Goal: Task Accomplishment & Management: Contribute content

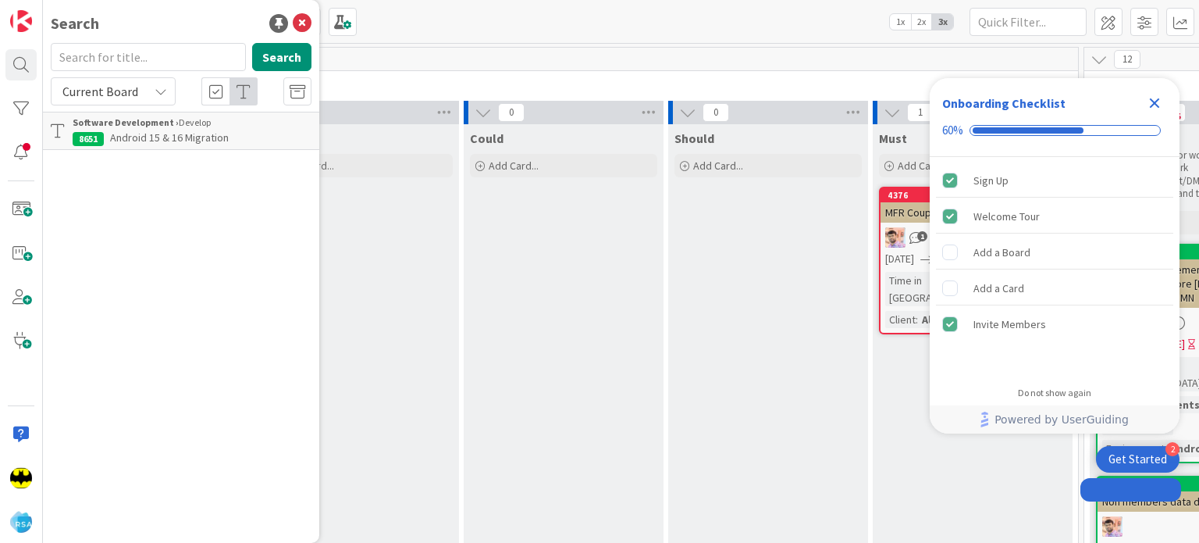
click at [128, 48] on input "text" at bounding box center [148, 57] width 195 height 28
type input "9202"
click at [206, 143] on span "Support Enhancement- 308615 - [PERSON_NAME] - Add Card - AOG" at bounding box center [165, 145] width 185 height 30
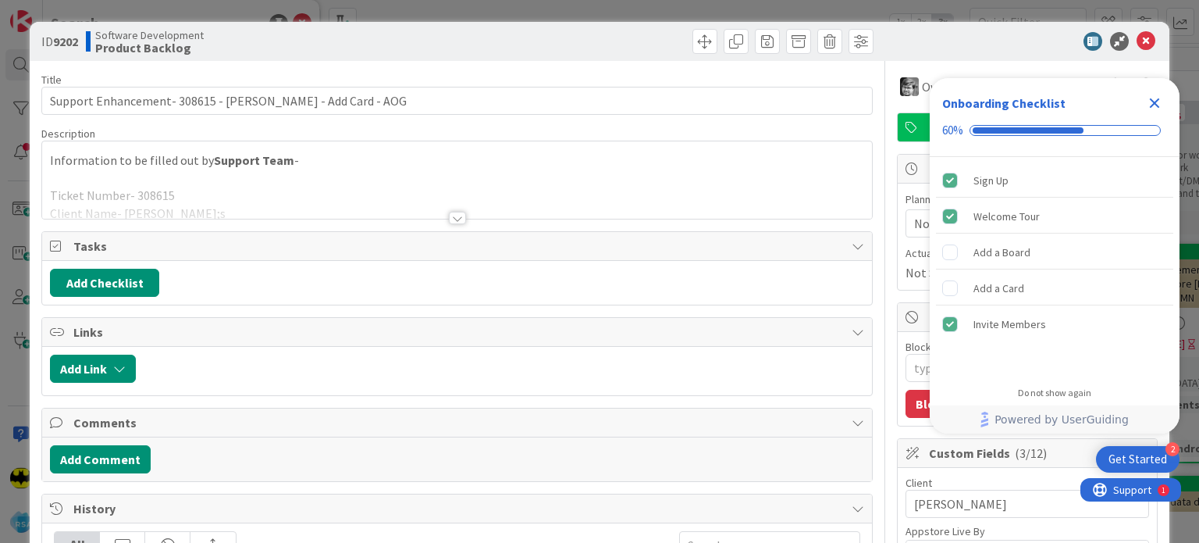
type textarea "x"
click at [358, 217] on div at bounding box center [456, 199] width 829 height 40
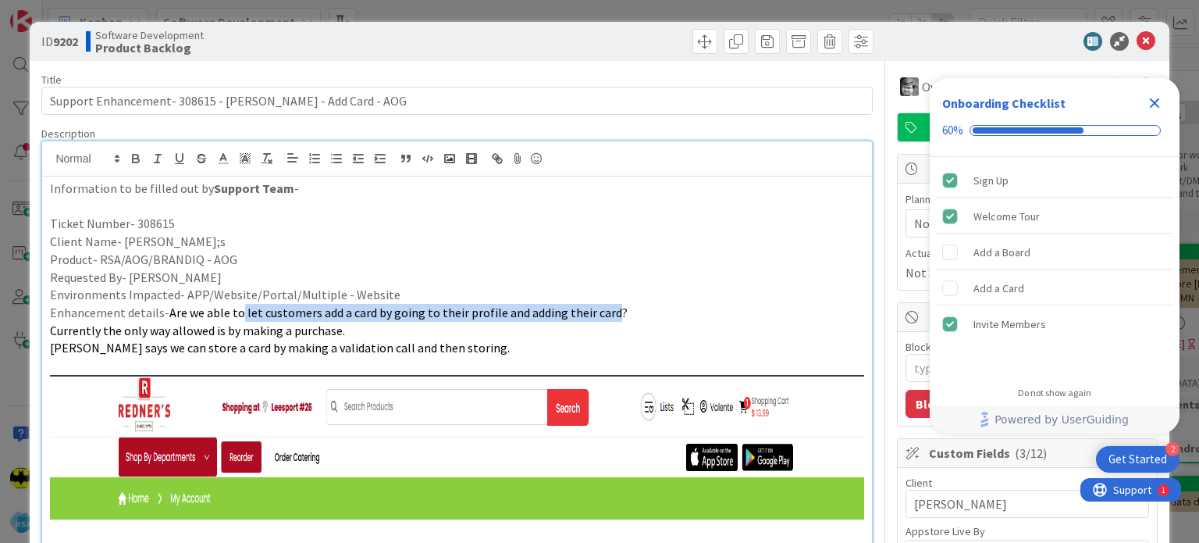
drag, startPoint x: 237, startPoint y: 309, endPoint x: 603, endPoint y: 312, distance: 365.4
click at [603, 312] on span "Are we able to let customers add a card by going to their profile and adding th…" at bounding box center [398, 313] width 458 height 16
copy span "let customers add a card by going to their profile and adding their card"
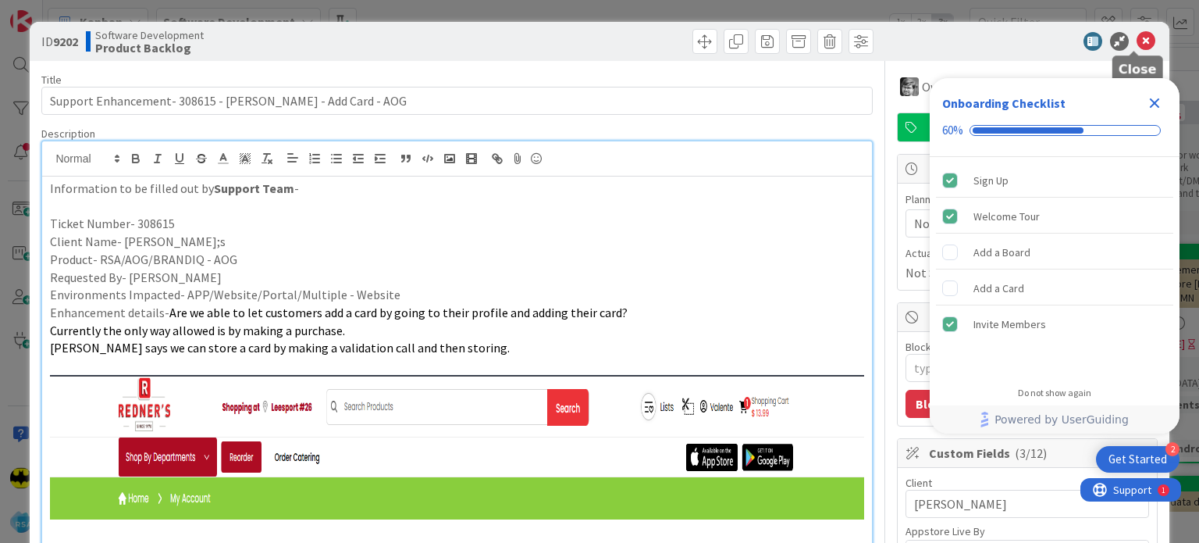
click at [1137, 40] on icon at bounding box center [1146, 41] width 19 height 19
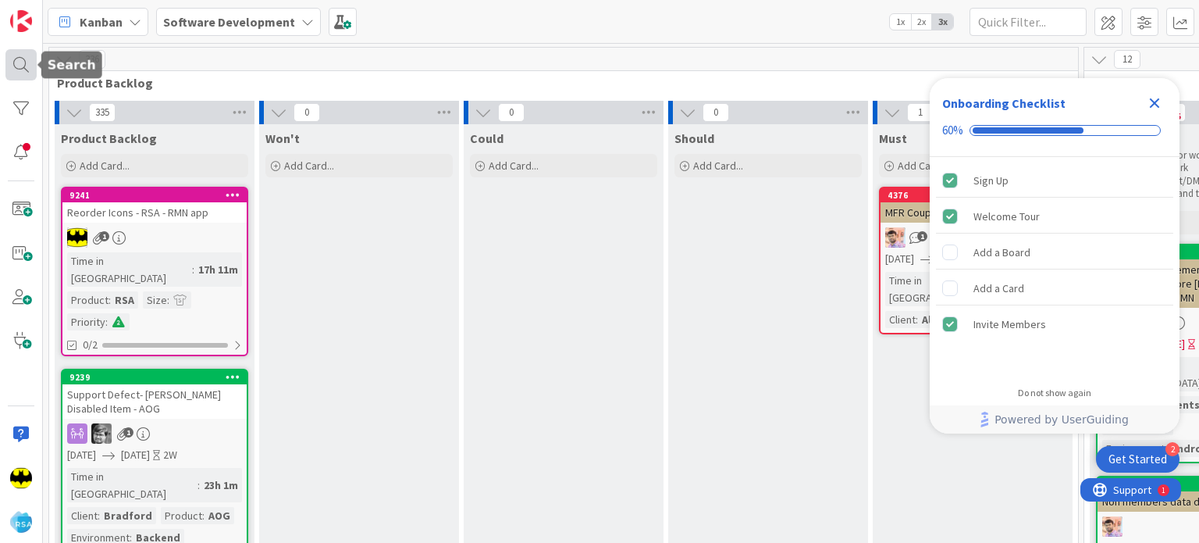
click at [22, 71] on div at bounding box center [20, 64] width 31 height 31
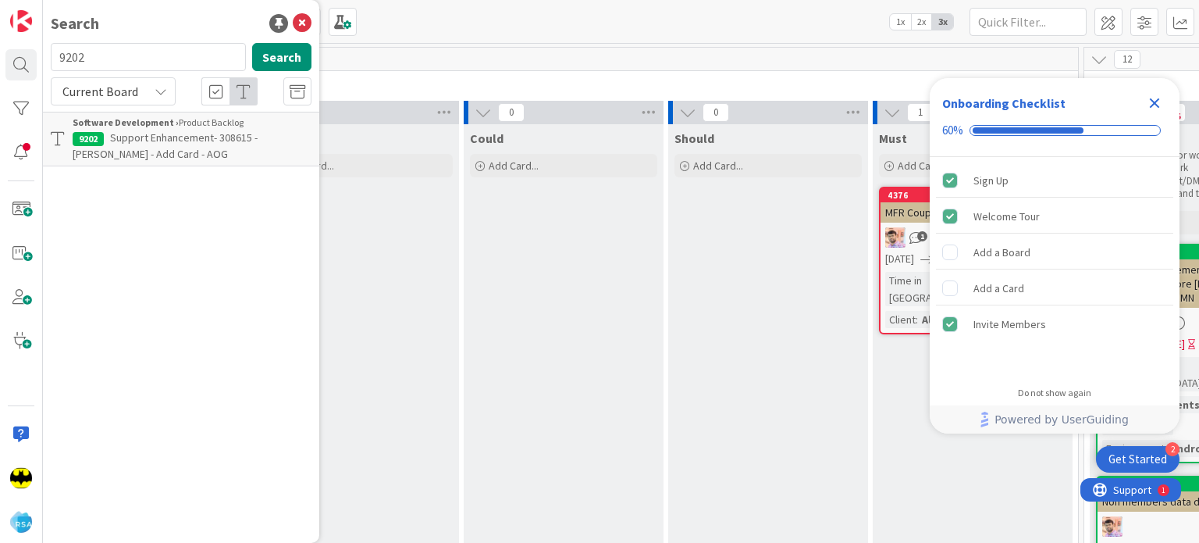
click at [119, 52] on input "9202" at bounding box center [148, 57] width 195 height 28
type input "8762"
click at [171, 159] on span "Support Enhancement- Holiday Market - Holiday Reorder and Favoriting sandwiches…" at bounding box center [191, 153] width 237 height 47
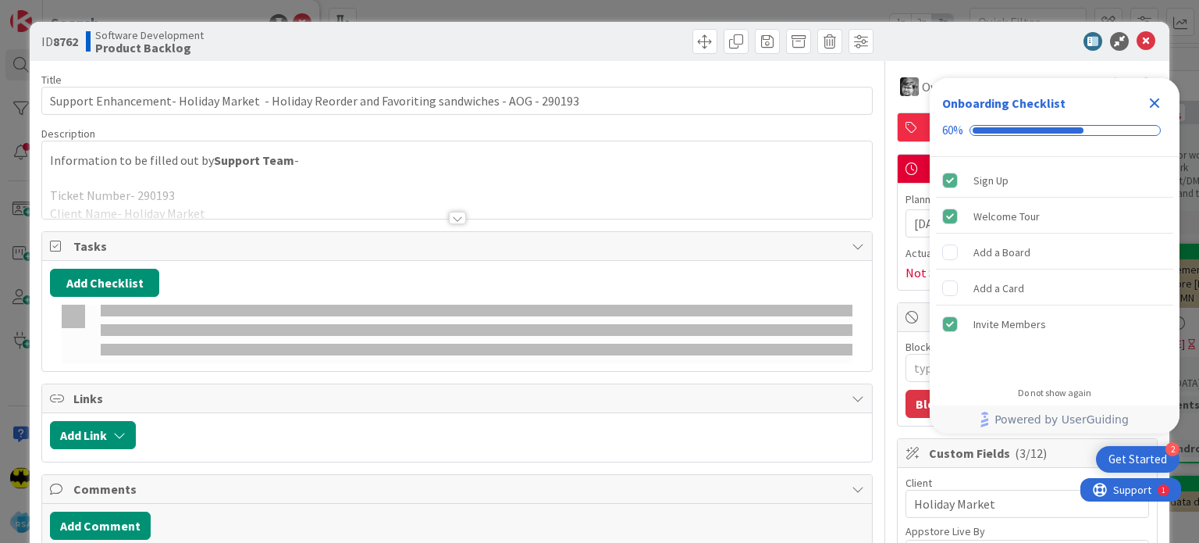
type textarea "x"
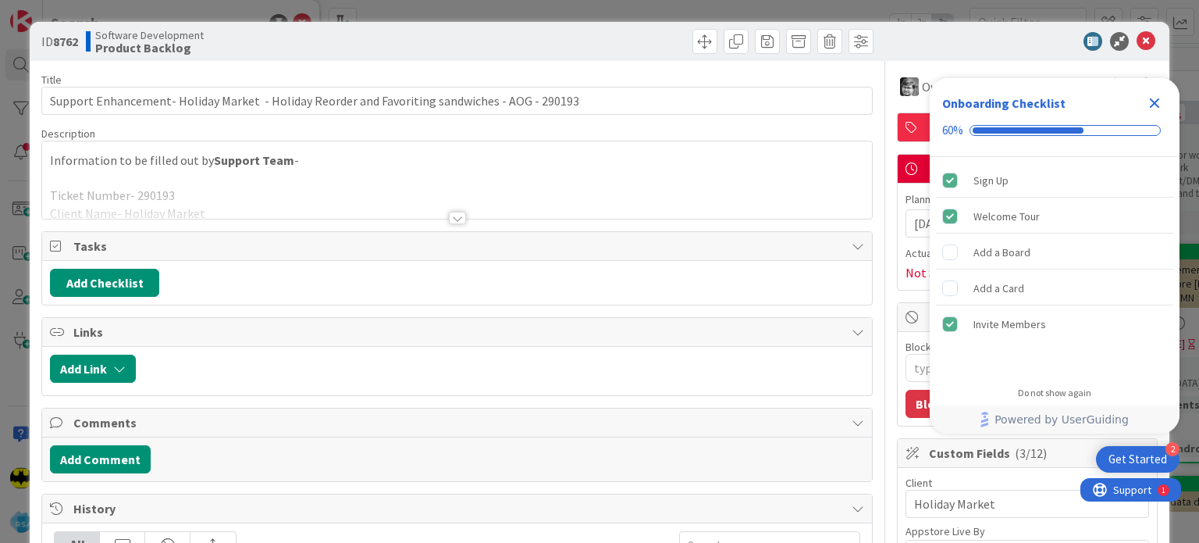
click at [358, 212] on div at bounding box center [456, 199] width 829 height 40
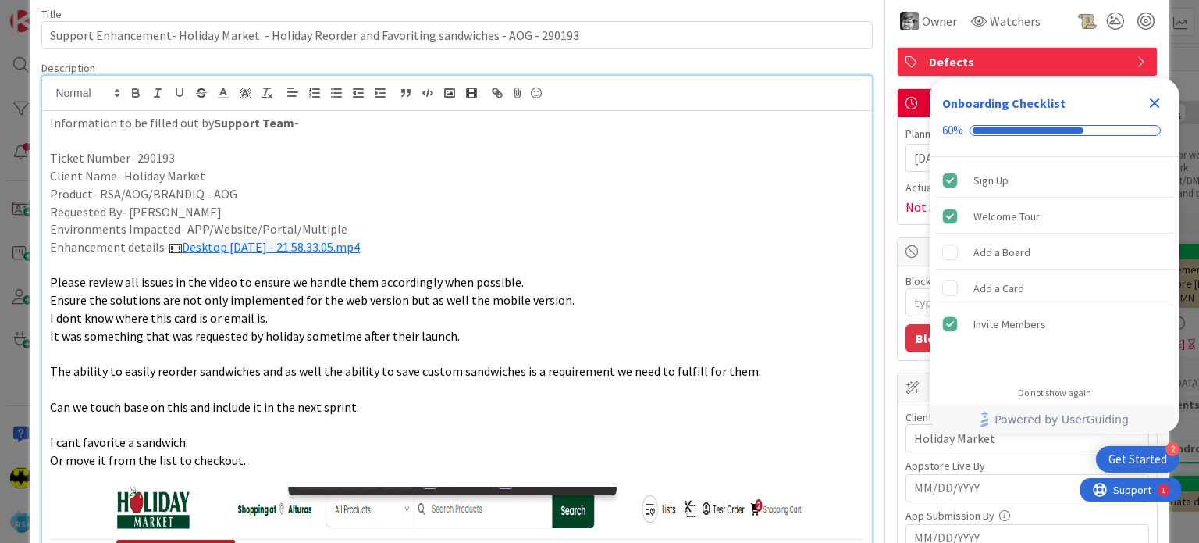
scroll to position [69, 0]
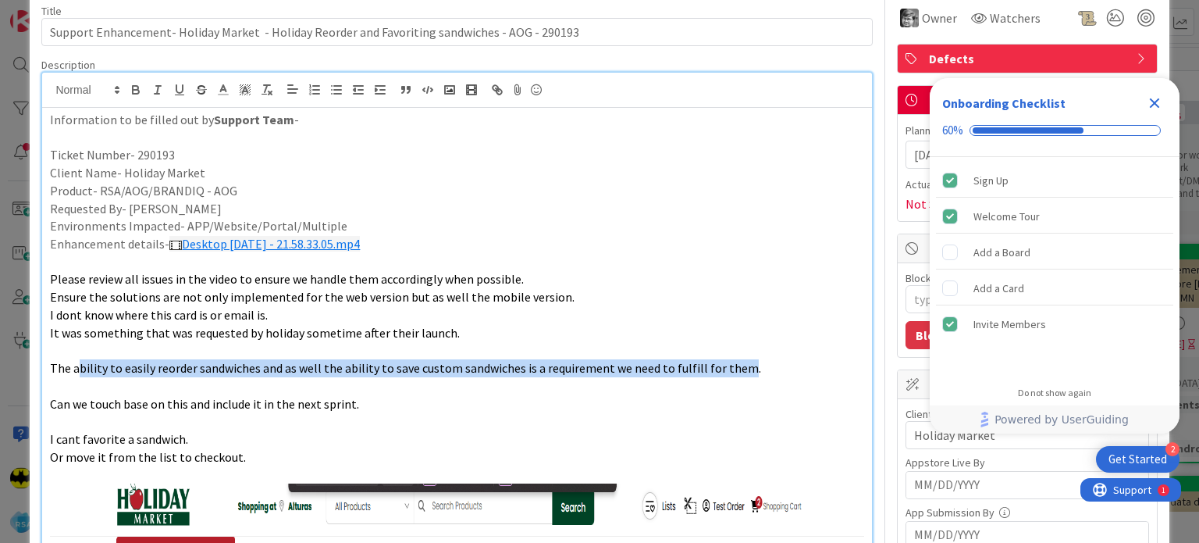
drag, startPoint x: 78, startPoint y: 365, endPoint x: 735, endPoint y: 371, distance: 656.7
click at [735, 371] on span "The ability to easily reorder sandwiches and as well the ability to save custom…" at bounding box center [405, 368] width 711 height 16
copy span "bility to easily reorder sandwiches and as well the ability to save custom sand…"
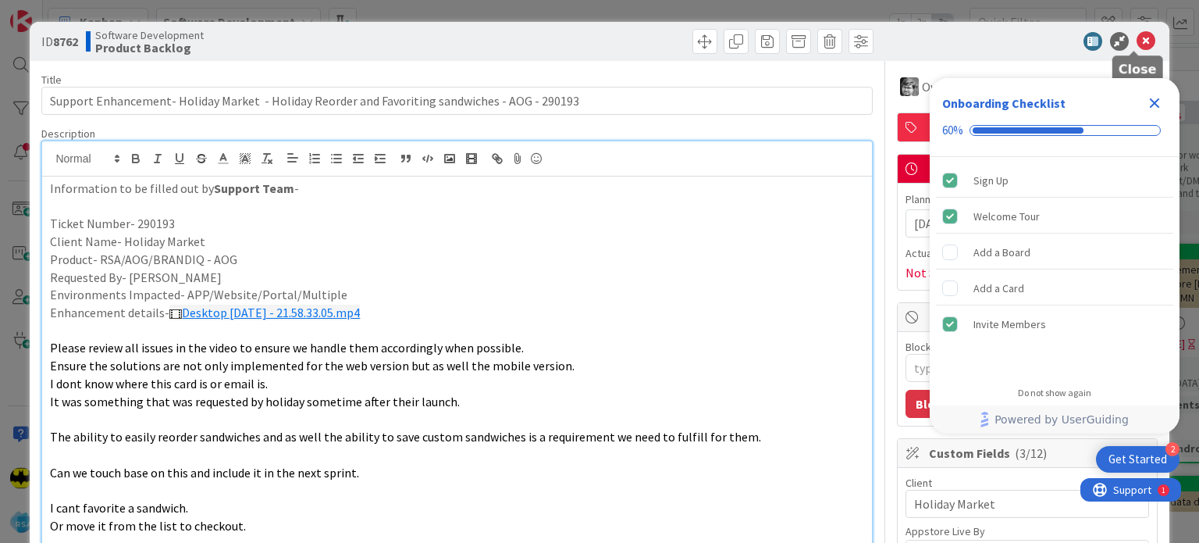
click at [1137, 47] on icon at bounding box center [1146, 41] width 19 height 19
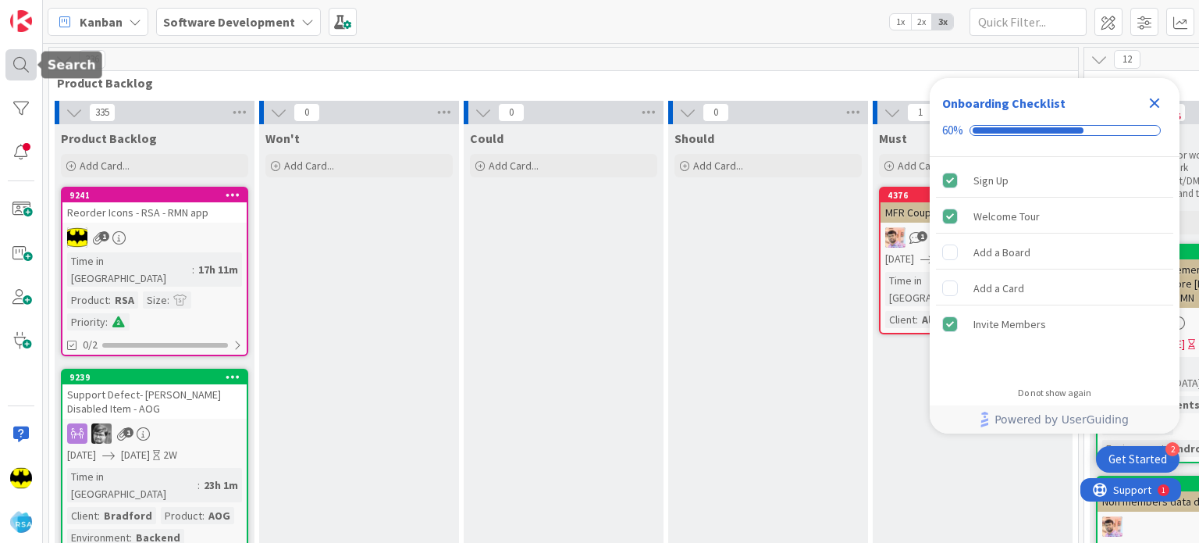
click at [27, 59] on div at bounding box center [20, 64] width 31 height 31
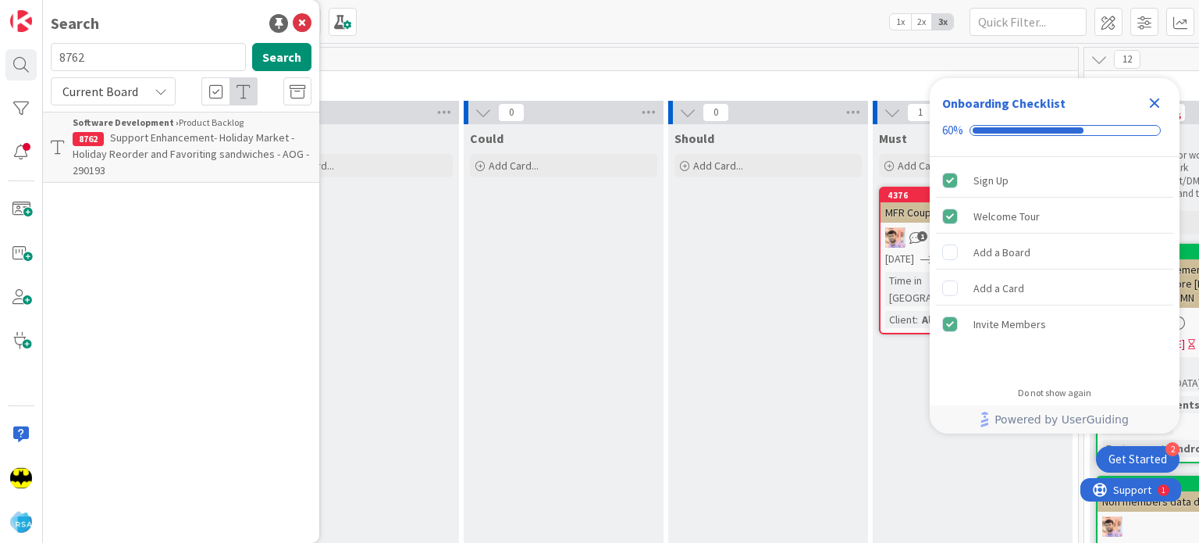
click at [108, 57] on input "8762" at bounding box center [148, 57] width 195 height 28
type input "9236"
click at [200, 130] on span "Support Enhancement- #309702 - [PERSON_NAME] - Improved BOGO Logic for [PERSON_…" at bounding box center [175, 153] width 204 height 47
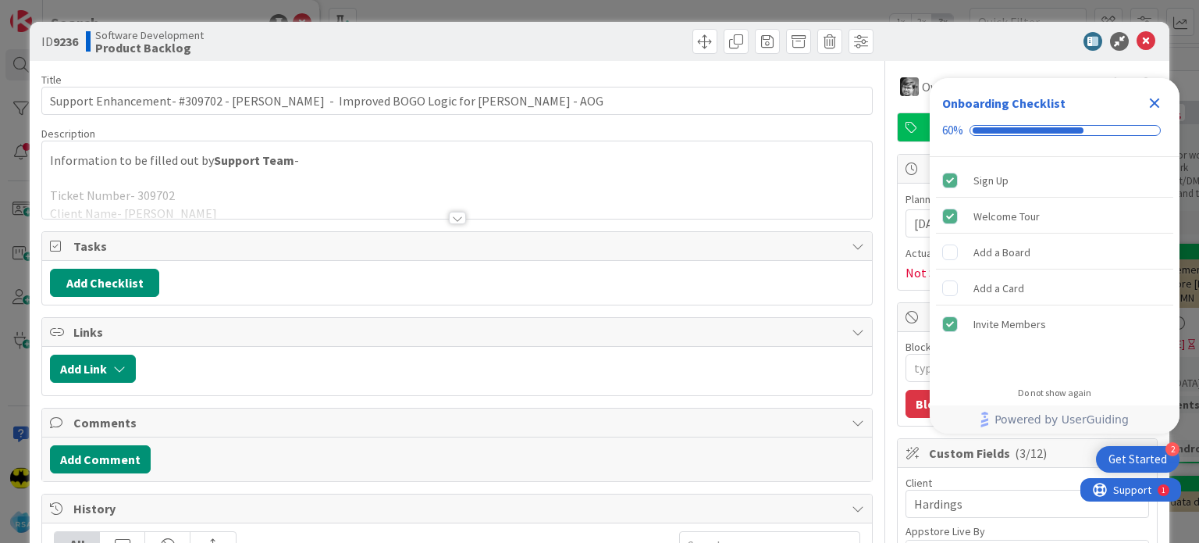
type textarea "x"
click at [442, 212] on div at bounding box center [456, 199] width 829 height 40
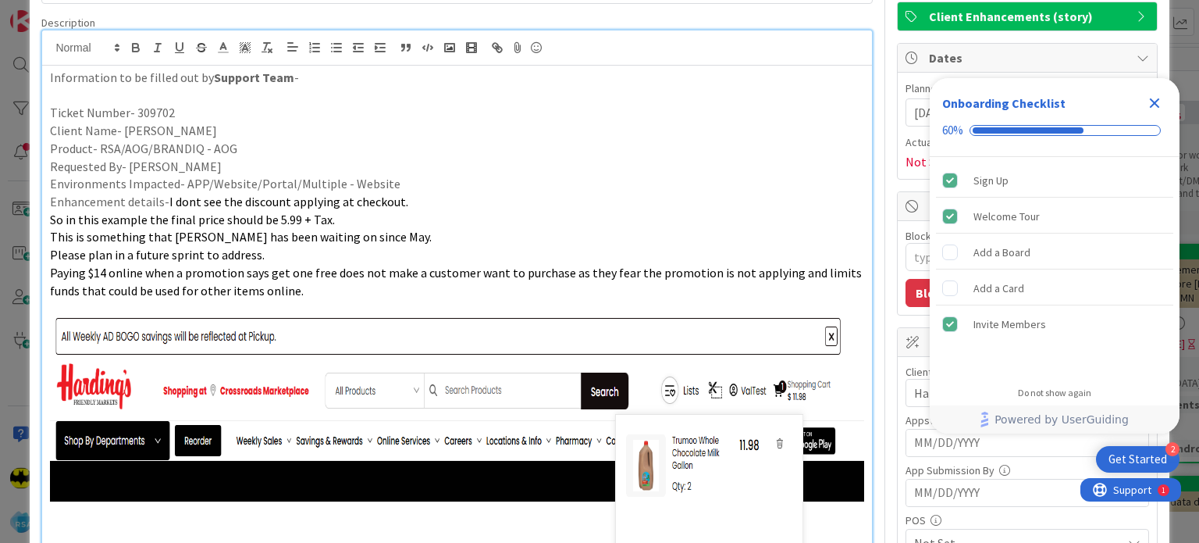
scroll to position [109, 0]
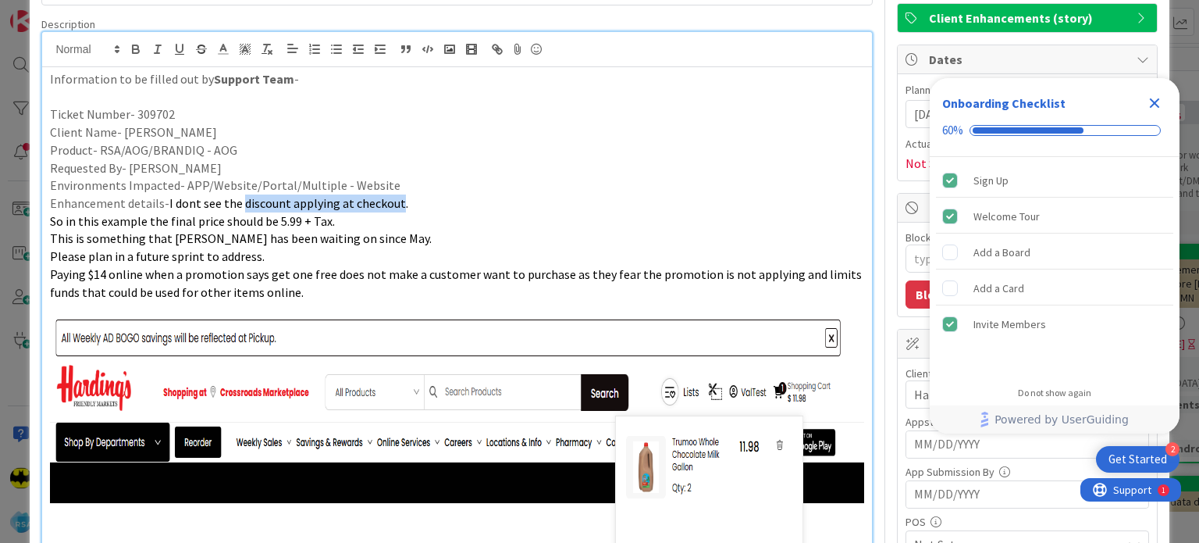
drag, startPoint x: 238, startPoint y: 198, endPoint x: 394, endPoint y: 198, distance: 155.4
click at [394, 198] on span "I dont see the discount applying at checkout." at bounding box center [288, 203] width 239 height 16
copy span "discount applying at checkout"
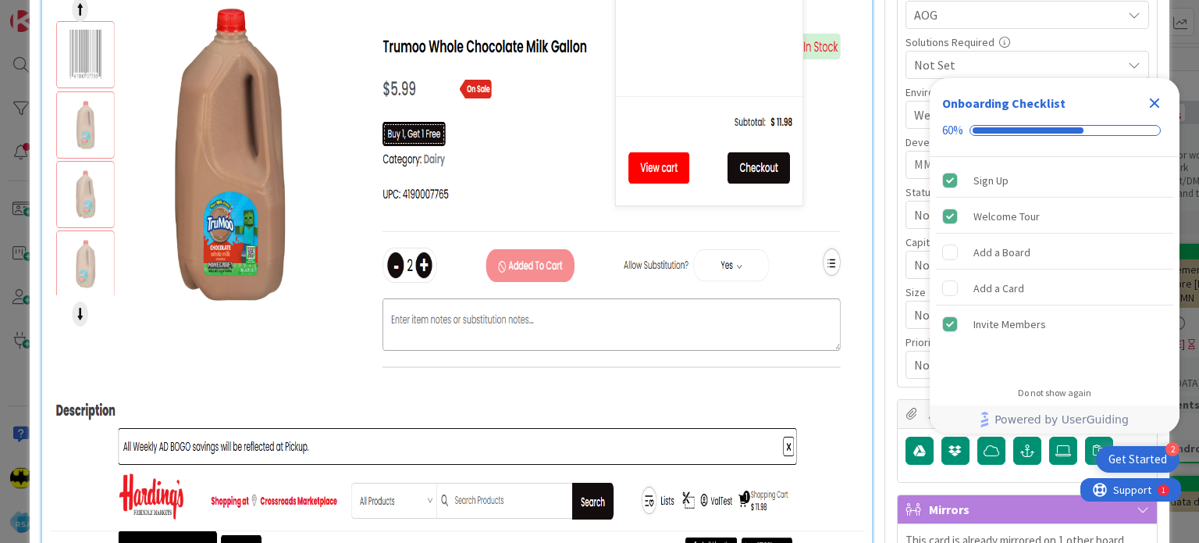
scroll to position [0, 0]
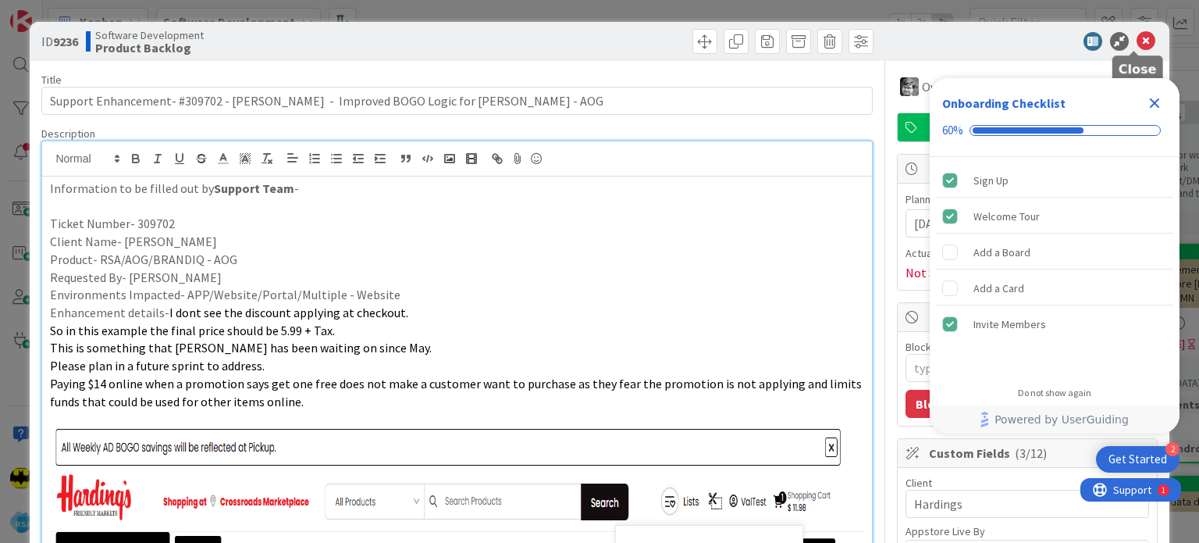
click at [1137, 42] on icon at bounding box center [1146, 41] width 19 height 19
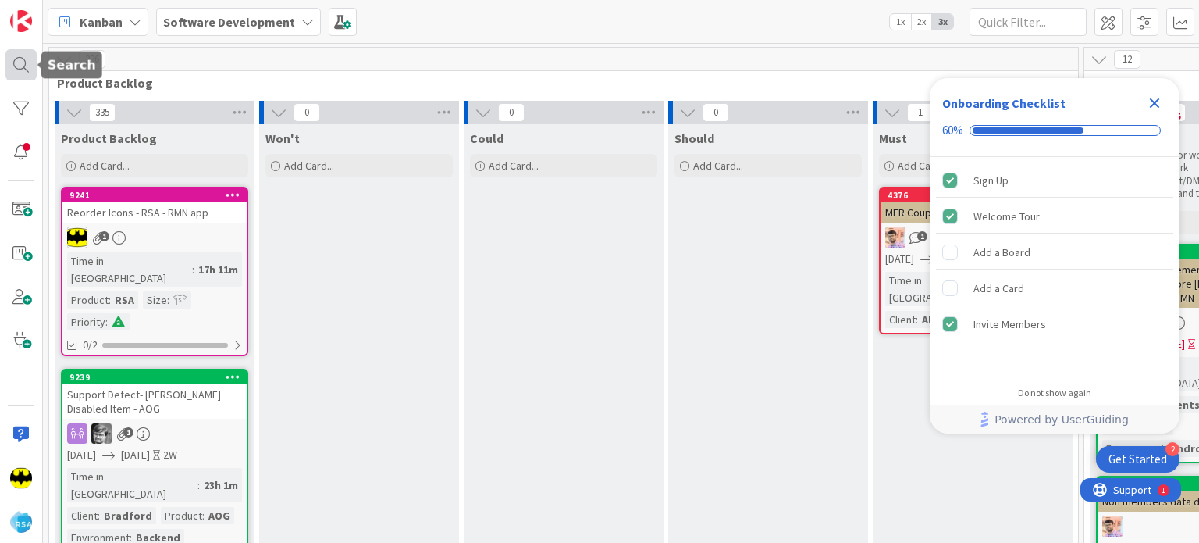
click at [25, 63] on div at bounding box center [20, 64] width 31 height 31
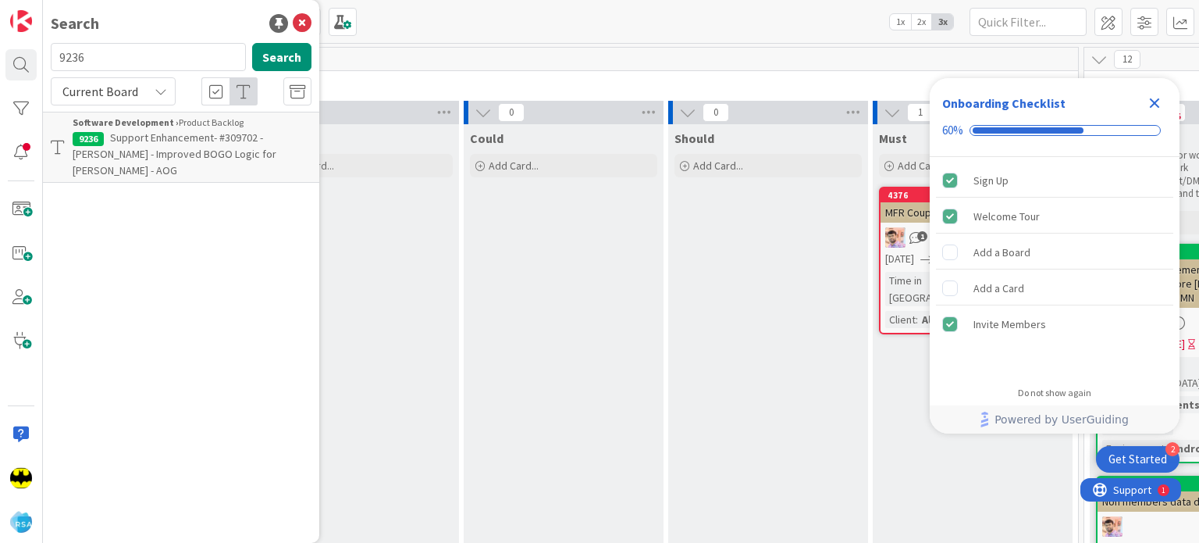
click at [118, 53] on input "9236" at bounding box center [148, 57] width 195 height 28
type input "9204"
click at [176, 130] on p "Support Enhancement- 308582 - [PERSON_NAME] - Order status Refunds - AOG" at bounding box center [192, 146] width 239 height 33
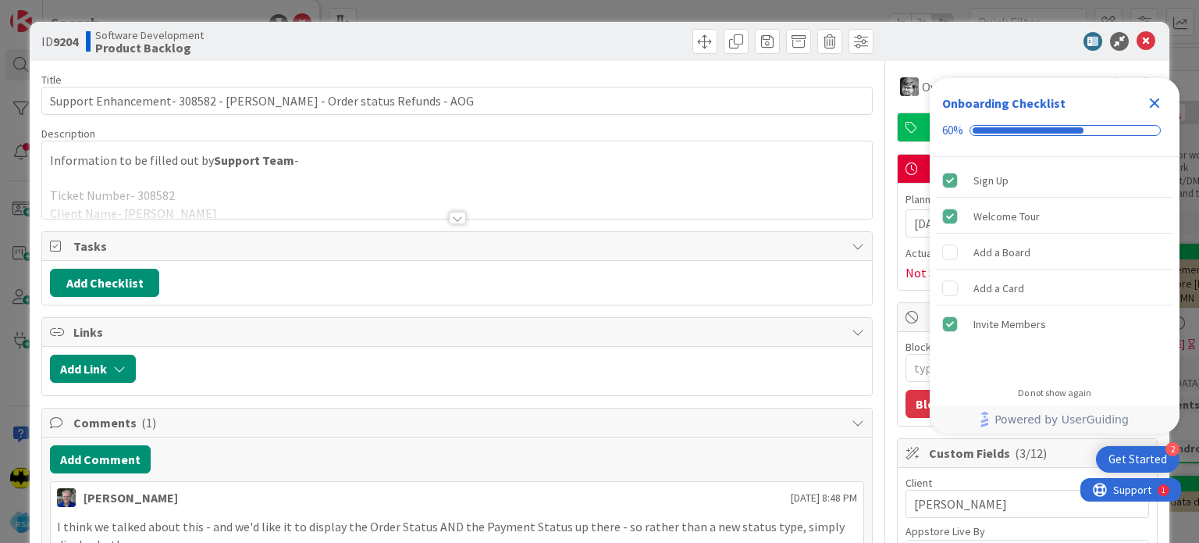
type textarea "x"
click at [379, 213] on div at bounding box center [456, 199] width 829 height 40
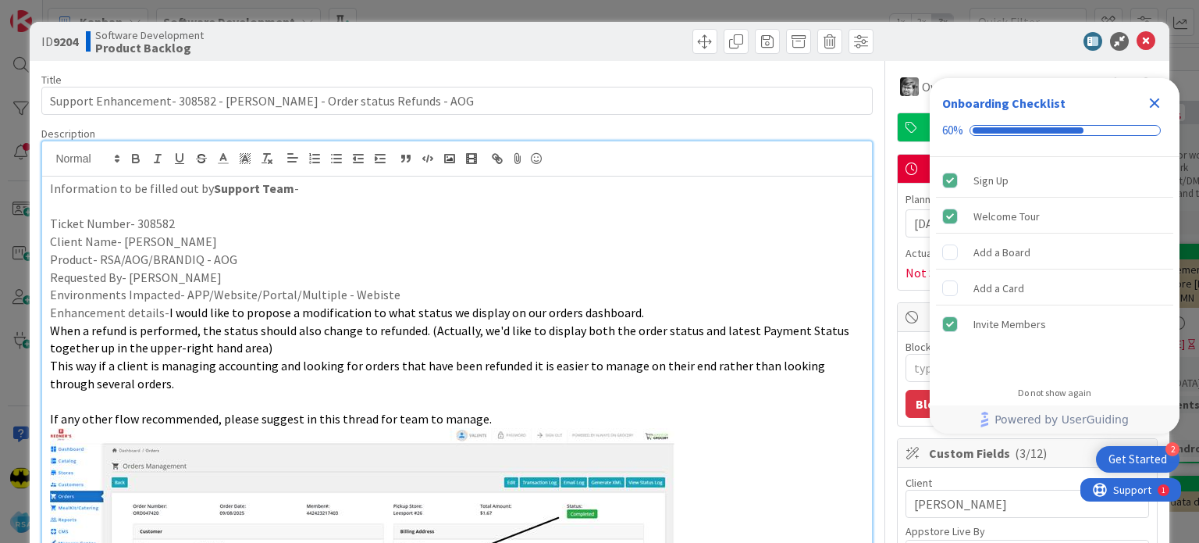
drag, startPoint x: 57, startPoint y: 329, endPoint x: 295, endPoint y: 347, distance: 238.9
click at [295, 347] on p "When a refund is performed, the status should also change to refunded. (Actuall…" at bounding box center [457, 339] width 814 height 35
drag, startPoint x: 279, startPoint y: 347, endPoint x: 49, endPoint y: 333, distance: 230.0
click at [50, 333] on p "When a refund is performed, the status should also change to refunded. (Actuall…" at bounding box center [457, 339] width 814 height 35
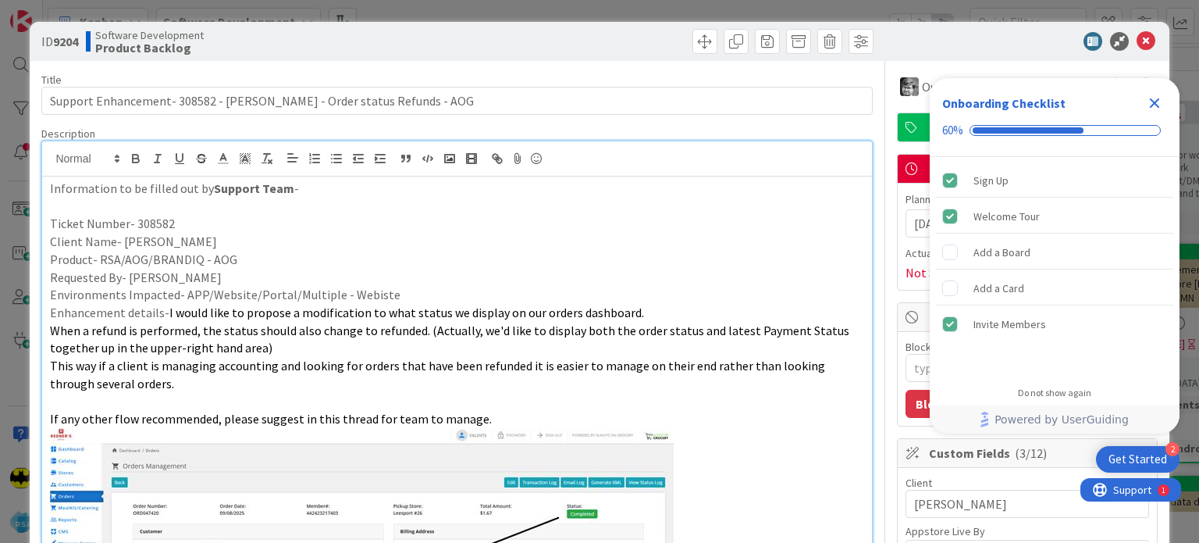
copy span "When a refund is performed, the status should also change to refunded. (Actuall…"
click at [1137, 46] on icon at bounding box center [1146, 41] width 19 height 19
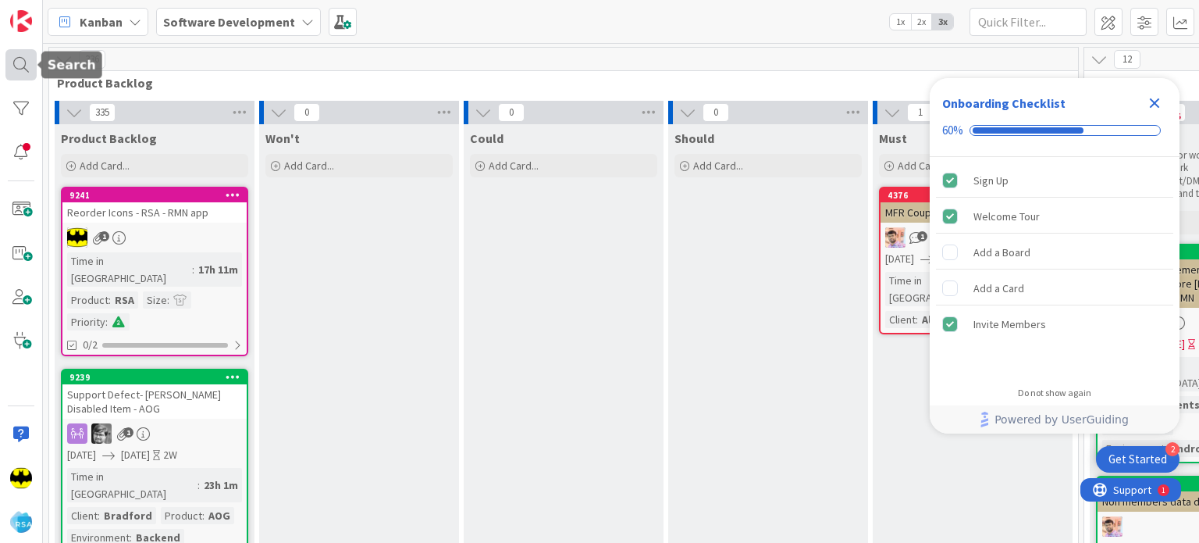
click at [22, 73] on div at bounding box center [20, 64] width 31 height 31
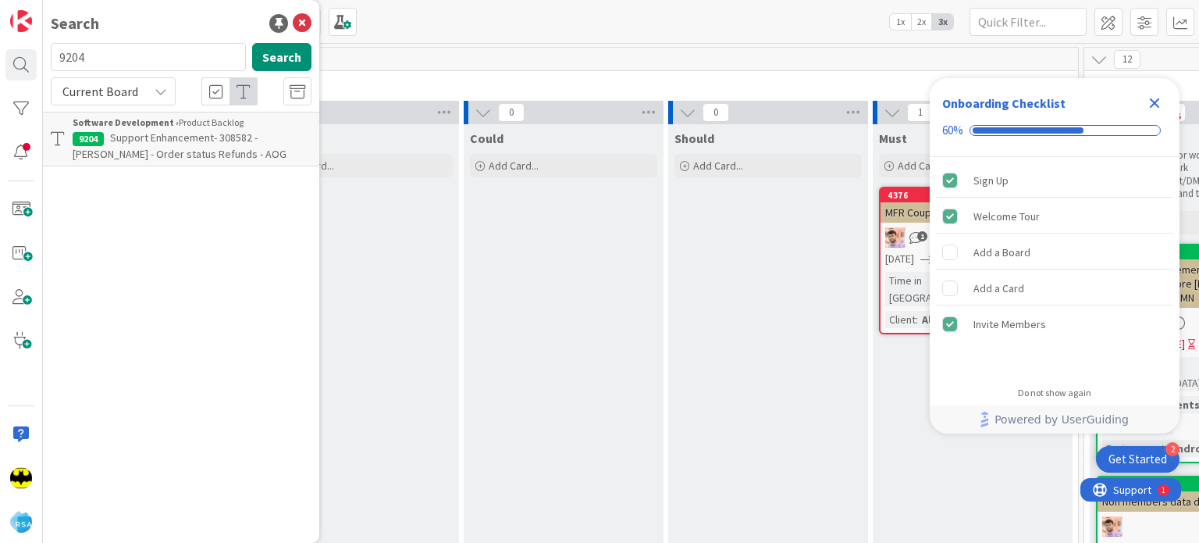
click at [142, 59] on input "9204" at bounding box center [148, 57] width 195 height 28
type input "9238"
click at [219, 127] on div "Software Development › Product Backlog" at bounding box center [192, 123] width 239 height 14
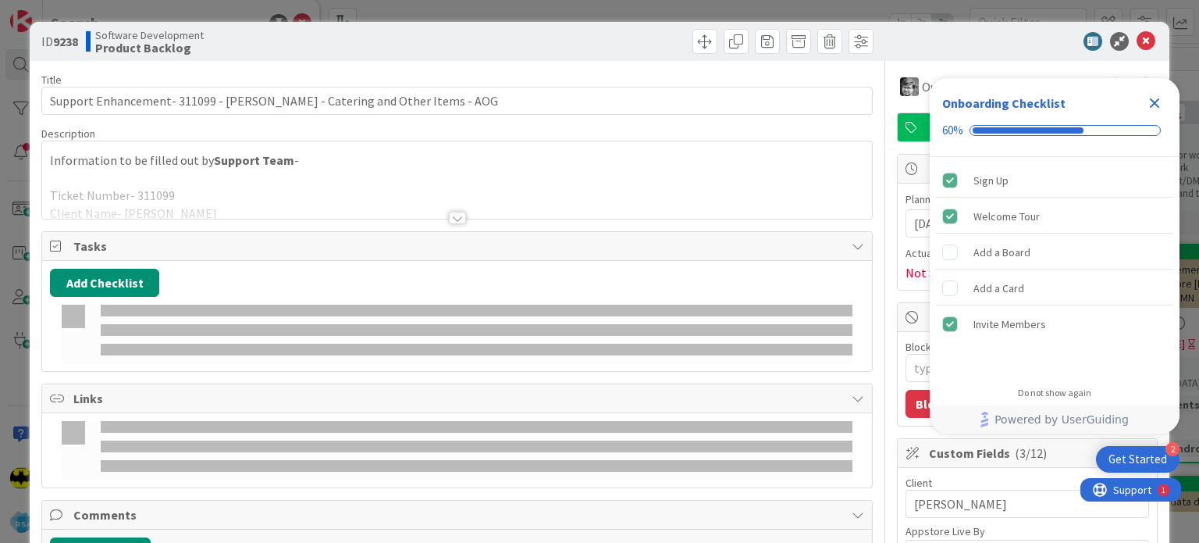
click at [444, 209] on div at bounding box center [456, 199] width 829 height 40
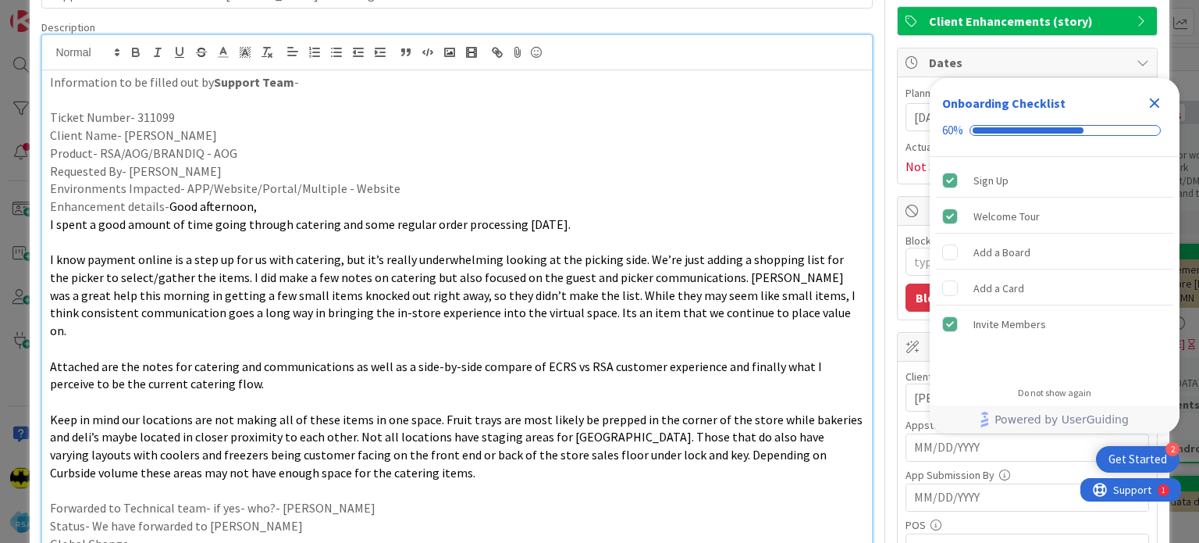
scroll to position [24, 0]
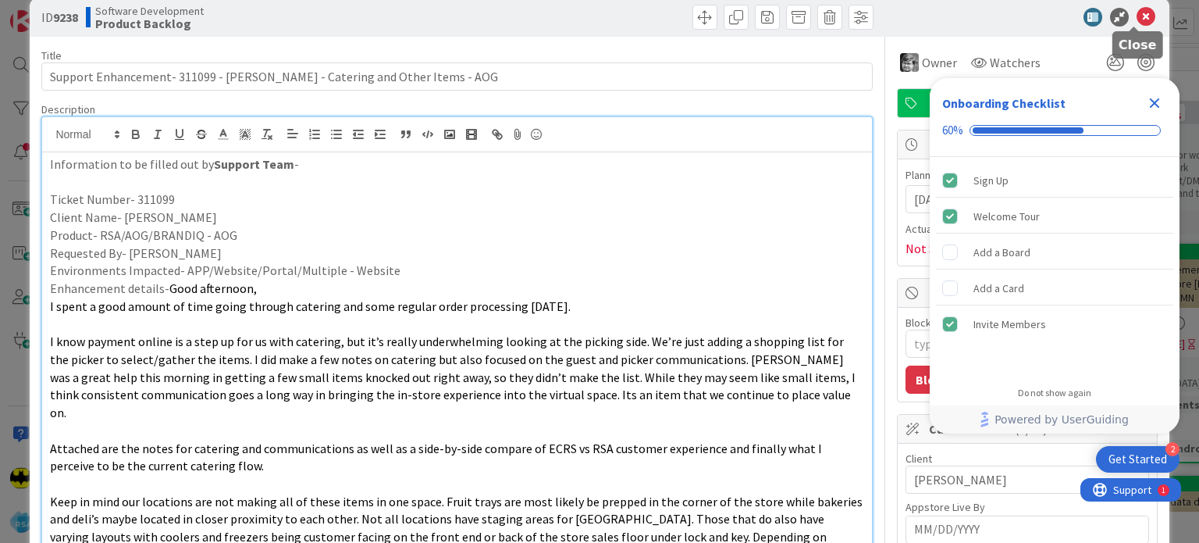
click at [1137, 20] on icon at bounding box center [1146, 17] width 19 height 19
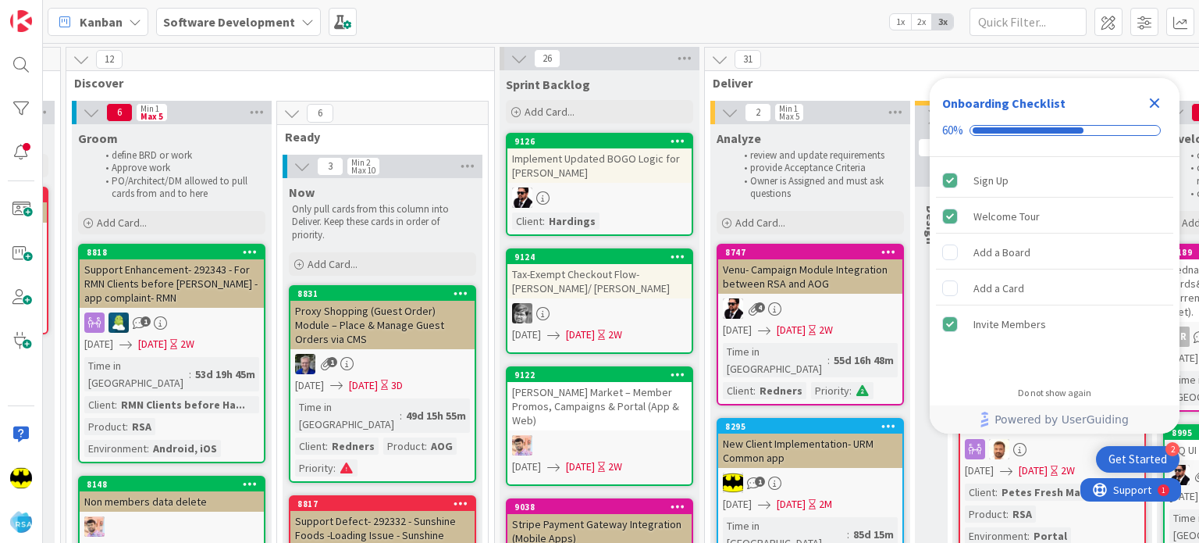
scroll to position [0, 1020]
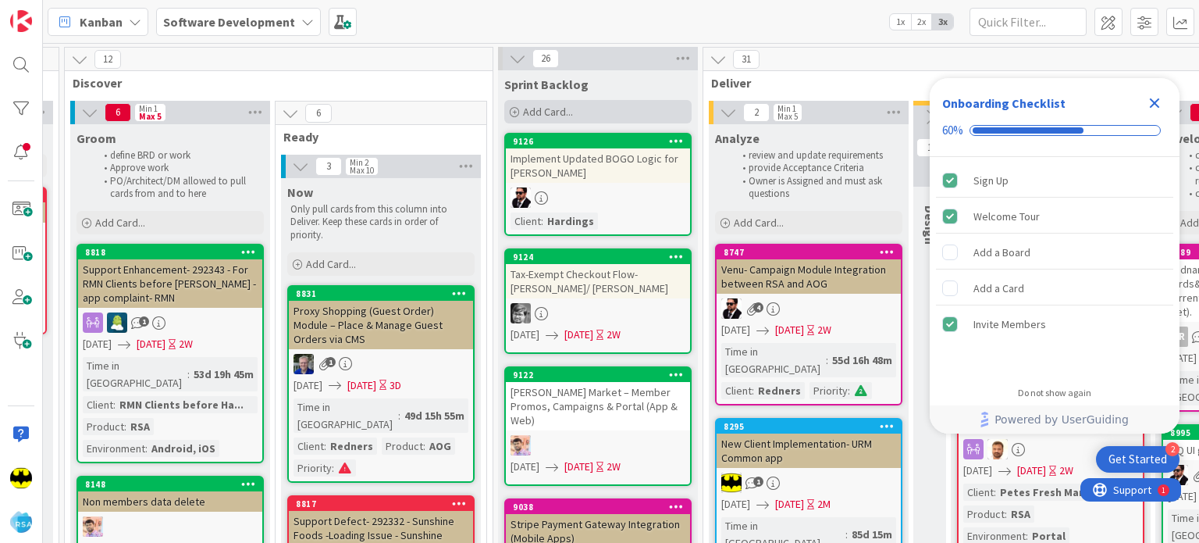
click at [523, 105] on span "Add Card..." at bounding box center [548, 112] width 50 height 14
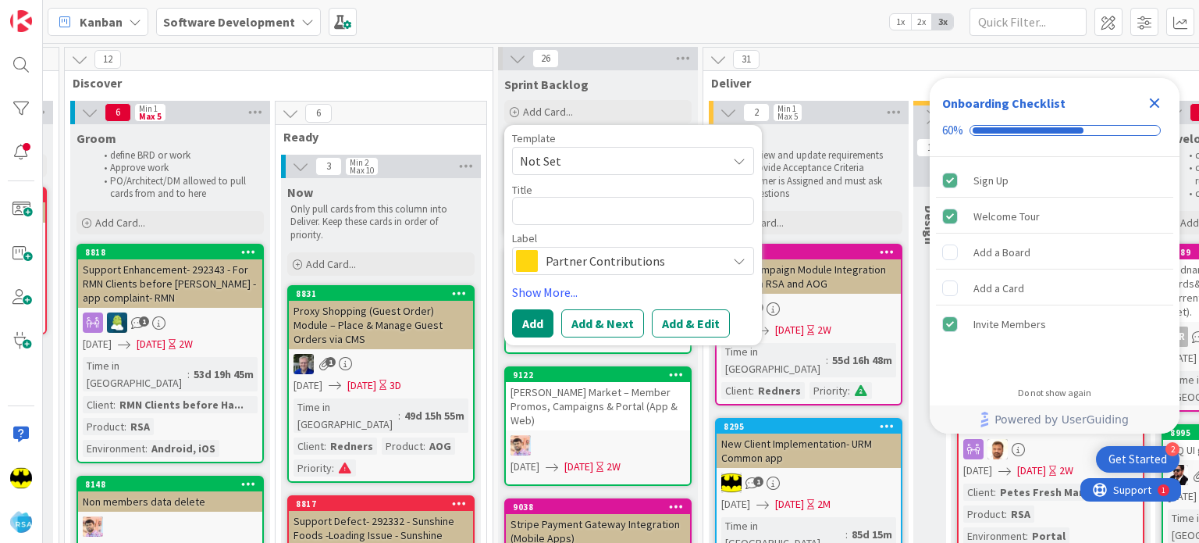
click at [578, 206] on textarea at bounding box center [633, 211] width 242 height 28
type textarea "x"
type textarea "BrandIQ UI Design & Changes"
click at [602, 255] on span "Partner Contributions" at bounding box center [632, 261] width 173 height 22
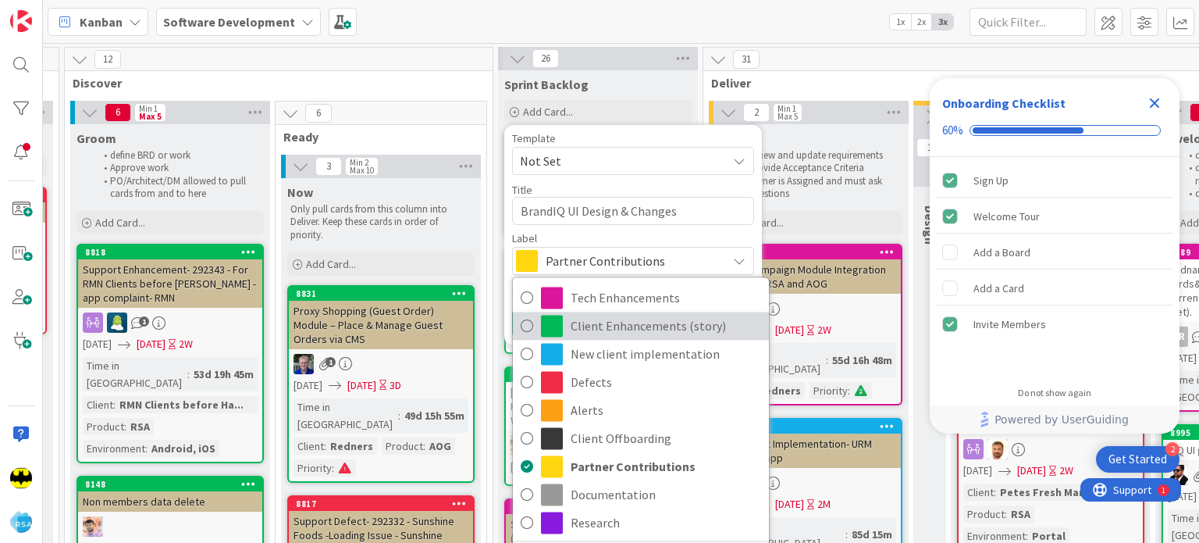
click at [629, 320] on span "Client Enhancements (story)" at bounding box center [666, 325] width 191 height 23
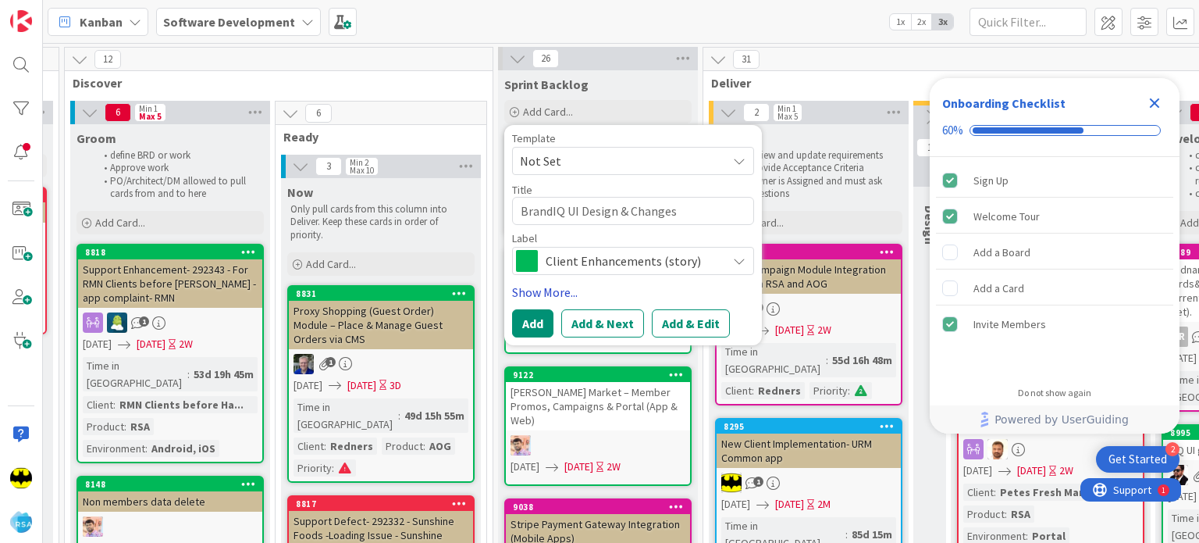
click at [543, 292] on link "Show More..." at bounding box center [633, 292] width 242 height 19
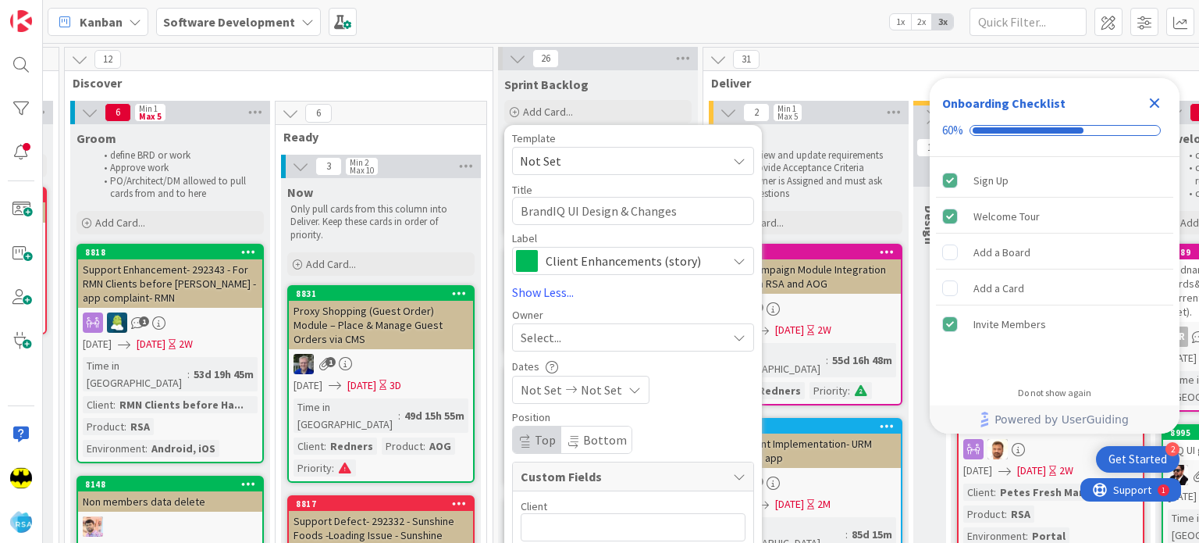
type textarea "x"
click at [566, 333] on div "Select..." at bounding box center [624, 337] width 206 height 19
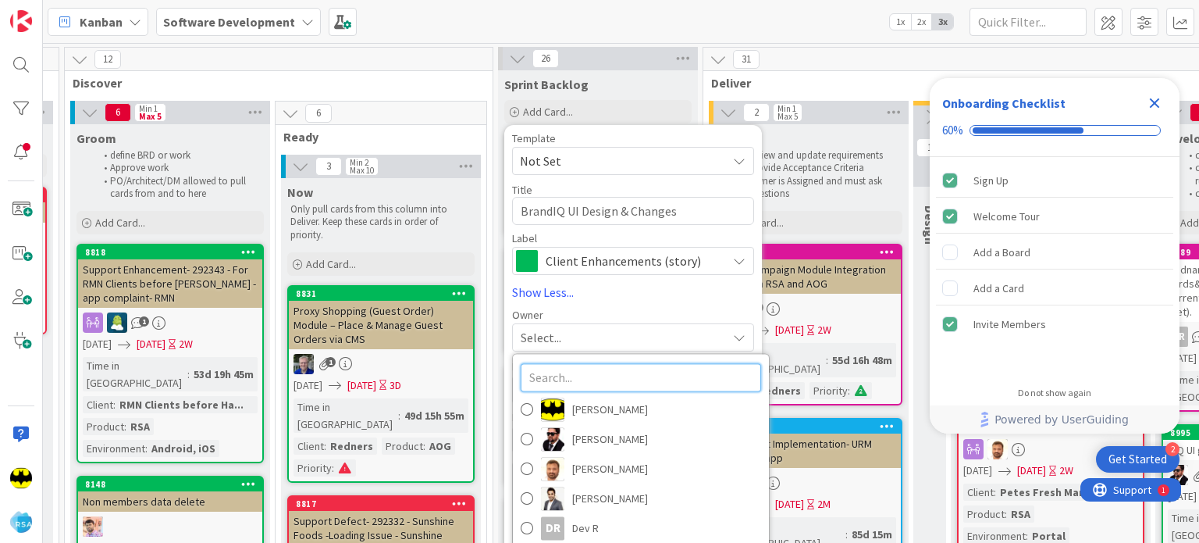
click at [575, 368] on input "text" at bounding box center [641, 377] width 241 height 28
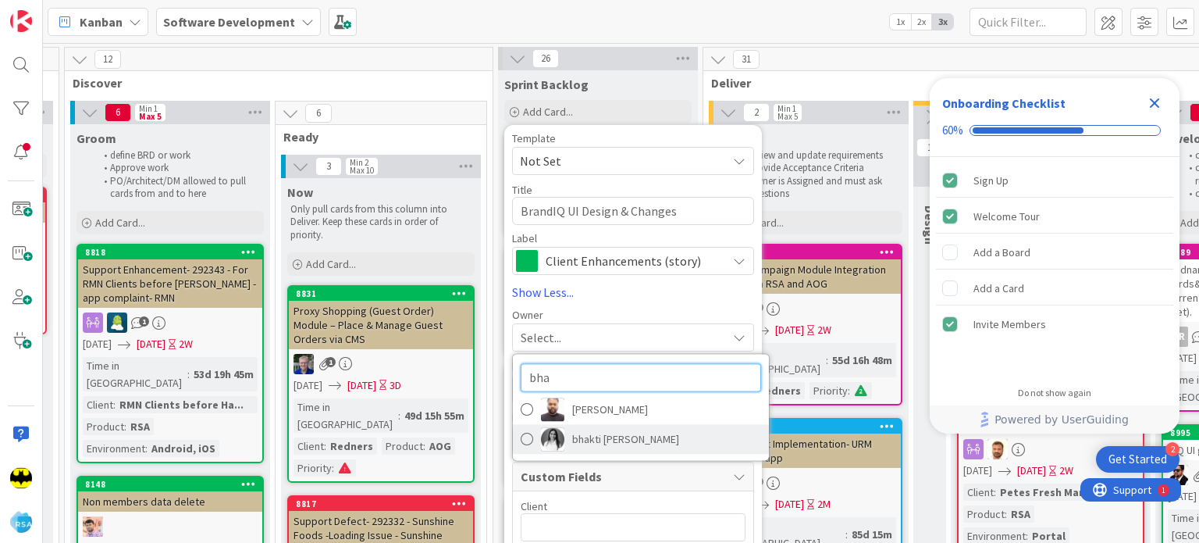
type input "bha"
click at [598, 440] on span "bhakti [PERSON_NAME]" at bounding box center [625, 438] width 107 height 23
type textarea "x"
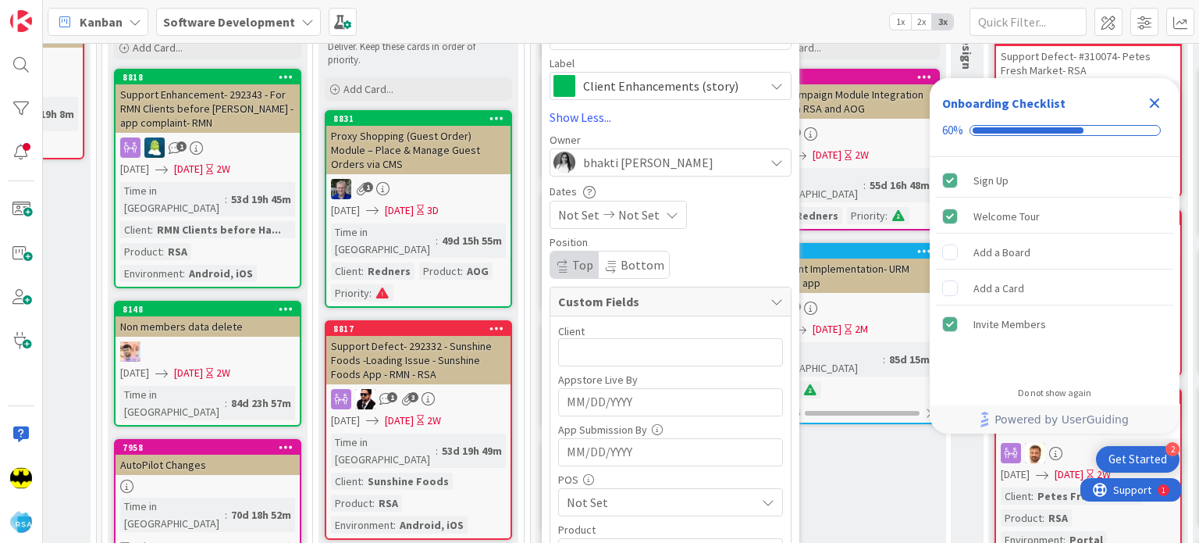
scroll to position [178, 982]
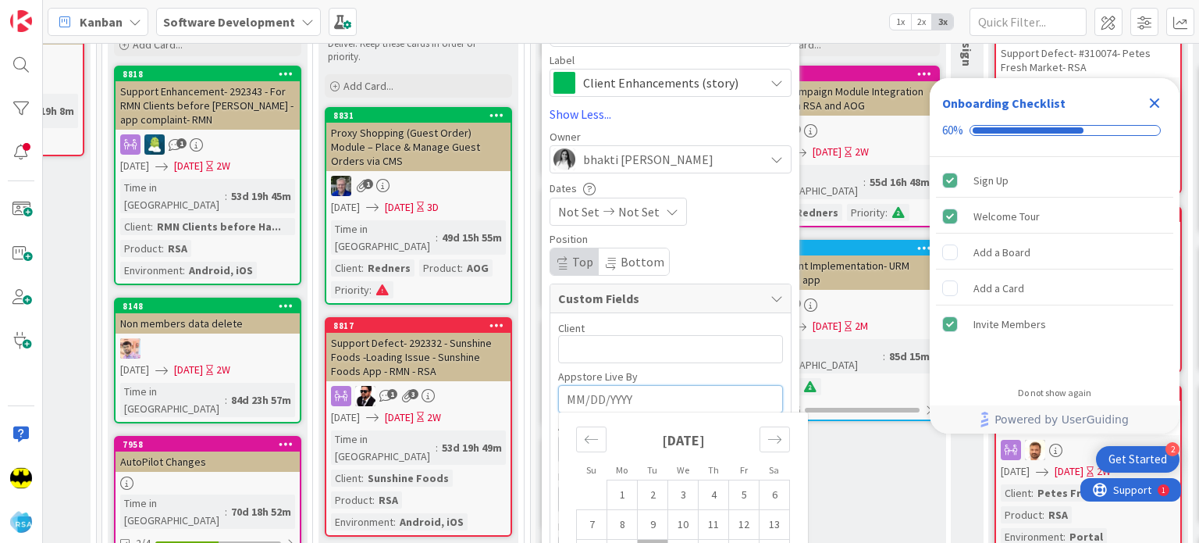
click at [622, 396] on input "MM/DD/YYYY" at bounding box center [671, 399] width 208 height 27
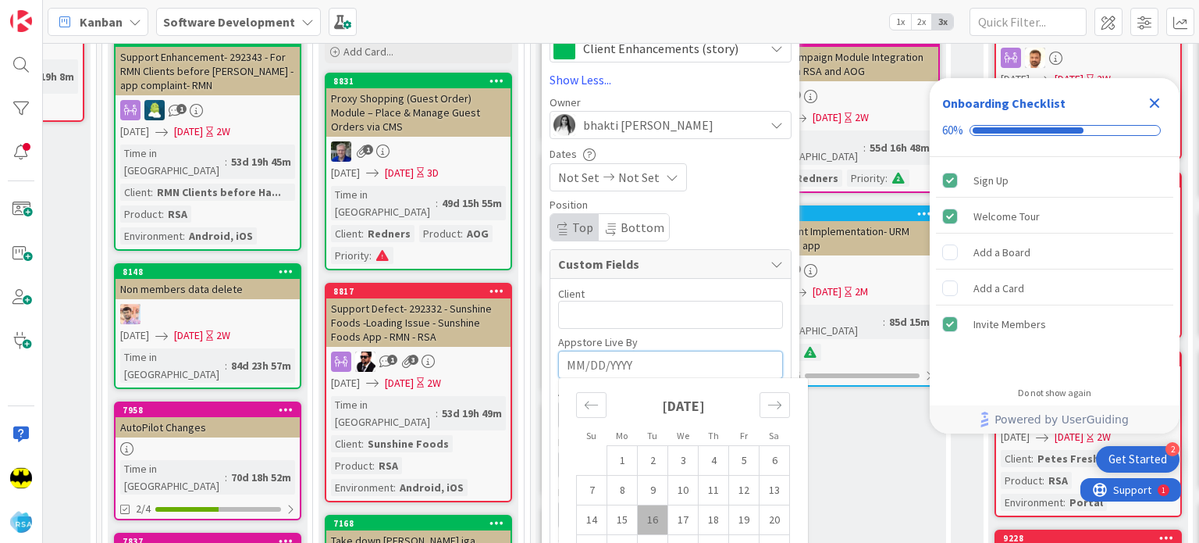
scroll to position [376, 982]
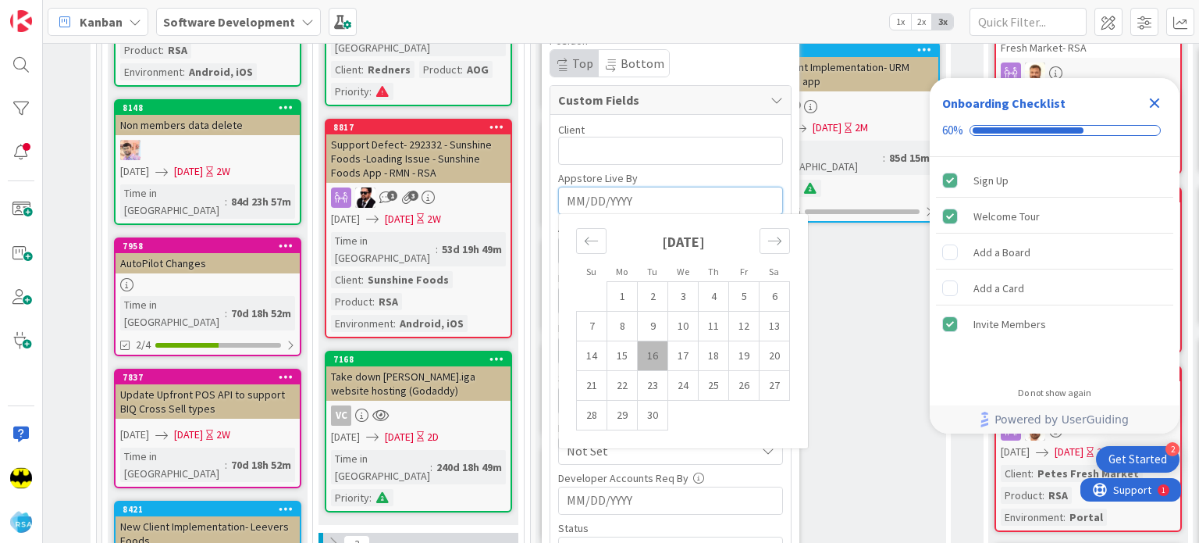
click at [663, 123] on div "Client 0 / 32" at bounding box center [670, 130] width 225 height 14
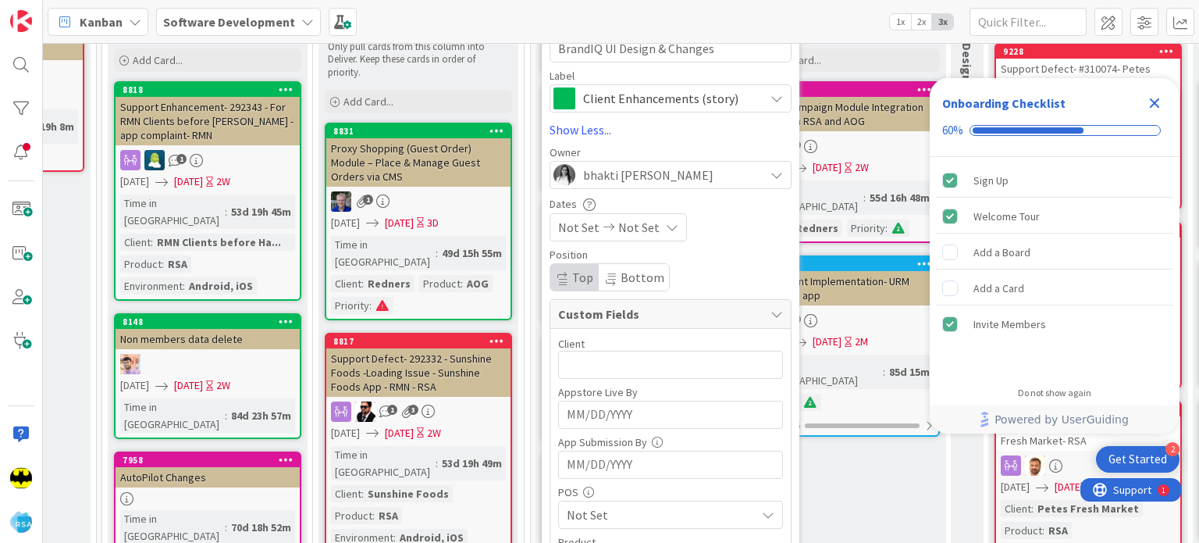
scroll to position [162, 982]
click at [579, 230] on span "Not Set" at bounding box center [578, 227] width 41 height 19
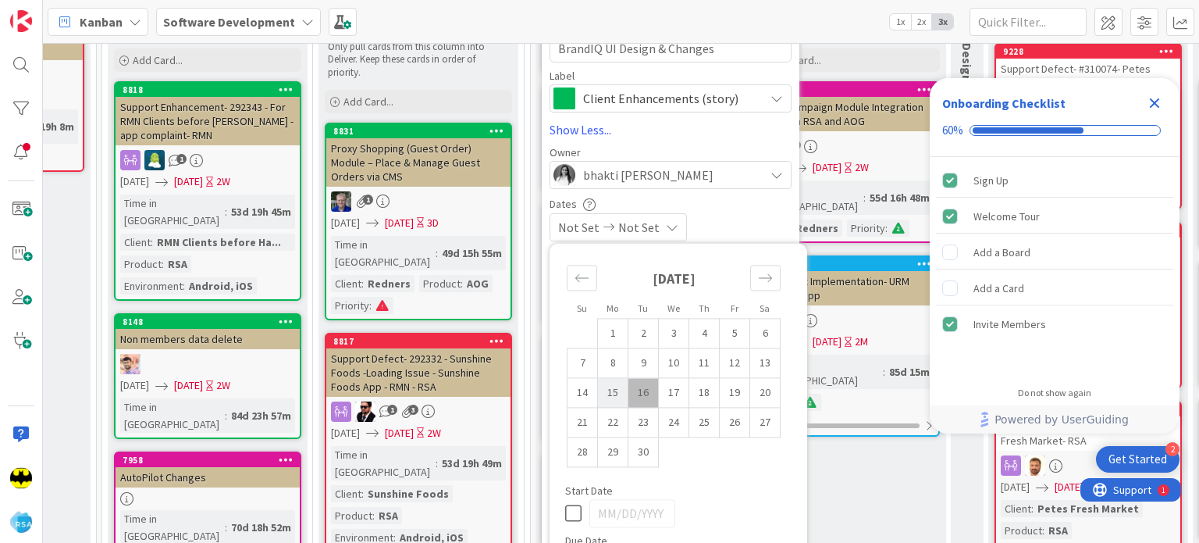
click at [605, 383] on td "15" at bounding box center [613, 393] width 30 height 30
type input "[DATE]"
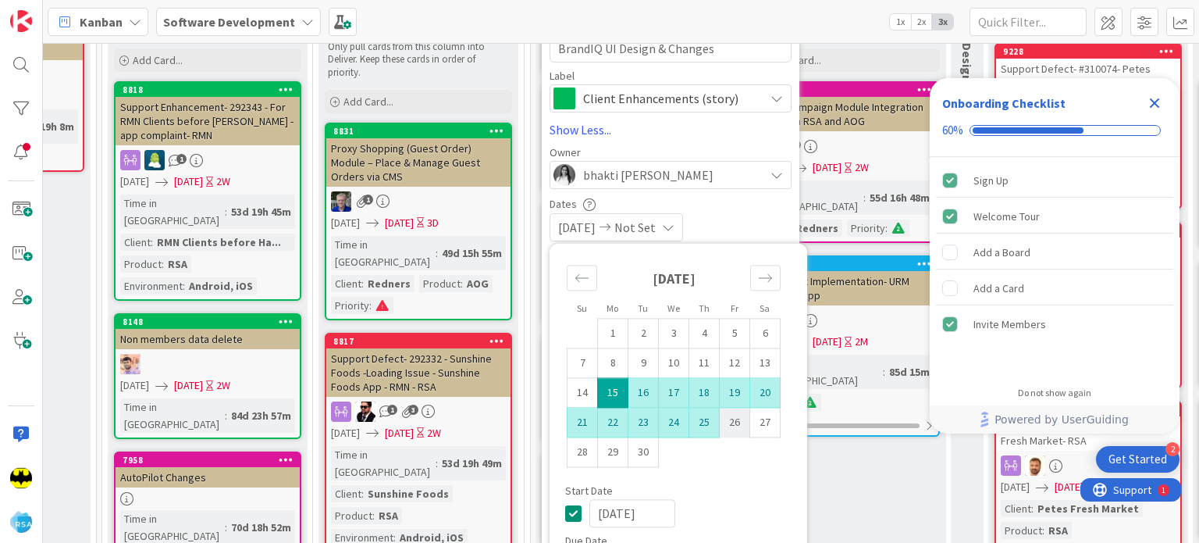
type textarea "x"
click at [740, 422] on td "26" at bounding box center [735, 423] width 30 height 30
type input "[DATE]"
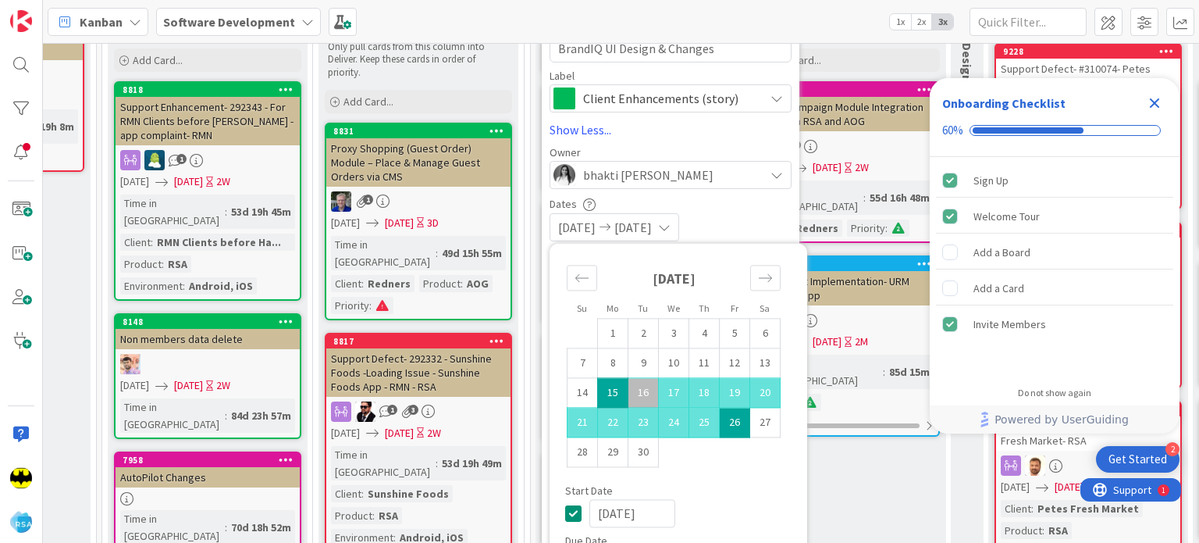
type textarea "x"
click at [734, 215] on div "[DATE] [DATE]" at bounding box center [671, 227] width 242 height 28
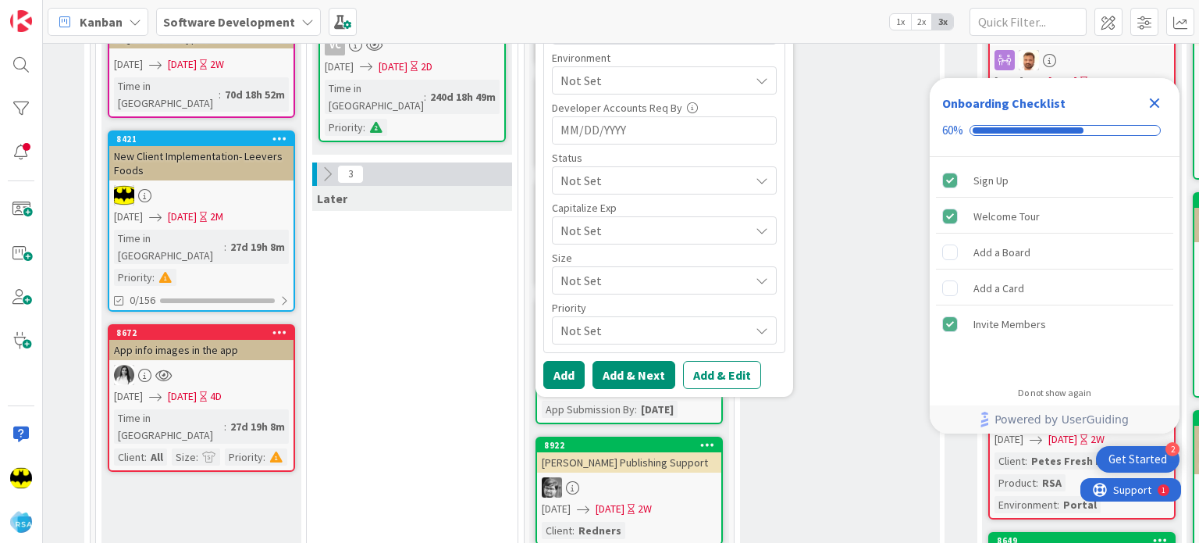
scroll to position [747, 989]
click at [572, 371] on button "Add" at bounding box center [563, 375] width 41 height 28
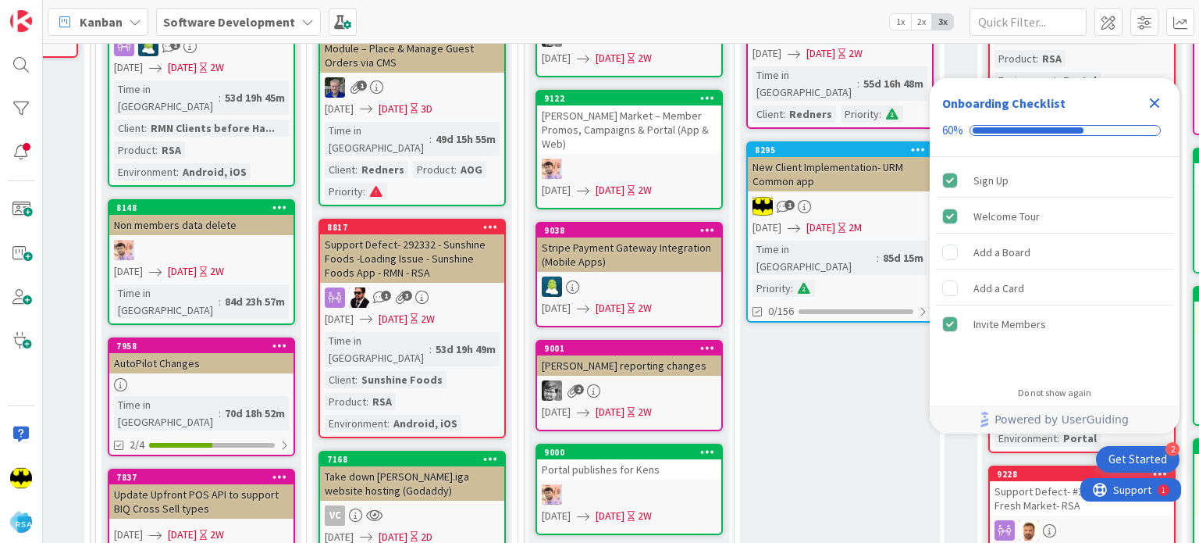
scroll to position [0, 989]
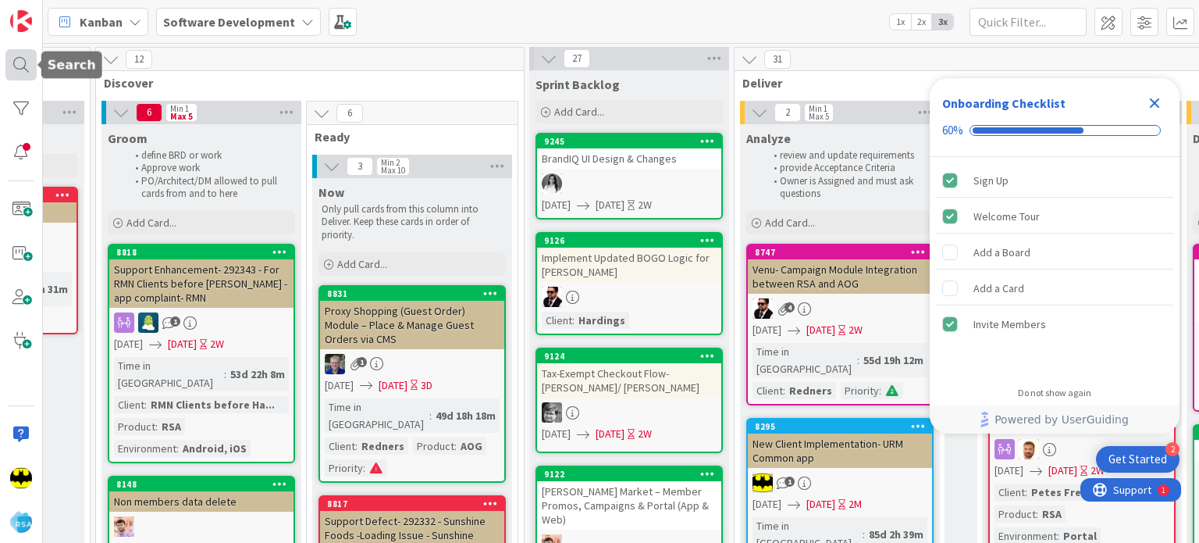
click at [16, 68] on div at bounding box center [20, 64] width 31 height 31
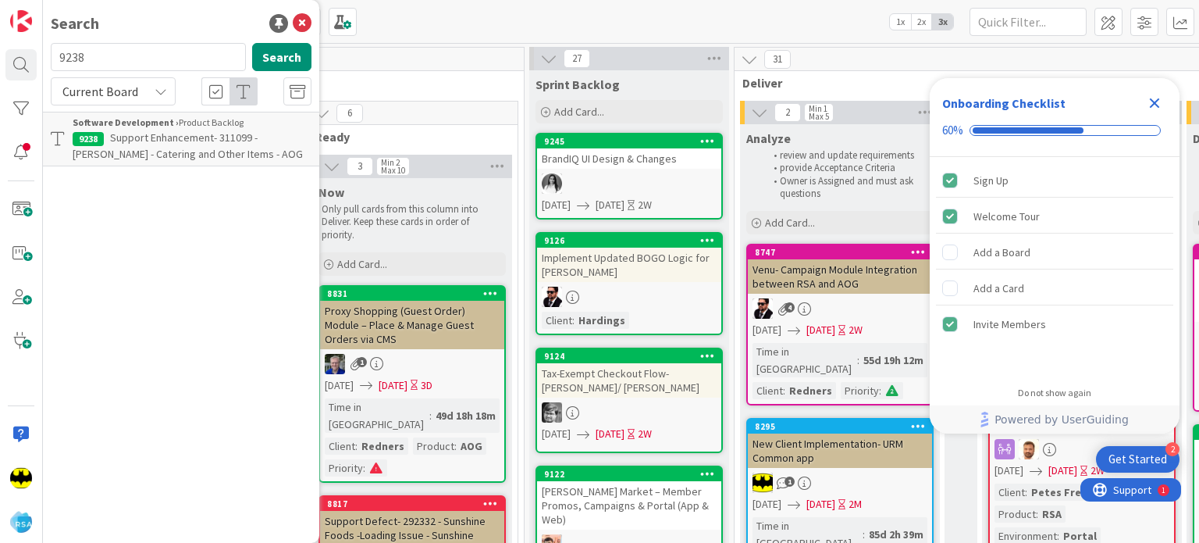
click at [143, 48] on input "9238" at bounding box center [148, 57] width 195 height 28
type input "9187"
click at [272, 59] on button "Search" at bounding box center [281, 57] width 59 height 28
drag, startPoint x: 222, startPoint y: 138, endPoint x: 212, endPoint y: 141, distance: 9.9
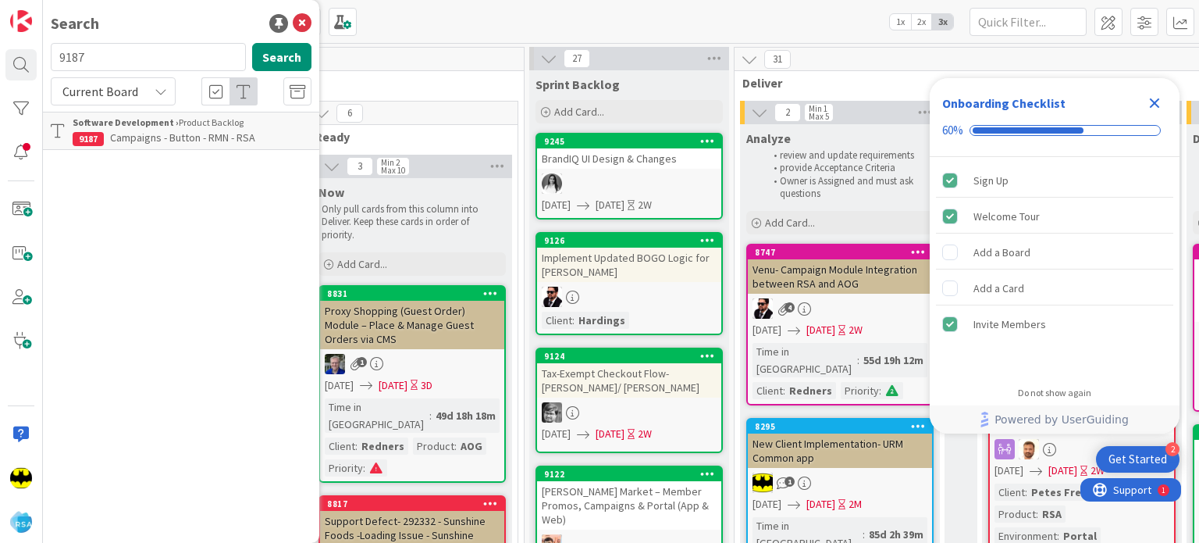
click at [212, 141] on span "Campaigns - Button - RMN - RSA" at bounding box center [182, 137] width 145 height 14
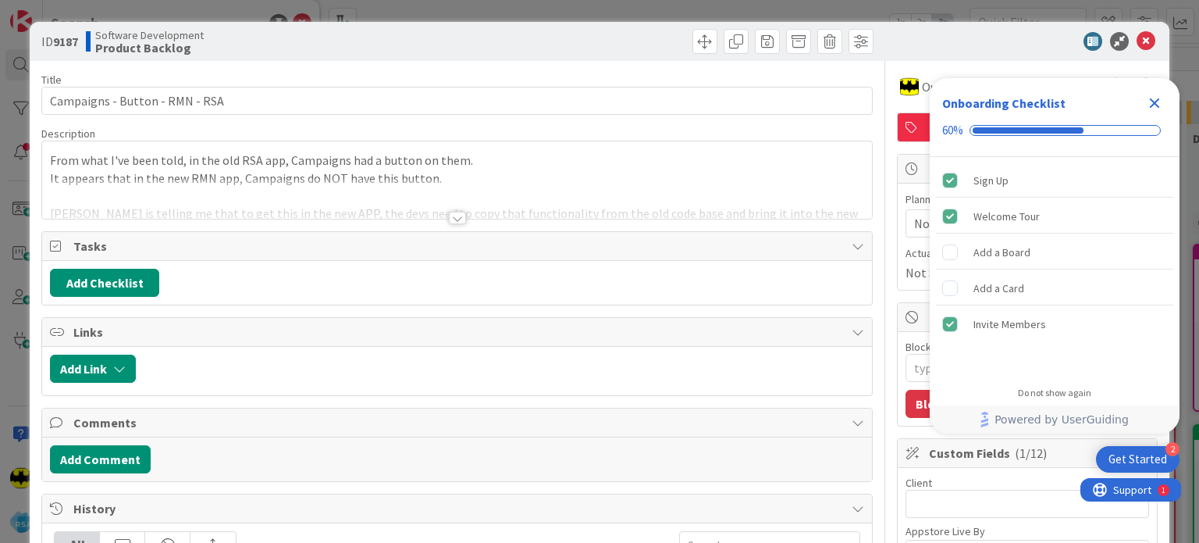
click at [449, 216] on div at bounding box center [457, 218] width 17 height 12
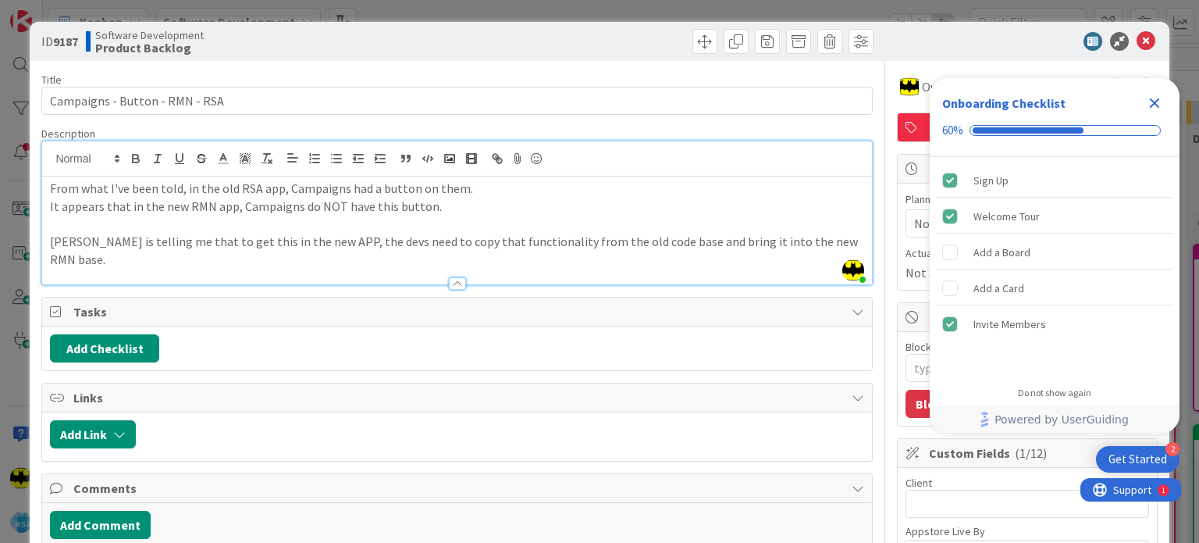
click at [1146, 105] on icon "Close Checklist" at bounding box center [1155, 103] width 19 height 19
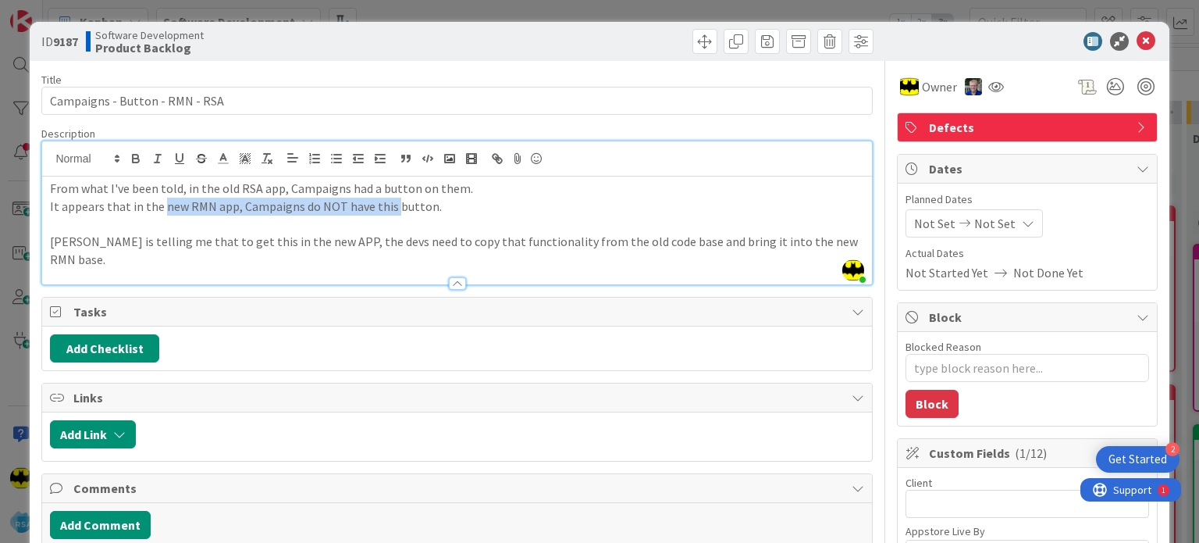
drag, startPoint x: 159, startPoint y: 206, endPoint x: 389, endPoint y: 197, distance: 229.8
click at [389, 198] on p "It appears that in the new RMN app, Campaigns do NOT have this button." at bounding box center [457, 207] width 814 height 18
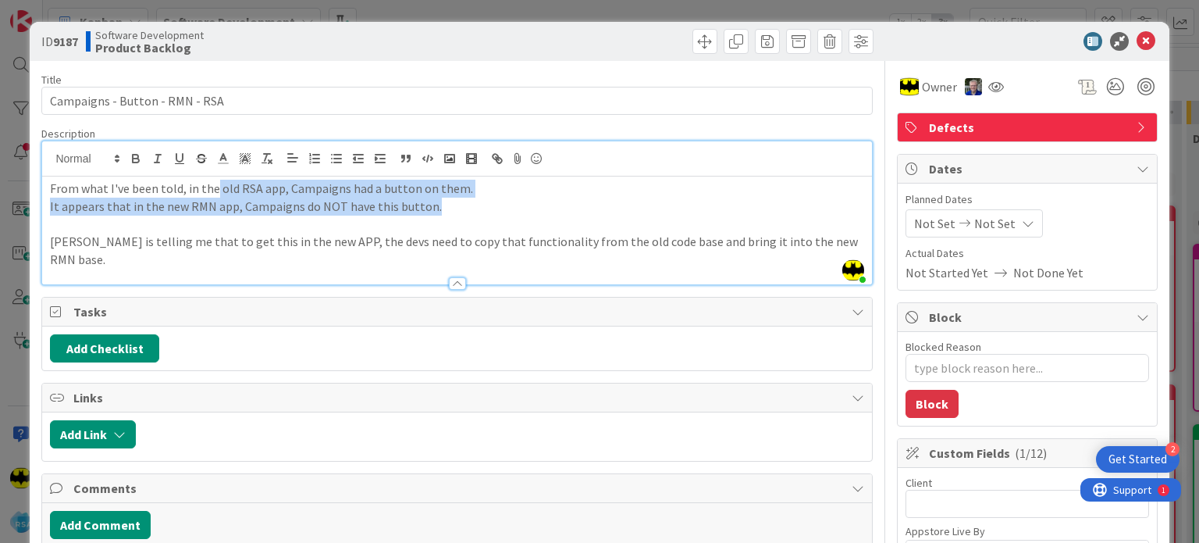
drag, startPoint x: 212, startPoint y: 184, endPoint x: 430, endPoint y: 202, distance: 218.7
click at [430, 202] on div "From what I've been told, in the old RSA app, Campaigns had a button on them. I…" at bounding box center [456, 230] width 829 height 108
copy div "old RSA app, Campaigns had a button on them. It appears that in the new RMN app…"
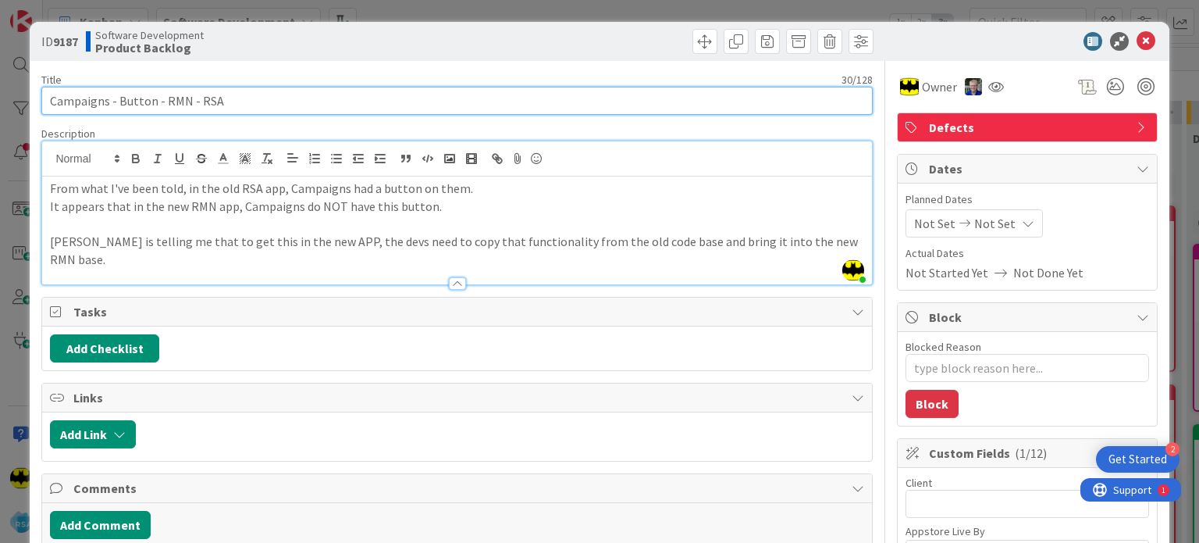
click at [201, 106] on input "Campaigns - Button - RMN - RSA" at bounding box center [456, 101] width 831 height 28
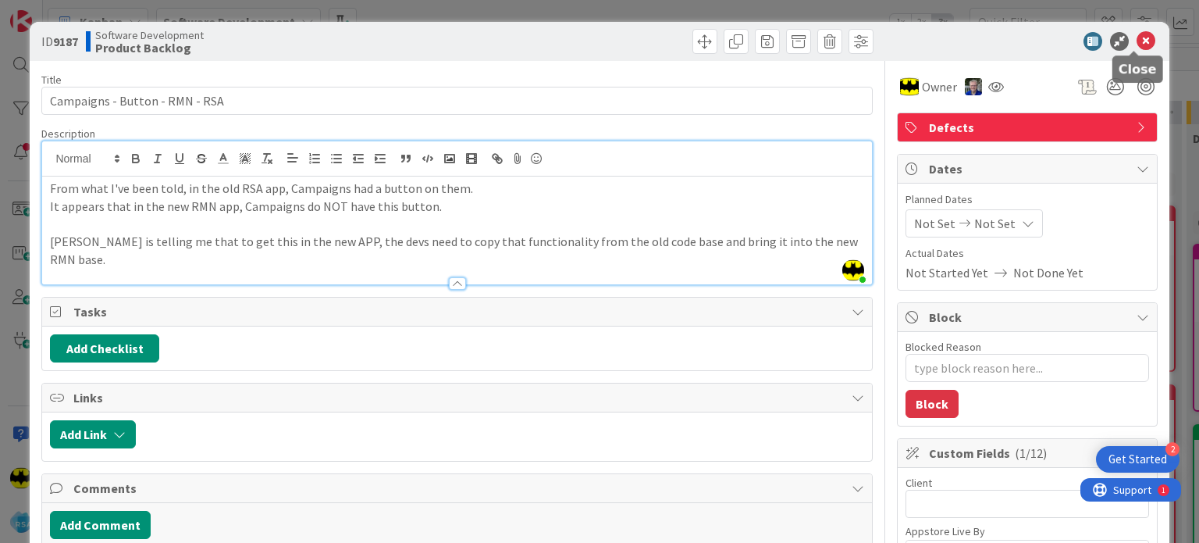
click at [1140, 46] on icon at bounding box center [1146, 41] width 19 height 19
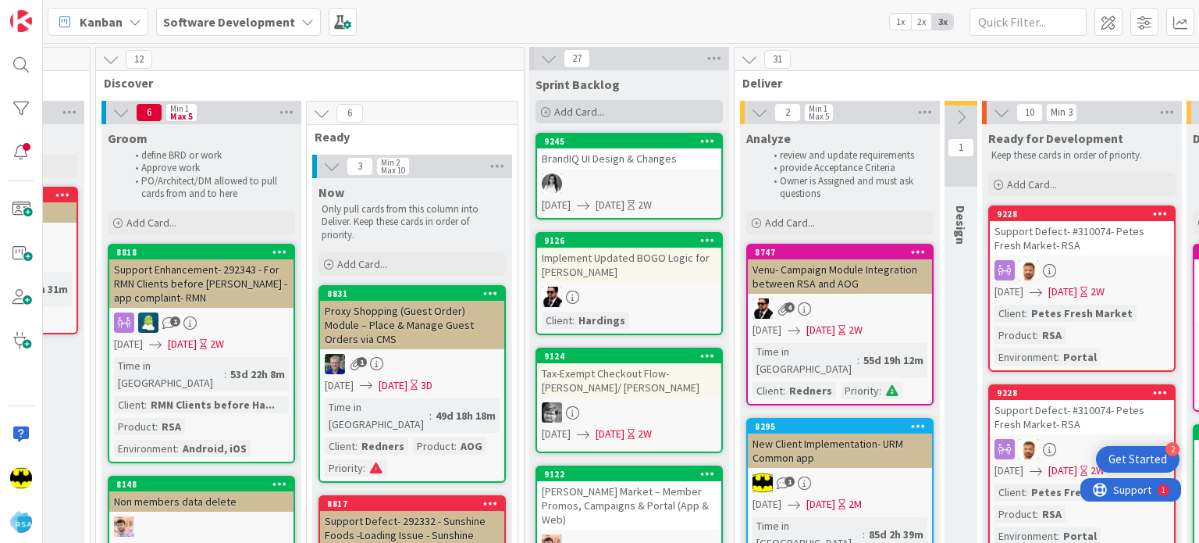
click at [541, 111] on icon at bounding box center [545, 112] width 9 height 9
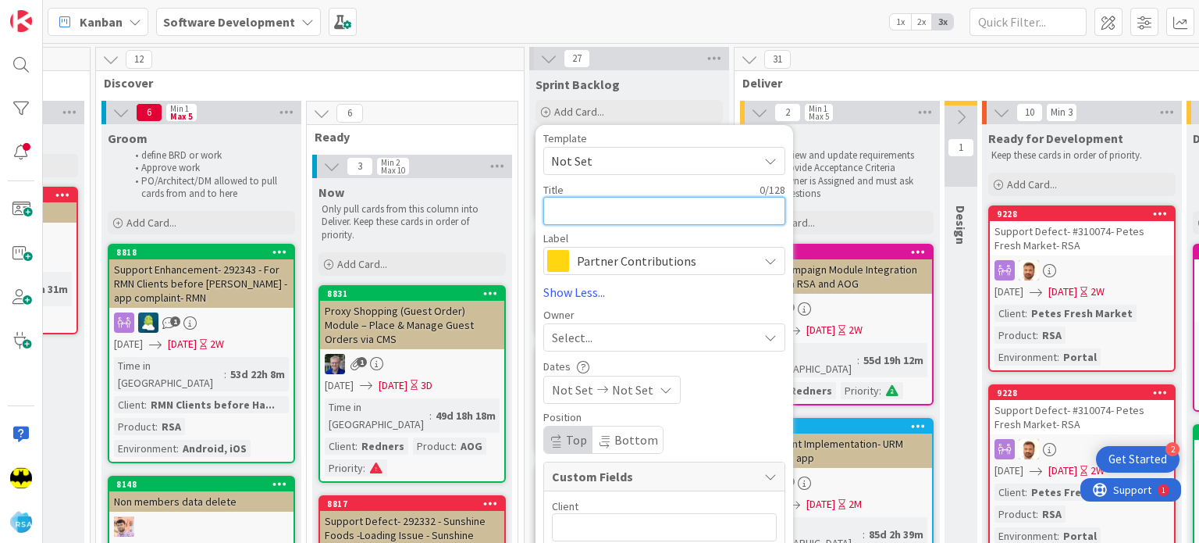
paste textarea "Updating code for iOS 26"
type textarea "x"
type textarea "Updating code for iOS 26"
click at [614, 261] on span "Partner Contributions" at bounding box center [663, 261] width 173 height 22
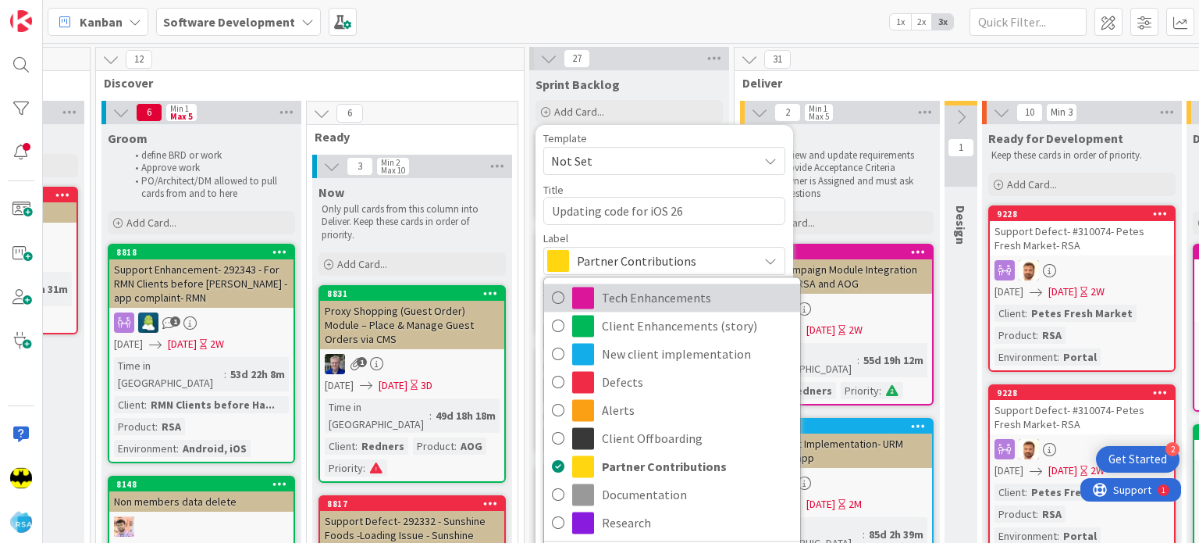
click at [640, 305] on span "Tech Enhancements" at bounding box center [697, 297] width 191 height 23
type textarea "x"
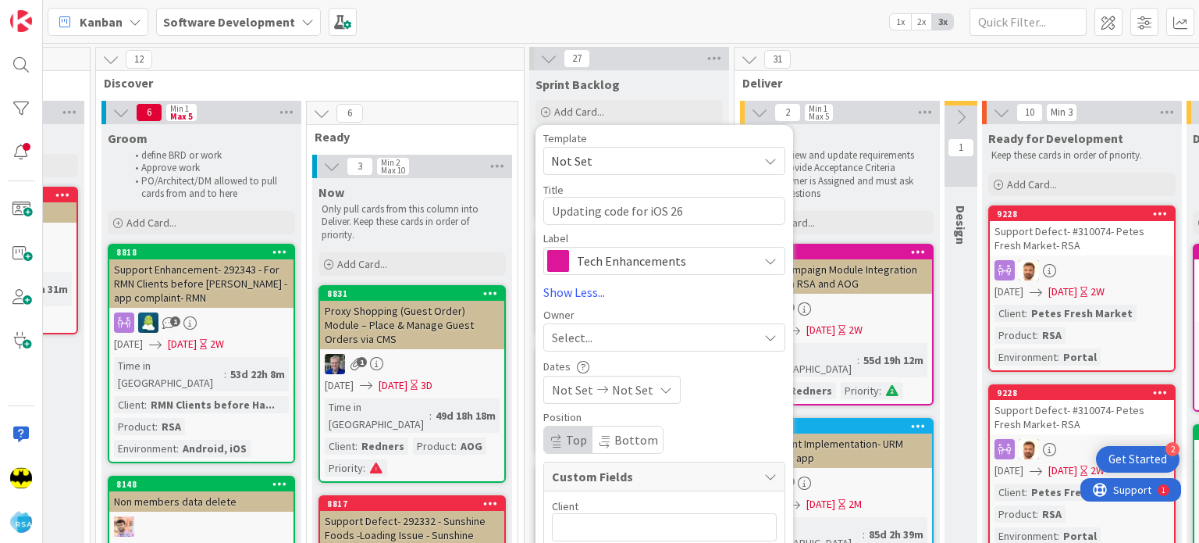
click at [587, 336] on span "Select..." at bounding box center [572, 337] width 41 height 19
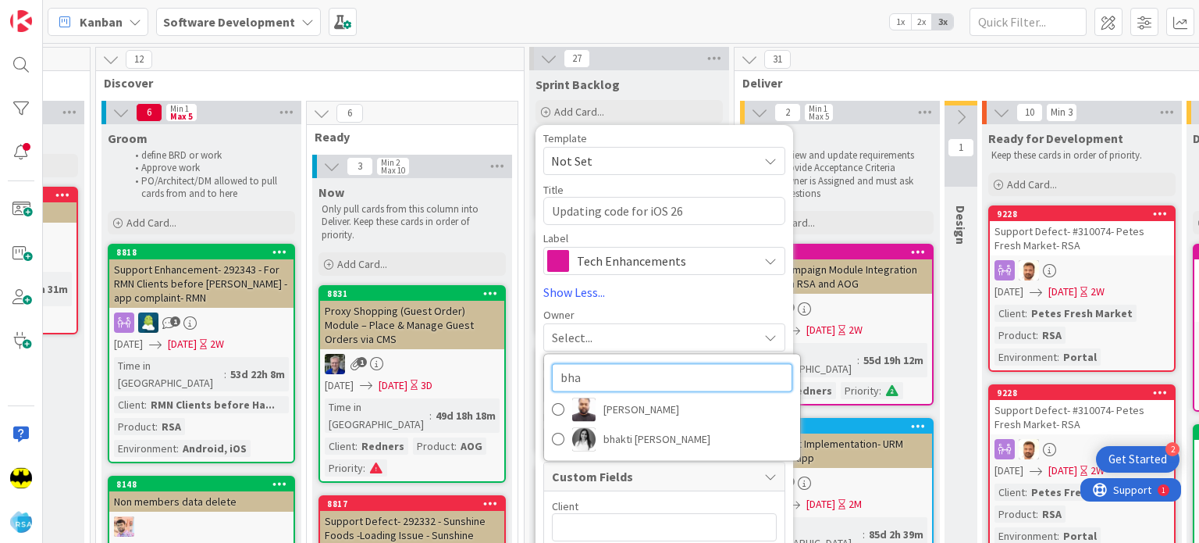
click at [597, 376] on input "bha" at bounding box center [672, 377] width 241 height 28
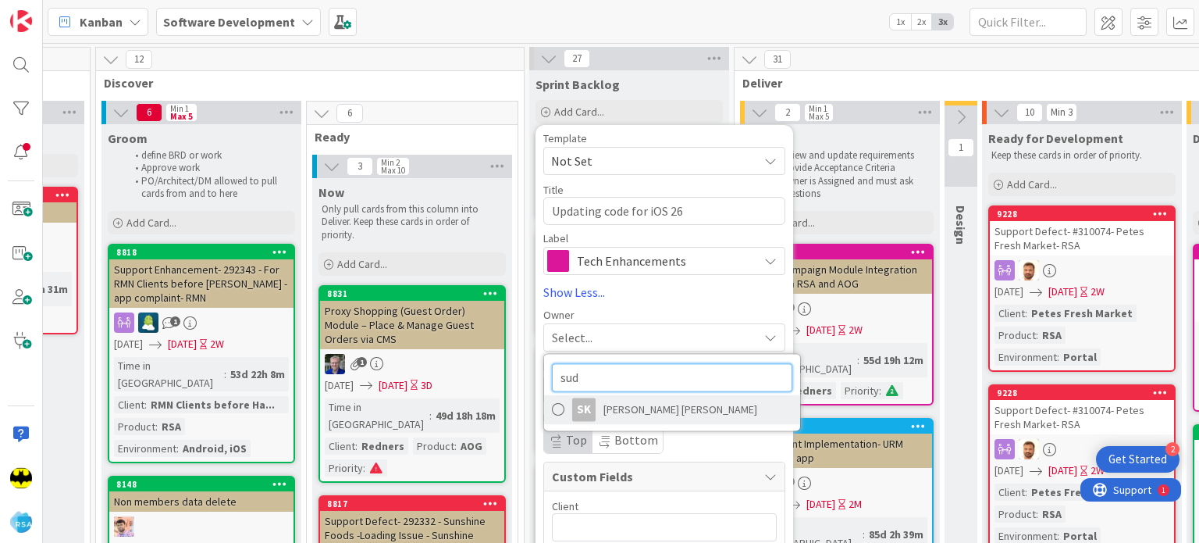
type input "sud"
click at [611, 408] on span "[PERSON_NAME] [PERSON_NAME]" at bounding box center [681, 408] width 154 height 23
type textarea "x"
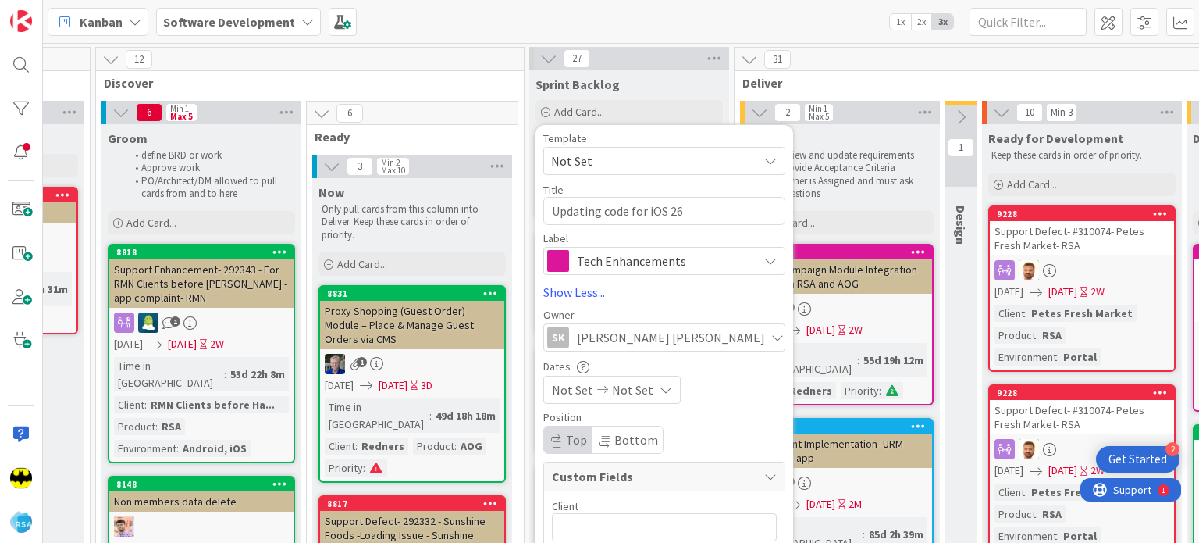
click at [575, 392] on span "Not Set" at bounding box center [572, 389] width 41 height 19
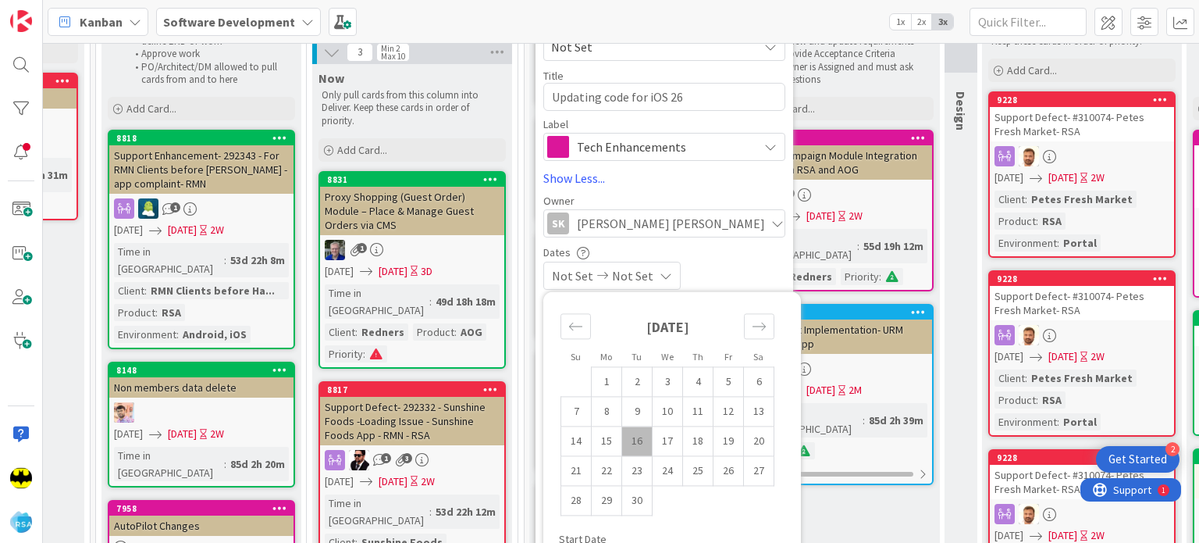
scroll to position [115, 989]
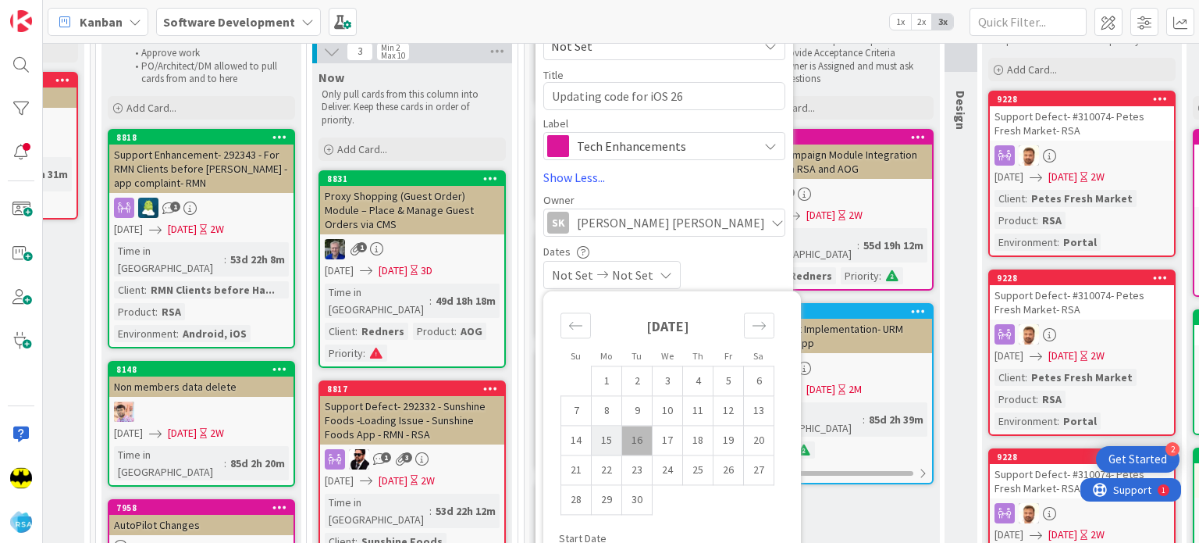
click at [614, 441] on td "15" at bounding box center [607, 441] width 30 height 30
type input "[DATE]"
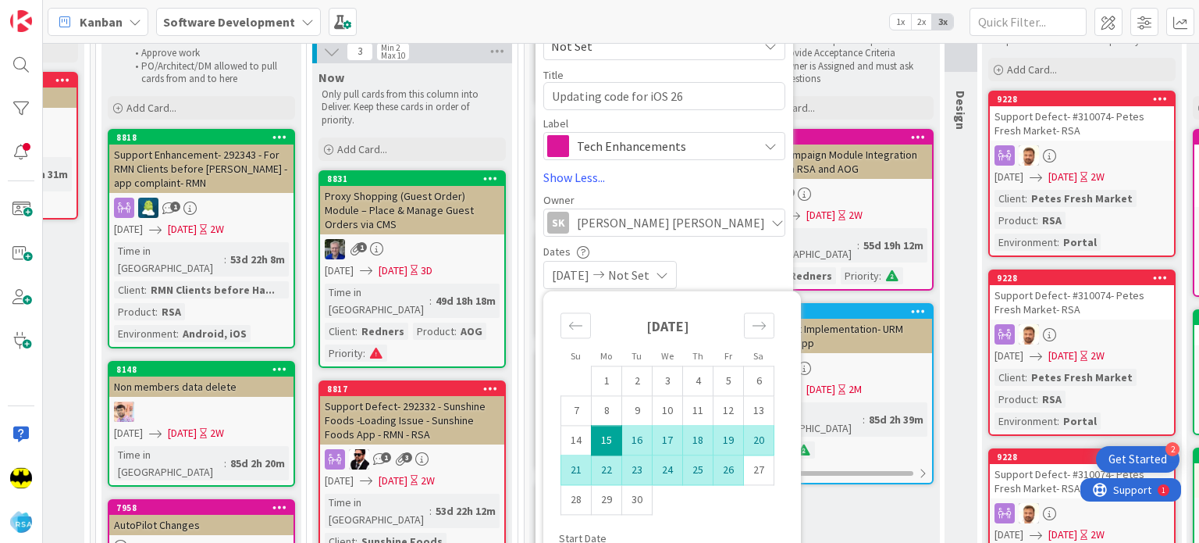
type textarea "x"
click at [728, 474] on td "26" at bounding box center [729, 470] width 30 height 30
type input "[DATE]"
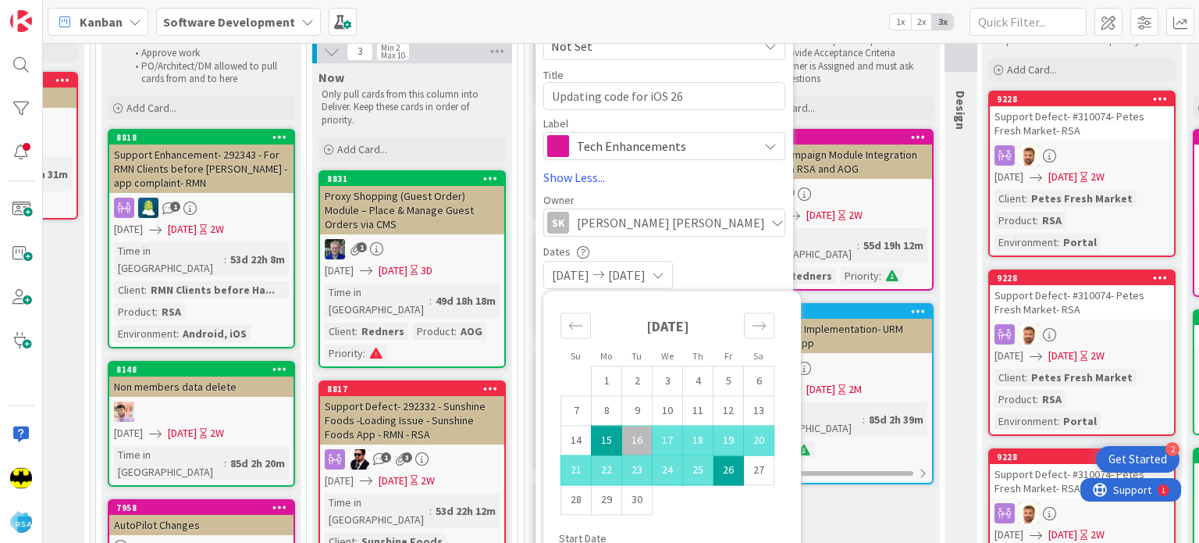
type textarea "x"
click at [715, 258] on div "Dates [DATE] [DATE] Su Mo Tu We Th Fr Sa [DATE] 1 2 3 4 5 6 7 8 9 10 11 12 13 1…" at bounding box center [664, 266] width 242 height 45
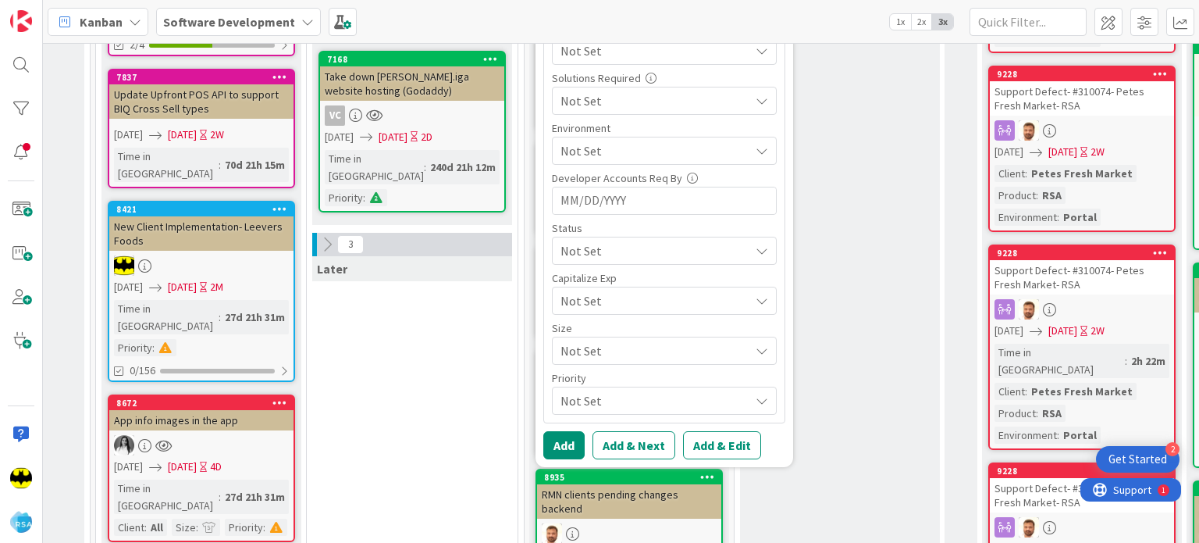
scroll to position [693, 989]
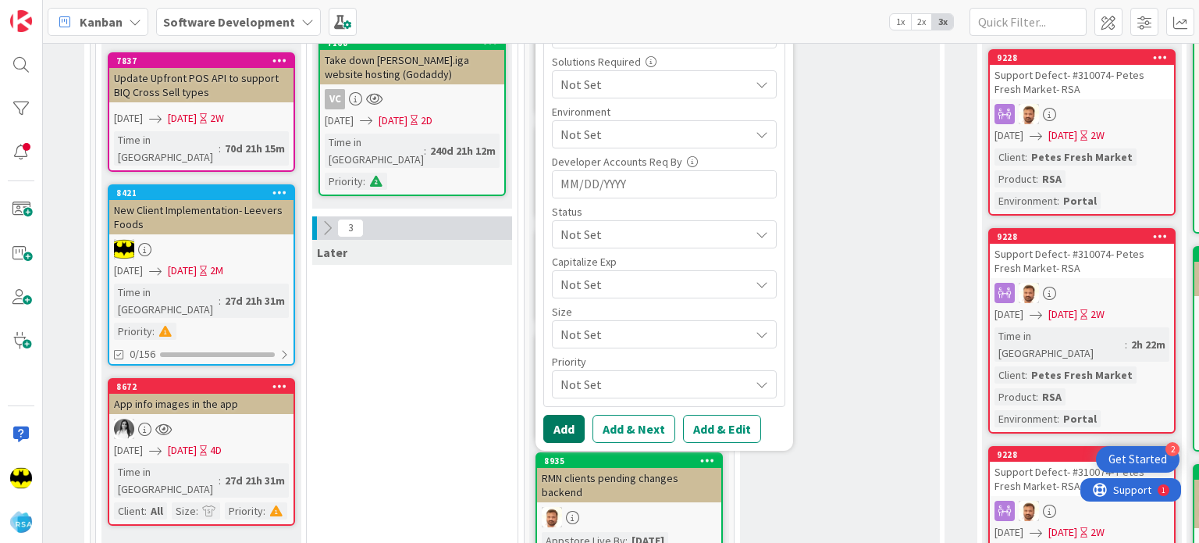
click at [554, 431] on button "Add" at bounding box center [563, 429] width 41 height 28
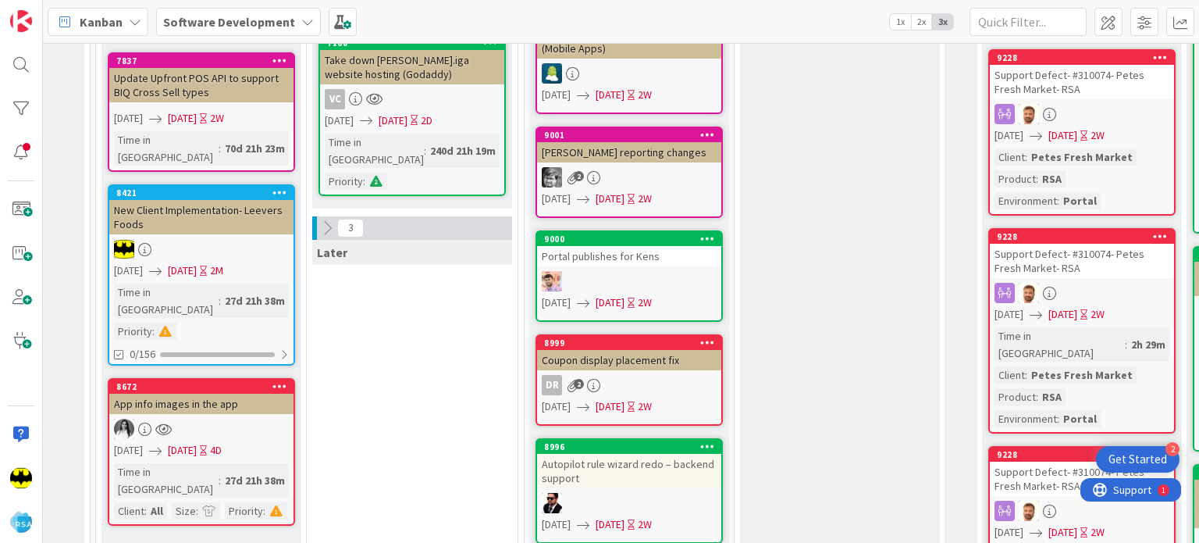
scroll to position [0, 989]
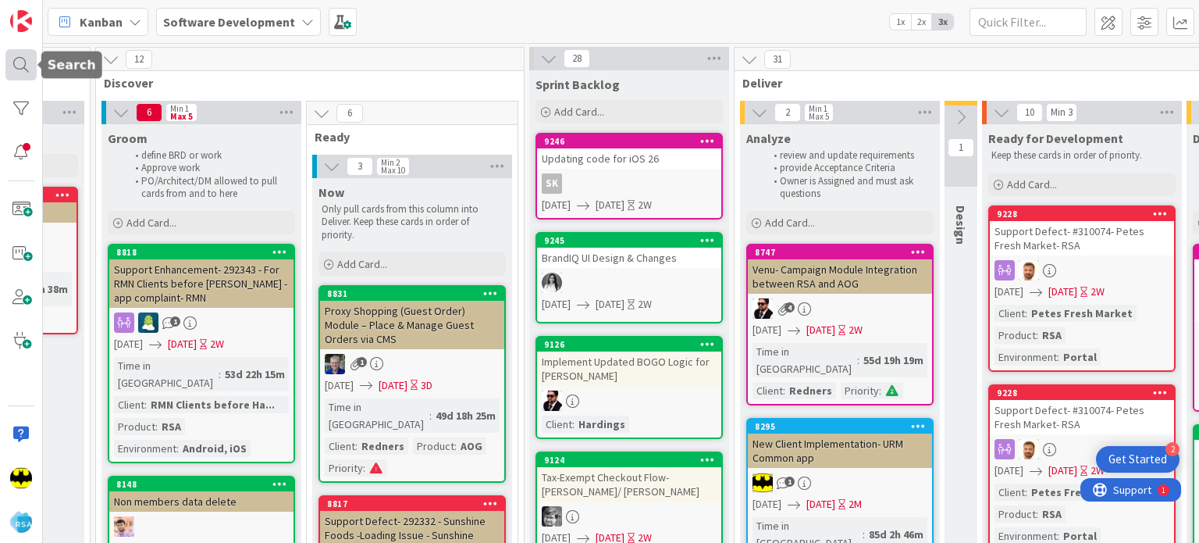
click at [27, 59] on div at bounding box center [20, 64] width 31 height 31
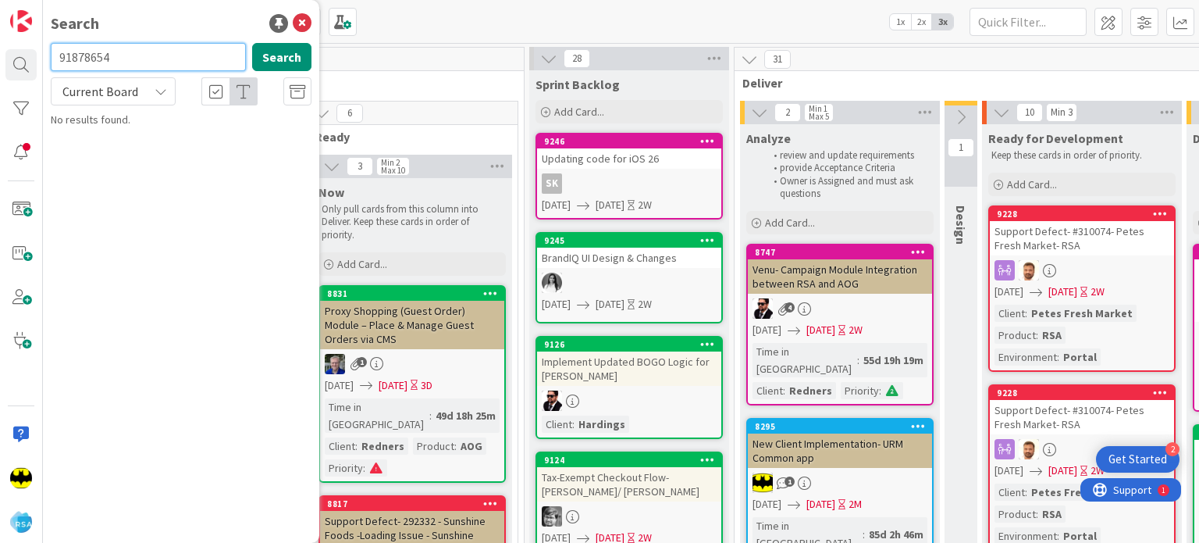
click at [85, 59] on input "91878654" at bounding box center [148, 57] width 195 height 28
type input "8654"
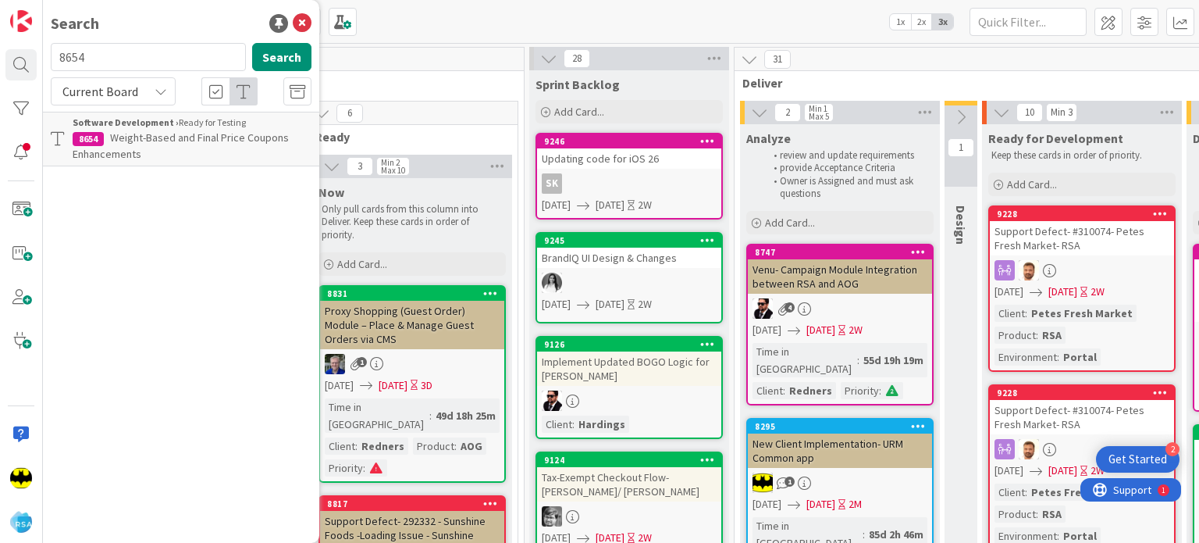
click at [215, 145] on p "Weight-Based and Final Price Coupons Enhancements" at bounding box center [192, 146] width 239 height 33
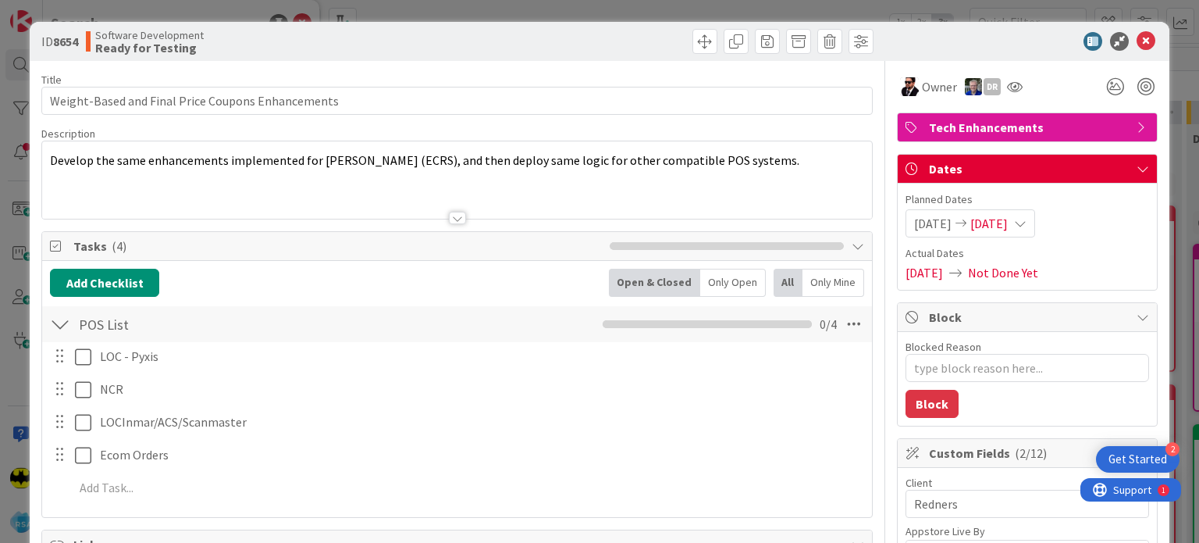
type textarea "x"
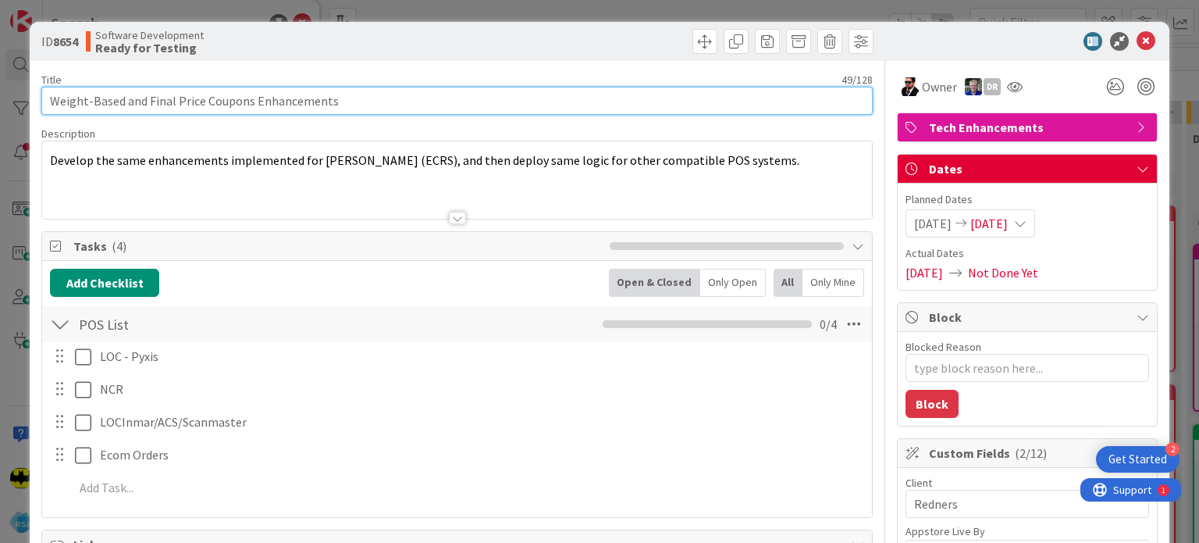
click at [242, 98] on input "Weight-Based and Final Price Coupons Enhancements" at bounding box center [456, 101] width 831 height 28
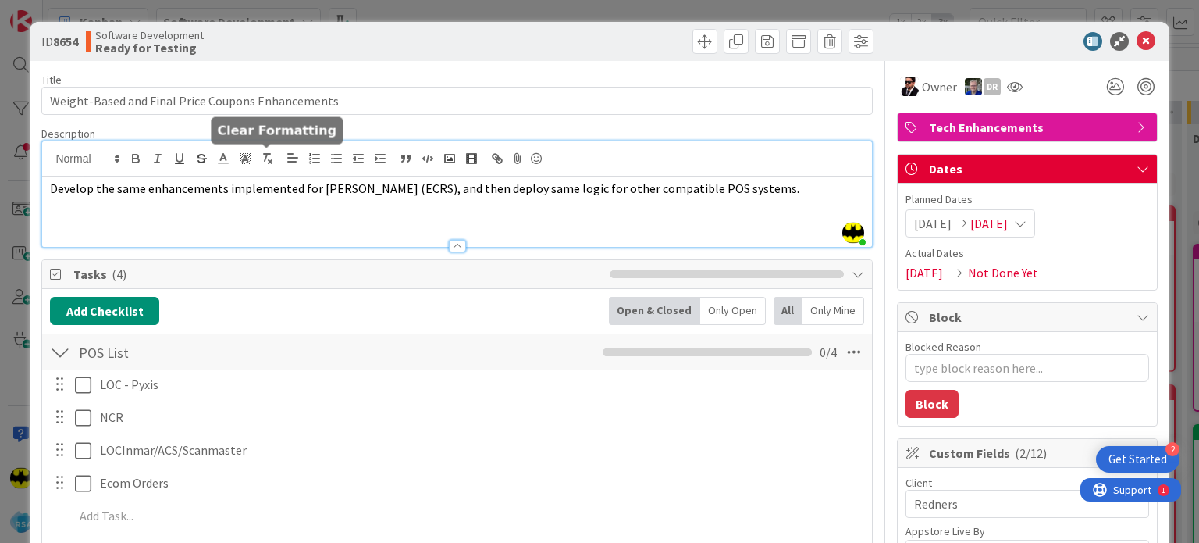
click at [265, 165] on div "[PERSON_NAME] just joined Develop the same enhancements implemented for [PERSON…" at bounding box center [456, 193] width 829 height 105
click at [265, 165] on icon "button" at bounding box center [267, 158] width 14 height 14
drag, startPoint x: 265, startPoint y: 165, endPoint x: 265, endPoint y: 185, distance: 20.3
click at [265, 185] on div "[PERSON_NAME] just joined Develop the same enhancements implem ﻿ ented for [PER…" at bounding box center [456, 193] width 829 height 105
click at [273, 185] on span "ented for [PERSON_NAME] (ECRS), and then deploy same logic for other compatible…" at bounding box center [536, 188] width 526 height 16
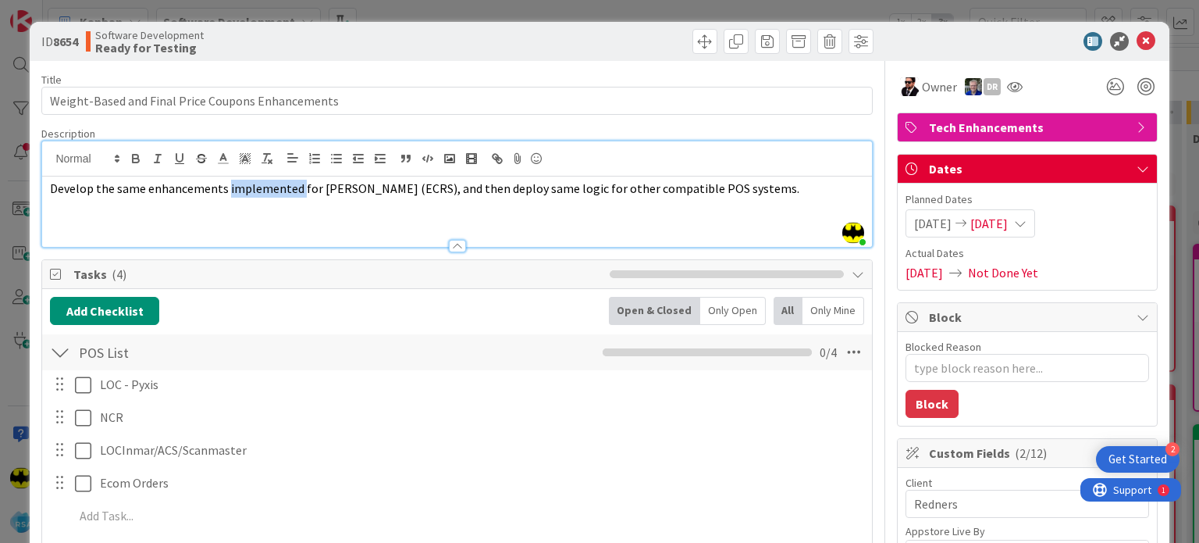
click at [273, 185] on span "ented for [PERSON_NAME] (ECRS), and then deploy same logic for other compatible…" at bounding box center [536, 188] width 526 height 16
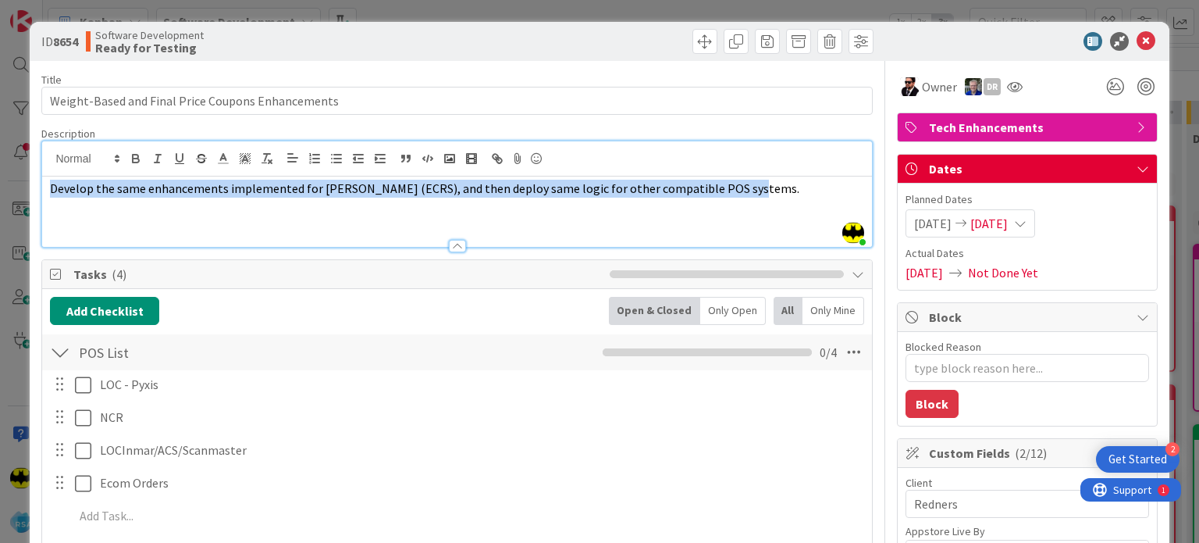
click at [273, 185] on span "ented for [PERSON_NAME] (ECRS), and then deploy same logic for other compatible…" at bounding box center [536, 188] width 526 height 16
copy p "Develop the same enhancements implem ﻿ ented for [PERSON_NAME] (ECRS), and then…"
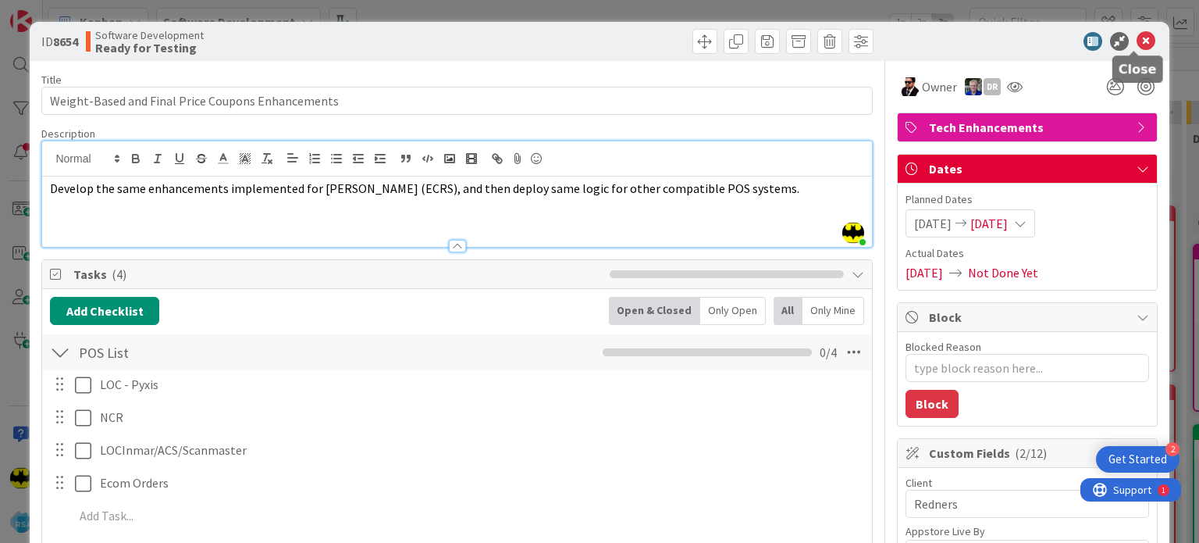
click at [1138, 48] on icon at bounding box center [1146, 41] width 19 height 19
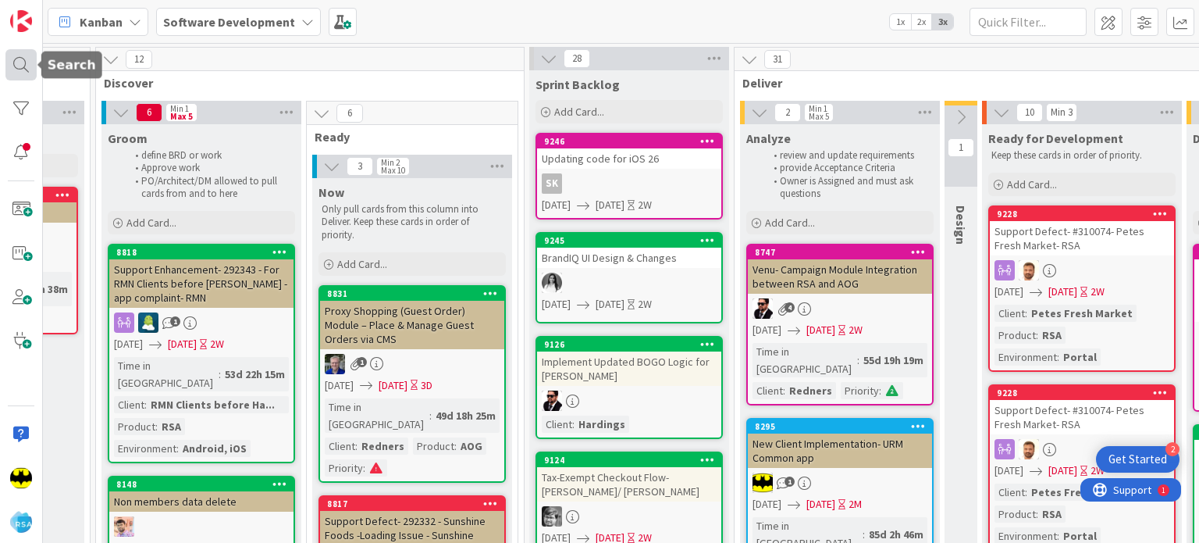
click at [29, 57] on div at bounding box center [20, 64] width 31 height 31
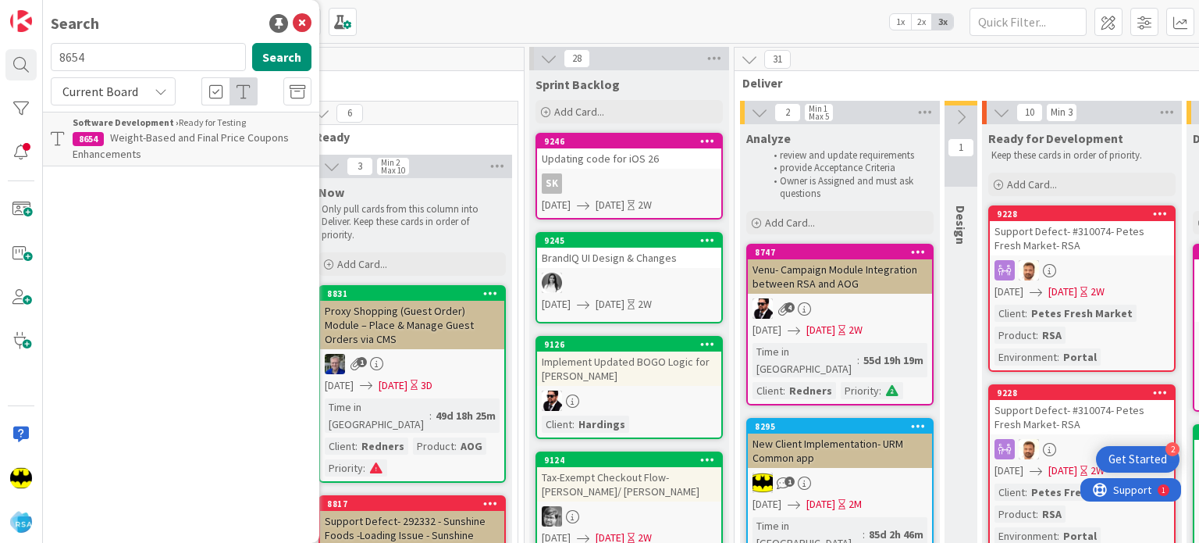
click at [141, 59] on input "8654" at bounding box center [148, 57] width 195 height 28
type input "8782"
click at [193, 134] on span "Inmar MFR Coupon Integration" at bounding box center [180, 137] width 140 height 14
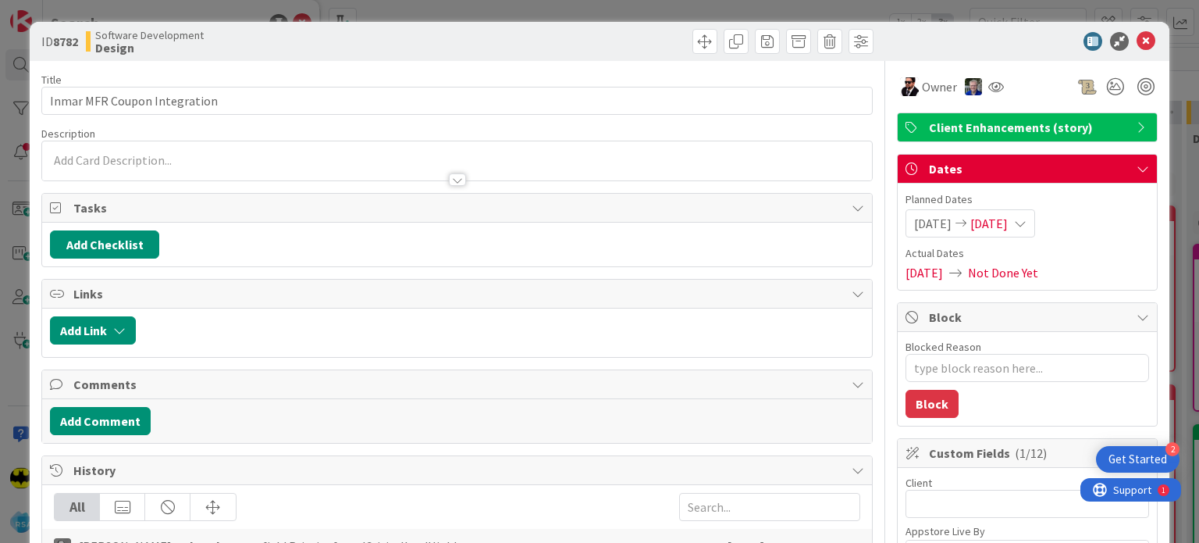
type textarea "x"
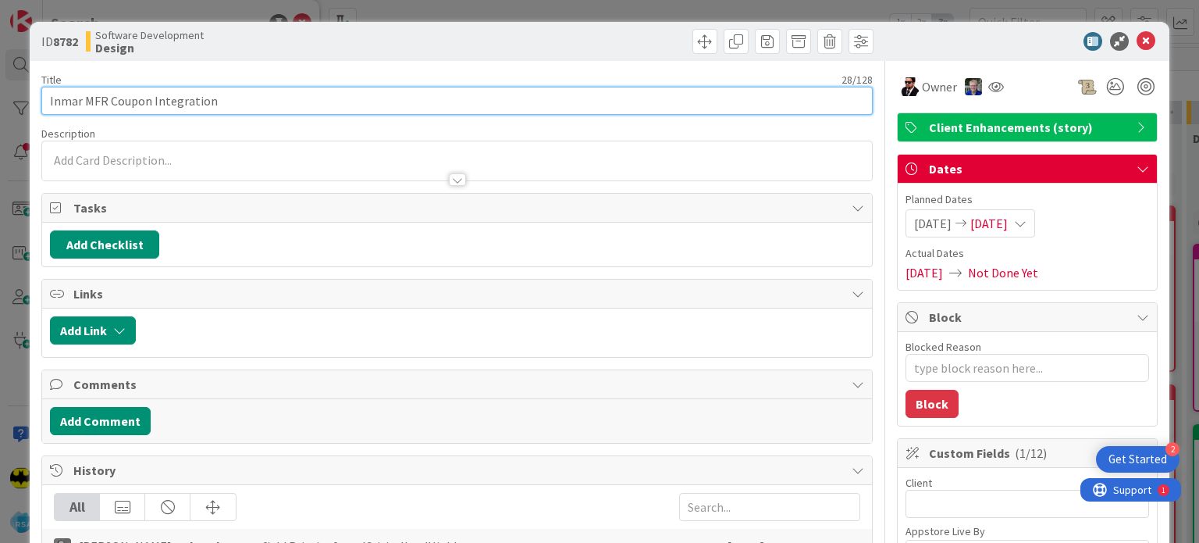
click at [494, 97] on input "Inmar MFR Coupon Integration" at bounding box center [456, 101] width 831 height 28
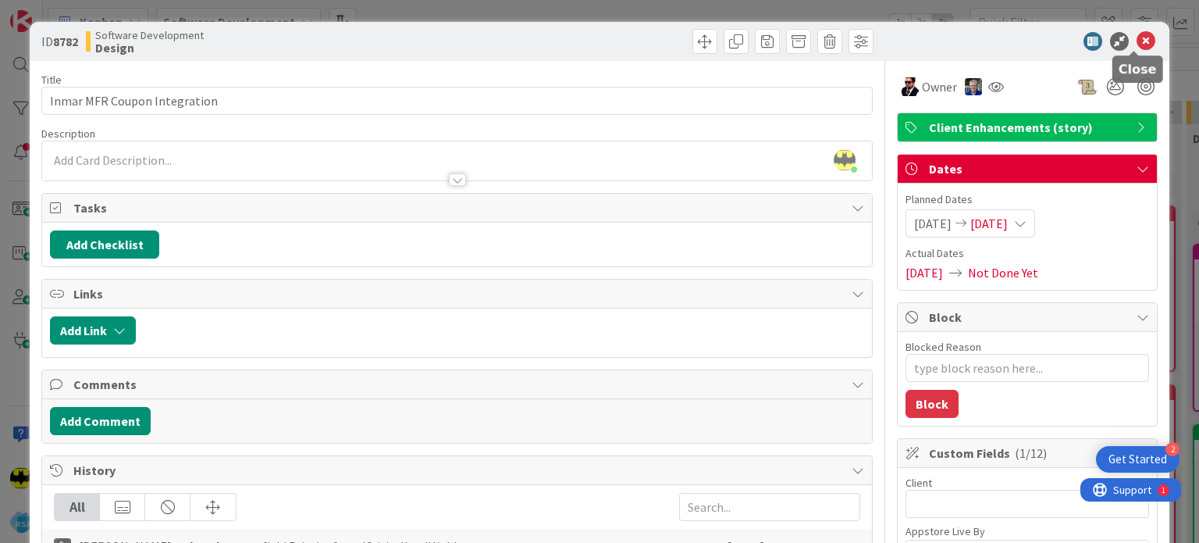
click at [1137, 40] on icon at bounding box center [1146, 41] width 19 height 19
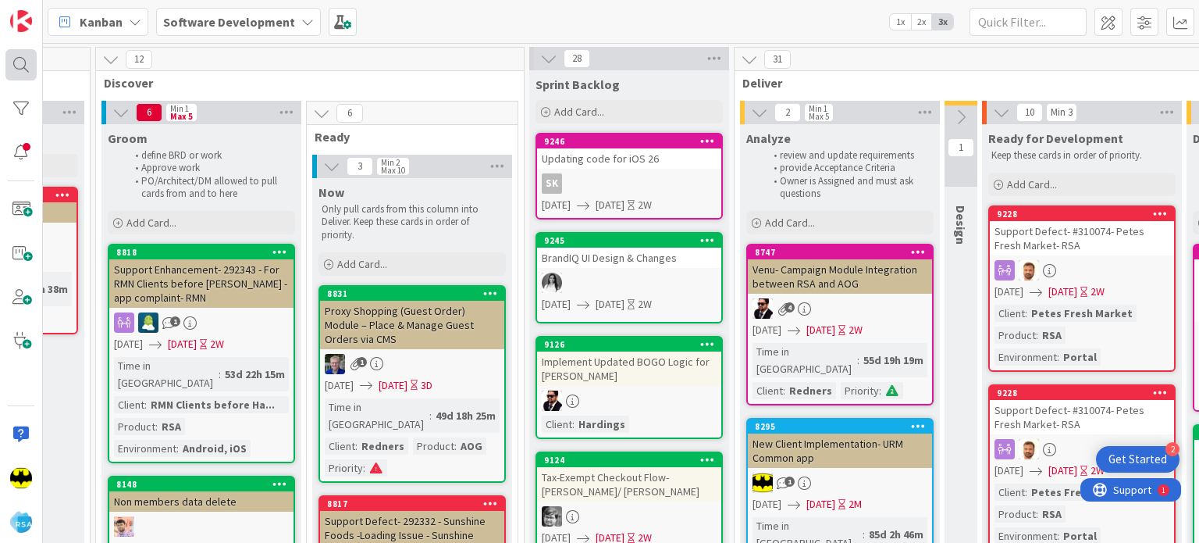
drag, startPoint x: 0, startPoint y: 73, endPoint x: 16, endPoint y: 71, distance: 16.6
click at [16, 71] on div at bounding box center [21, 271] width 43 height 543
click at [16, 71] on div at bounding box center [20, 64] width 31 height 31
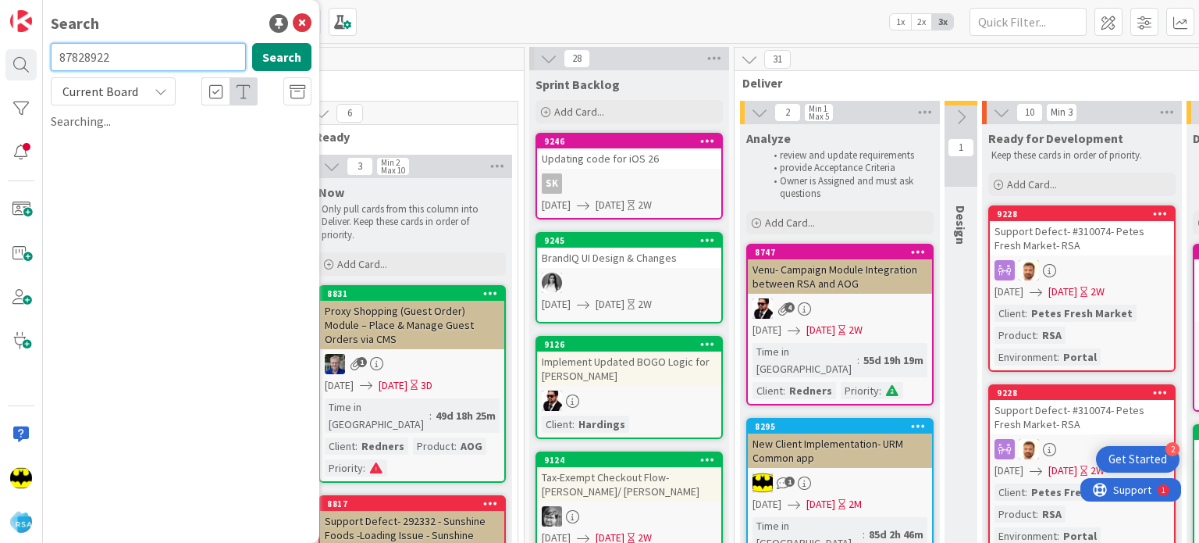
click at [156, 48] on input "87828922" at bounding box center [148, 57] width 195 height 28
click at [85, 59] on input "87828922" at bounding box center [148, 57] width 195 height 28
click at [162, 58] on input "8922" at bounding box center [148, 57] width 195 height 28
click at [117, 59] on input "8922" at bounding box center [148, 57] width 195 height 28
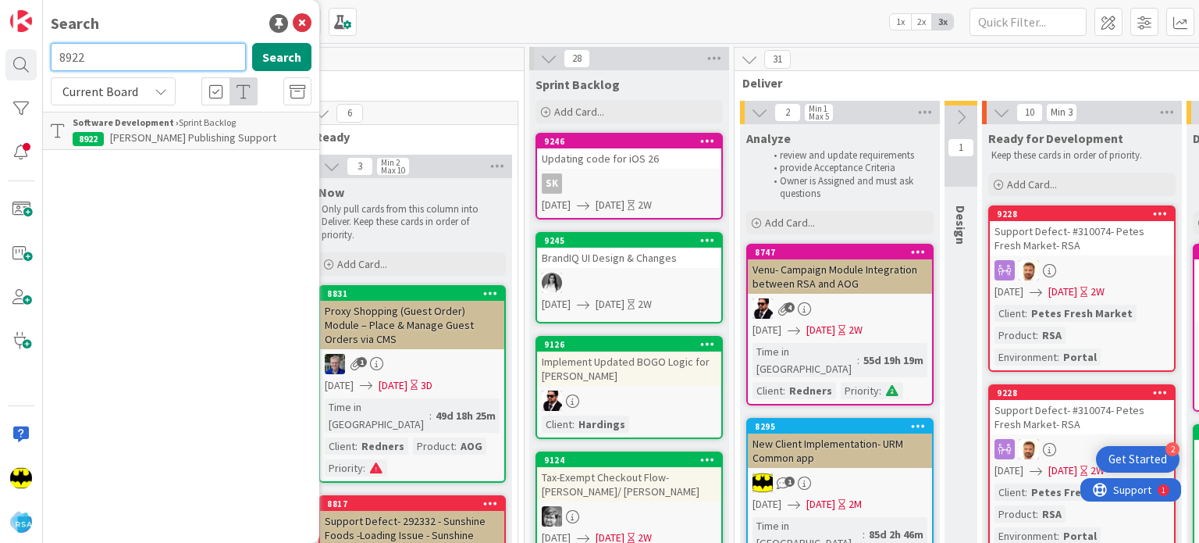
click at [117, 59] on input "8922" at bounding box center [148, 57] width 195 height 28
type input "8915"
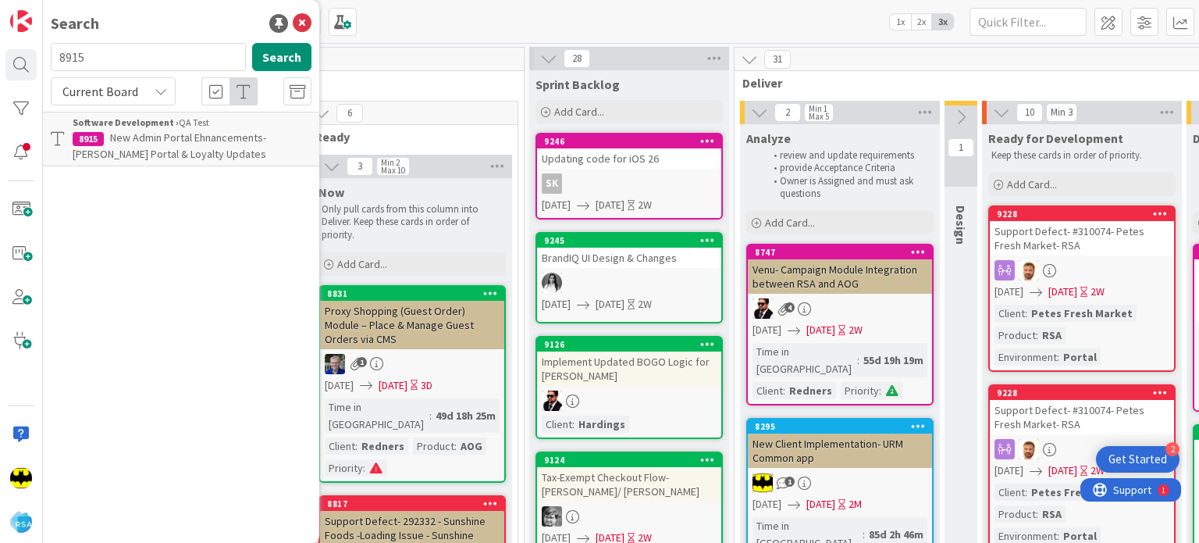
click at [185, 132] on span "New Admin Portal Ehnancements- [PERSON_NAME] Portal & Loyalty Updates" at bounding box center [170, 145] width 194 height 30
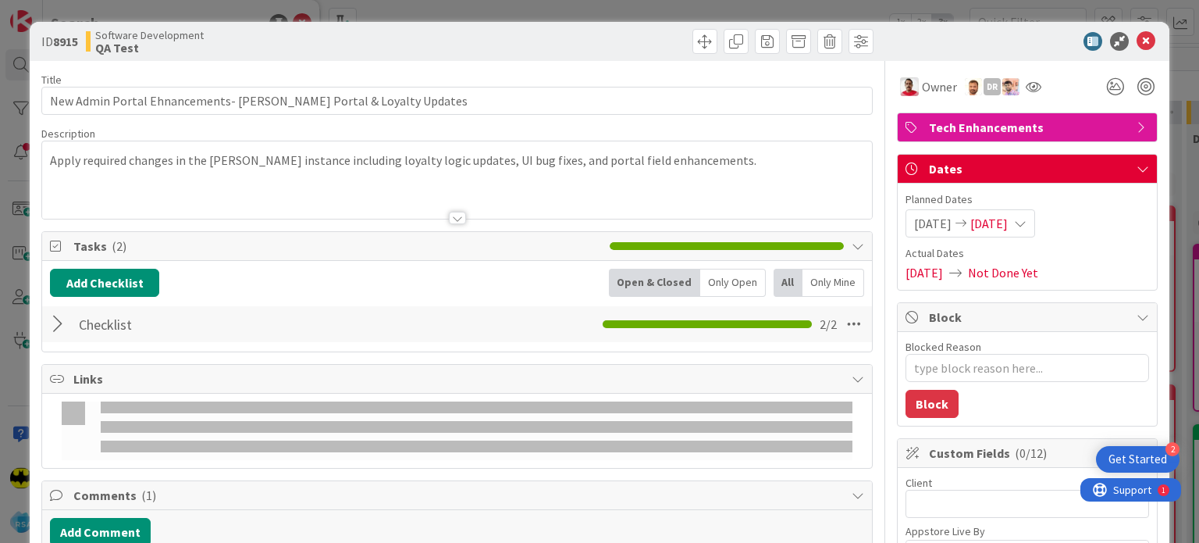
type textarea "x"
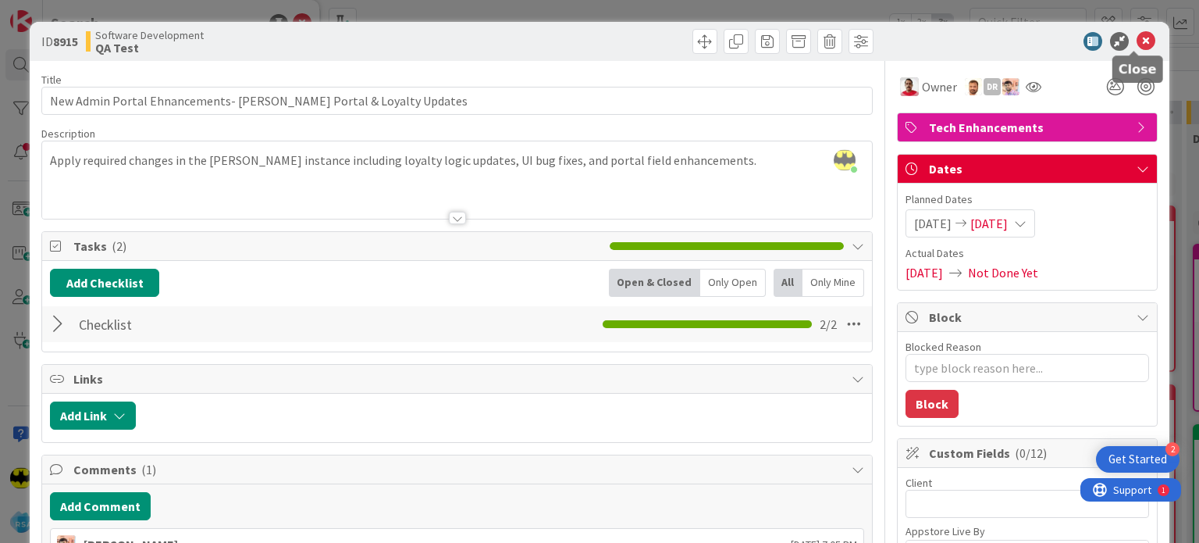
drag, startPoint x: 1123, startPoint y: 41, endPoint x: 1140, endPoint y: 43, distance: 17.2
click at [1140, 43] on div at bounding box center [1020, 41] width 276 height 19
click at [1140, 43] on icon at bounding box center [1146, 41] width 19 height 19
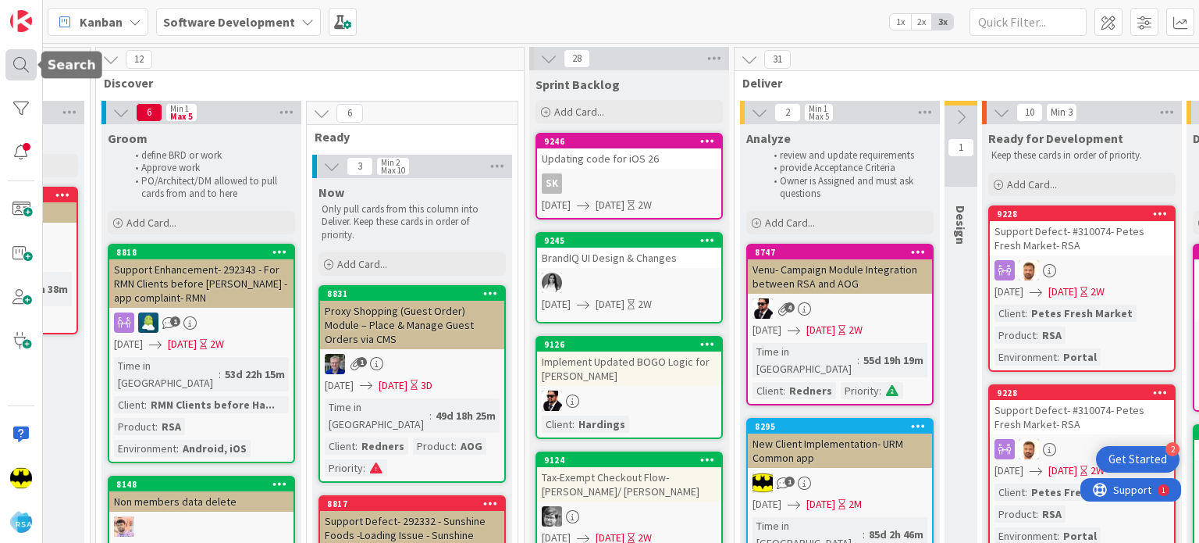
click at [34, 69] on div at bounding box center [20, 64] width 31 height 31
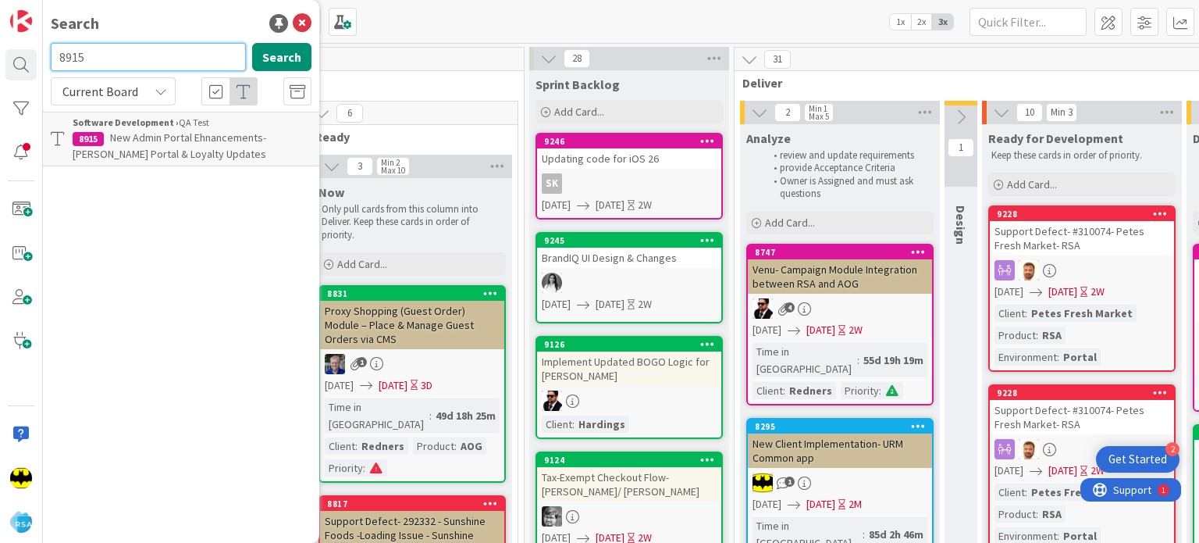
click at [81, 61] on input "8915" at bounding box center [148, 57] width 195 height 28
type input "Buche foods blue portal"
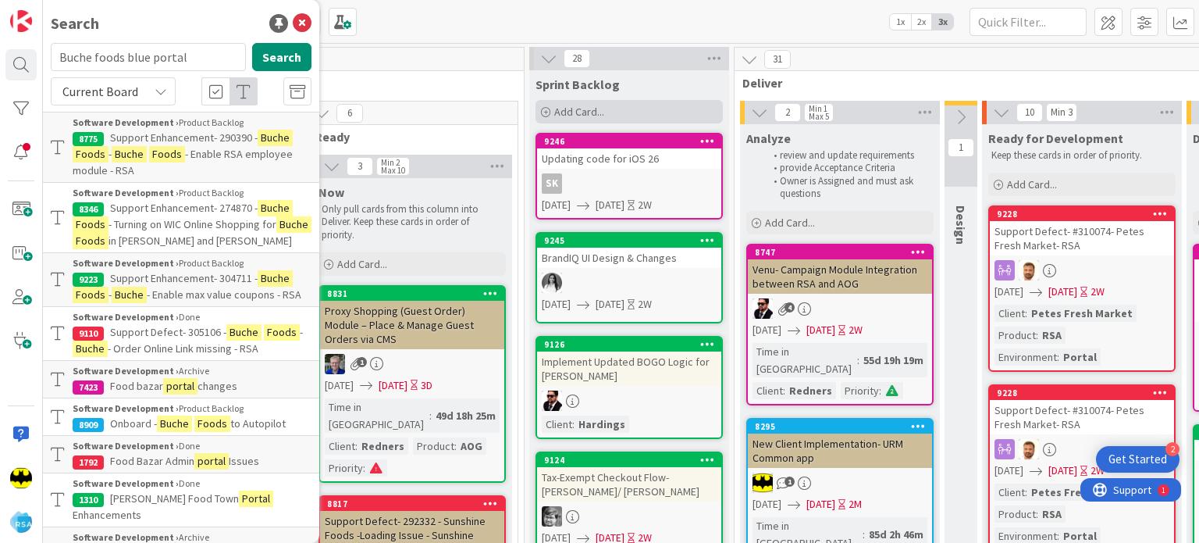
click at [547, 108] on icon at bounding box center [545, 112] width 9 height 9
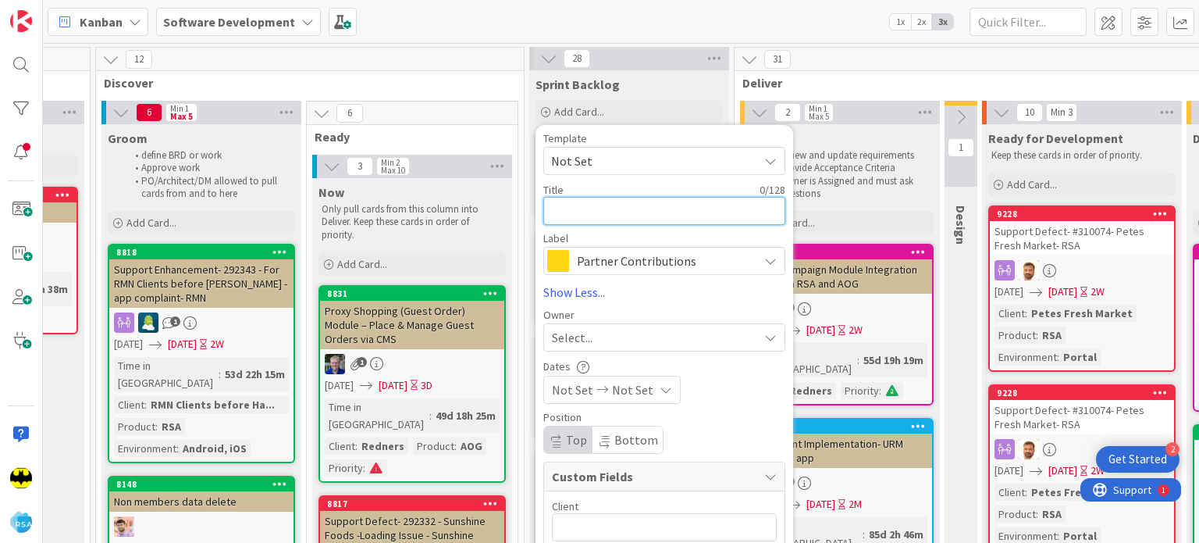
paste textarea "Campaigns Module Integration"
type textarea "x"
type textarea "Campaigns Module Integration"
click at [583, 254] on span "Partner Contributions" at bounding box center [663, 261] width 173 height 22
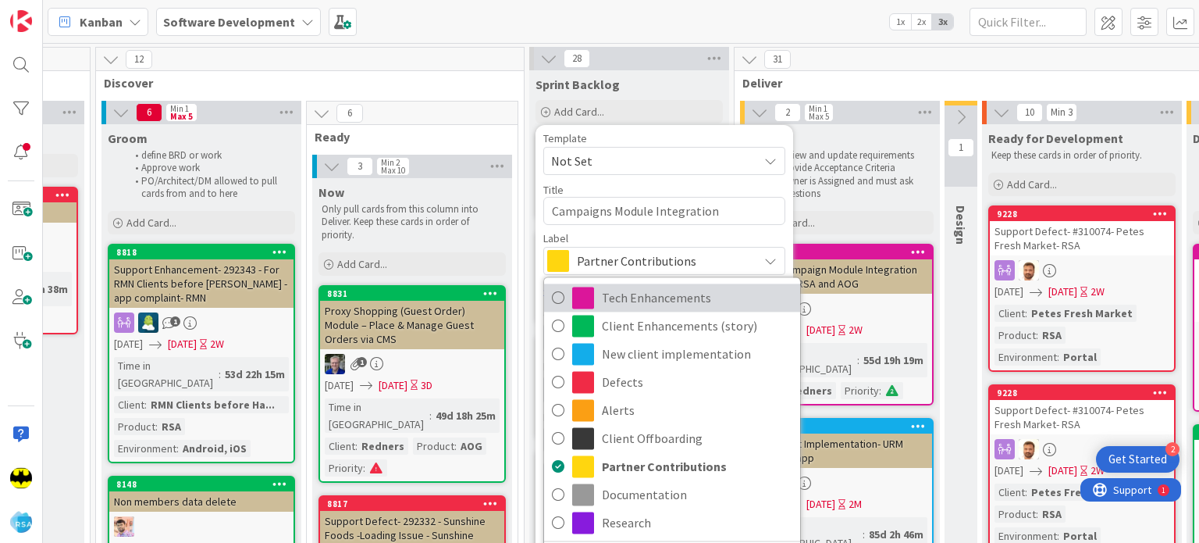
click at [615, 305] on span "Tech Enhancements" at bounding box center [697, 297] width 191 height 23
type textarea "x"
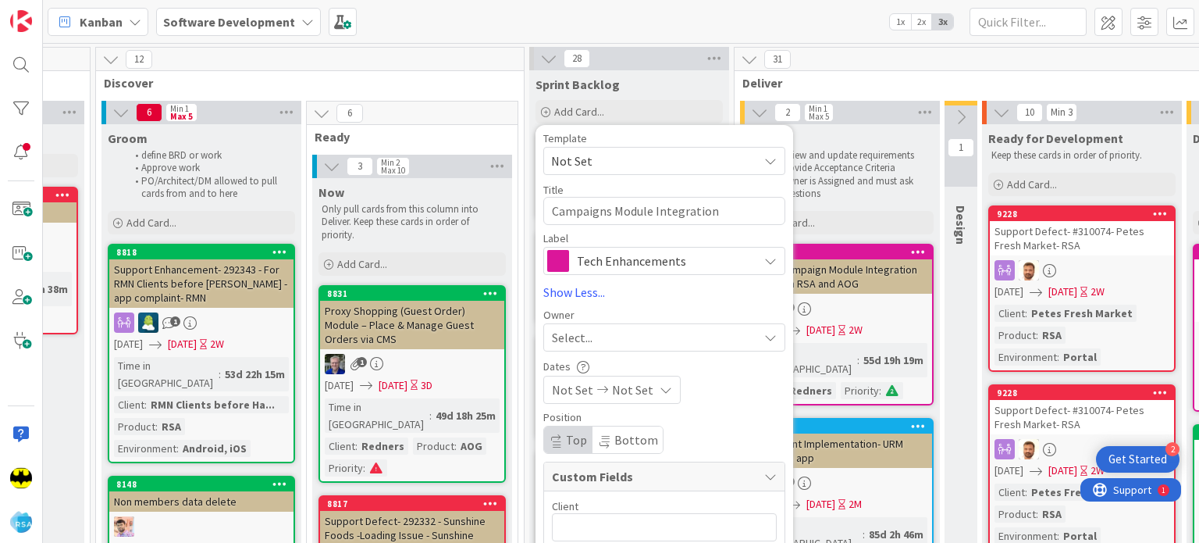
click at [584, 335] on span "Select..." at bounding box center [572, 337] width 41 height 19
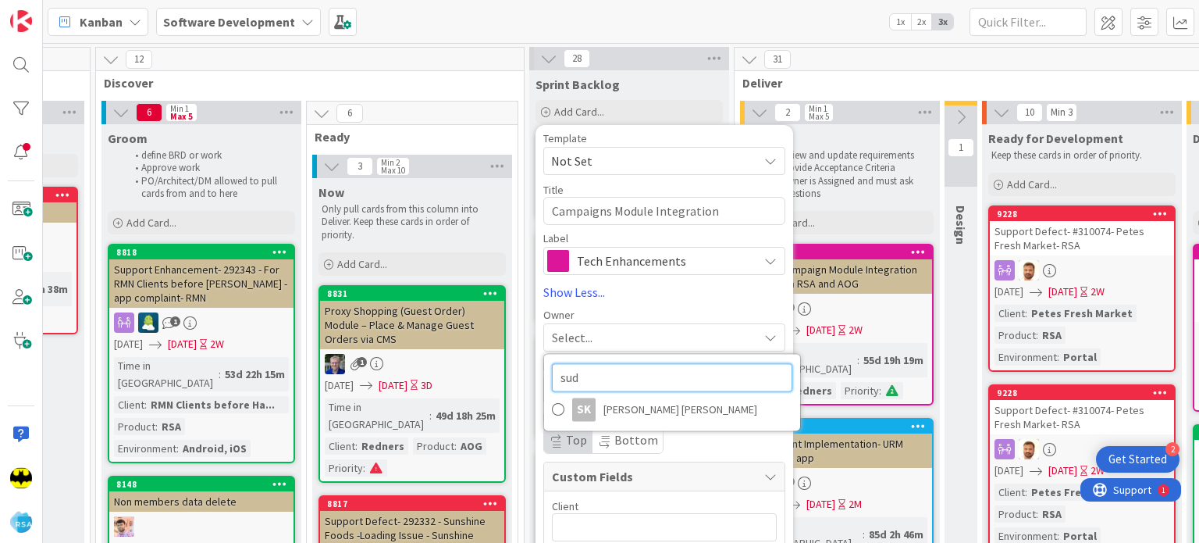
click at [602, 366] on input "sud" at bounding box center [672, 377] width 241 height 28
type input "ang"
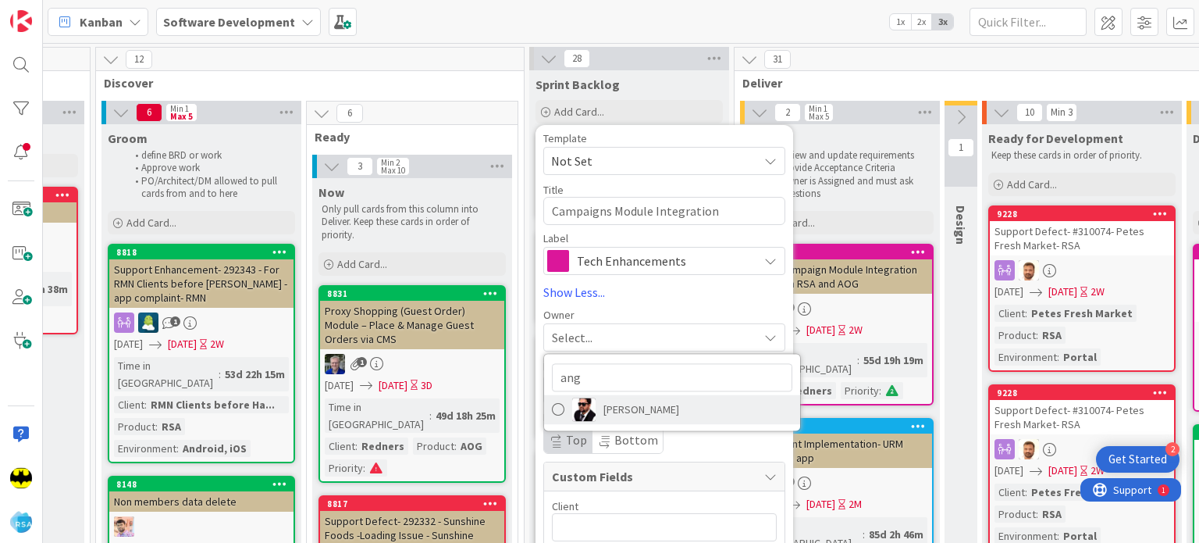
click at [614, 412] on span "[PERSON_NAME]" at bounding box center [642, 408] width 76 height 23
type textarea "x"
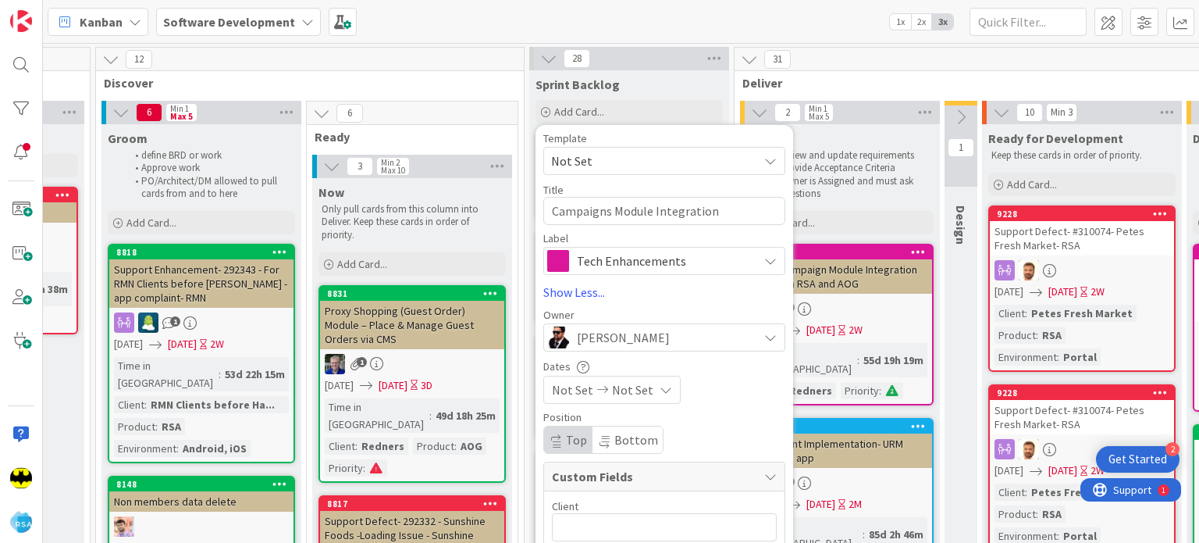
click at [587, 390] on span "Not Set" at bounding box center [572, 389] width 41 height 19
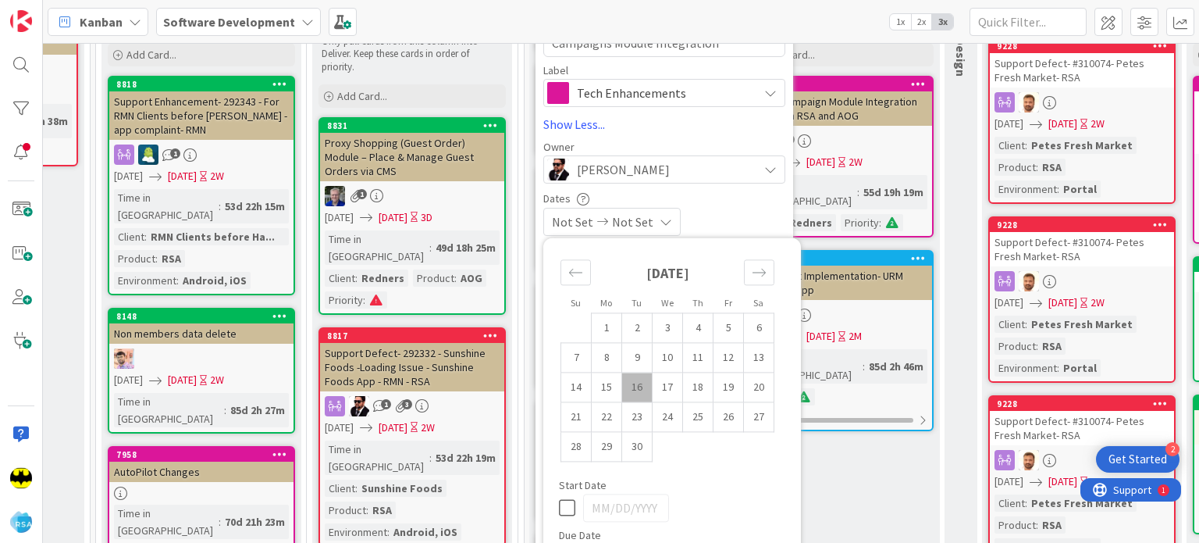
scroll to position [169, 989]
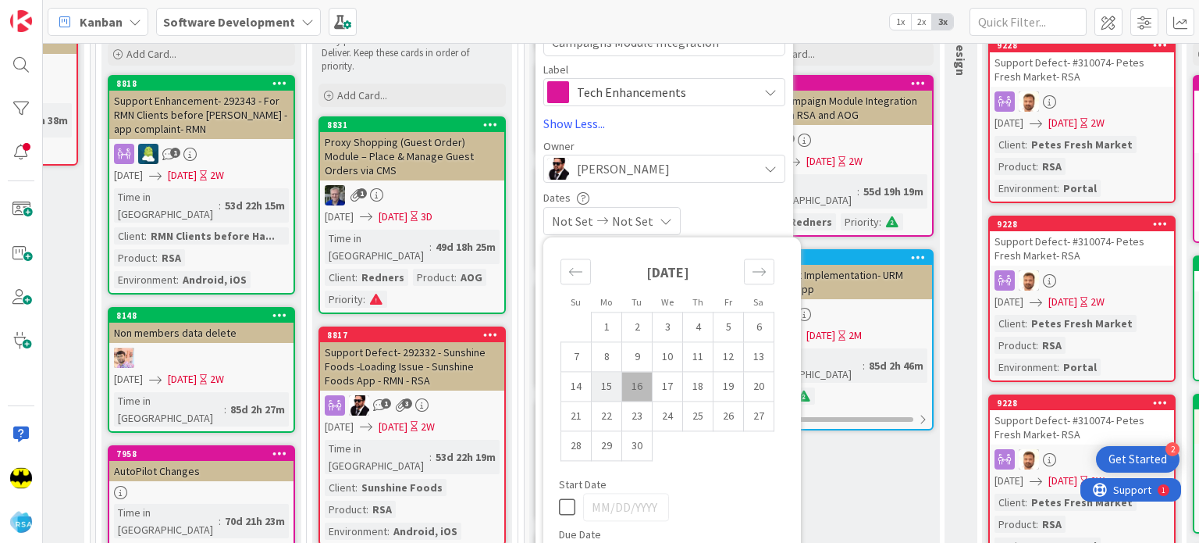
click at [594, 387] on td "15" at bounding box center [607, 387] width 30 height 30
type input "[DATE]"
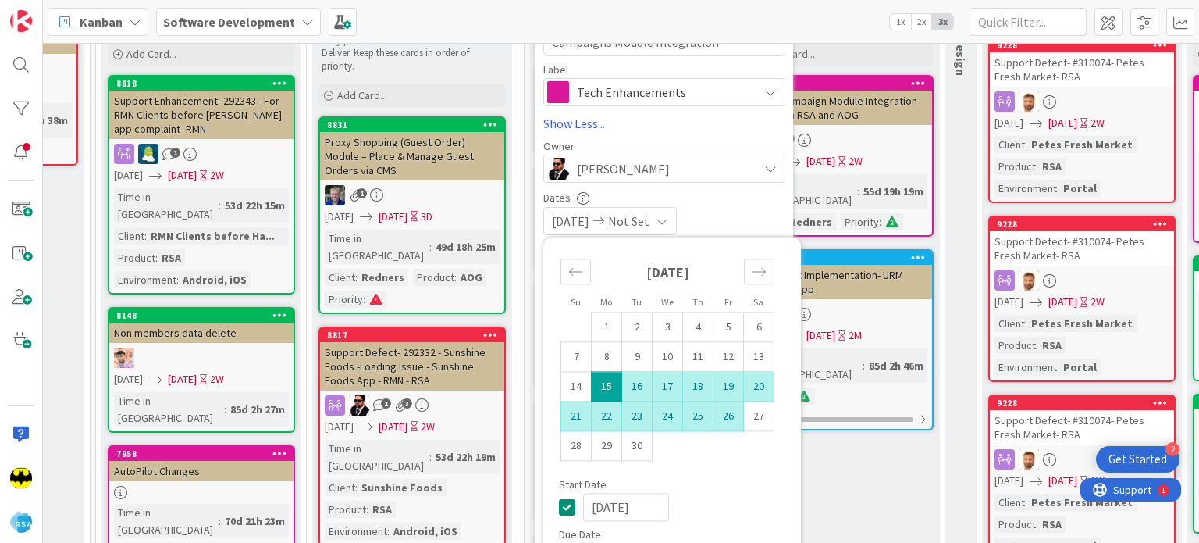
type textarea "x"
click at [729, 411] on td "26" at bounding box center [729, 416] width 30 height 30
type input "[DATE]"
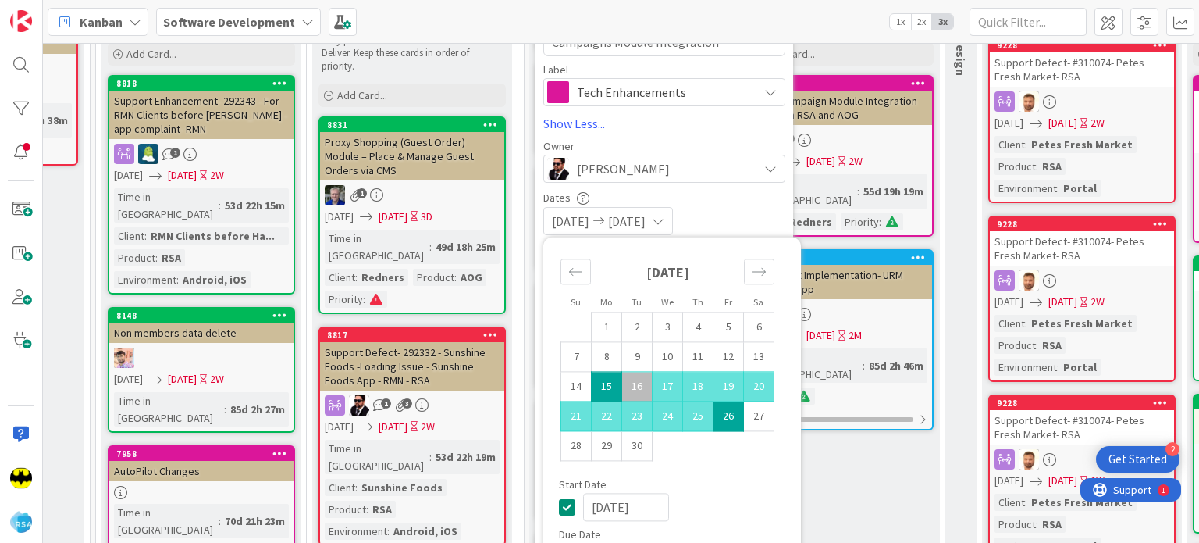
click at [721, 486] on div "Start Date" at bounding box center [672, 484] width 226 height 11
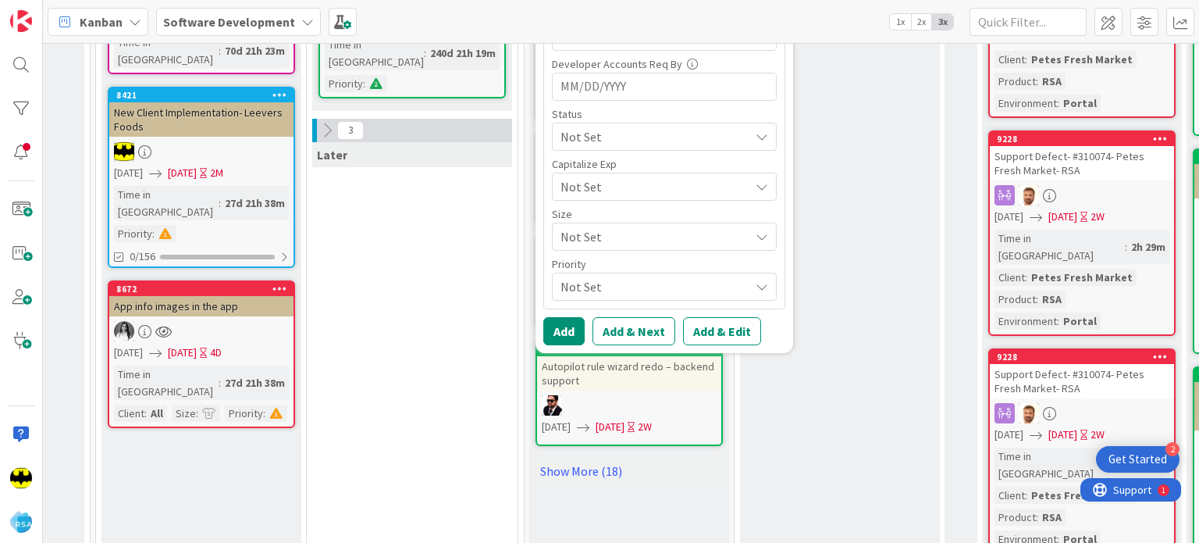
scroll to position [722, 989]
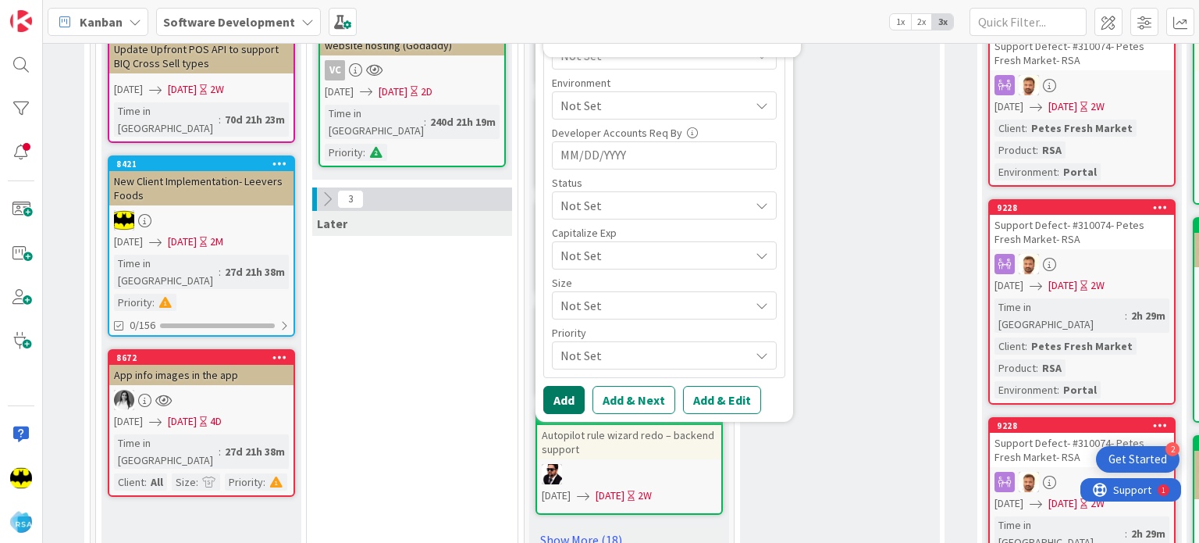
click at [568, 393] on button "Add" at bounding box center [563, 400] width 41 height 28
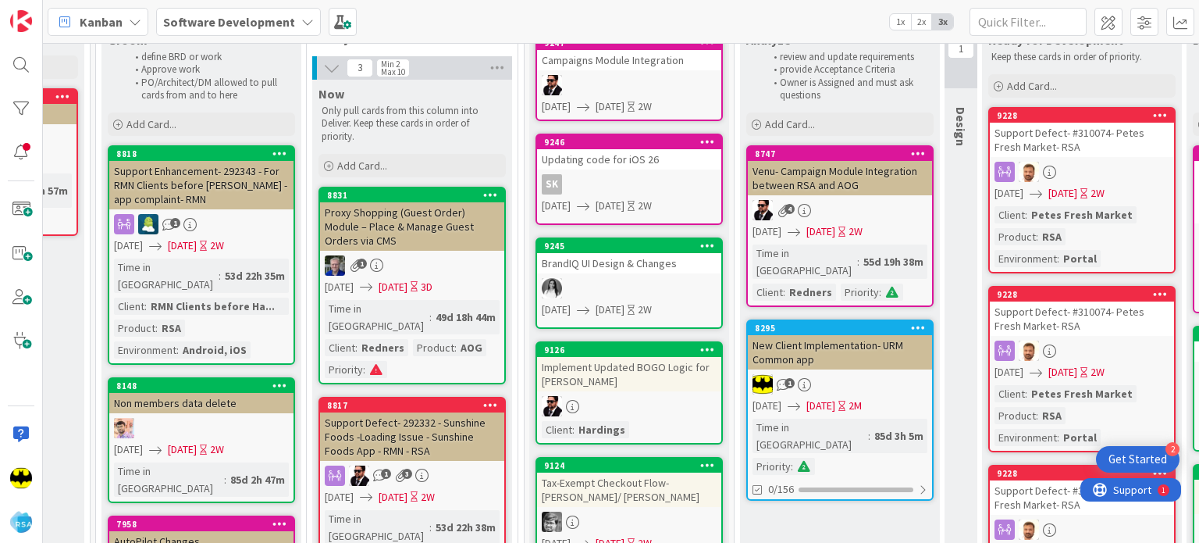
scroll to position [0, 989]
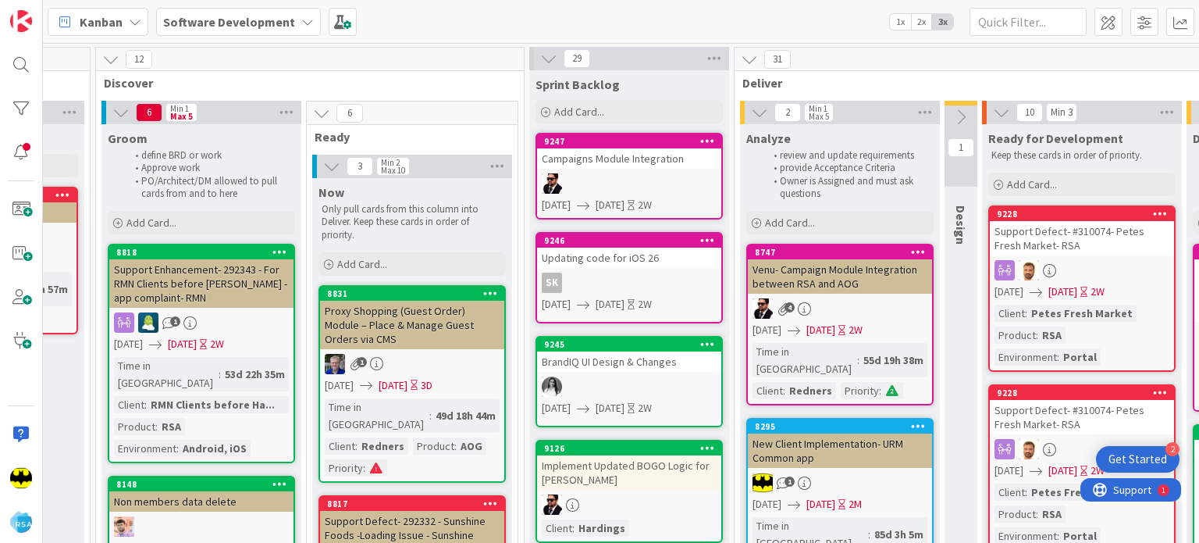
click at [628, 169] on link "9247 Campaigns Module Integration [DATE] [DATE] 2W" at bounding box center [629, 176] width 187 height 87
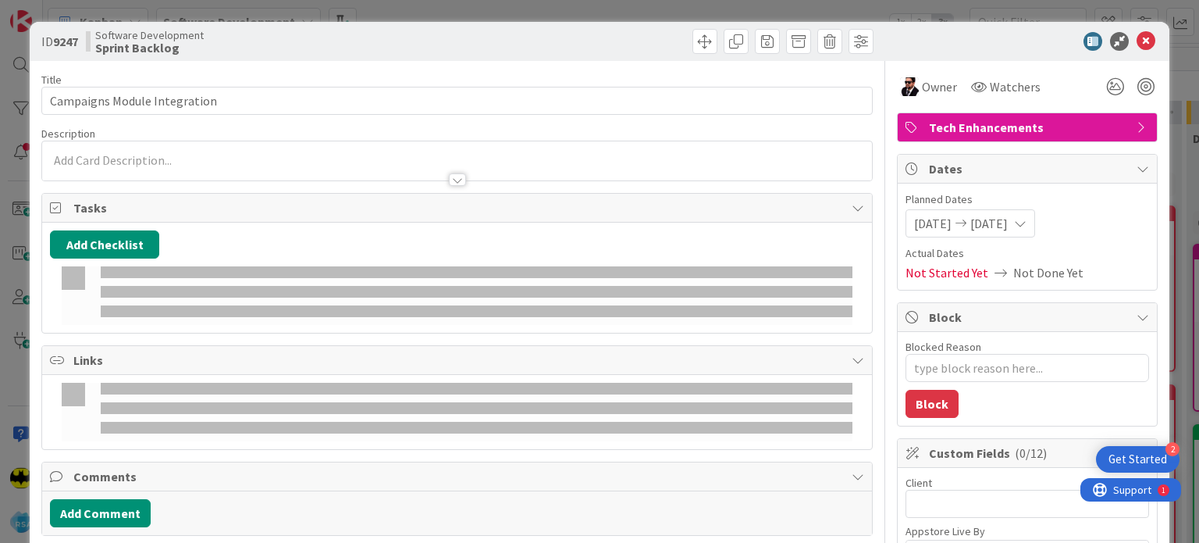
click at [262, 152] on p at bounding box center [457, 160] width 814 height 18
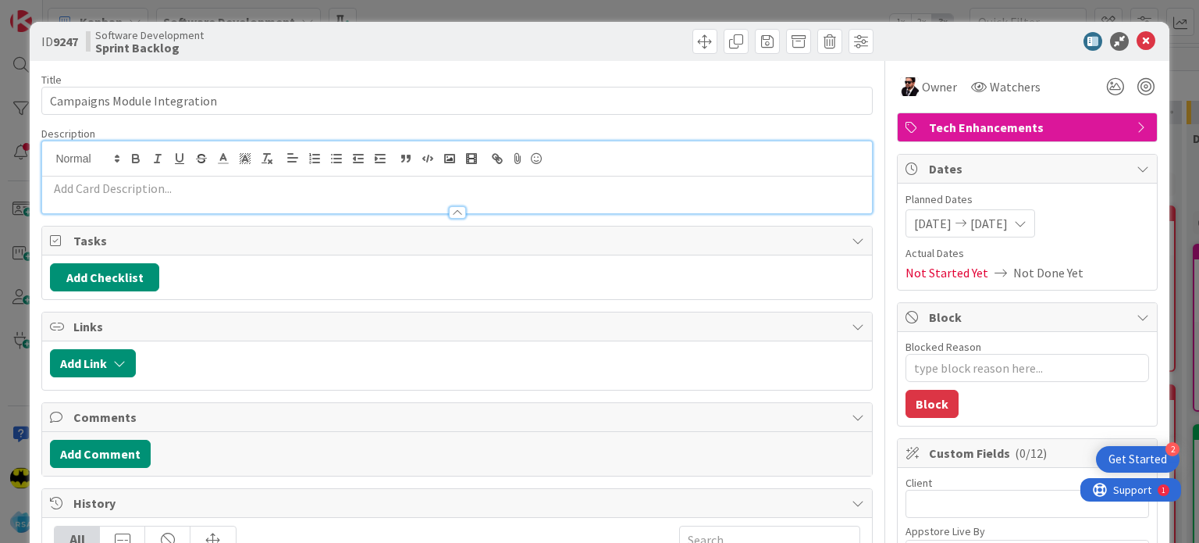
click at [237, 188] on p at bounding box center [457, 189] width 814 height 18
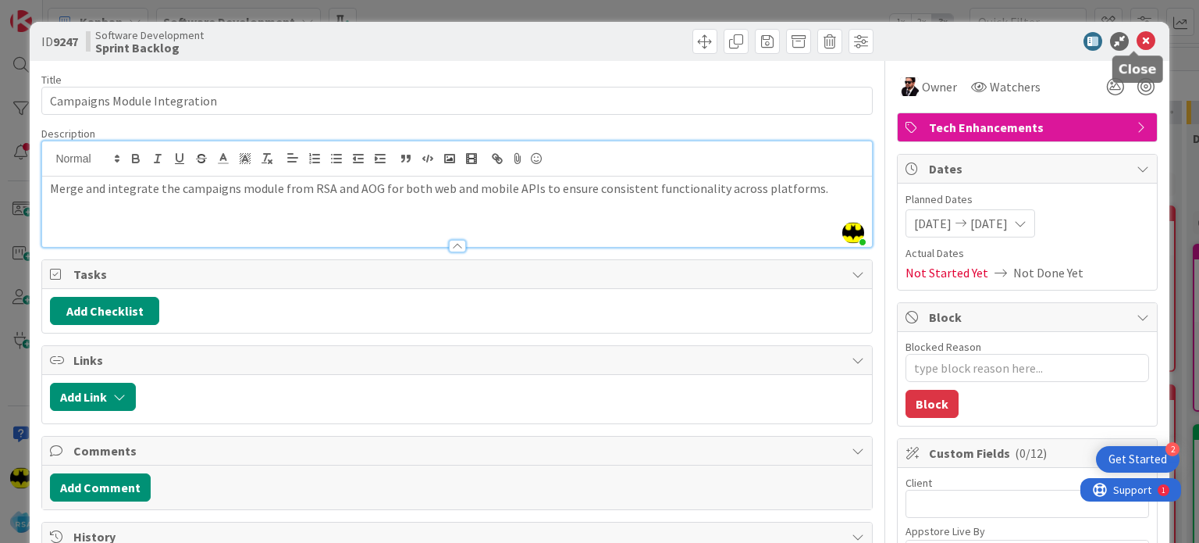
click at [1137, 45] on icon at bounding box center [1146, 41] width 19 height 19
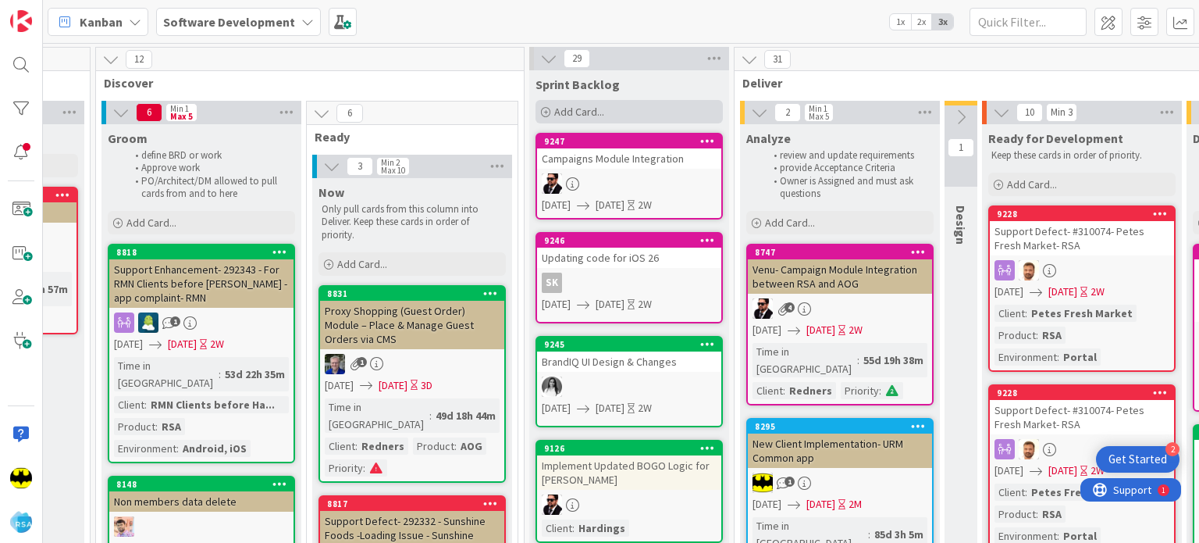
click at [544, 113] on icon at bounding box center [545, 112] width 9 height 9
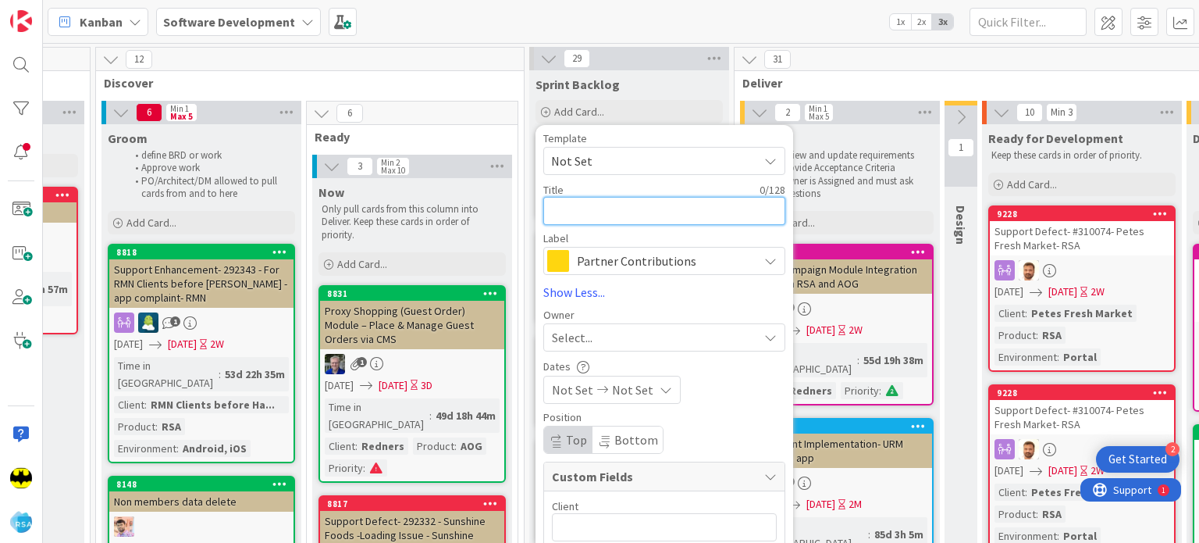
paste textarea "BIQ Segment APIs"
type textarea "x"
type textarea "BIQ Segment APIs"
click at [609, 273] on div "Partner Contributions" at bounding box center [664, 261] width 242 height 28
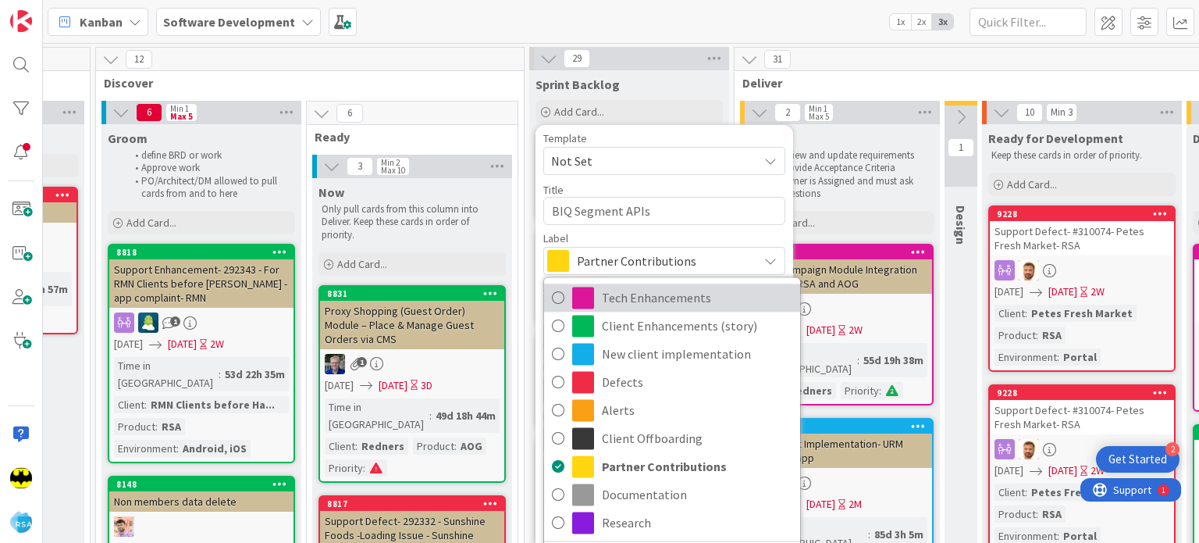
click at [625, 299] on span "Tech Enhancements" at bounding box center [697, 297] width 191 height 23
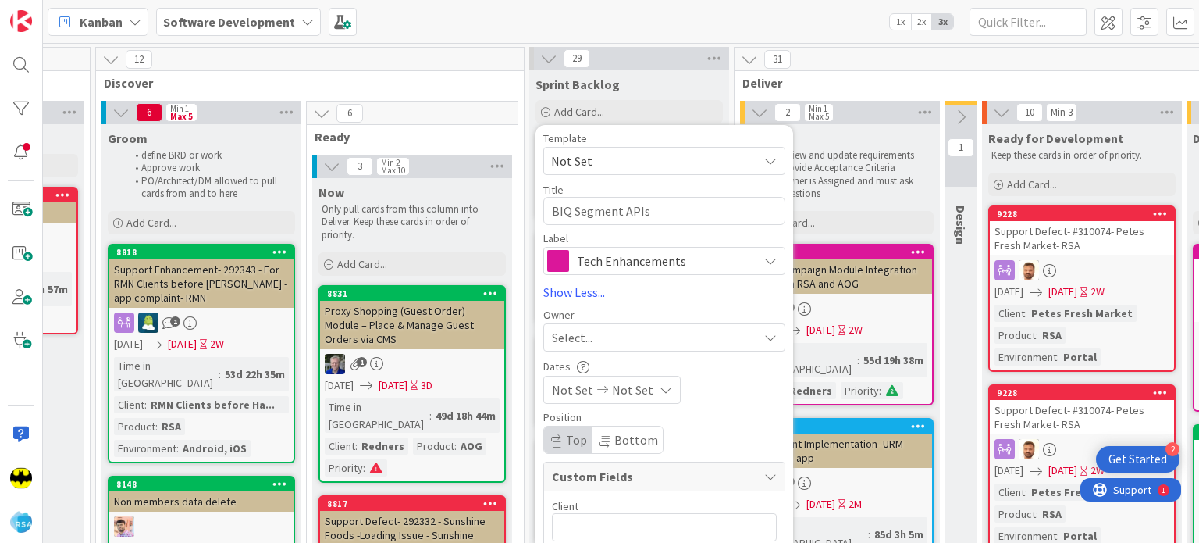
click at [599, 340] on div "Select..." at bounding box center [655, 337] width 206 height 19
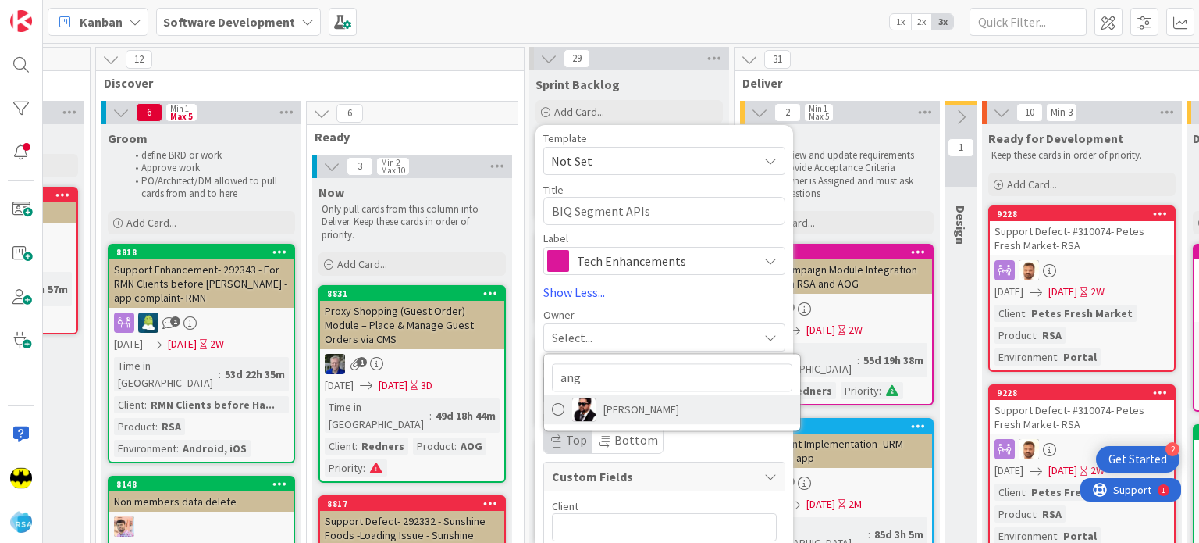
click at [612, 402] on span "[PERSON_NAME]" at bounding box center [642, 408] width 76 height 23
type textarea "x"
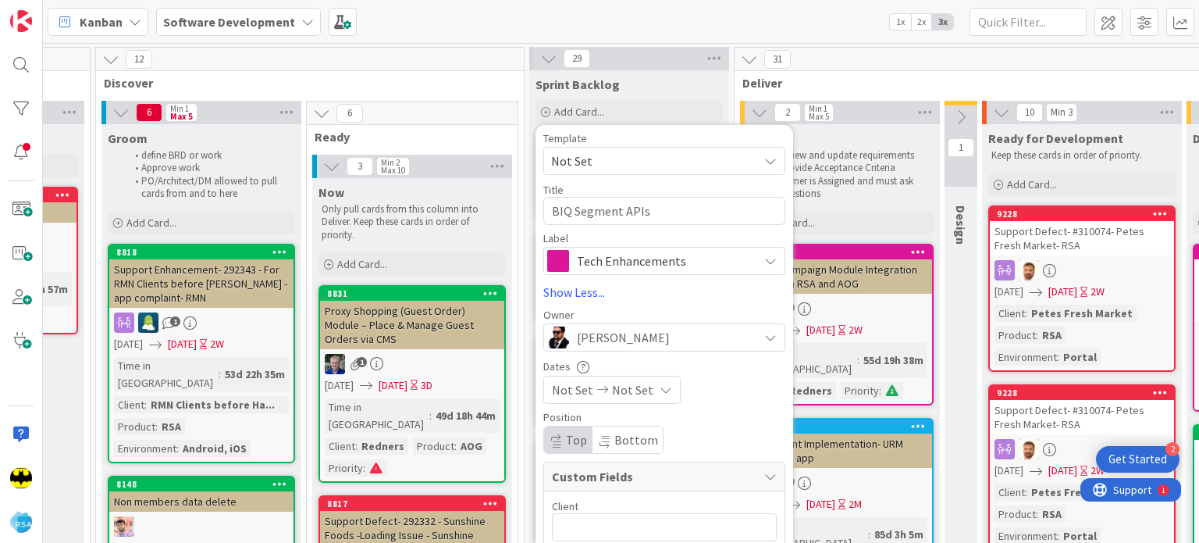
click at [574, 386] on span "Not Set" at bounding box center [572, 389] width 41 height 19
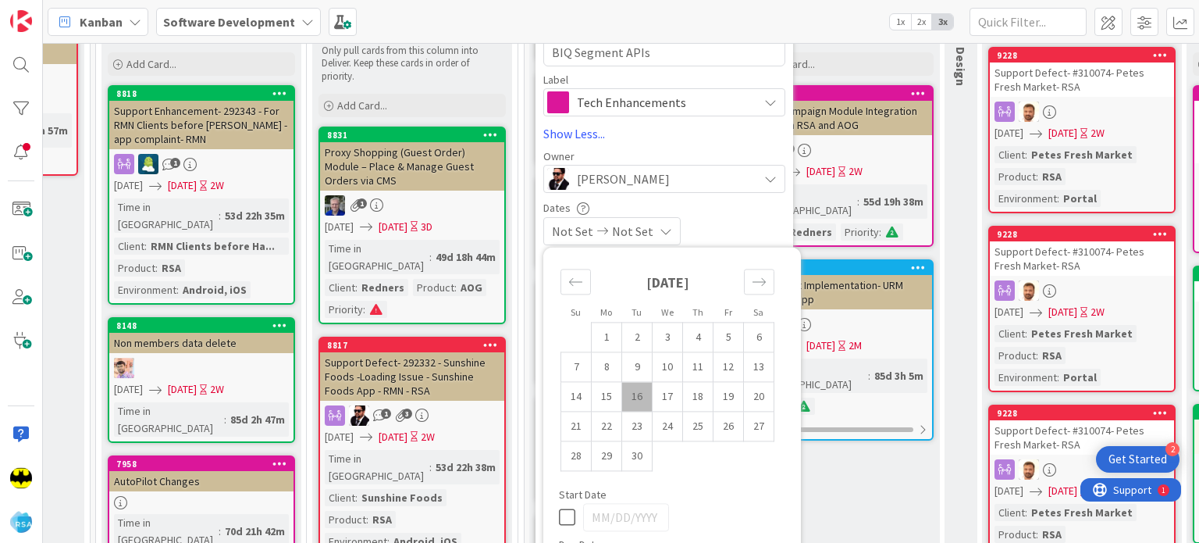
scroll to position [159, 989]
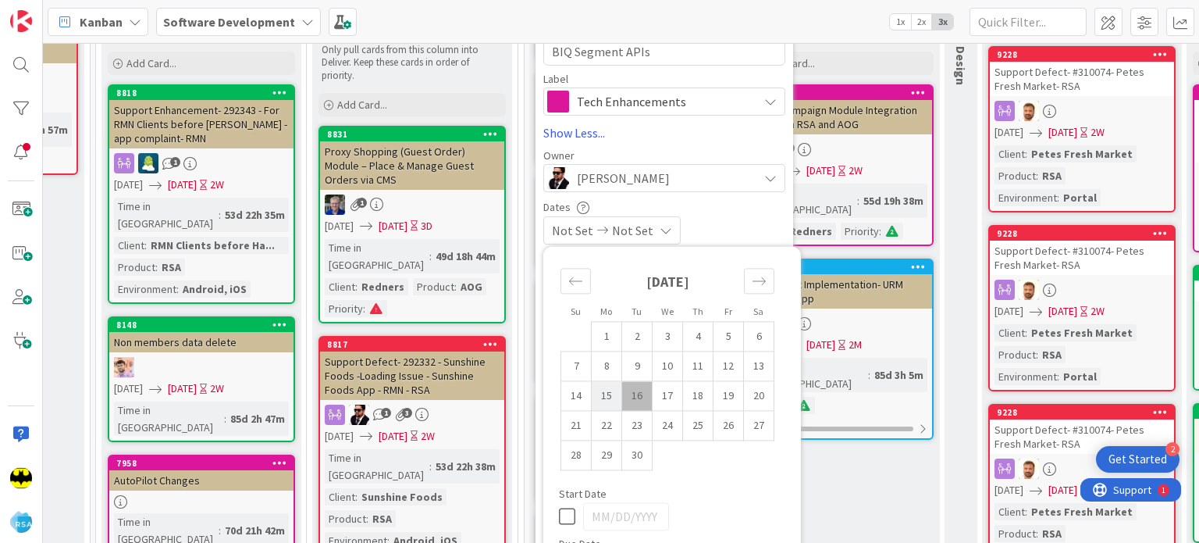
click at [609, 399] on td "15" at bounding box center [607, 396] width 30 height 30
type input "[DATE]"
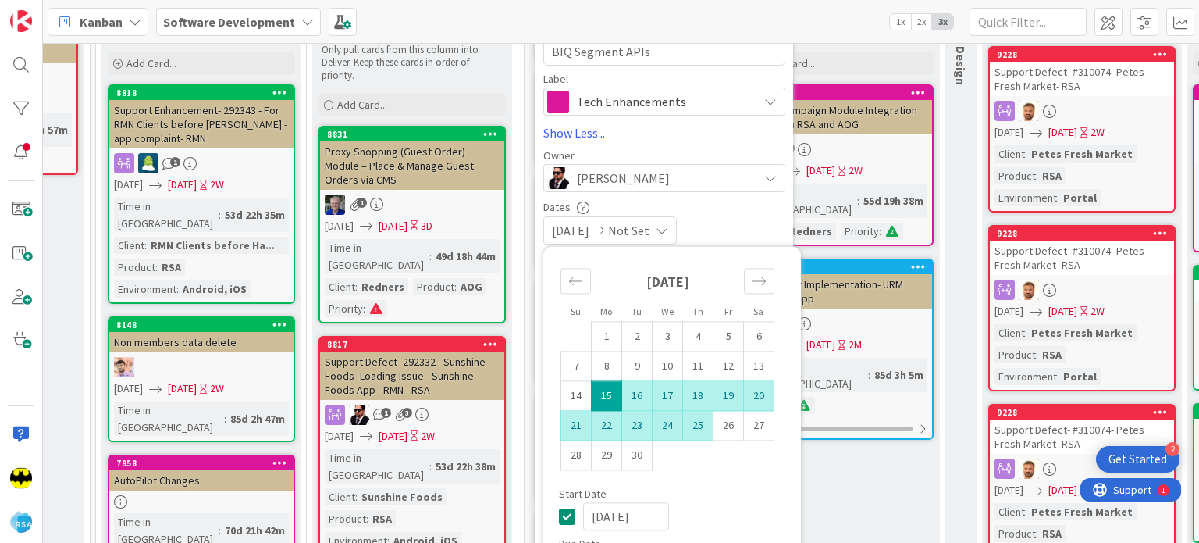
type textarea "x"
click at [710, 429] on td "25" at bounding box center [698, 426] width 30 height 30
type input "[DATE]"
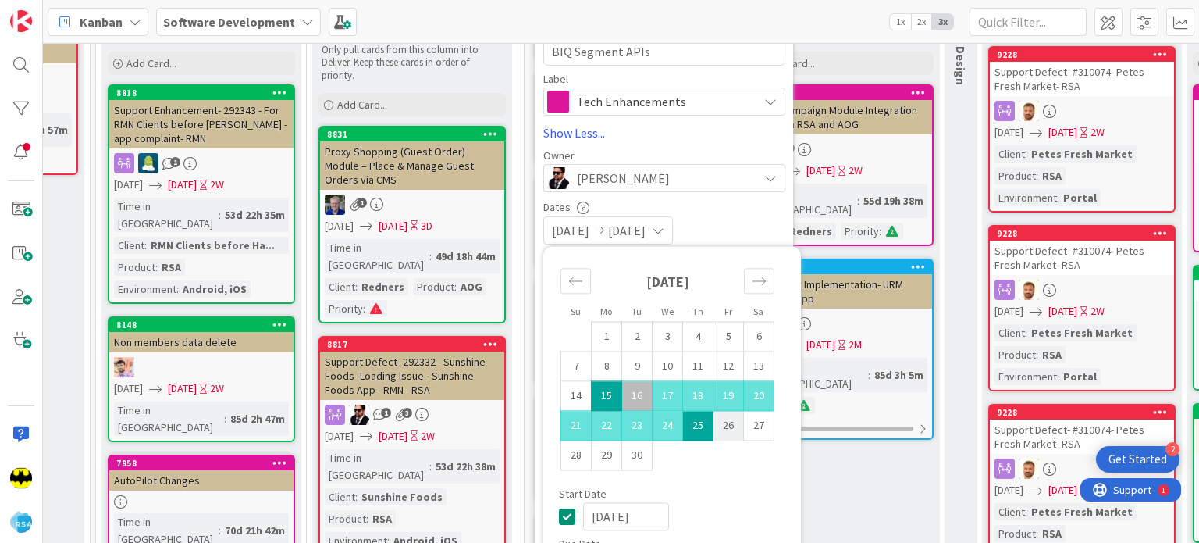
type textarea "x"
click at [722, 429] on td "26" at bounding box center [729, 426] width 30 height 30
type input "[DATE]"
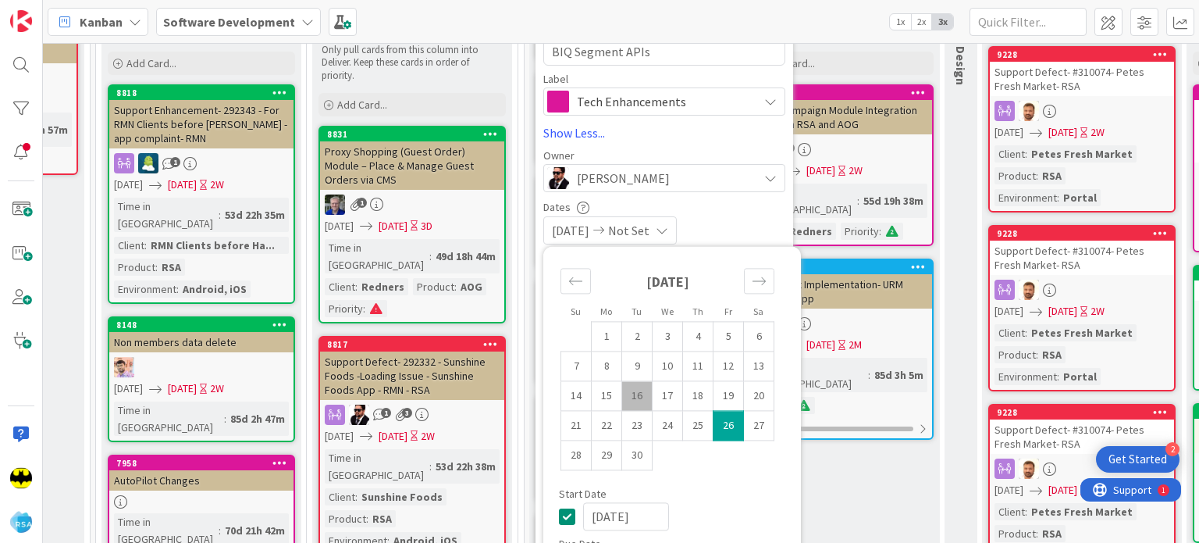
type textarea "x"
click at [608, 397] on td "15" at bounding box center [607, 396] width 30 height 30
type input "[DATE]"
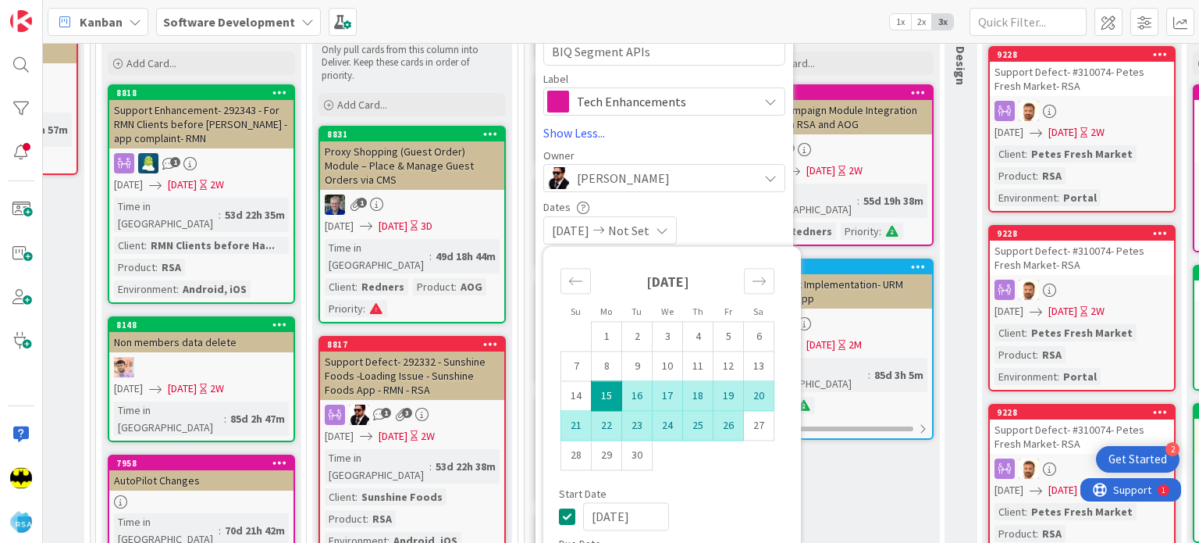
type textarea "x"
click at [730, 431] on td "26" at bounding box center [729, 426] width 30 height 30
type input "[DATE]"
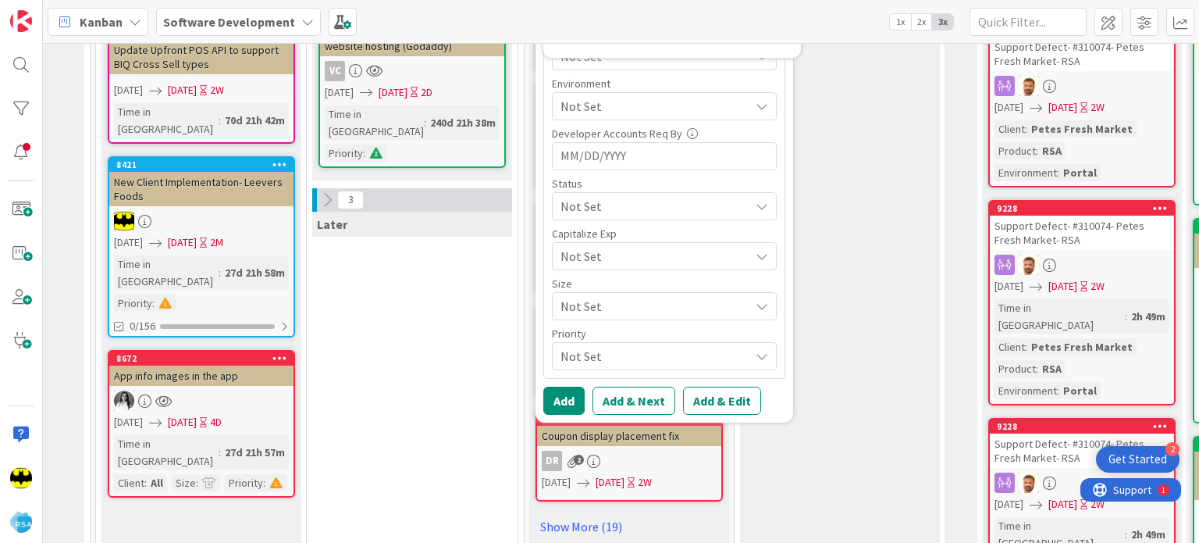
scroll to position [723, 989]
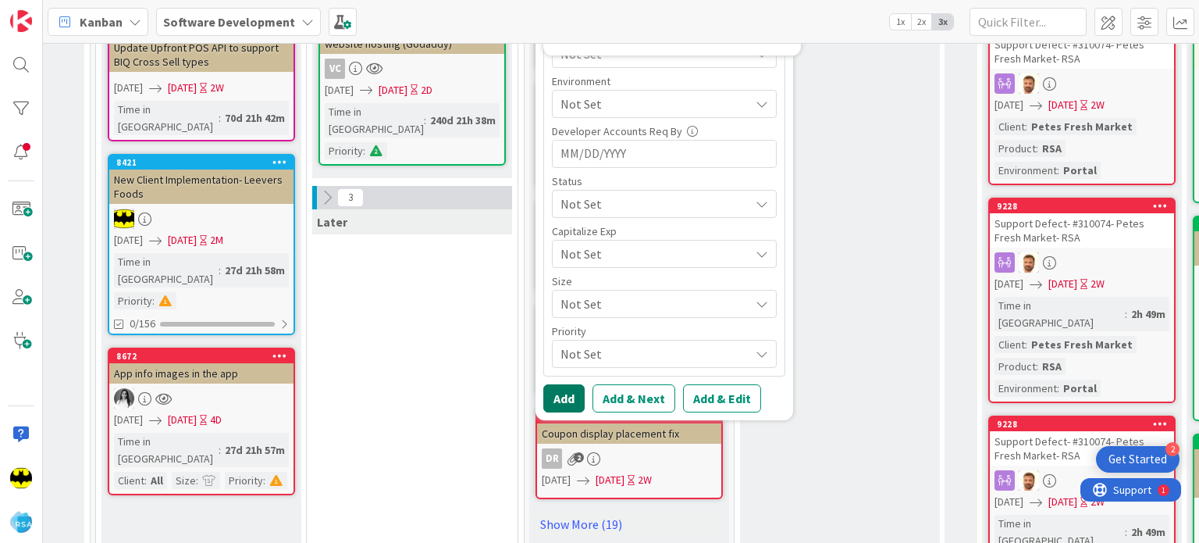
click at [567, 402] on button "Add" at bounding box center [563, 398] width 41 height 28
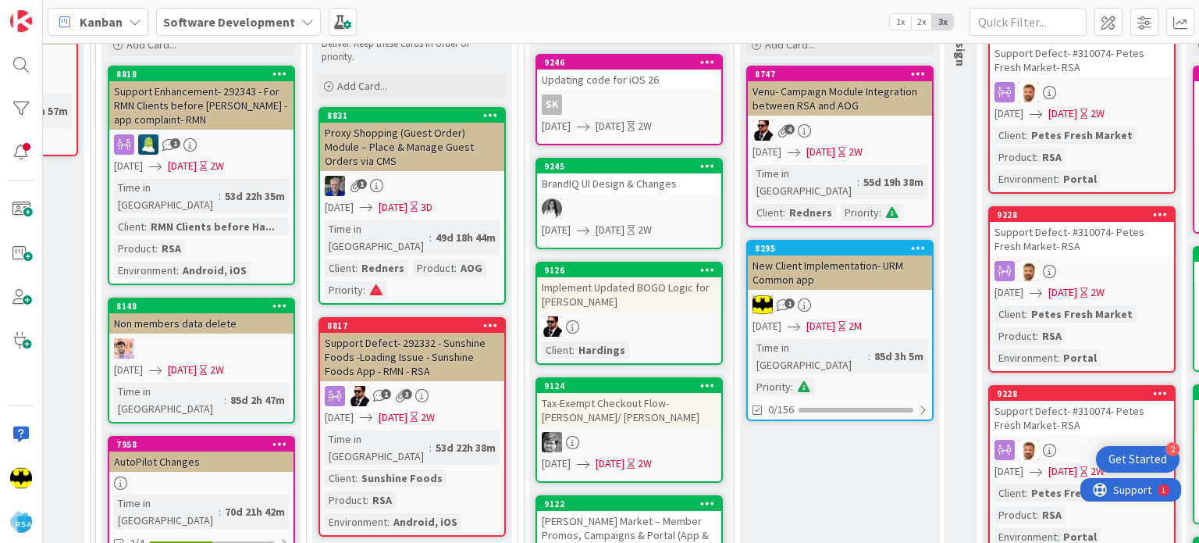
scroll to position [0, 989]
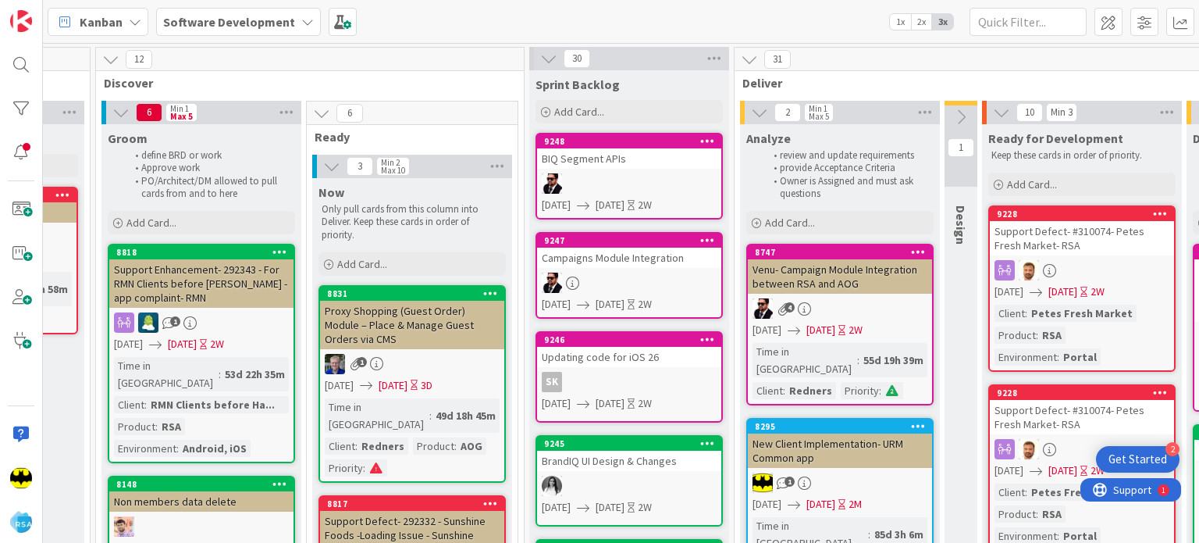
click at [622, 190] on div at bounding box center [629, 183] width 184 height 20
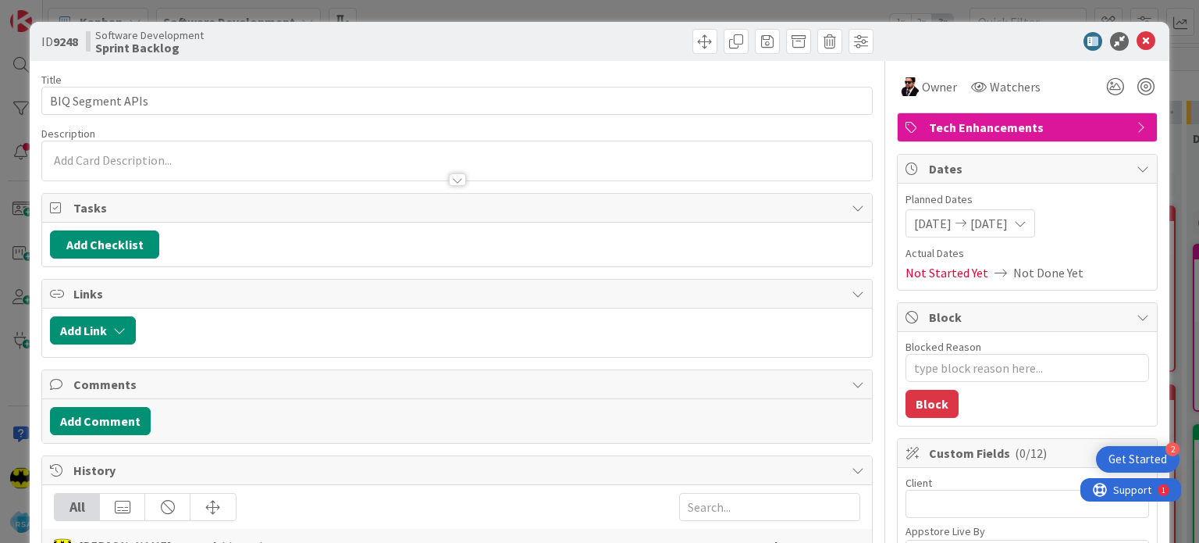
click at [423, 156] on p at bounding box center [457, 160] width 814 height 18
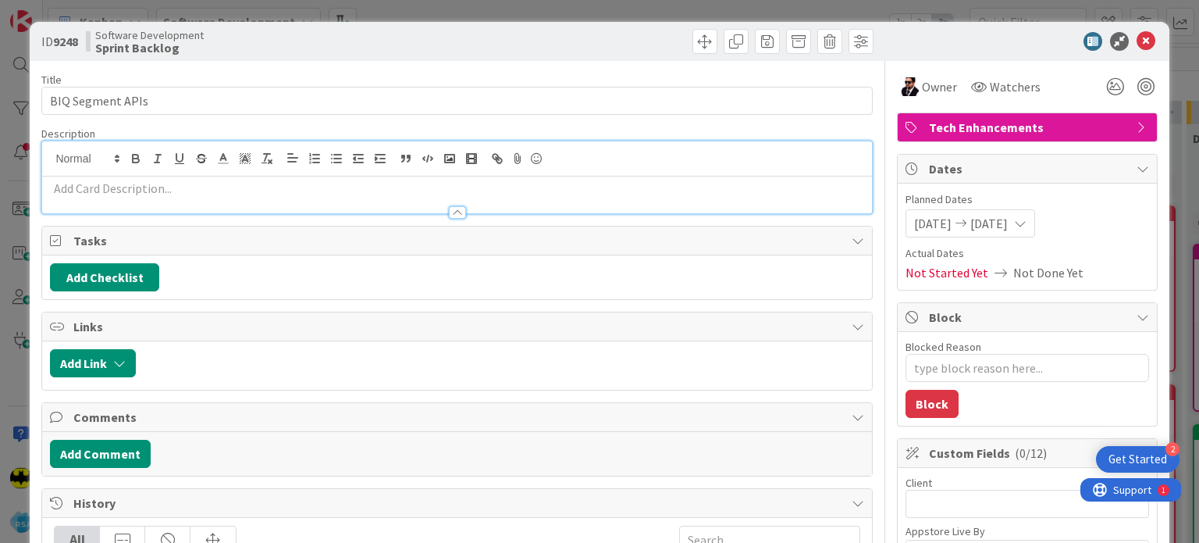
click at [404, 191] on p at bounding box center [457, 189] width 814 height 18
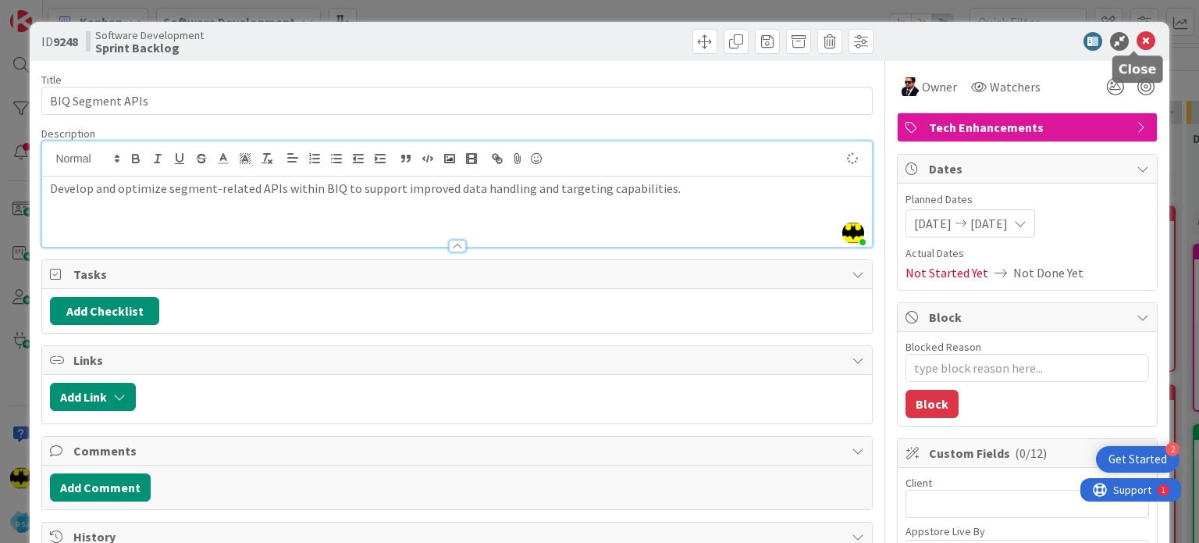
click at [1137, 34] on icon at bounding box center [1146, 41] width 19 height 19
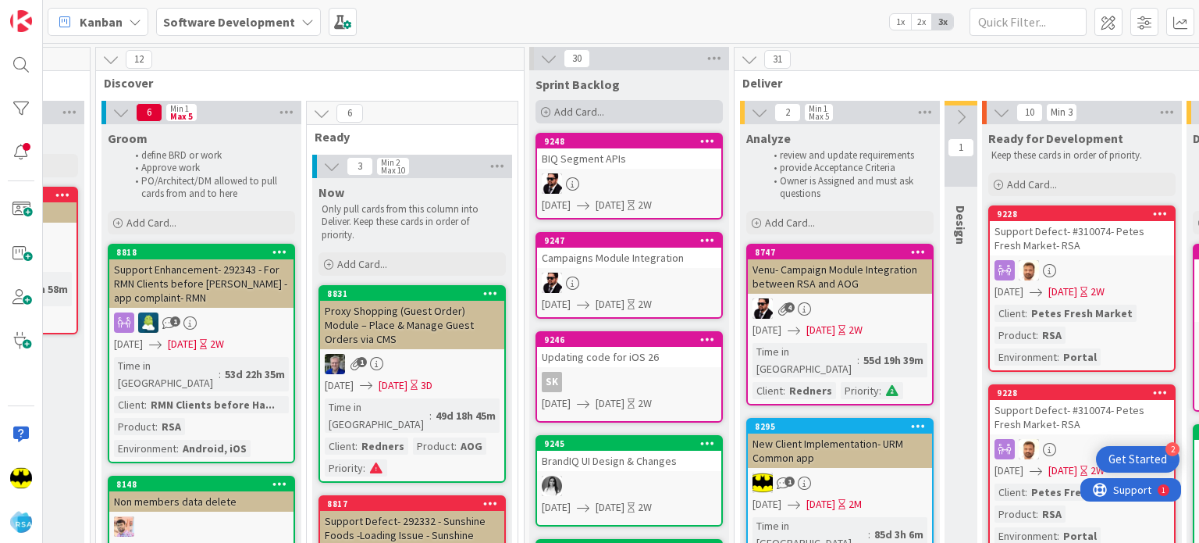
click at [545, 108] on icon at bounding box center [545, 112] width 9 height 9
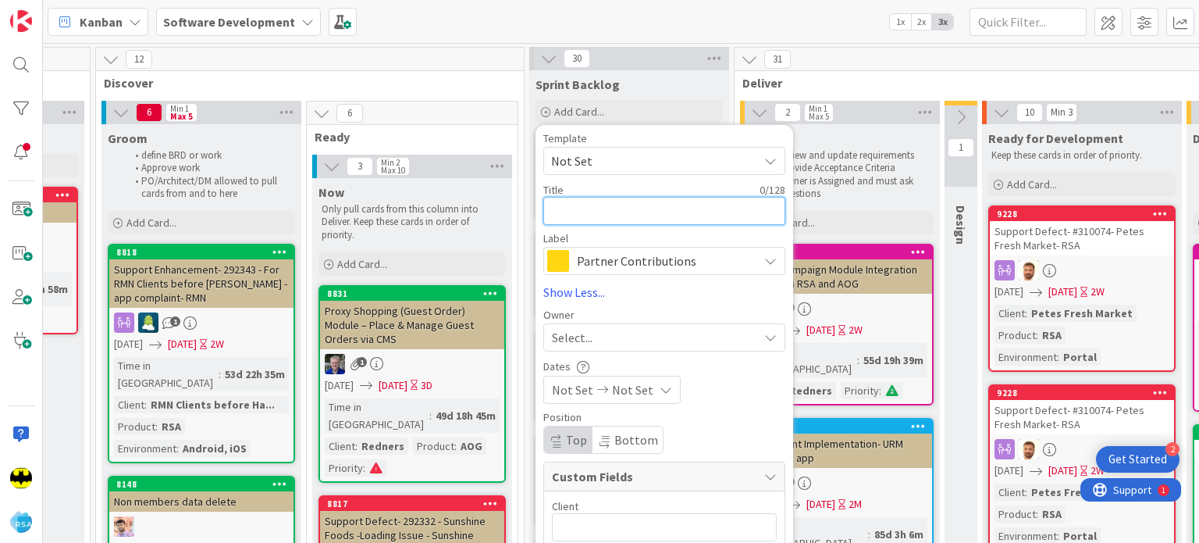
paste textarea "Autopilot Coupon Enhancements"
type textarea "x"
type textarea "Autopilot Coupon Enhancements"
click at [636, 261] on span "Partner Contributions" at bounding box center [663, 261] width 173 height 22
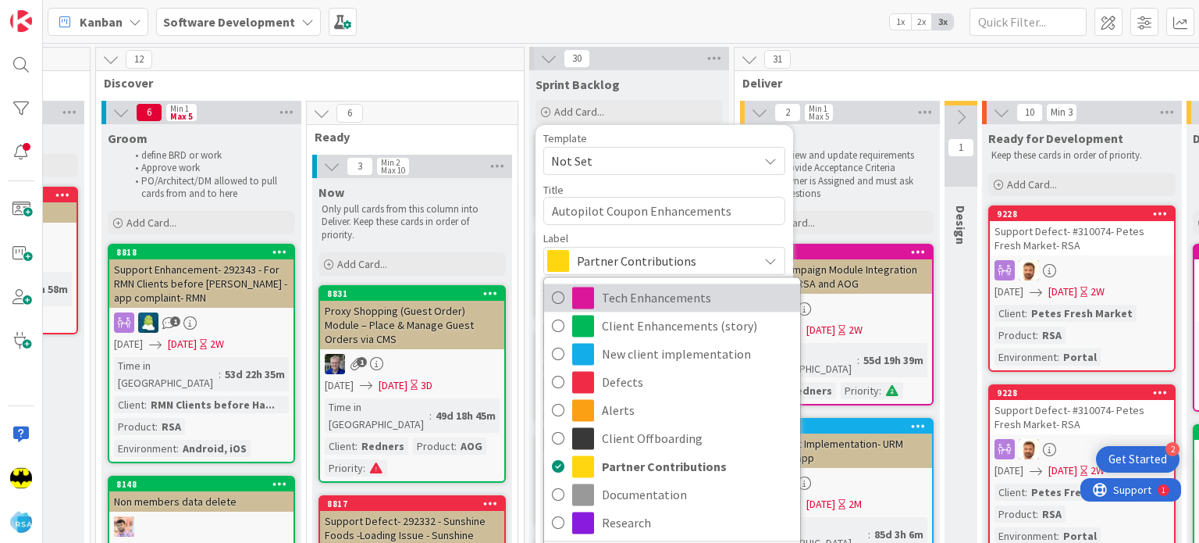
click at [640, 308] on span "Tech Enhancements" at bounding box center [697, 297] width 191 height 23
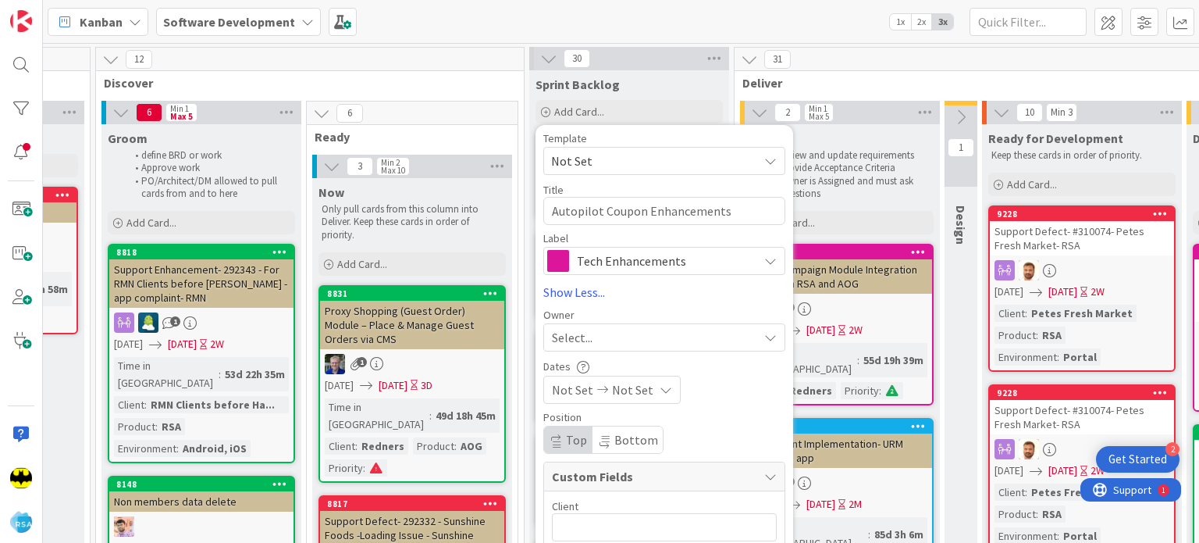
click at [598, 338] on div "Select..." at bounding box center [655, 337] width 206 height 19
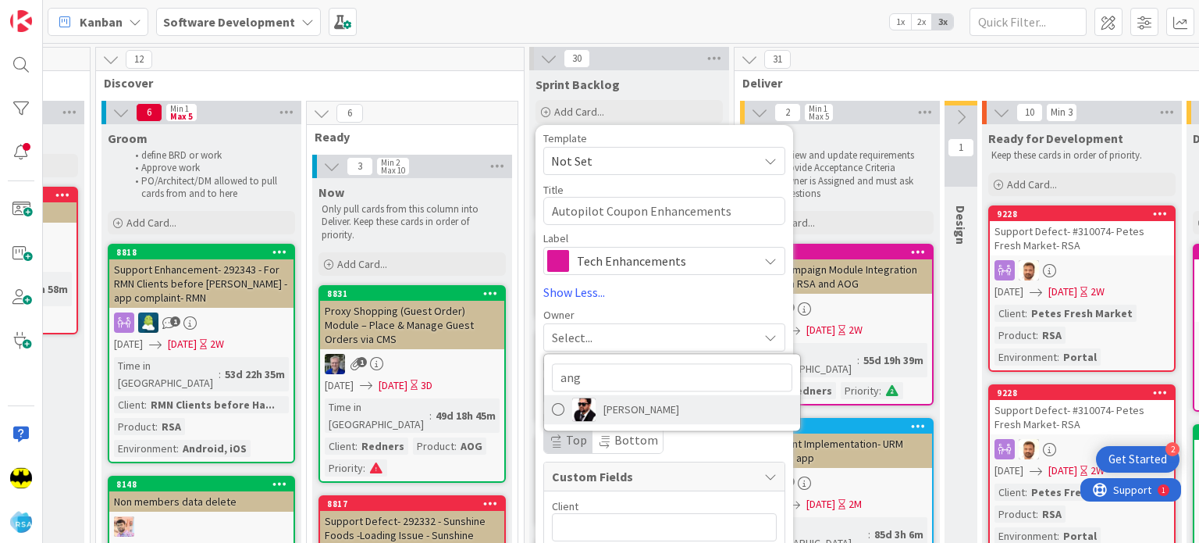
click at [614, 412] on span "[PERSON_NAME]" at bounding box center [642, 408] width 76 height 23
type textarea "x"
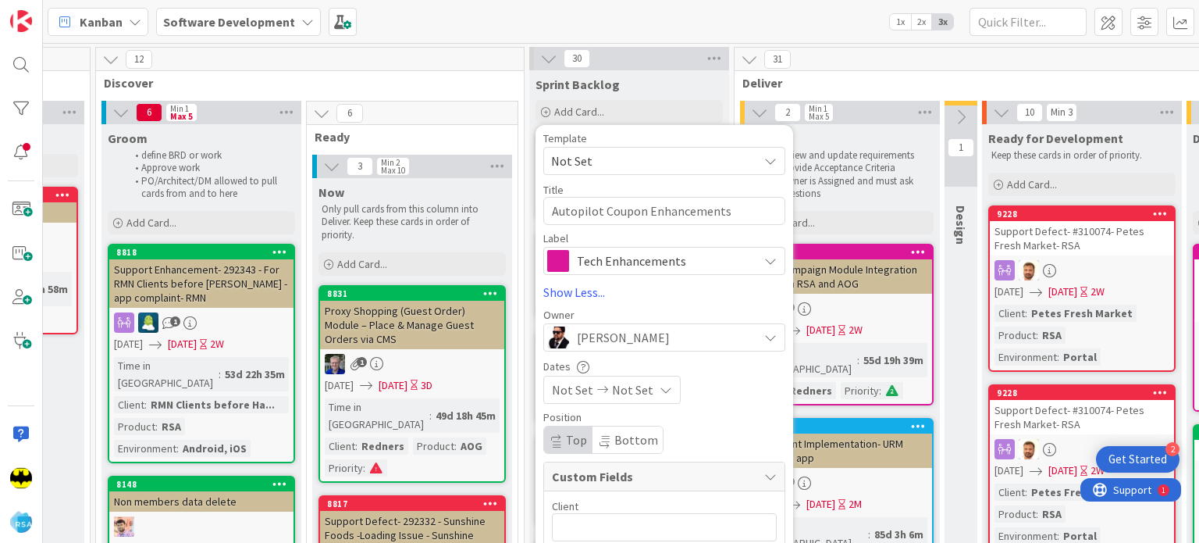
click at [593, 393] on icon at bounding box center [602, 389] width 19 height 11
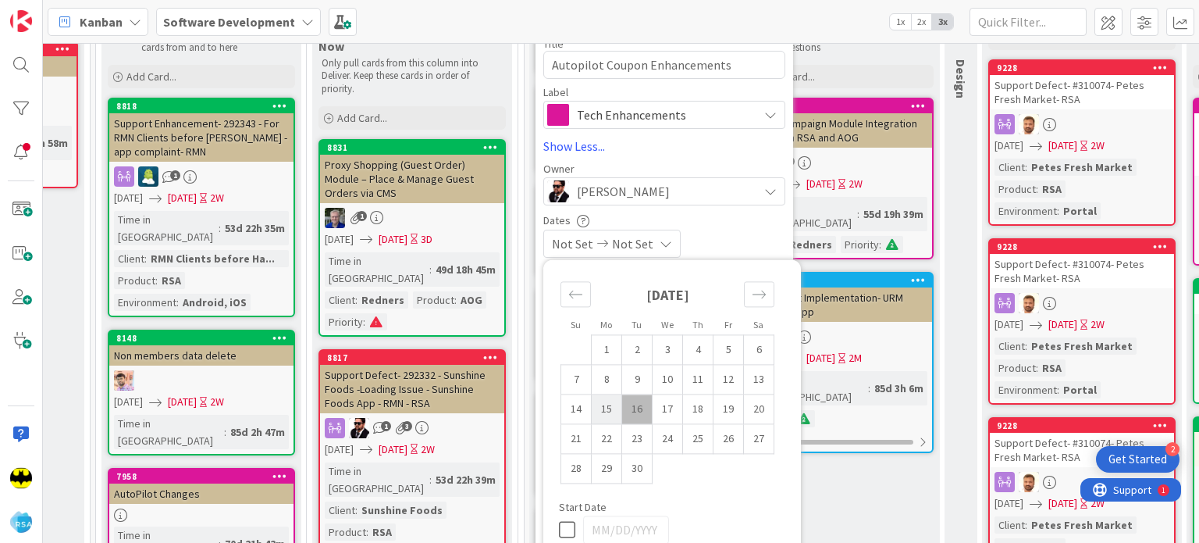
scroll to position [147, 989]
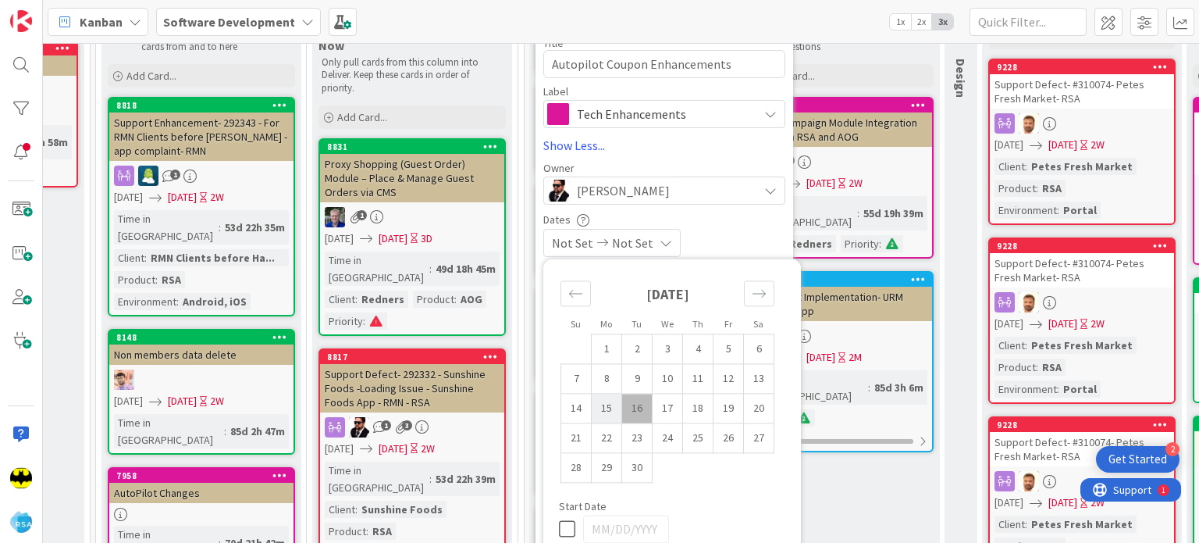
click at [600, 410] on td "15" at bounding box center [607, 409] width 30 height 30
type input "[DATE]"
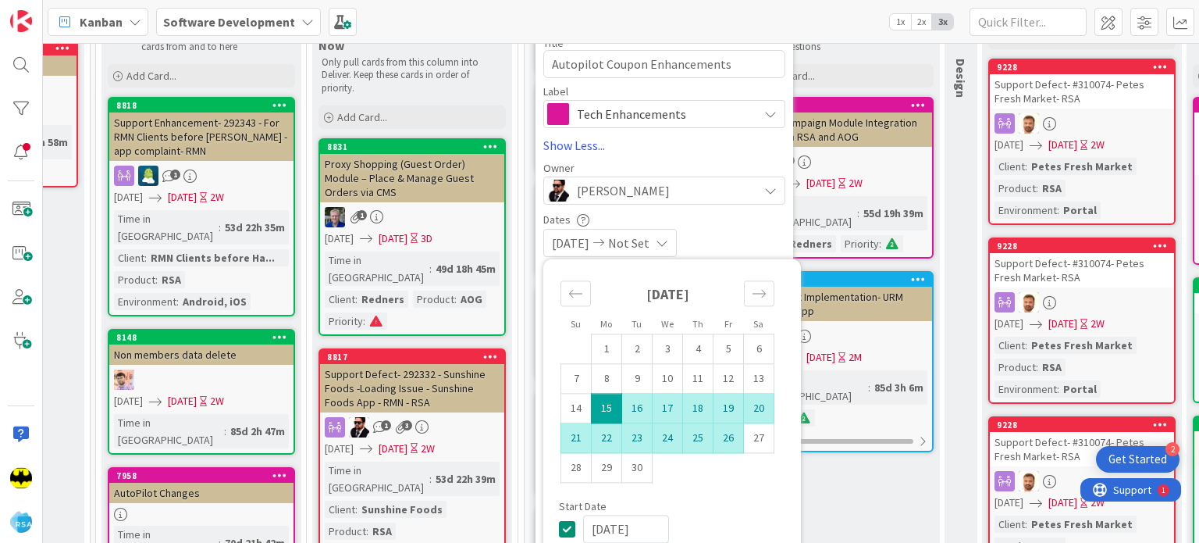
type textarea "x"
click at [727, 429] on td "26" at bounding box center [729, 438] width 30 height 30
type input "[DATE]"
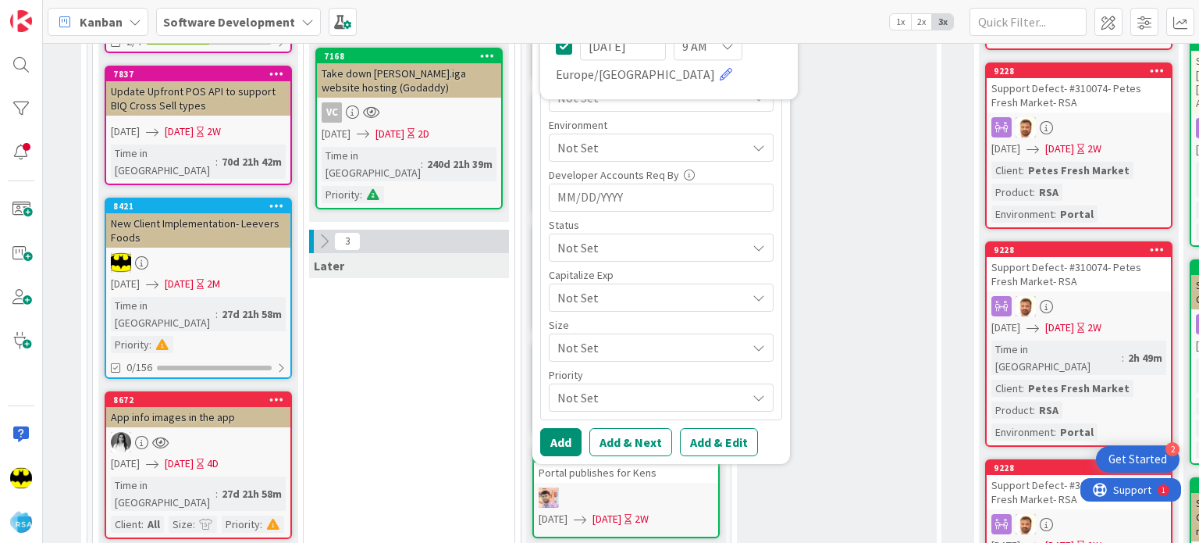
scroll to position [681, 992]
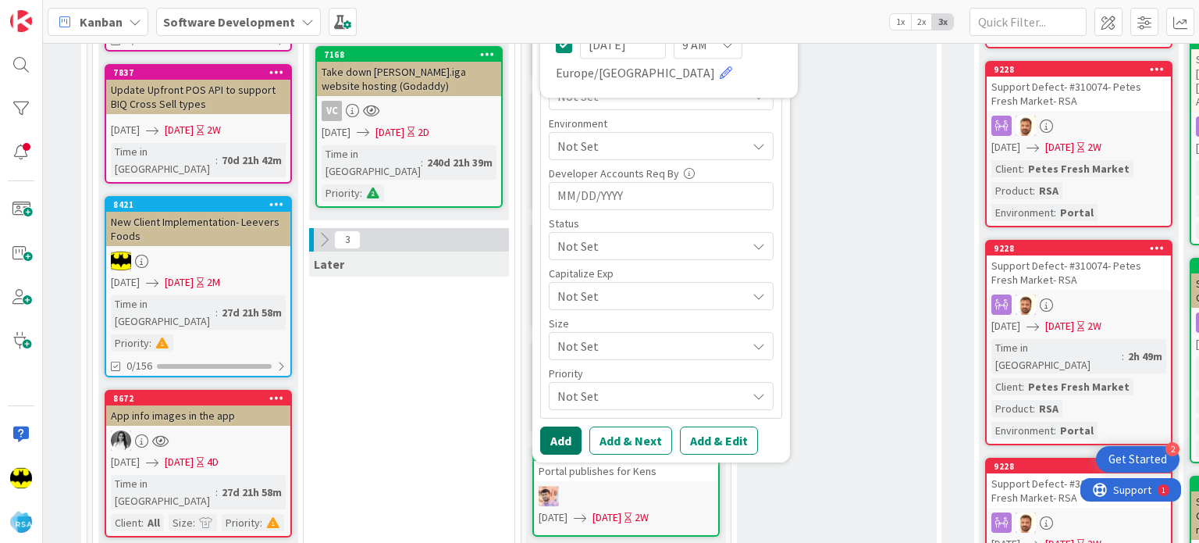
click at [565, 447] on button "Add" at bounding box center [560, 440] width 41 height 28
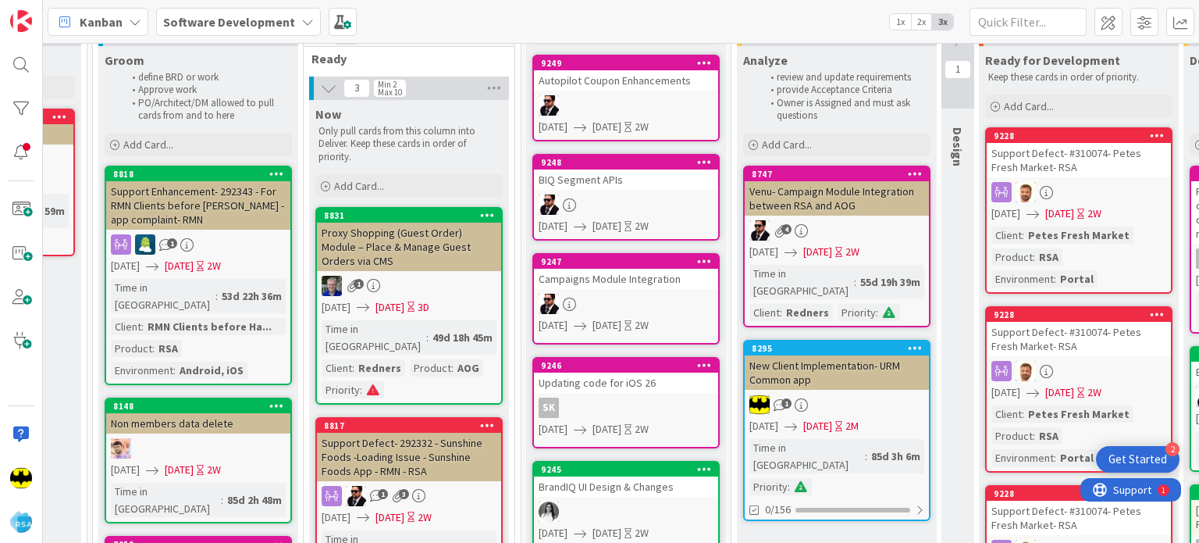
scroll to position [0, 992]
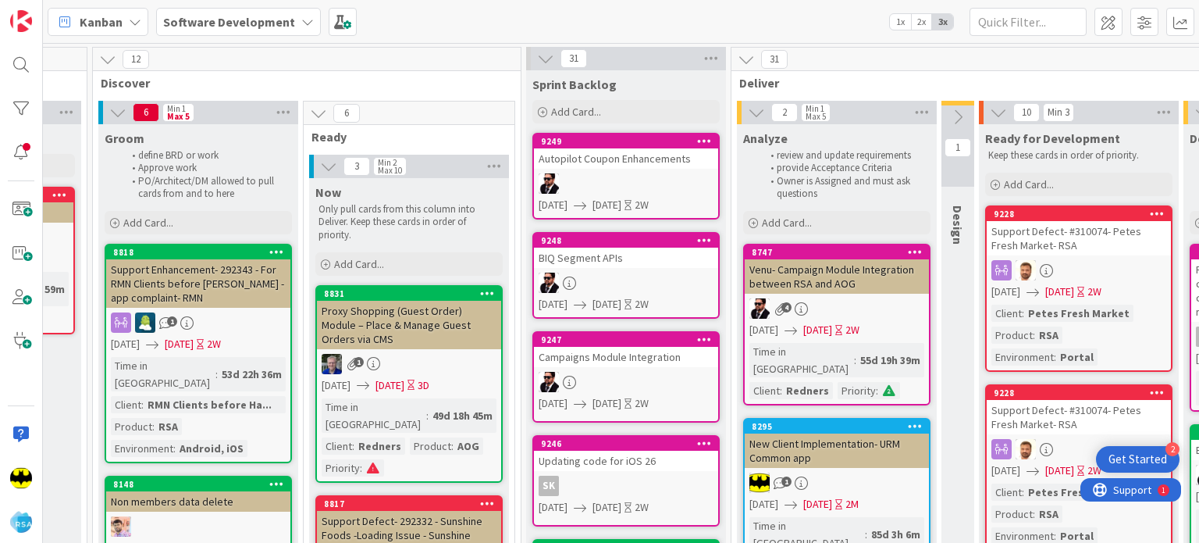
click at [592, 191] on div at bounding box center [626, 183] width 184 height 20
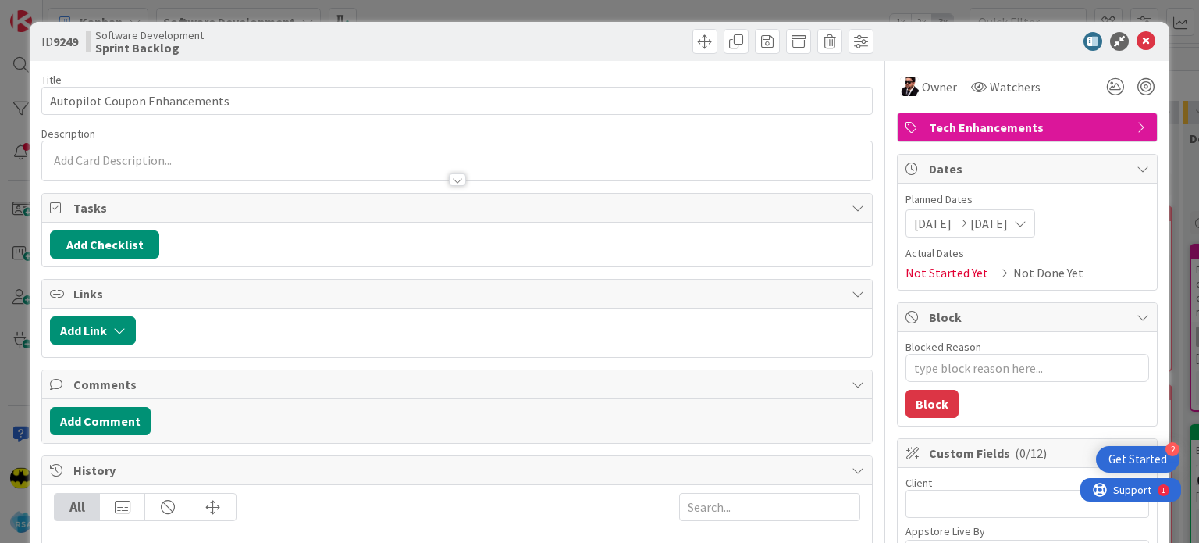
click at [390, 160] on p at bounding box center [457, 160] width 814 height 18
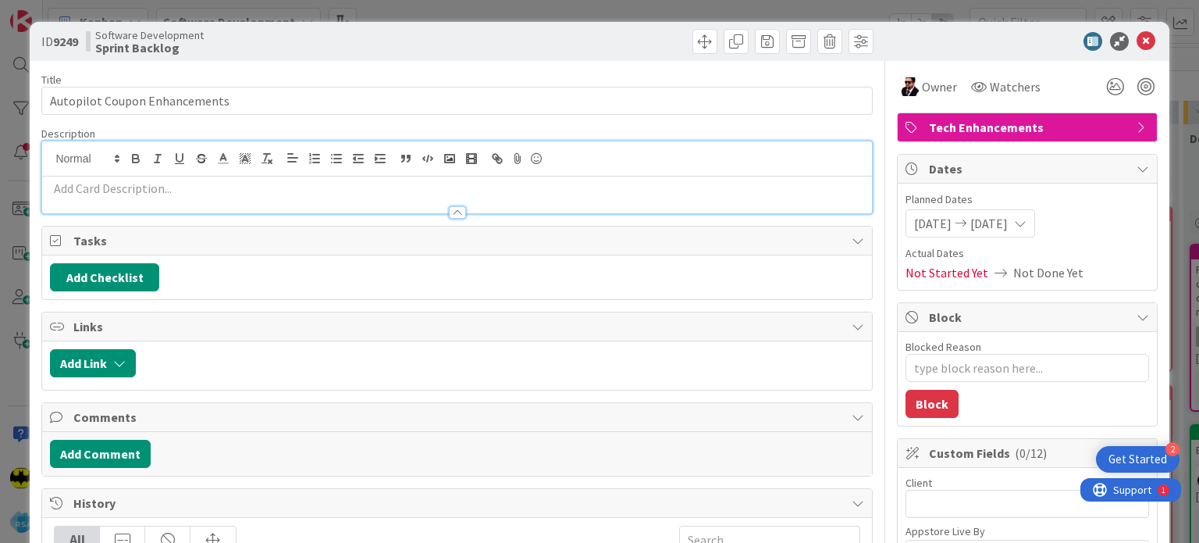
click at [367, 190] on p at bounding box center [457, 189] width 814 height 18
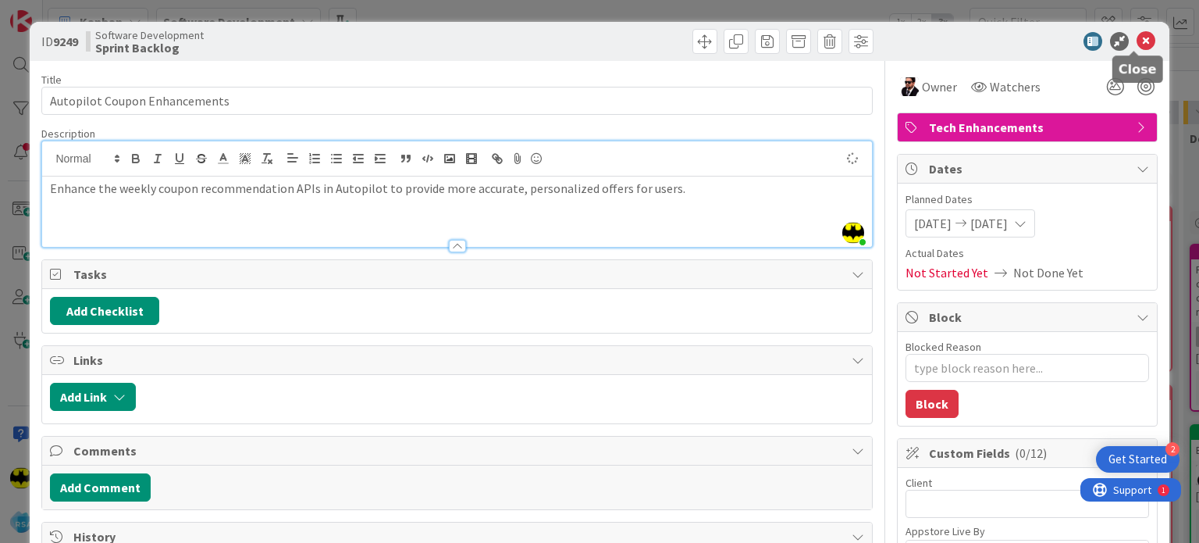
click at [1137, 43] on icon at bounding box center [1146, 41] width 19 height 19
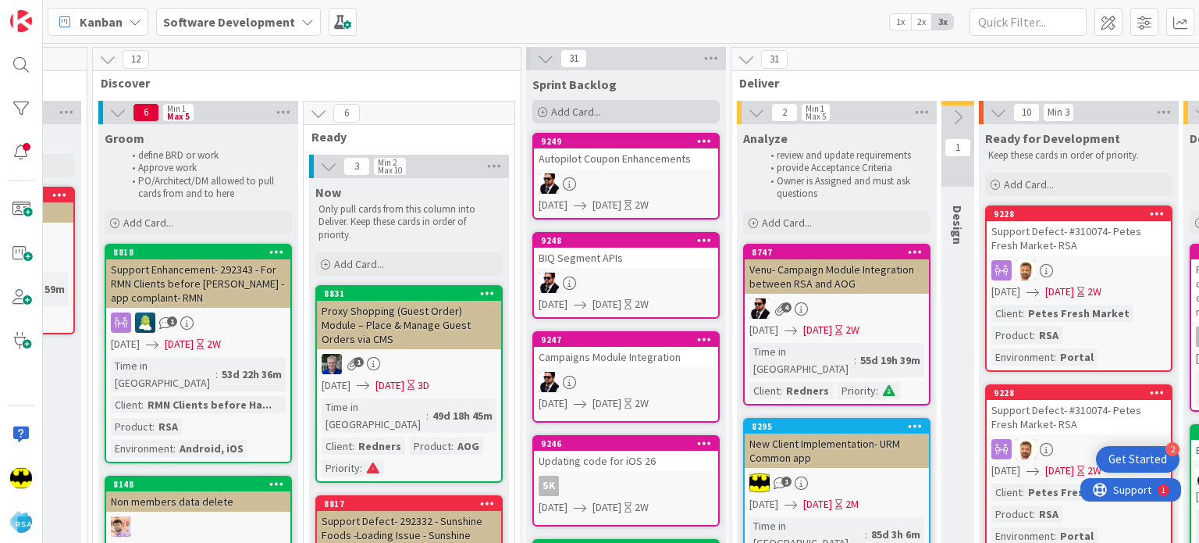
click at [534, 113] on div "Add Card..." at bounding box center [626, 111] width 187 height 23
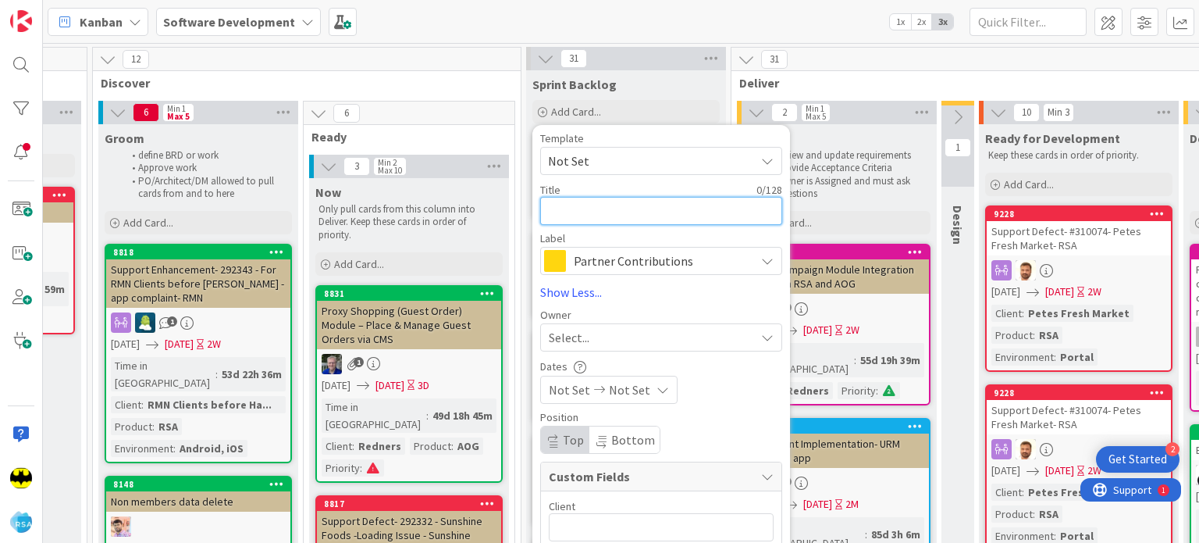
paste textarea "AOG Promotion Mapping"
type textarea "x"
type textarea "AOG Promotion Mapping"
click at [597, 262] on span "Partner Contributions" at bounding box center [660, 261] width 173 height 22
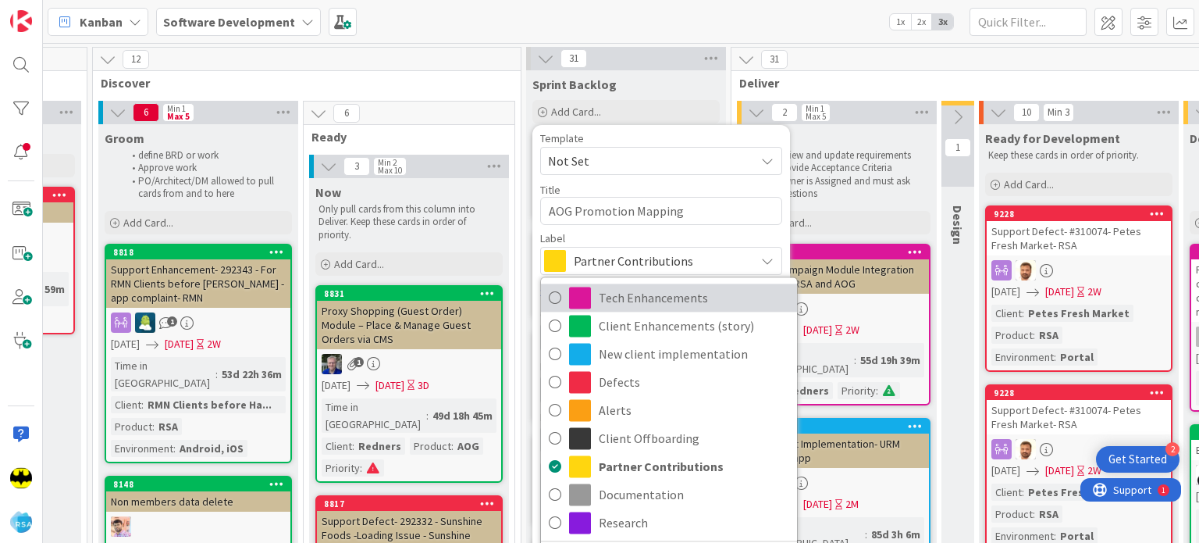
click at [622, 304] on span "Tech Enhancements" at bounding box center [694, 297] width 191 height 23
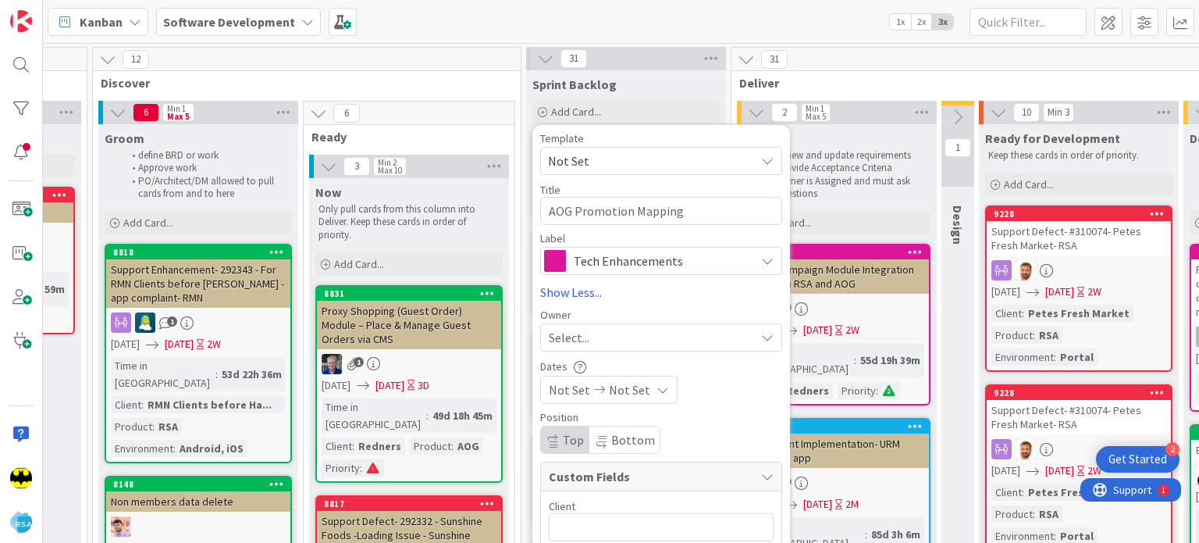
click at [575, 336] on span "Select..." at bounding box center [569, 337] width 41 height 19
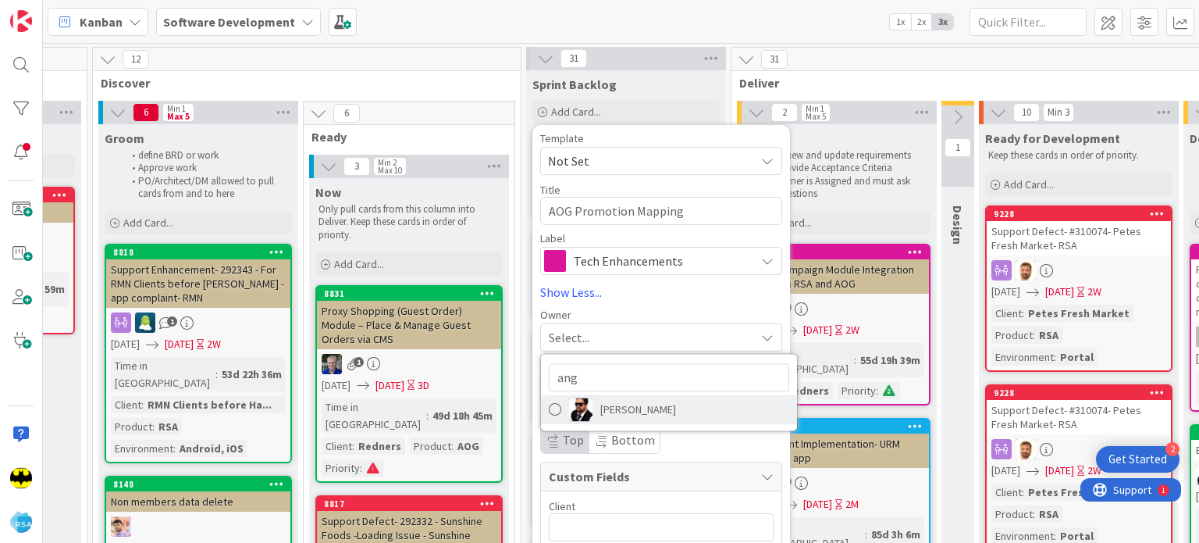
click at [588, 408] on img at bounding box center [580, 408] width 23 height 23
type textarea "x"
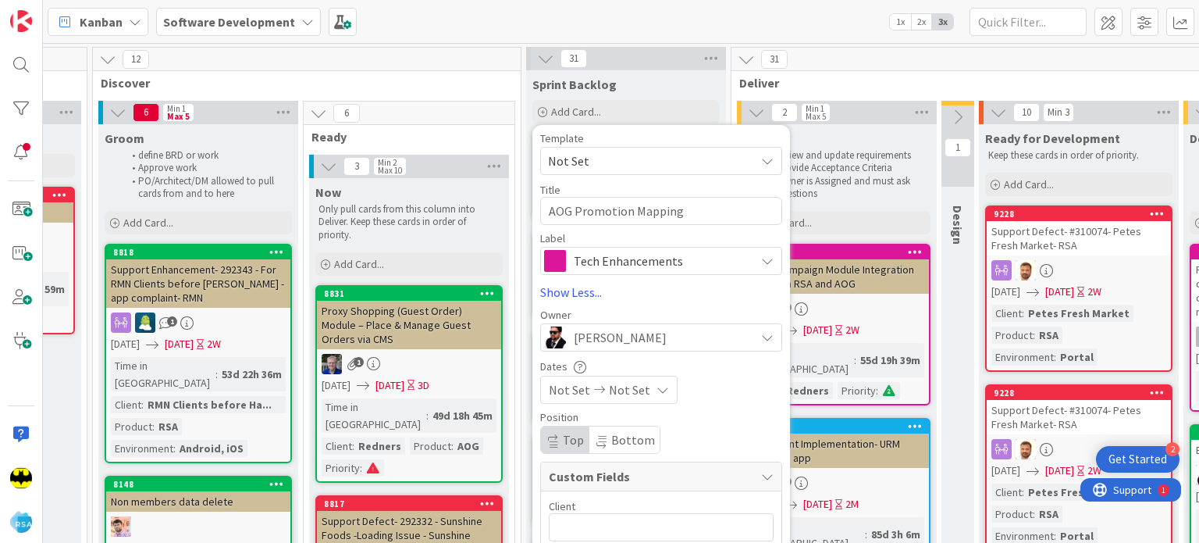
click at [583, 387] on span "Not Set" at bounding box center [569, 389] width 41 height 19
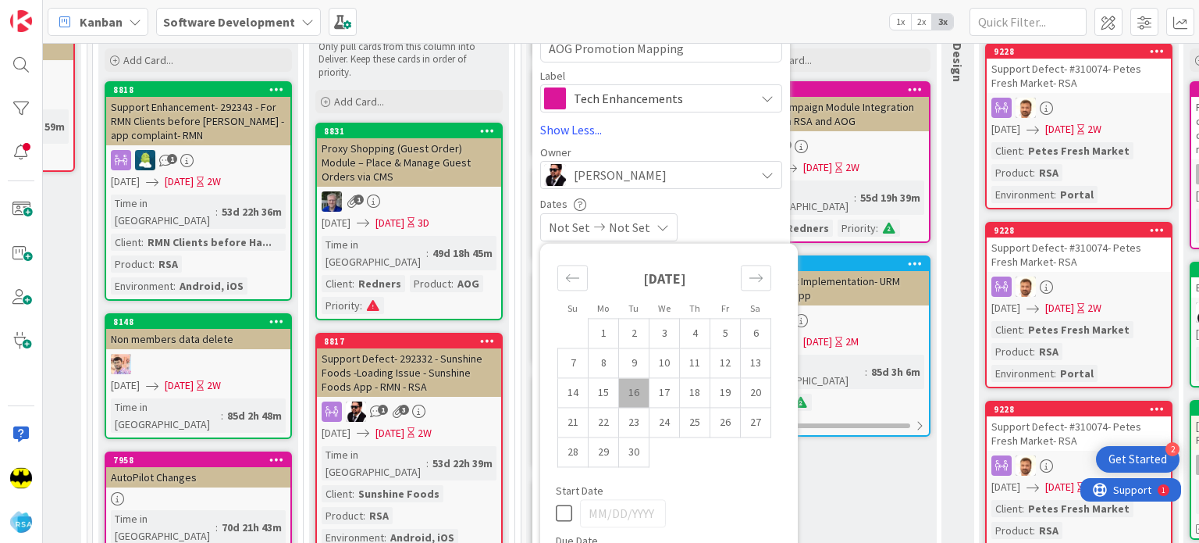
scroll to position [169, 992]
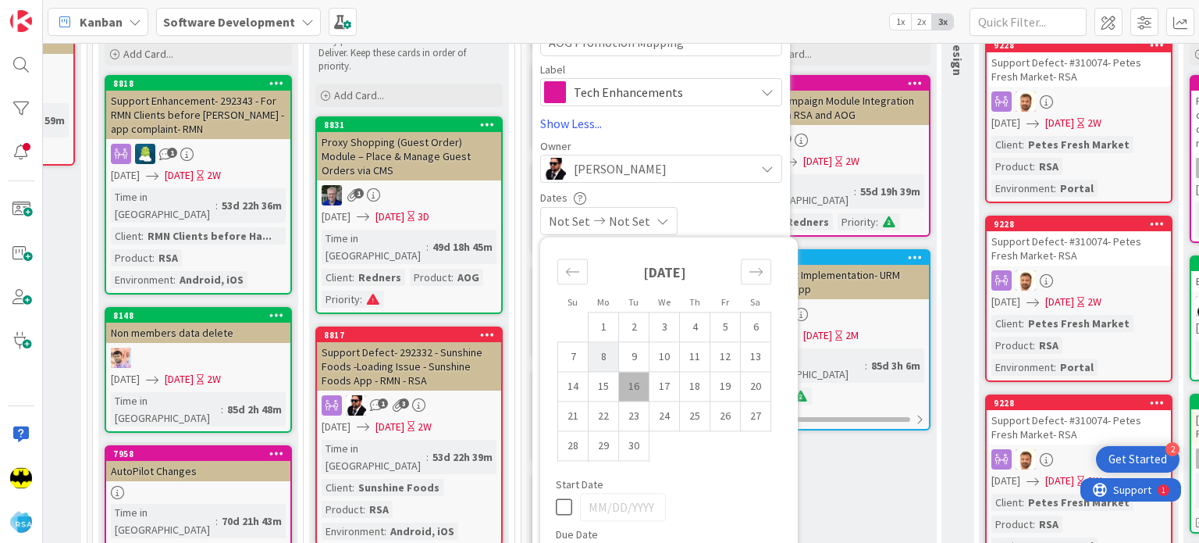
drag, startPoint x: 606, startPoint y: 352, endPoint x: 667, endPoint y: 368, distance: 62.9
click at [606, 352] on td "8" at bounding box center [604, 357] width 30 height 30
type input "[DATE]"
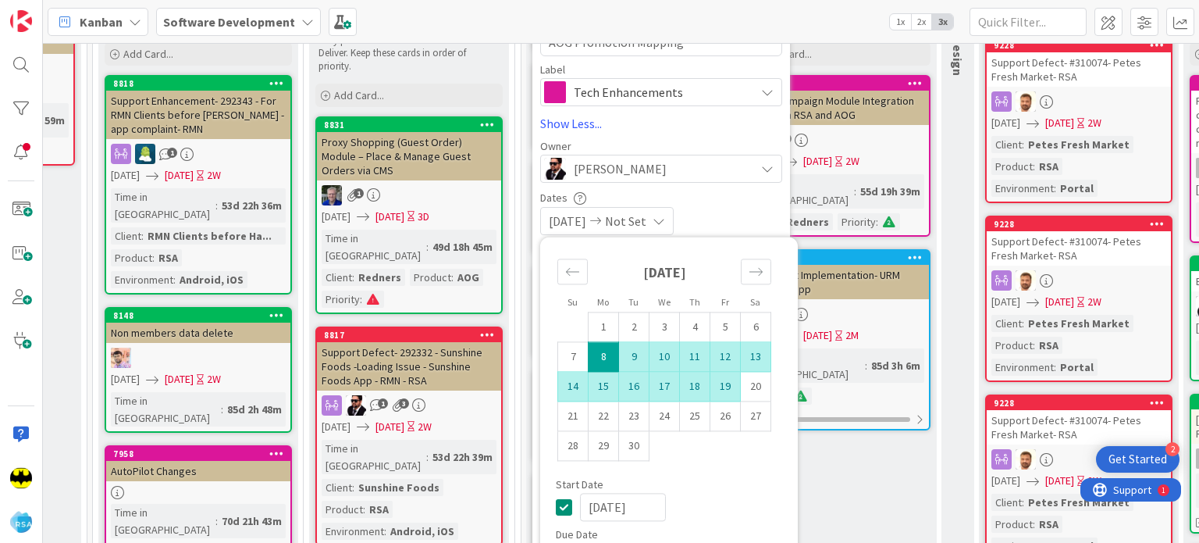
type textarea "x"
click at [720, 387] on td "19" at bounding box center [726, 387] width 30 height 30
type input "[DATE]"
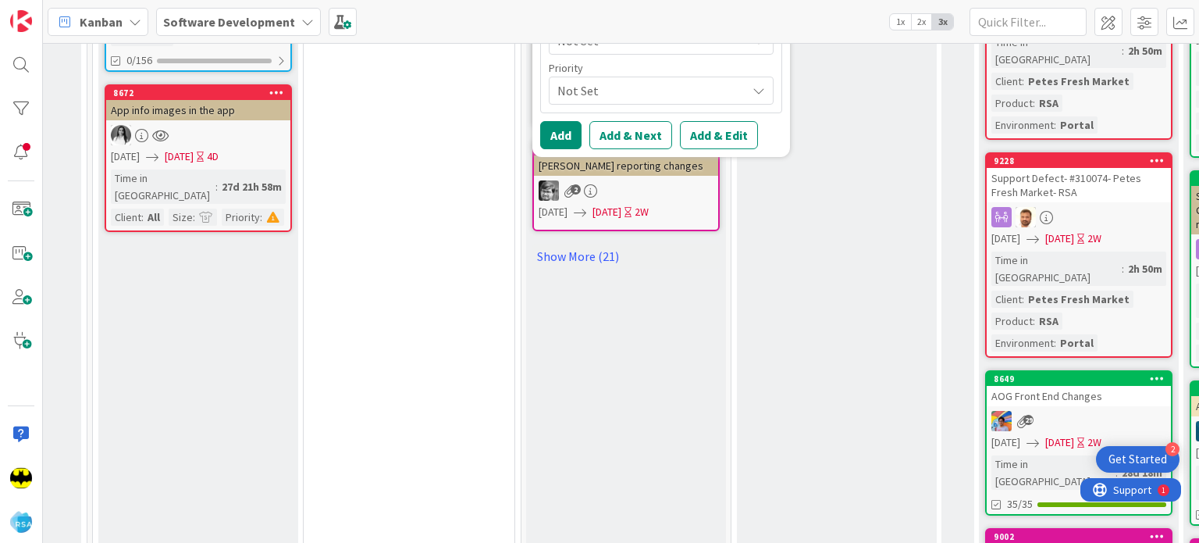
scroll to position [987, 992]
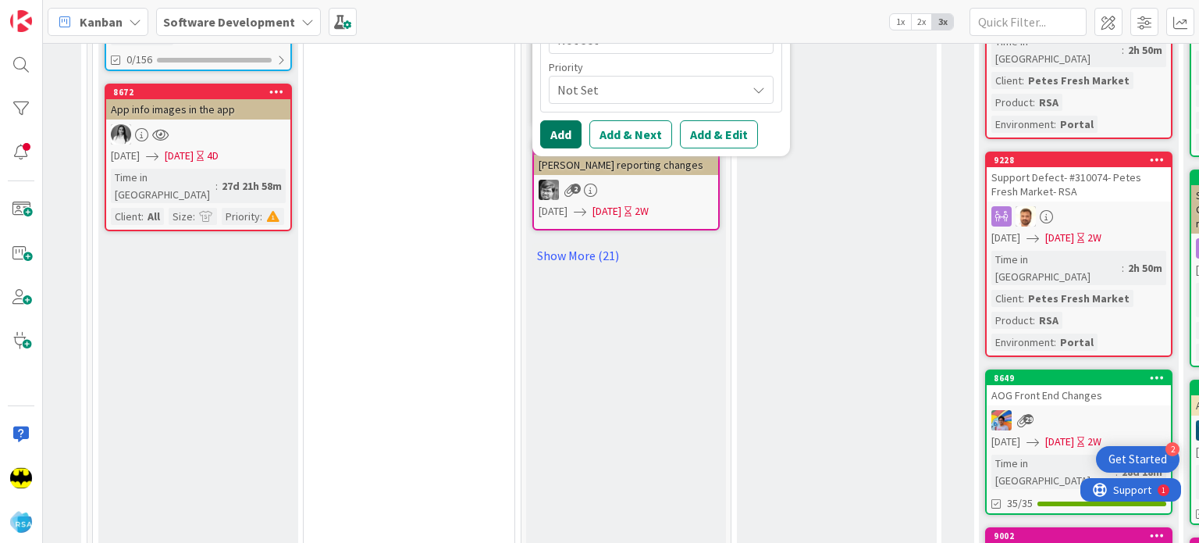
click at [564, 141] on button "Add" at bounding box center [560, 134] width 41 height 28
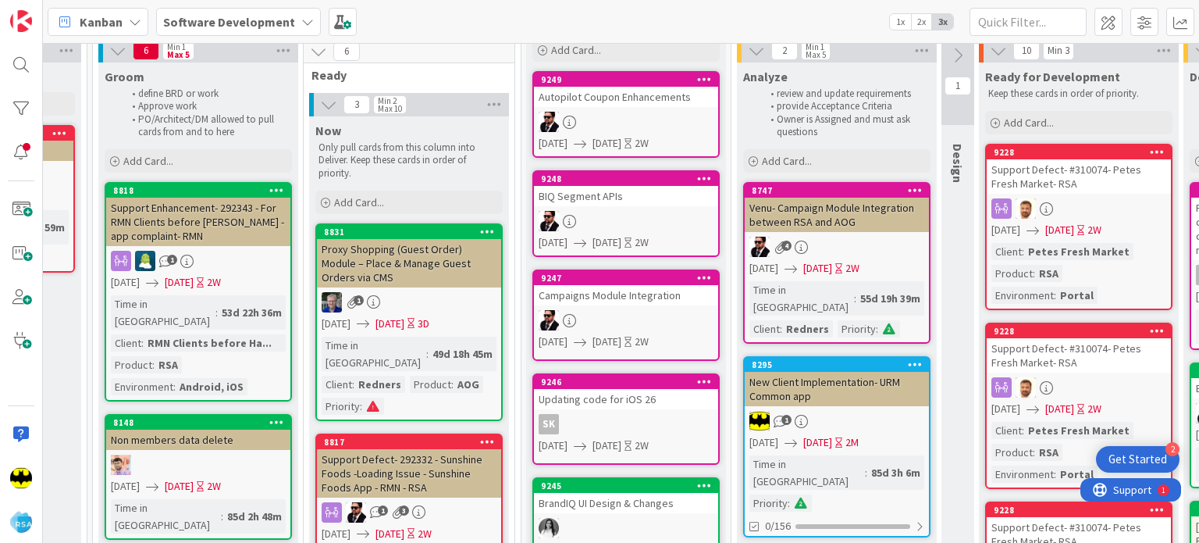
scroll to position [0, 992]
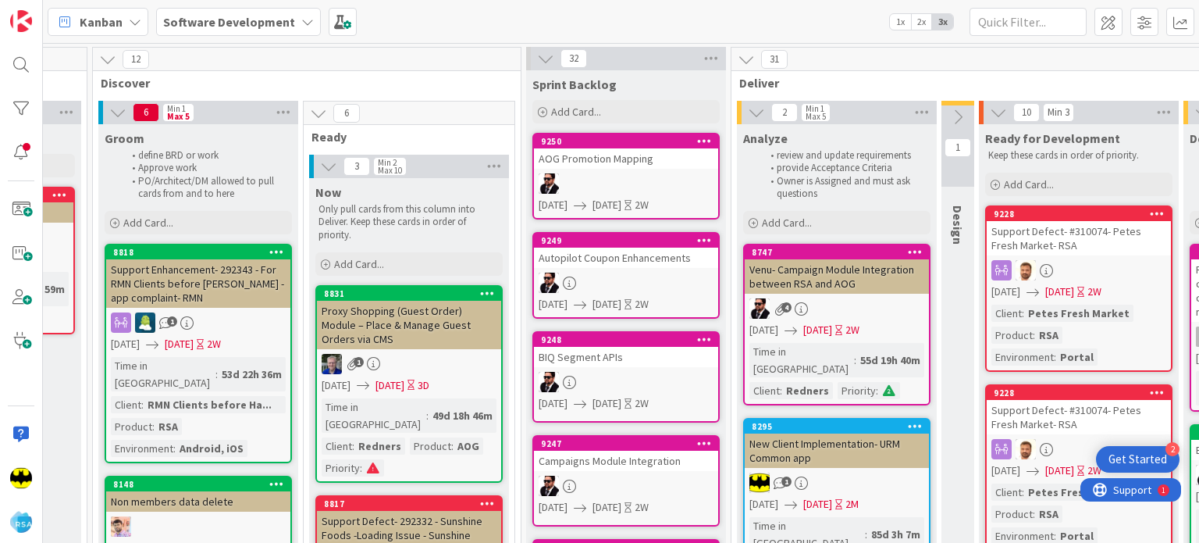
click at [640, 166] on div "AOG Promotion Mapping" at bounding box center [626, 158] width 184 height 20
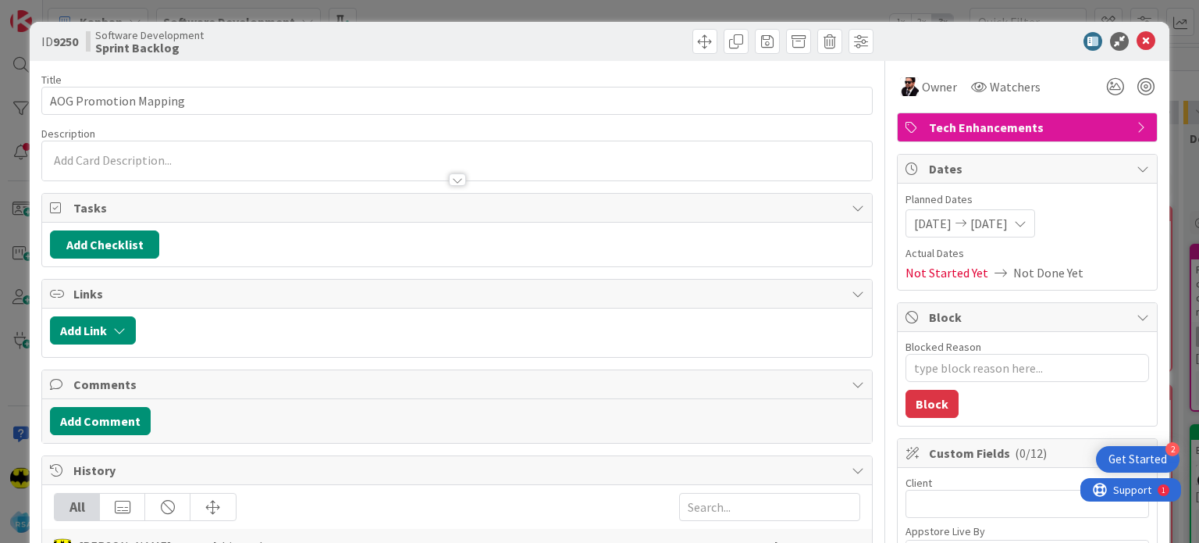
click at [315, 155] on p at bounding box center [457, 160] width 814 height 18
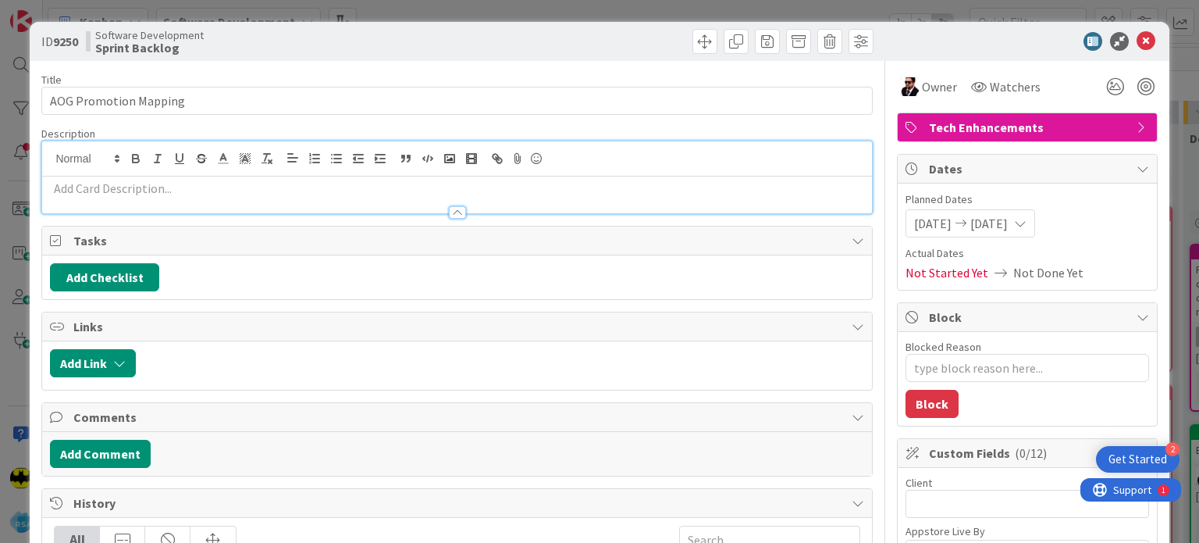
click at [312, 183] on p at bounding box center [457, 189] width 814 height 18
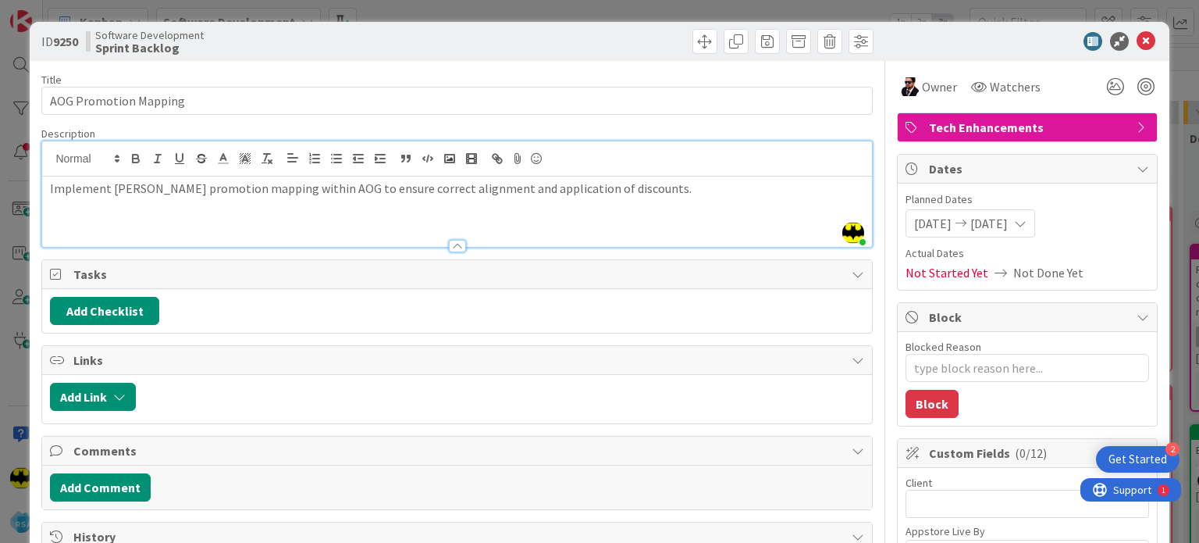
type textarea "x"
click at [1137, 33] on icon at bounding box center [1146, 41] width 19 height 19
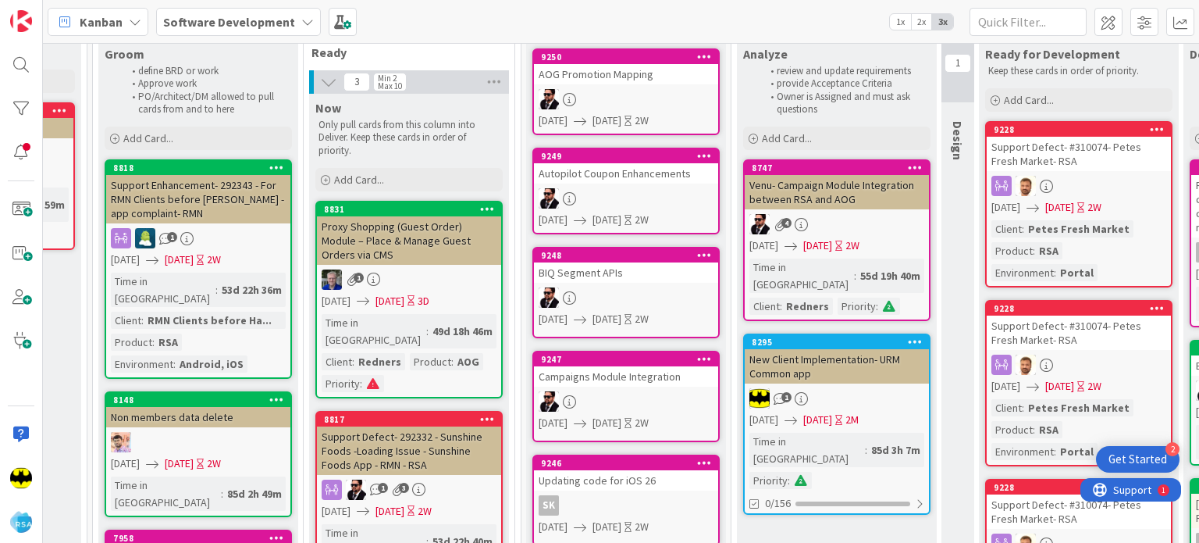
scroll to position [0, 992]
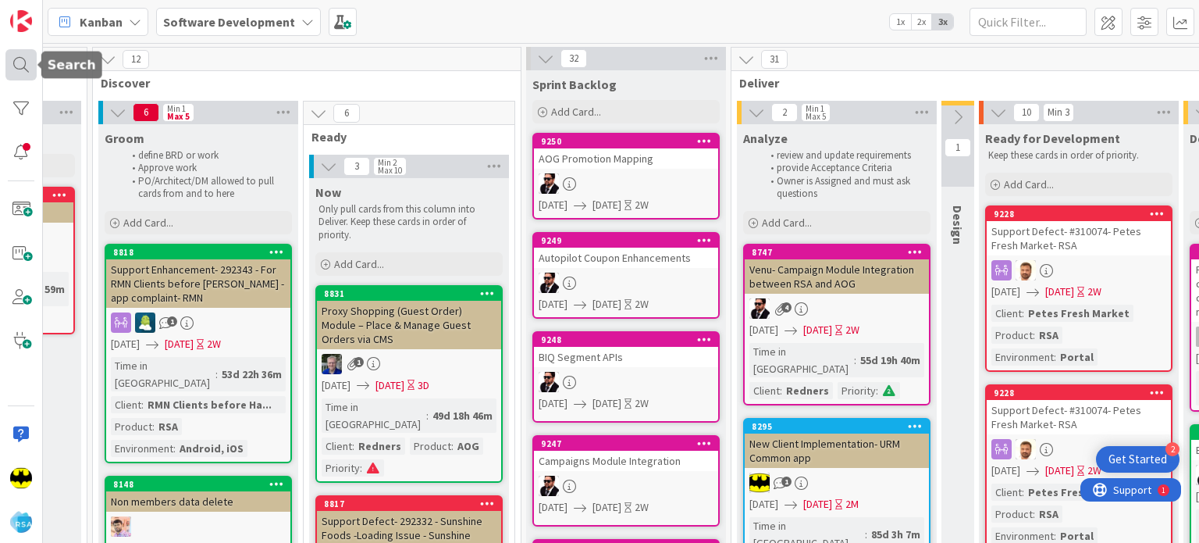
click at [29, 76] on div at bounding box center [20, 64] width 31 height 31
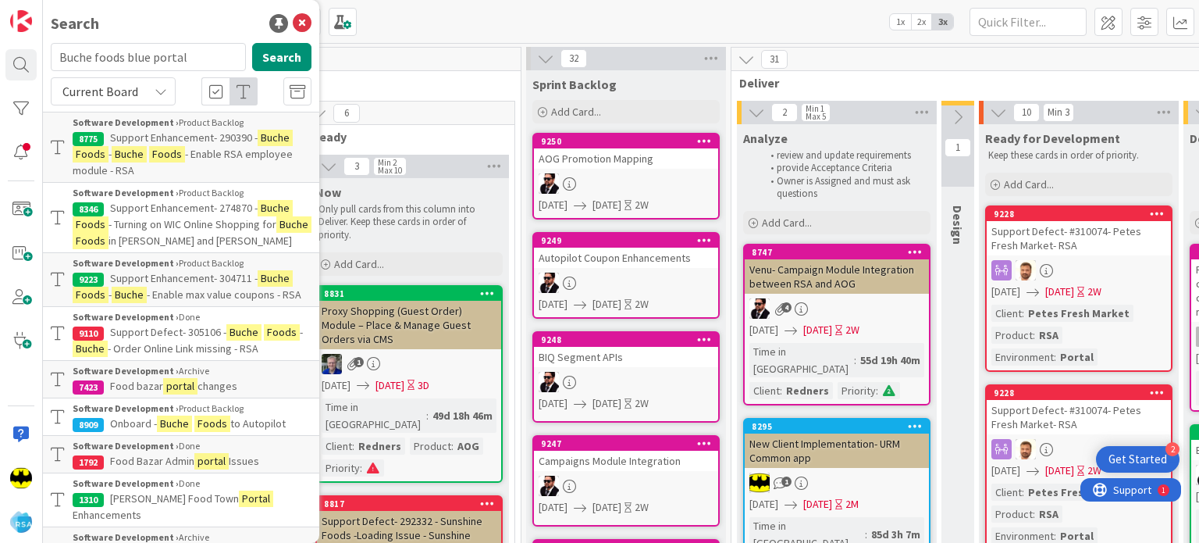
click at [134, 66] on input "Buche foods blue portal" at bounding box center [148, 57] width 195 height 28
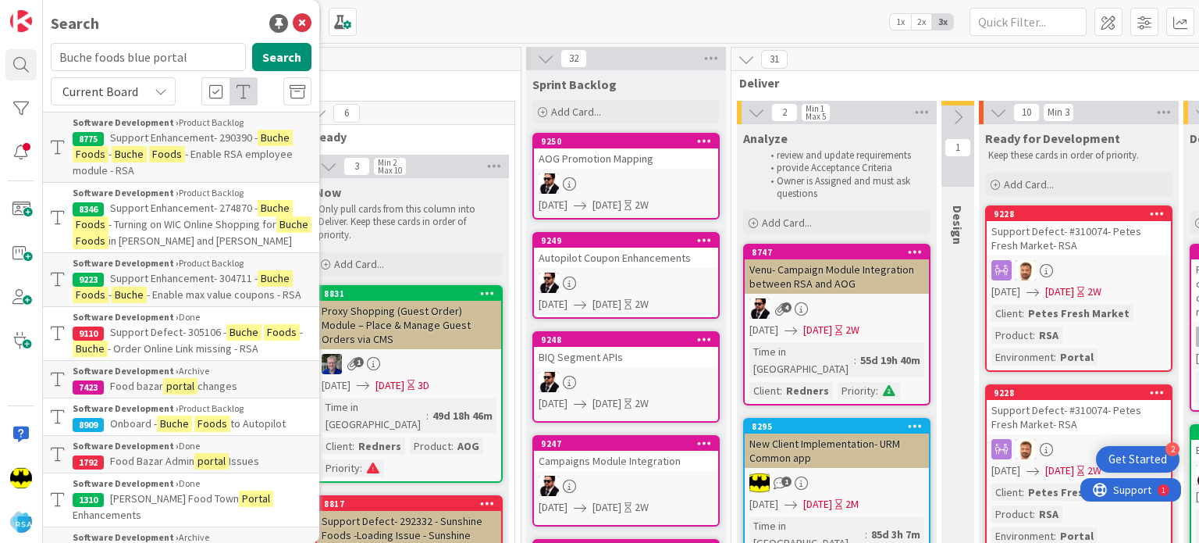
click at [134, 66] on input "Buche foods blue portal" at bounding box center [148, 57] width 195 height 28
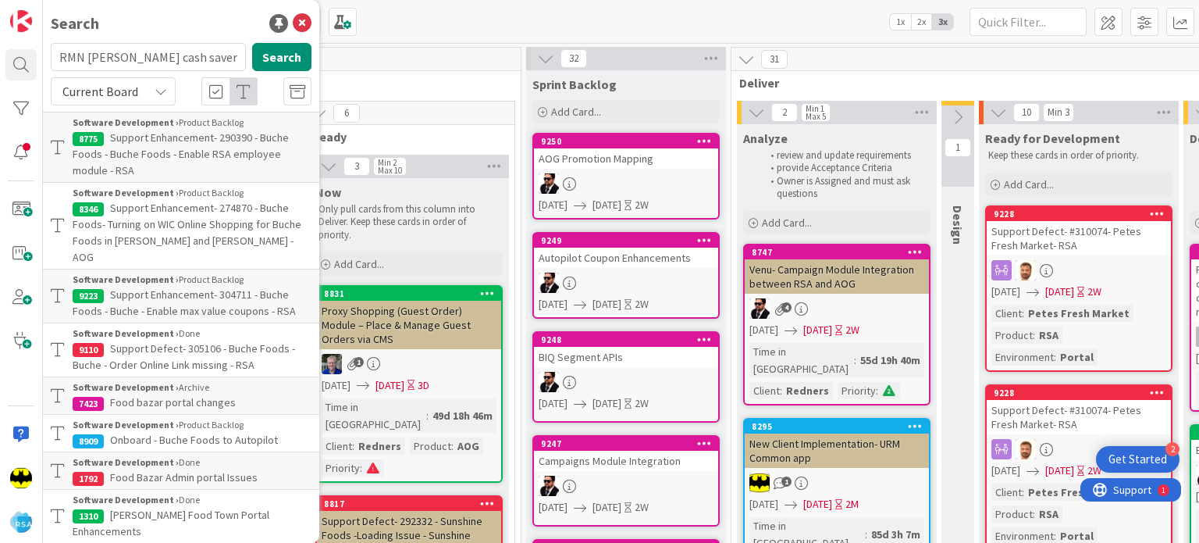
type input "RMN [PERSON_NAME] cash saver"
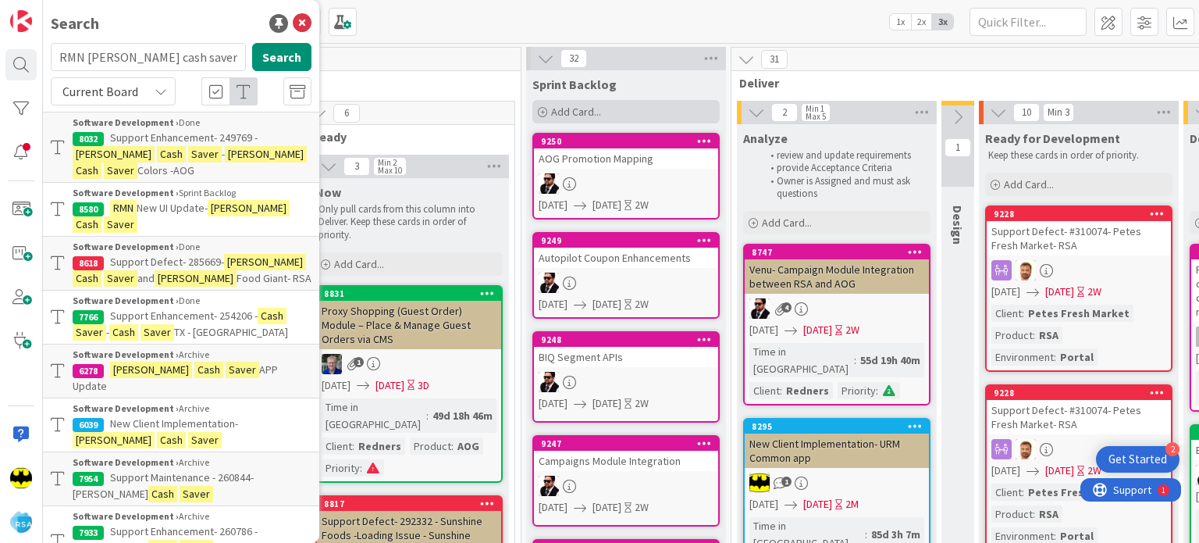
click at [538, 112] on icon at bounding box center [542, 112] width 9 height 9
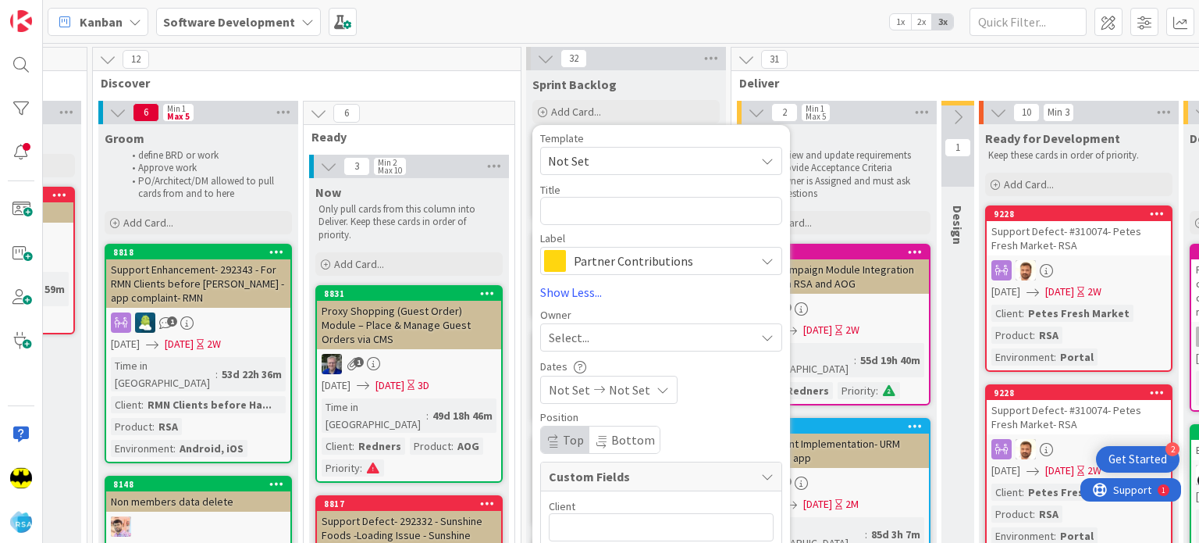
click at [598, 171] on span "Not Set" at bounding box center [661, 161] width 242 height 28
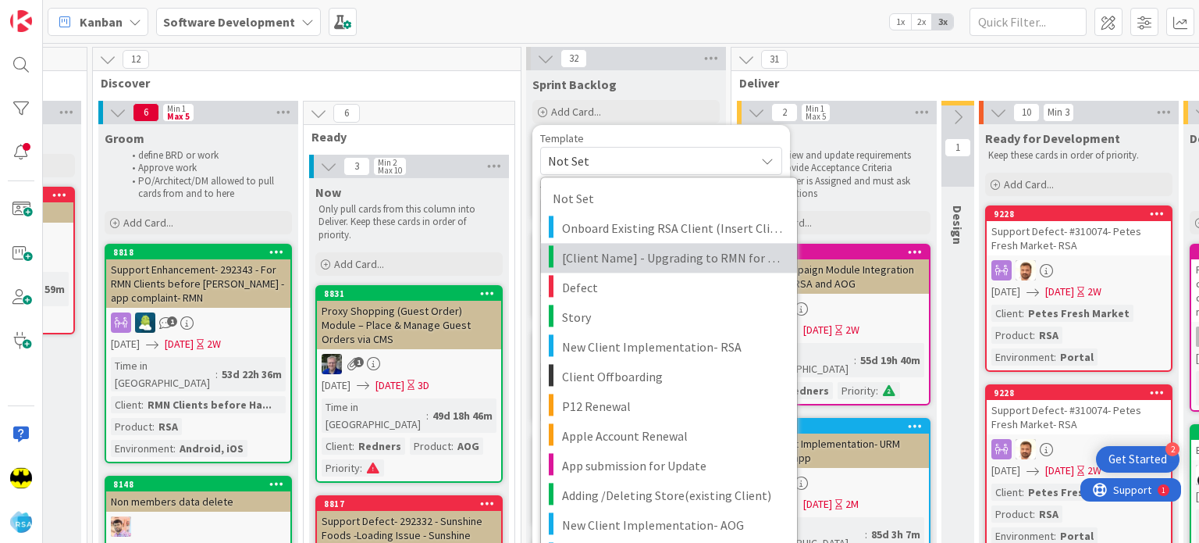
click at [654, 249] on span "[Client Name] - Upgrading to RMN for existing client" at bounding box center [673, 258] width 223 height 20
type textarea "x"
type textarea "[Client Name] - Upgrading to RMN for existing client"
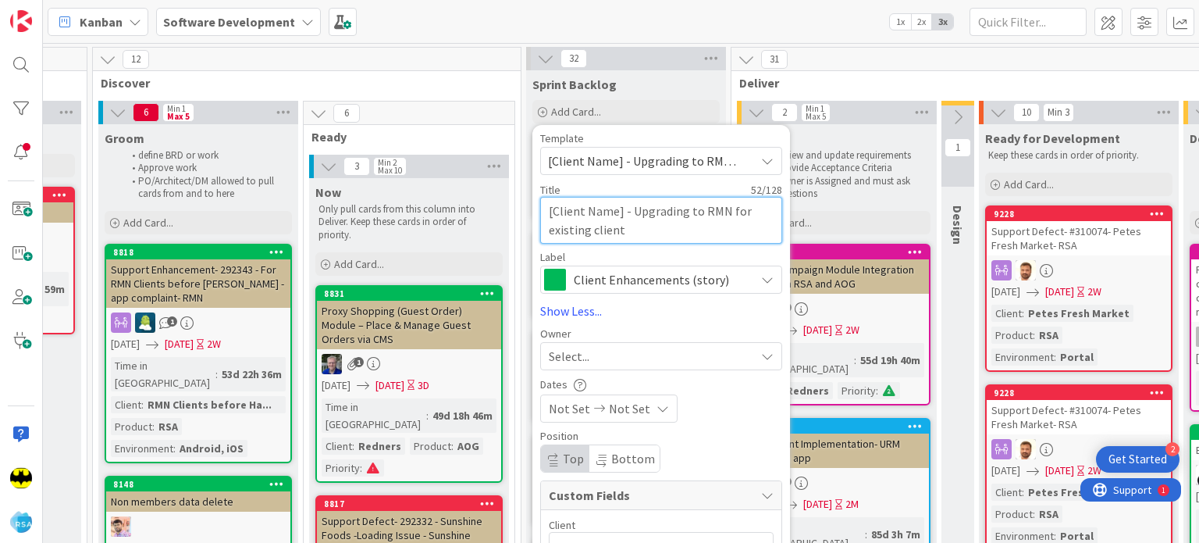
drag, startPoint x: 618, startPoint y: 212, endPoint x: 536, endPoint y: 209, distance: 81.2
type textarea "x"
type textarea "- Upgrading to RMN for existing client"
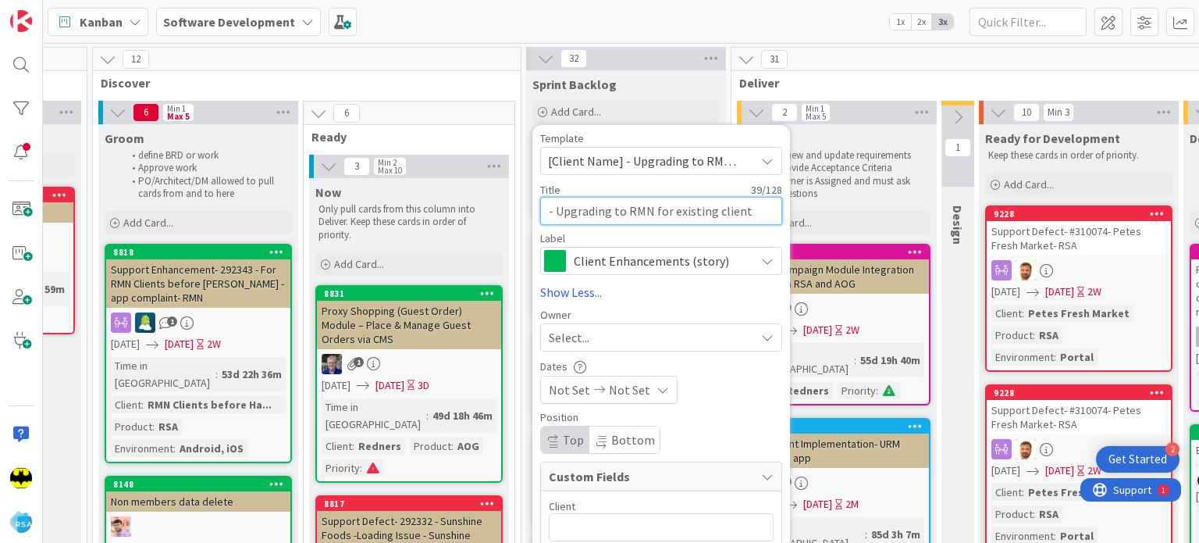
type textarea "x"
type textarea "M - Upgrading to RMN for existing client"
type textarea "x"
type textarea "Mo - Upgrading to RMN for existing client"
type textarea "x"
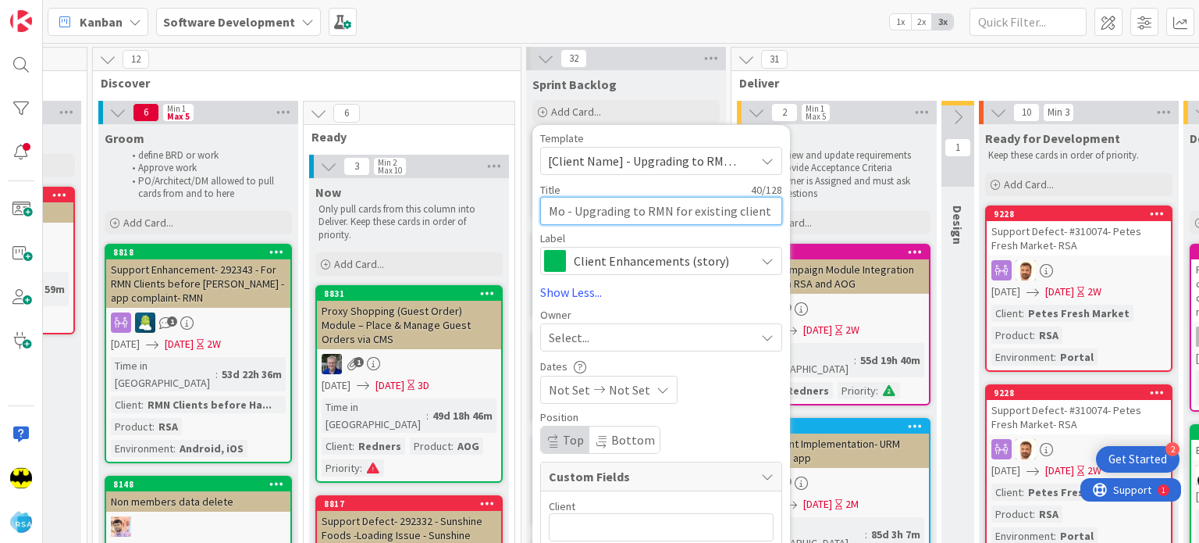
type textarea "Mos - Upgrading to RMN for existing client"
type textarea "x"
type textarea "[PERSON_NAME] - Upgrading to RMN for existing client"
type textarea "x"
type textarea "[PERSON_NAME] - Upgrading to RMN for existing client"
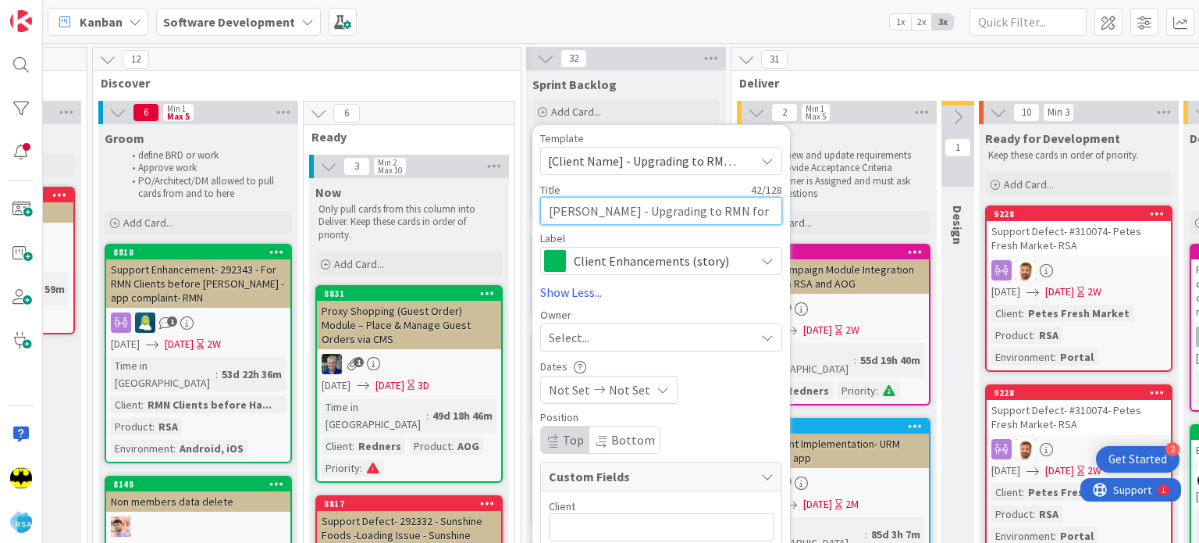
type textarea "x"
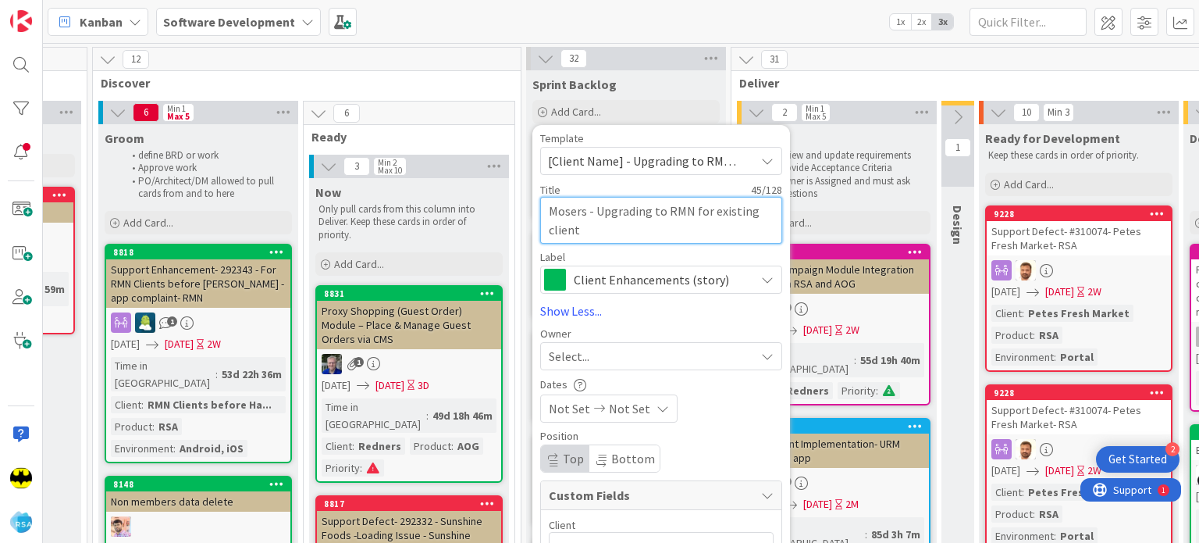
type textarea "Mosers - Upgrading to RMN for existing client"
click at [584, 350] on span "Select..." at bounding box center [569, 356] width 41 height 19
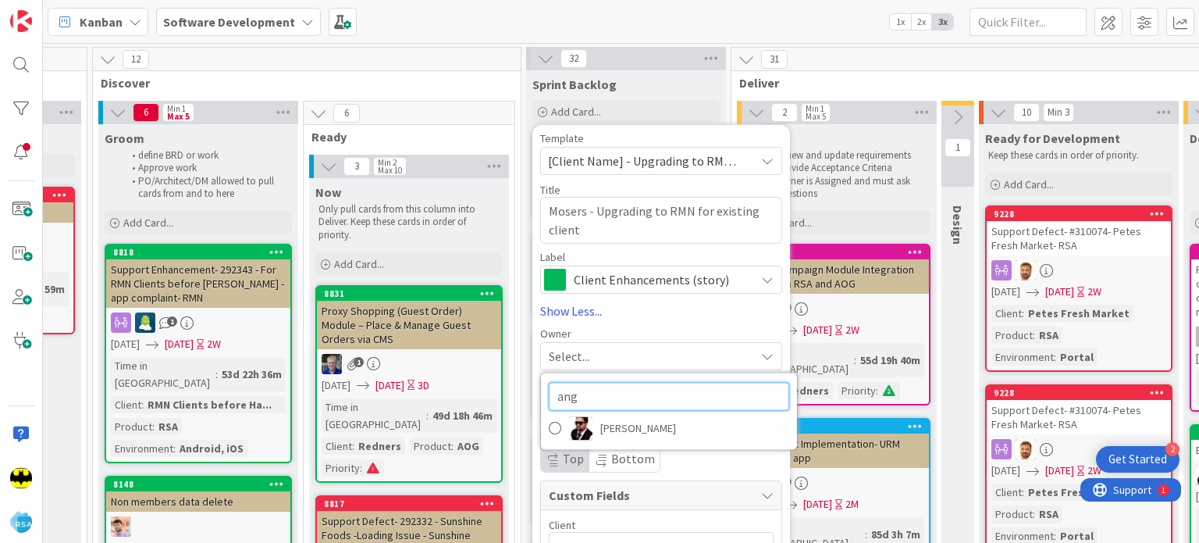
click at [608, 391] on input "ang" at bounding box center [669, 396] width 241 height 28
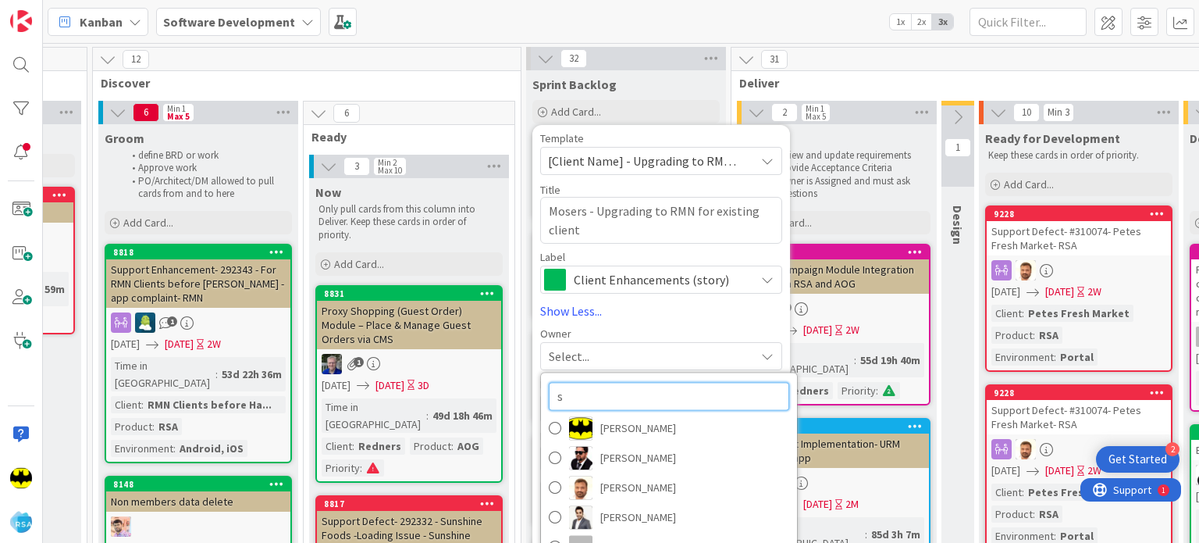
click at [608, 391] on input "s" at bounding box center [669, 396] width 241 height 28
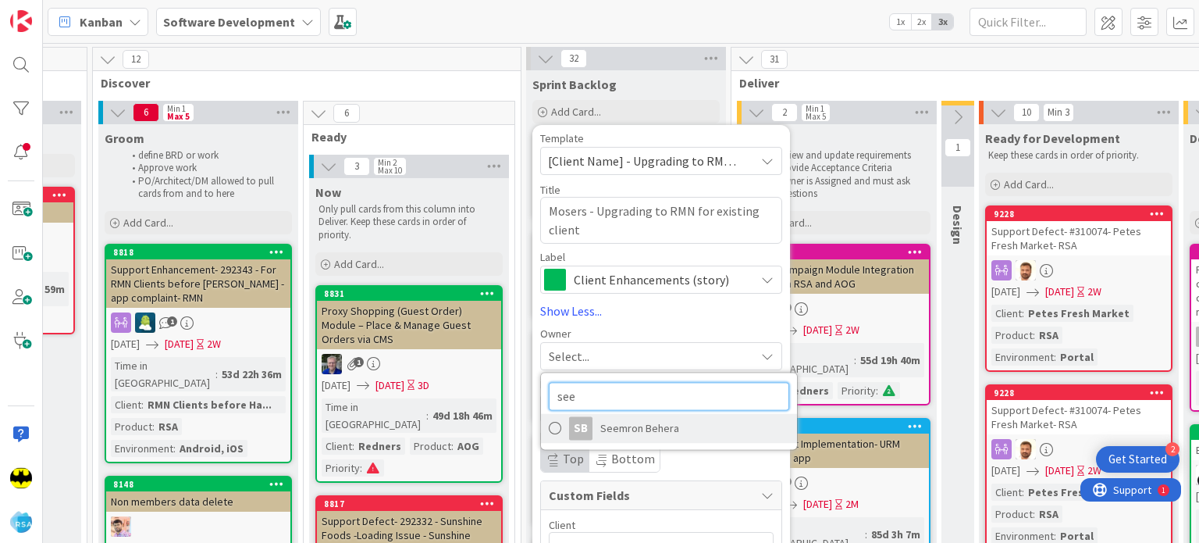
type input "see"
click at [623, 433] on span "Seemron Behera" at bounding box center [639, 427] width 79 height 23
type textarea "x"
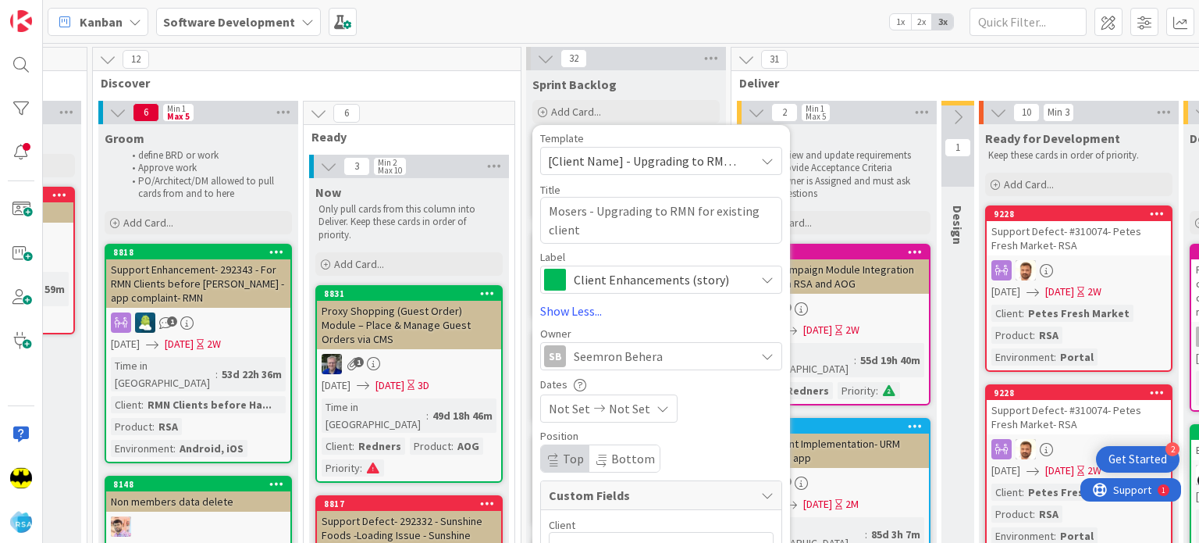
click at [584, 408] on span "Not Set" at bounding box center [569, 408] width 41 height 19
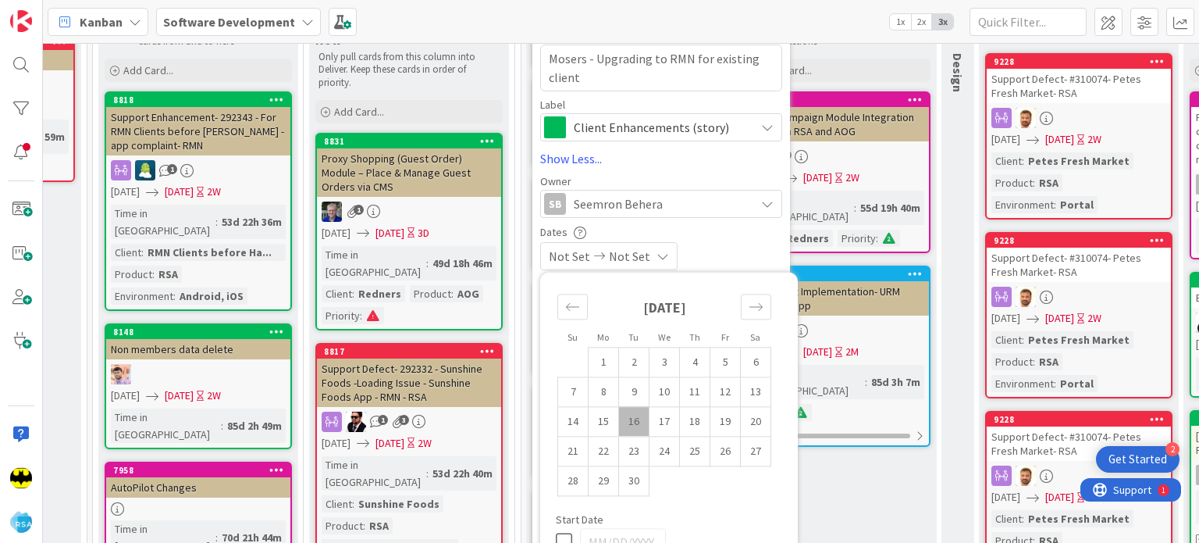
scroll to position [156, 992]
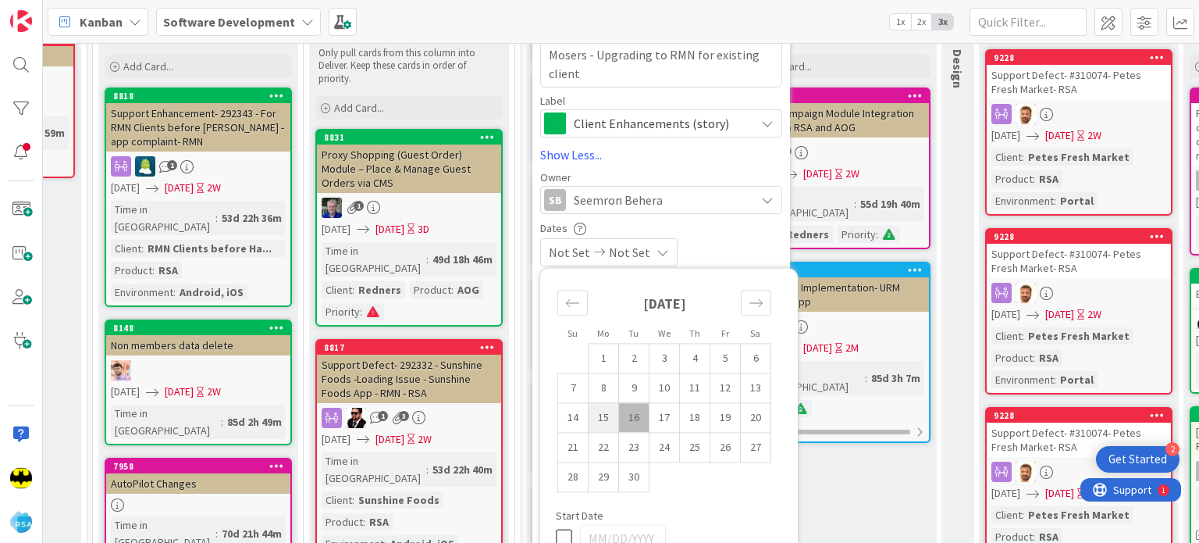
click at [600, 417] on td "15" at bounding box center [604, 417] width 30 height 30
type input "[DATE]"
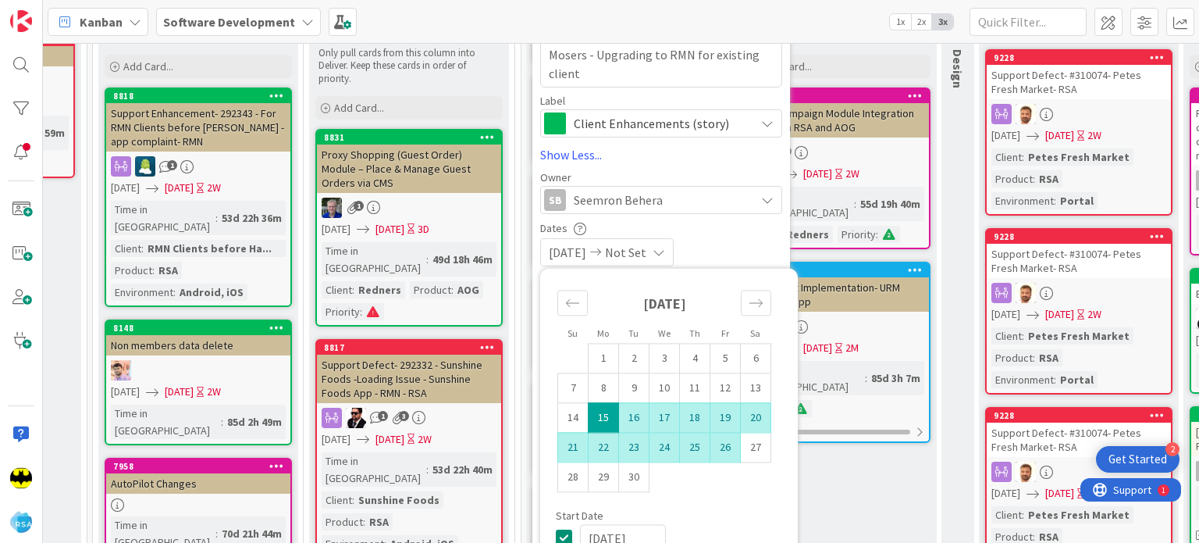
type textarea "x"
click at [729, 443] on td "26" at bounding box center [726, 447] width 30 height 30
type input "[DATE]"
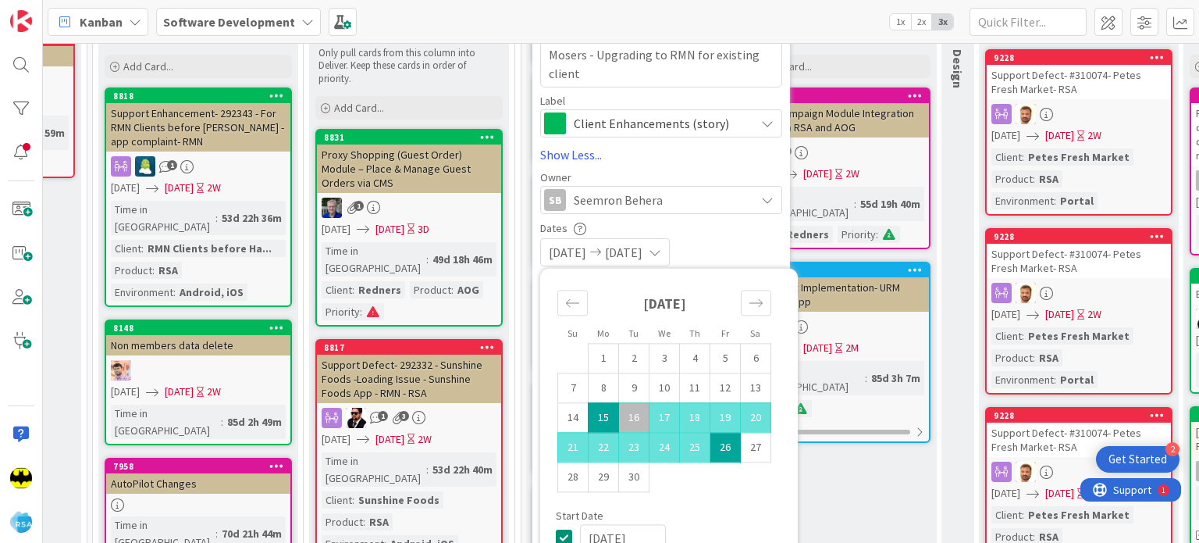
click at [711, 245] on div "[DATE] [DATE]" at bounding box center [661, 252] width 242 height 28
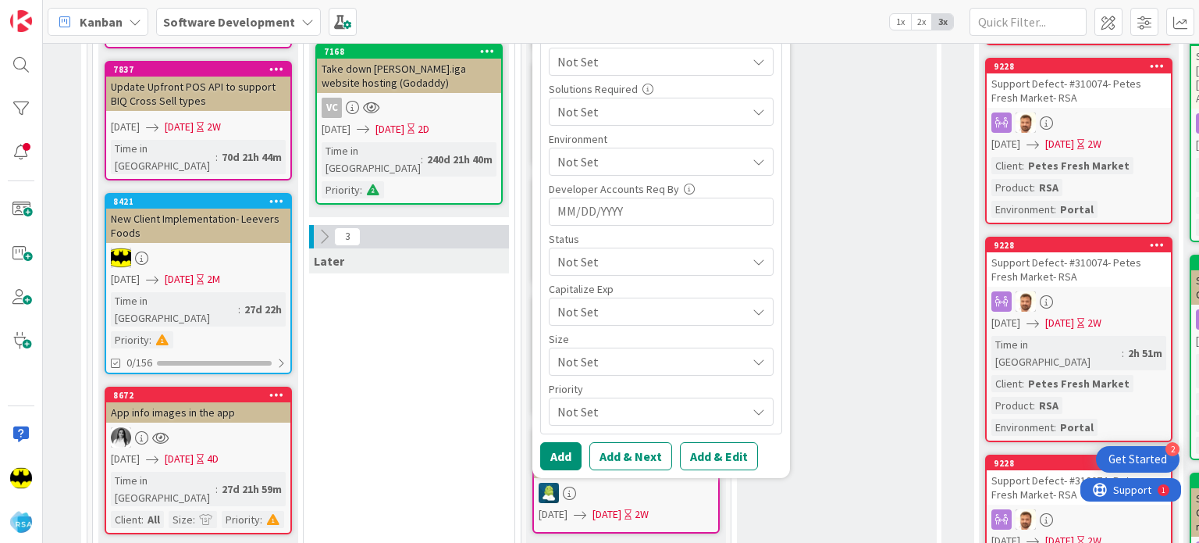
scroll to position [775, 992]
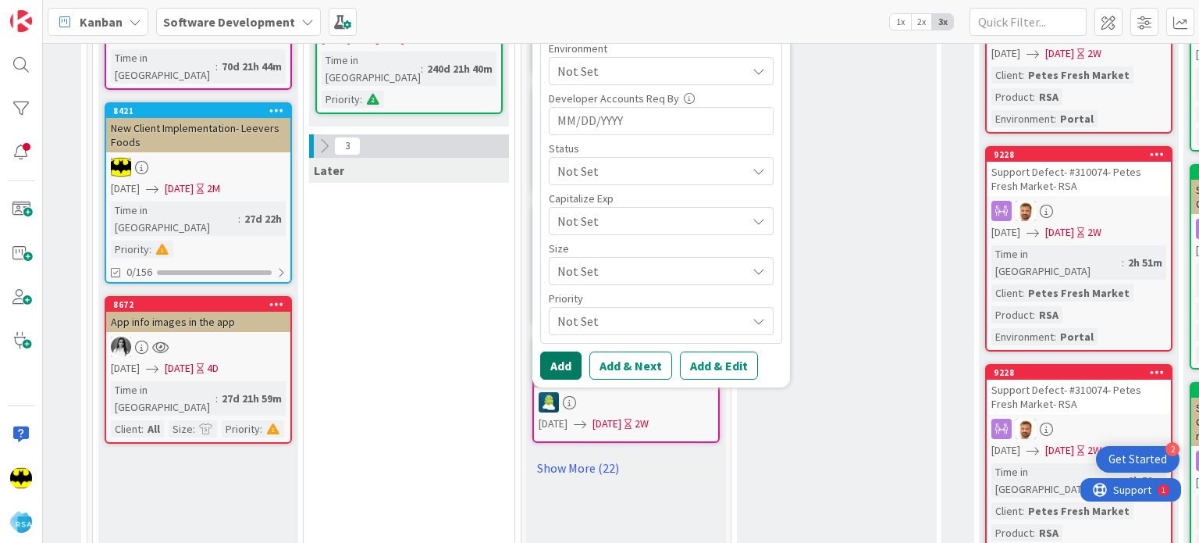
click at [575, 365] on button "Add" at bounding box center [560, 365] width 41 height 28
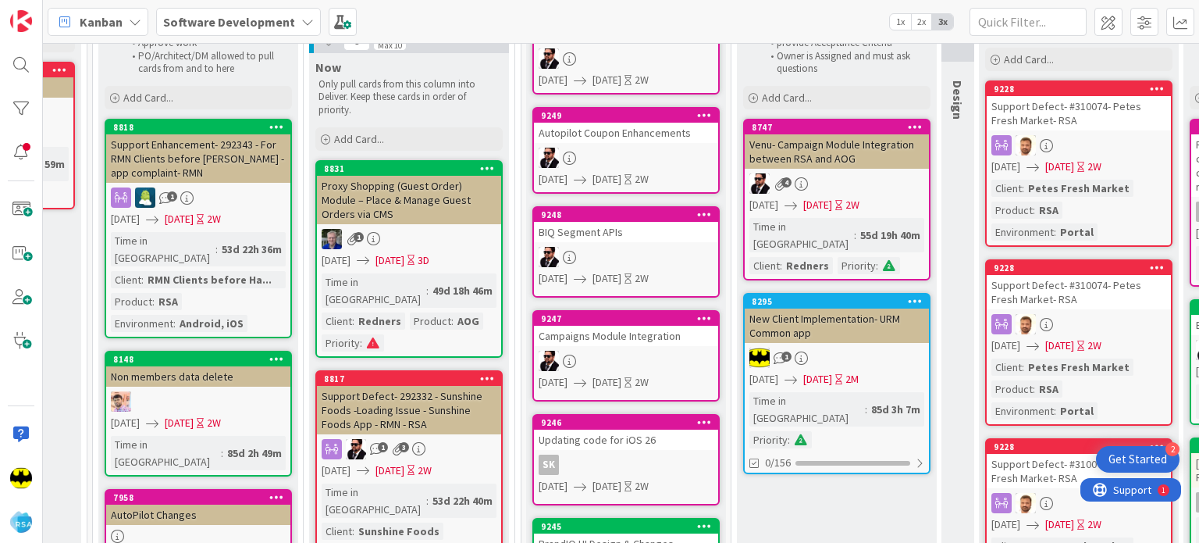
scroll to position [0, 992]
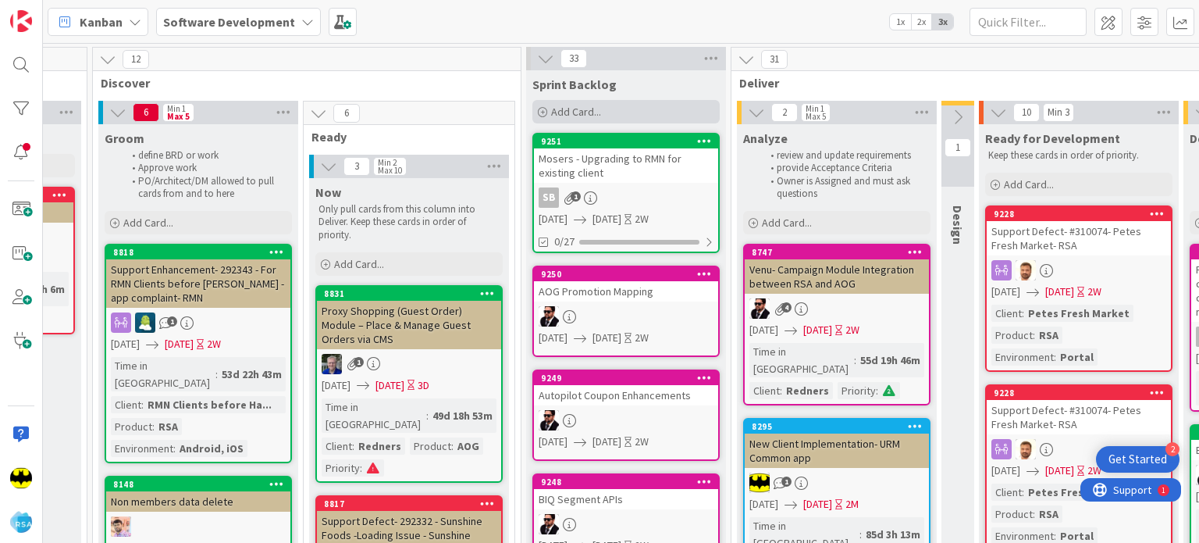
click at [542, 109] on icon at bounding box center [542, 112] width 9 height 9
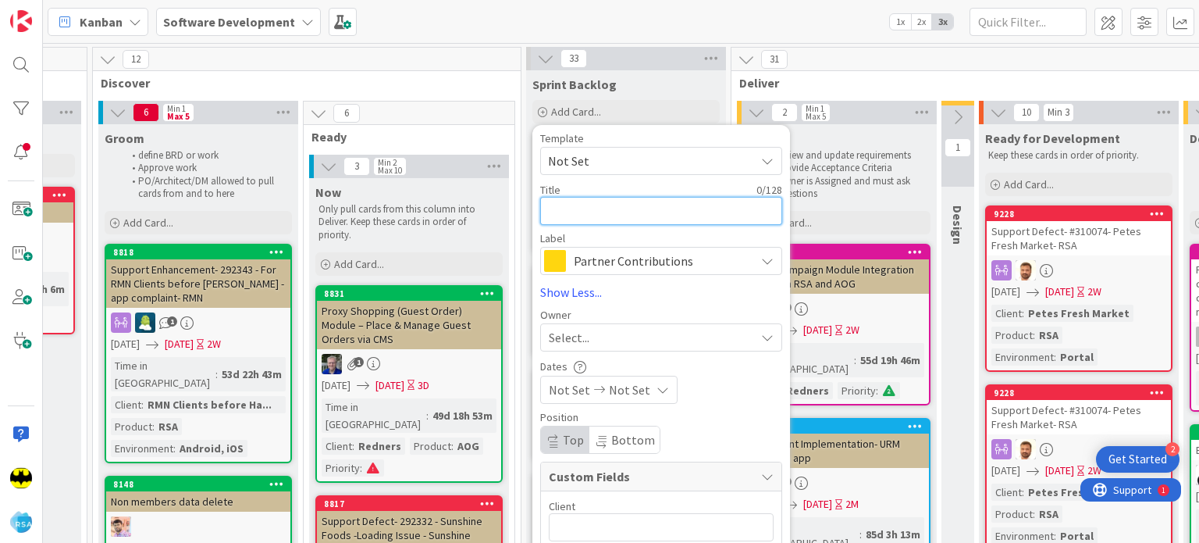
paste textarea "Task Name Task Details [PERSON_NAME] Rewards Enhancement"
type textarea "x"
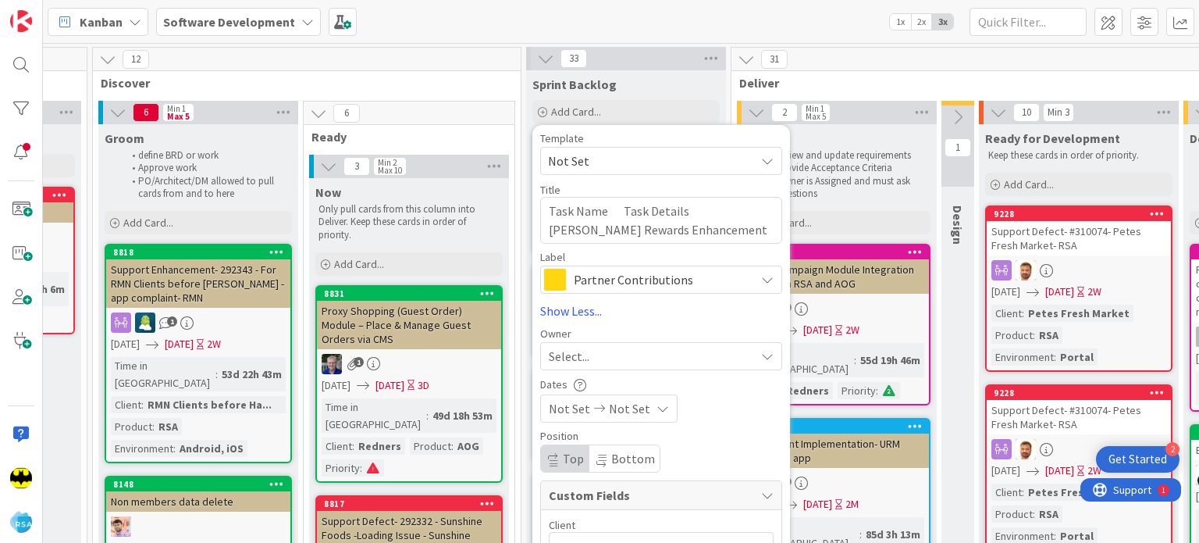
click at [637, 286] on span "Partner Contributions" at bounding box center [660, 280] width 173 height 22
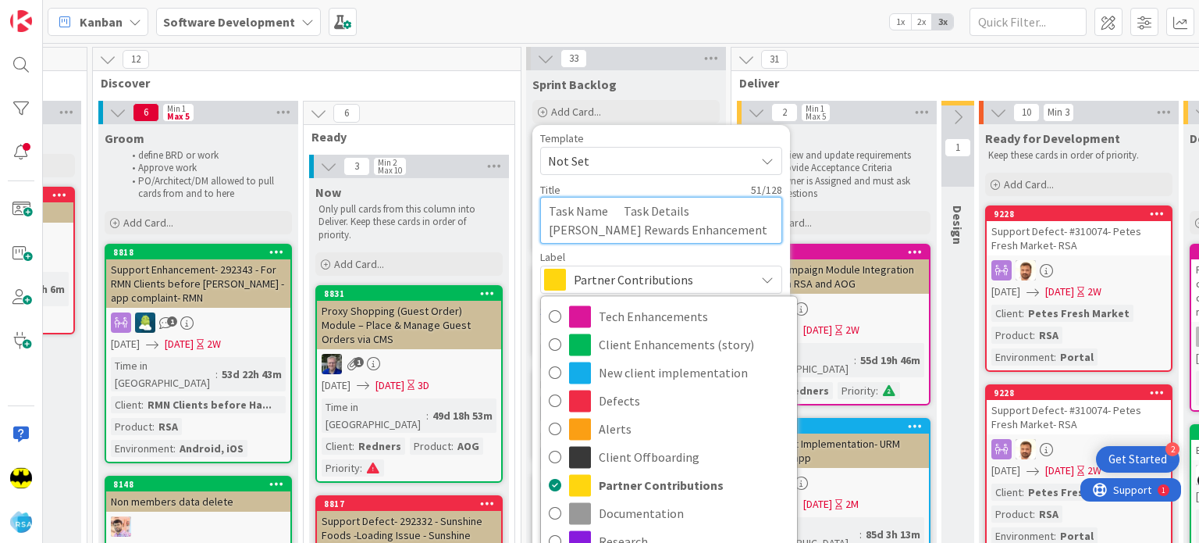
click at [615, 219] on textarea "Task Name Task Details [PERSON_NAME] Rewards Enhancement" at bounding box center [661, 220] width 242 height 47
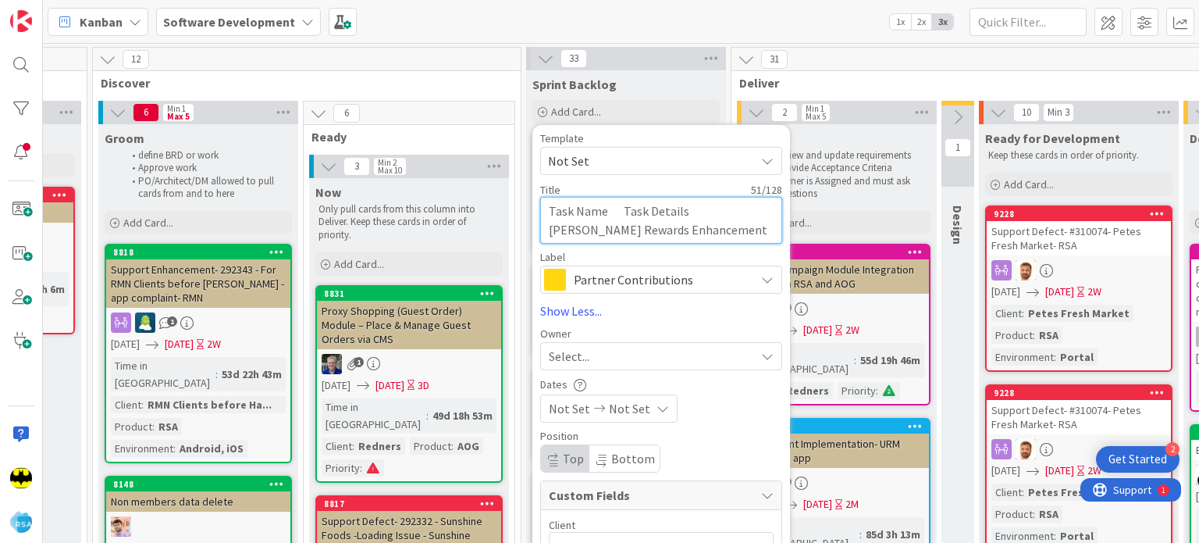
click at [615, 219] on textarea "Task Name Task Details [PERSON_NAME] Rewards Enhancement" at bounding box center [661, 220] width 242 height 47
type textarea "[PERSON_NAME] Rewards Enhancement"
type textarea "x"
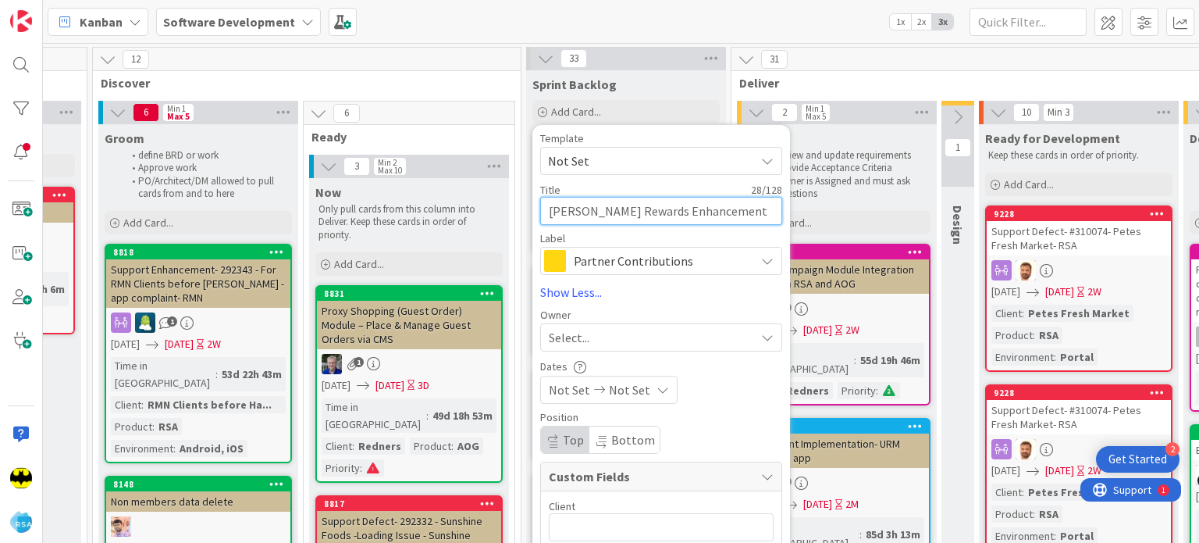
type textarea "[PERSON_NAME] Rewards Enhancement"
click at [608, 250] on span "Partner Contributions" at bounding box center [660, 261] width 173 height 22
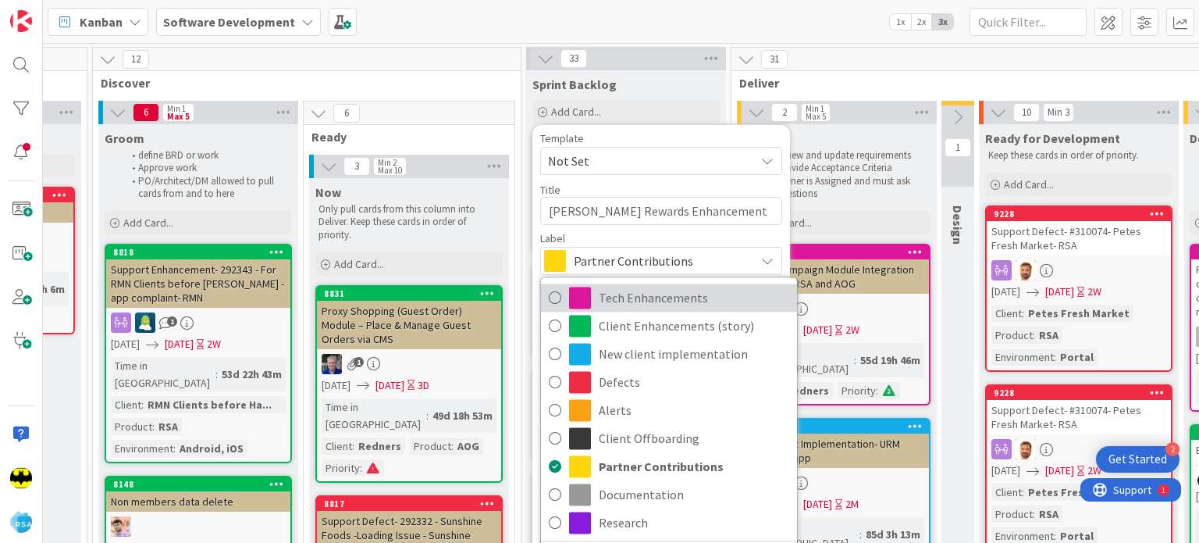
click at [625, 296] on span "Tech Enhancements" at bounding box center [694, 297] width 191 height 23
type textarea "x"
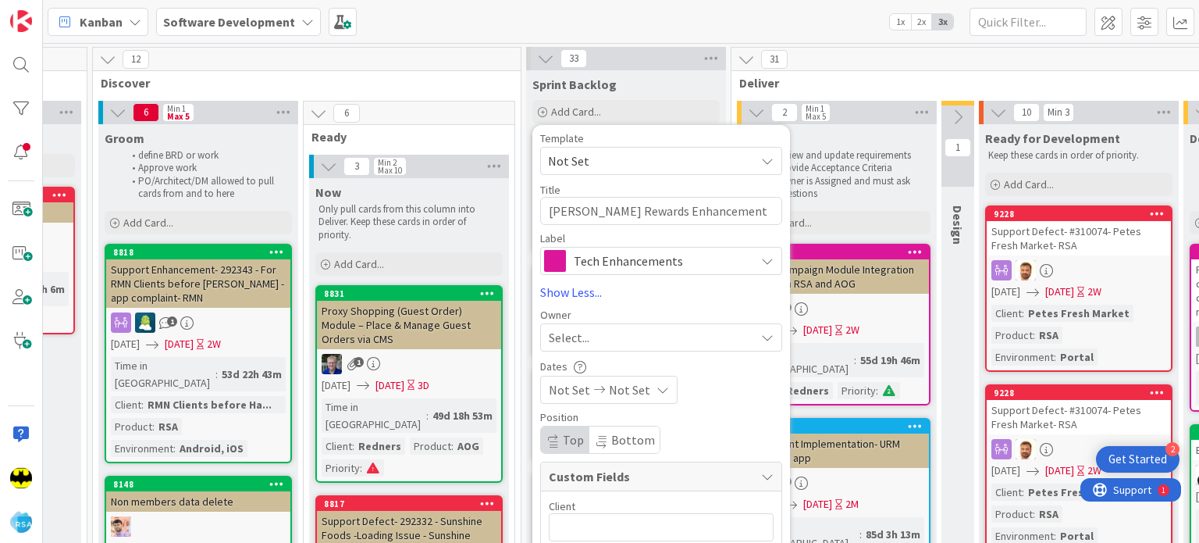
click at [580, 333] on span "Select..." at bounding box center [569, 337] width 41 height 19
click at [608, 375] on input "see" at bounding box center [669, 377] width 241 height 28
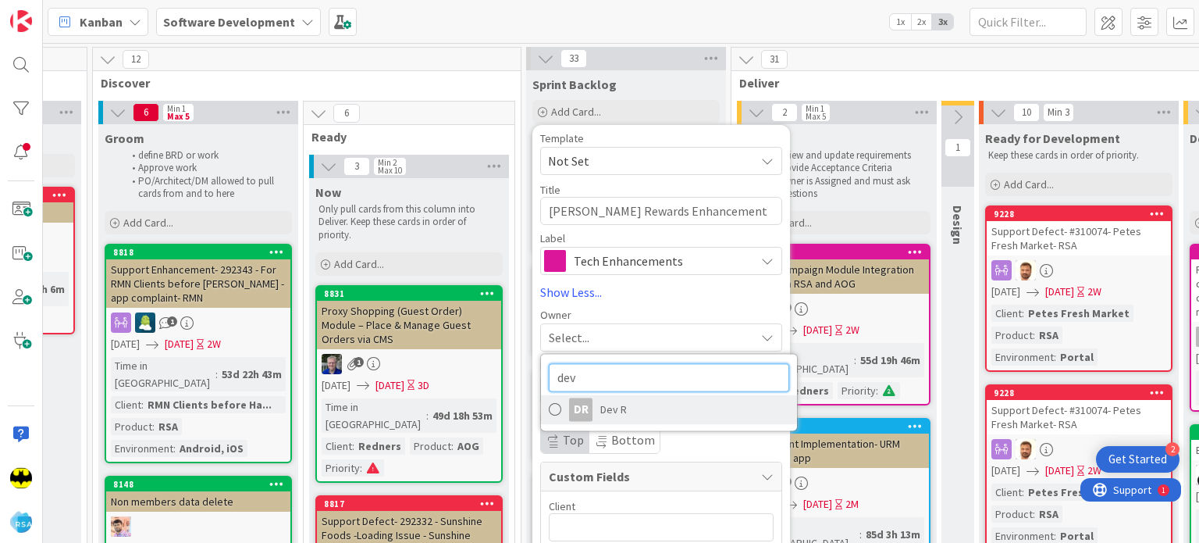
type input "dev"
click at [606, 408] on span "Dev R" at bounding box center [613, 408] width 27 height 23
type textarea "x"
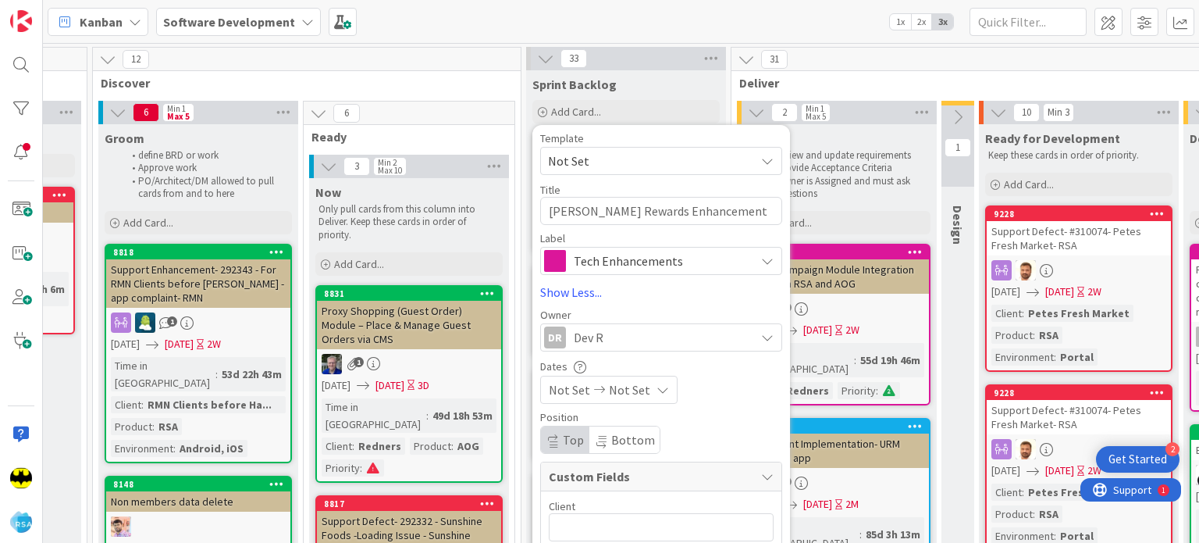
click at [590, 387] on icon at bounding box center [599, 389] width 19 height 11
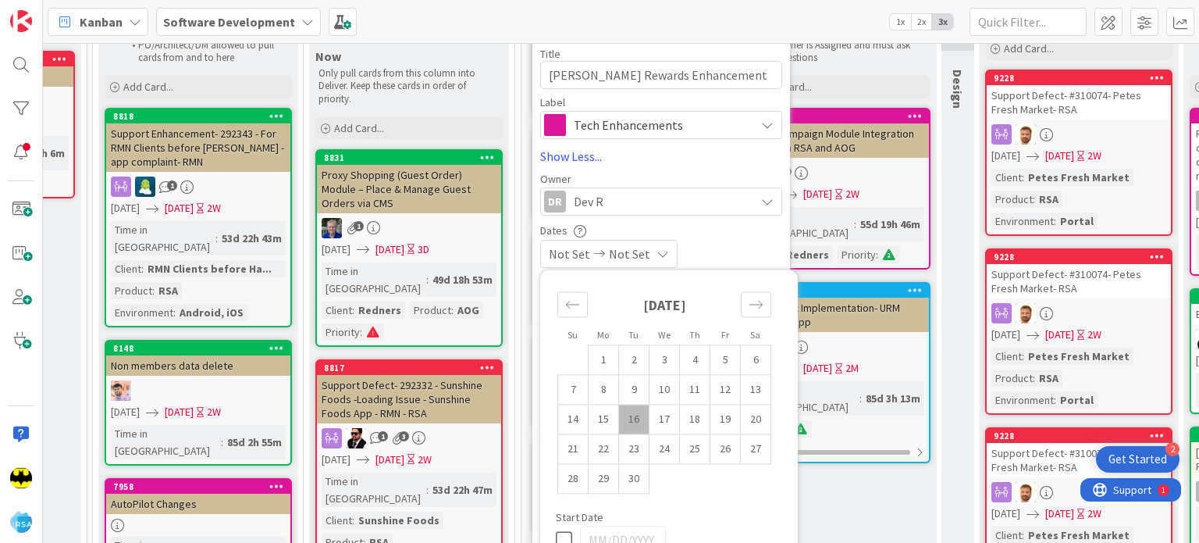
scroll to position [141, 992]
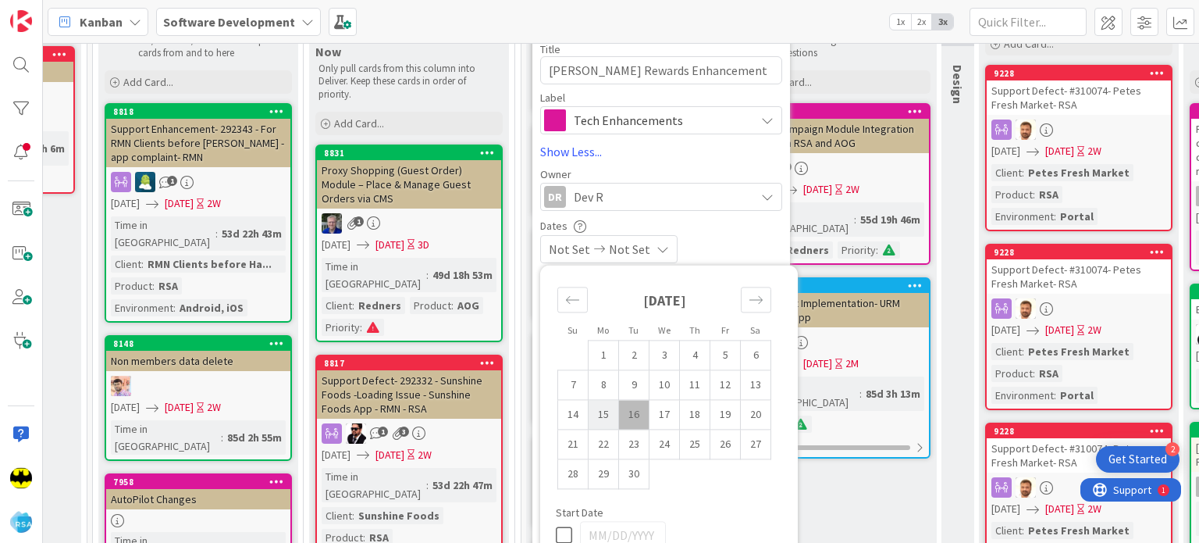
click at [603, 412] on td "15" at bounding box center [604, 415] width 30 height 30
type input "[DATE]"
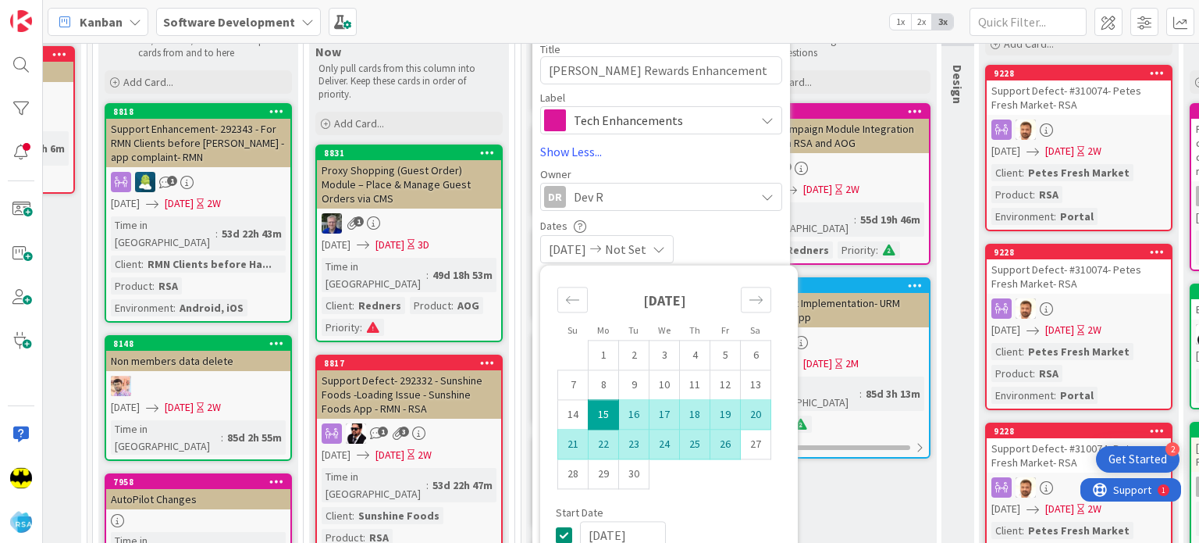
type textarea "x"
click at [729, 443] on td "26" at bounding box center [726, 444] width 30 height 30
type input "[DATE]"
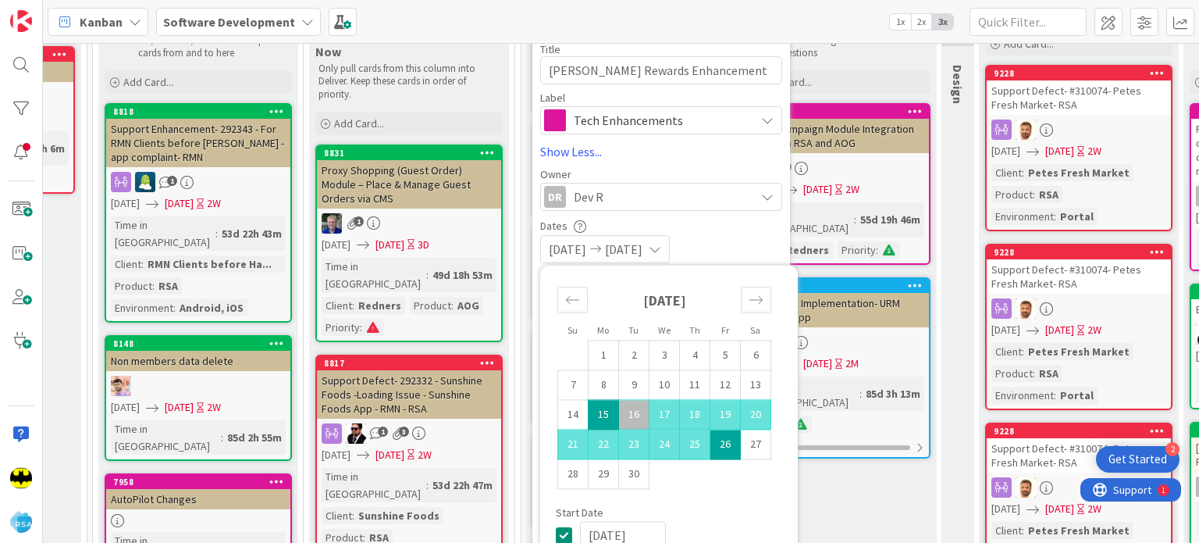
click at [723, 230] on div "Dates" at bounding box center [661, 225] width 242 height 13
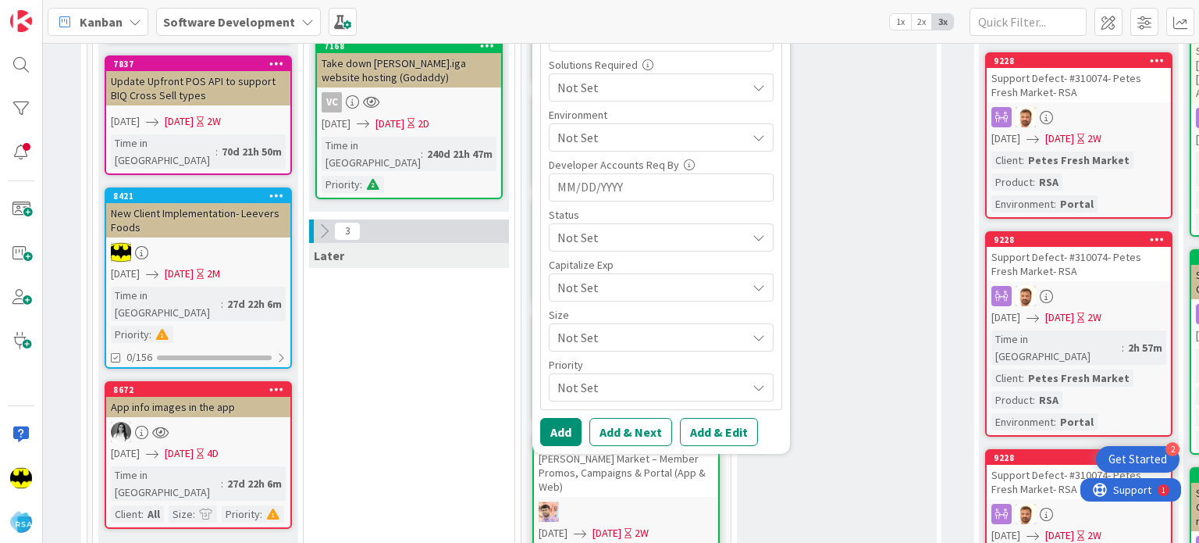
scroll to position [743, 992]
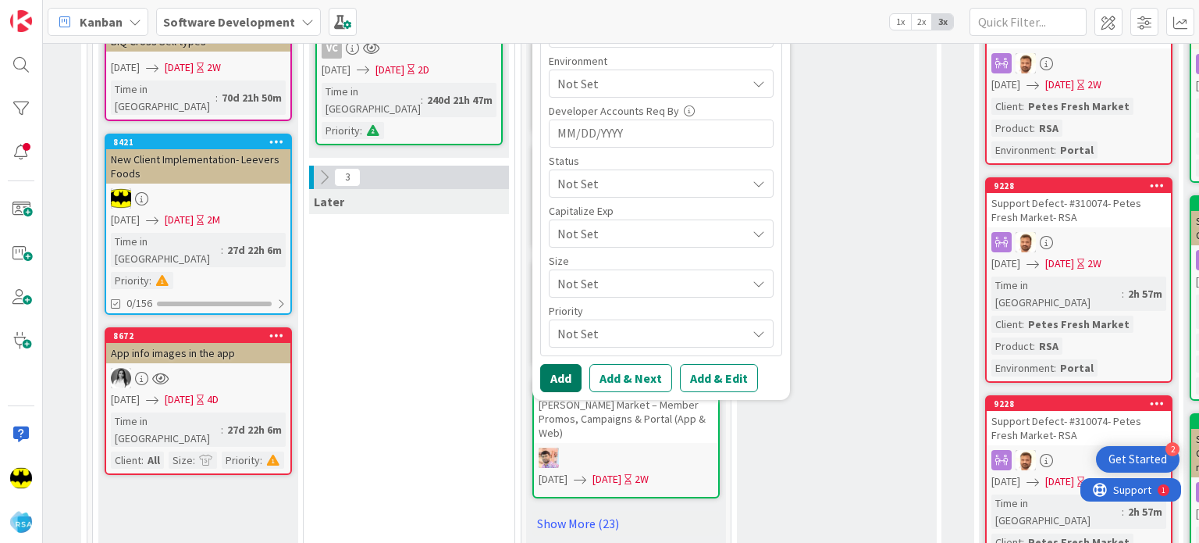
click at [555, 374] on button "Add" at bounding box center [560, 378] width 41 height 28
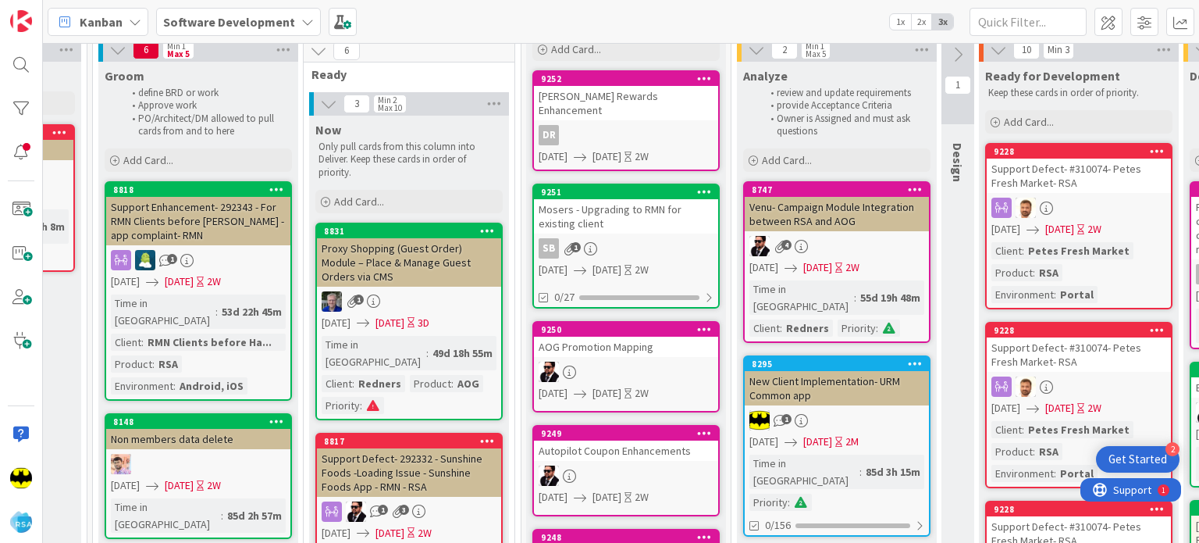
scroll to position [0, 992]
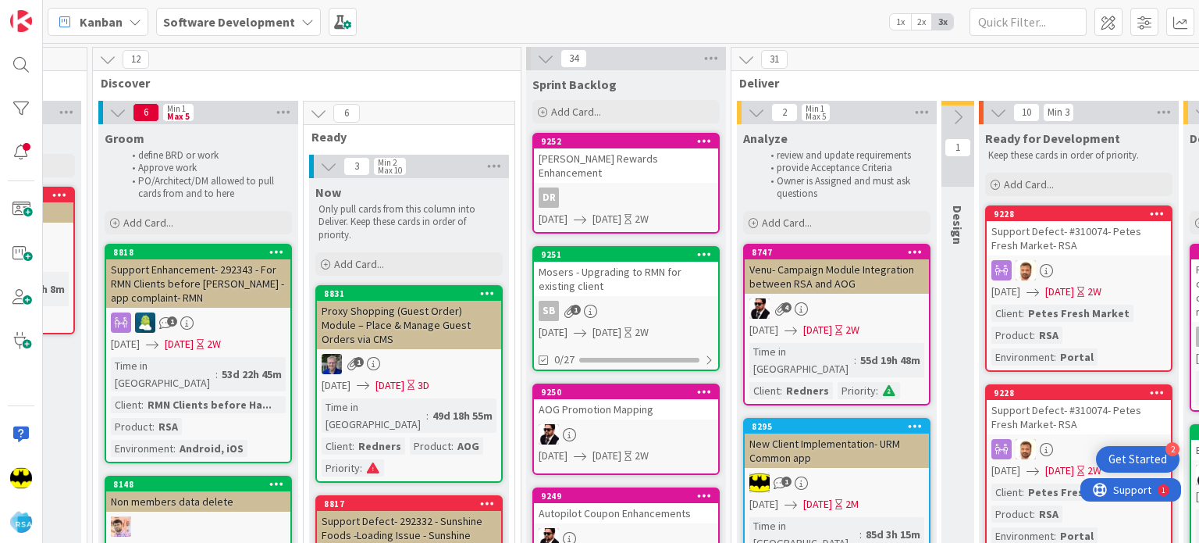
click at [618, 169] on link "9252 [PERSON_NAME] Rewards Enhancement DR [DATE] [DATE] 2W" at bounding box center [626, 183] width 187 height 101
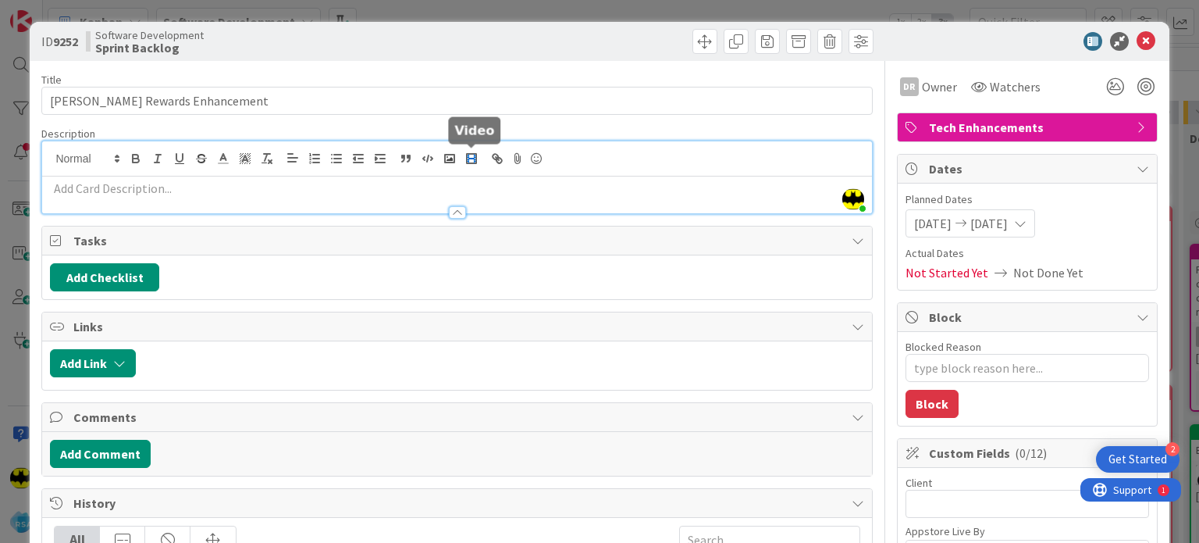
click at [462, 155] on div "[PERSON_NAME] just joined" at bounding box center [456, 177] width 829 height 72
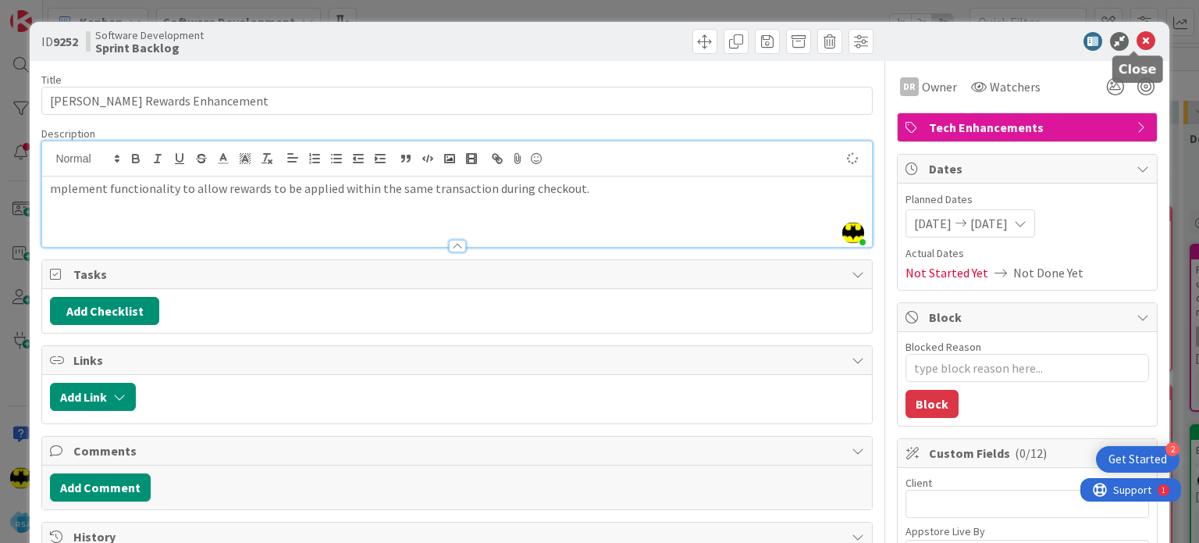
click at [1137, 33] on icon at bounding box center [1146, 41] width 19 height 19
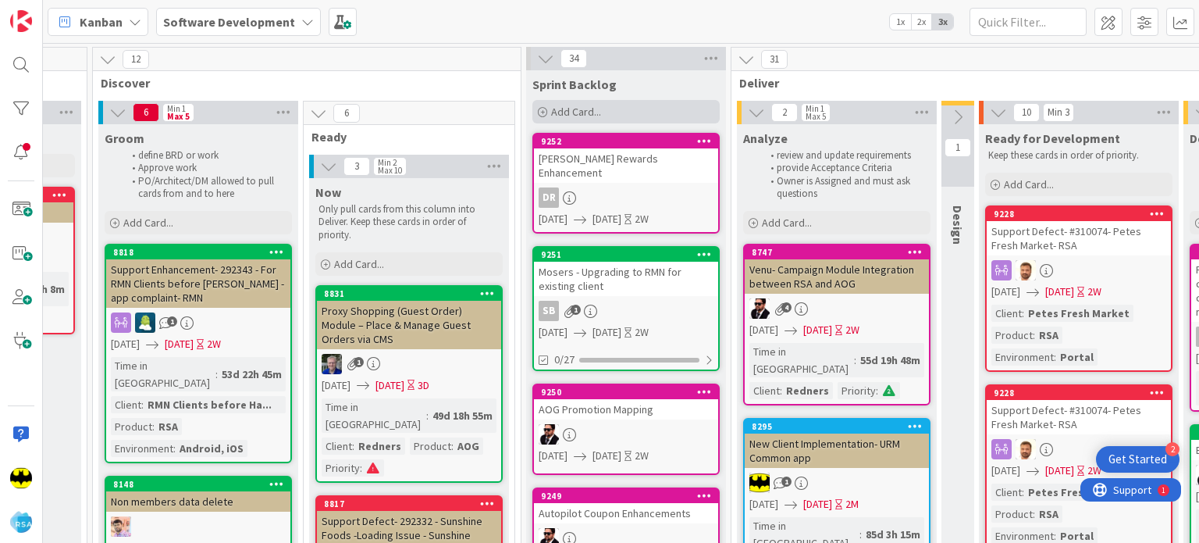
click at [539, 118] on div "Add Card..." at bounding box center [626, 111] width 187 height 23
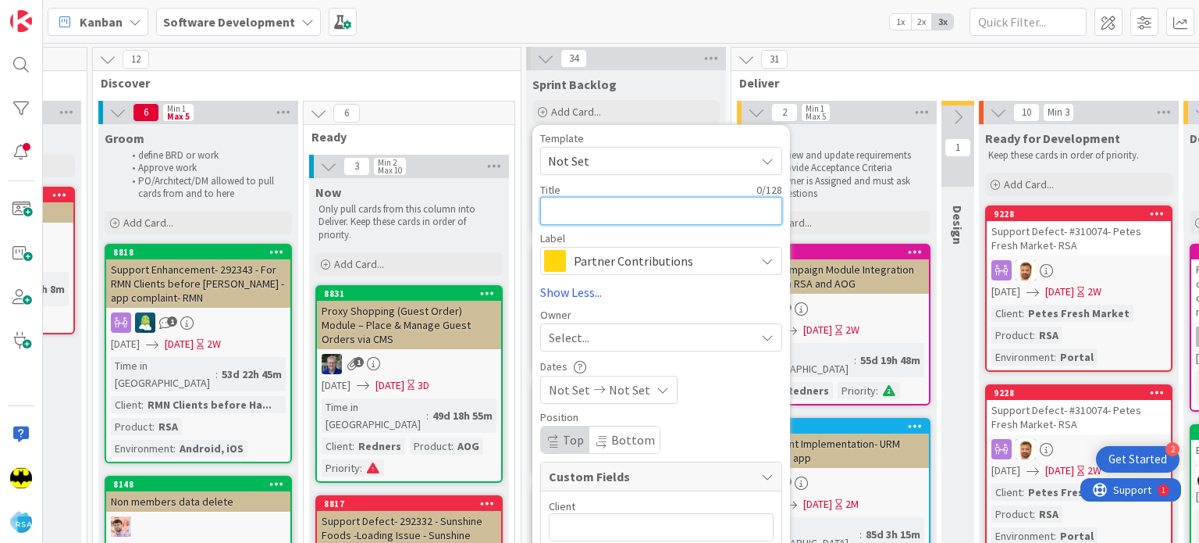
paste textarea "[PERSON_NAME] ACE POS API Update"
type textarea "x"
type textarea "[PERSON_NAME] ACE POS API Update"
click at [656, 254] on span "Partner Contributions" at bounding box center [660, 261] width 173 height 22
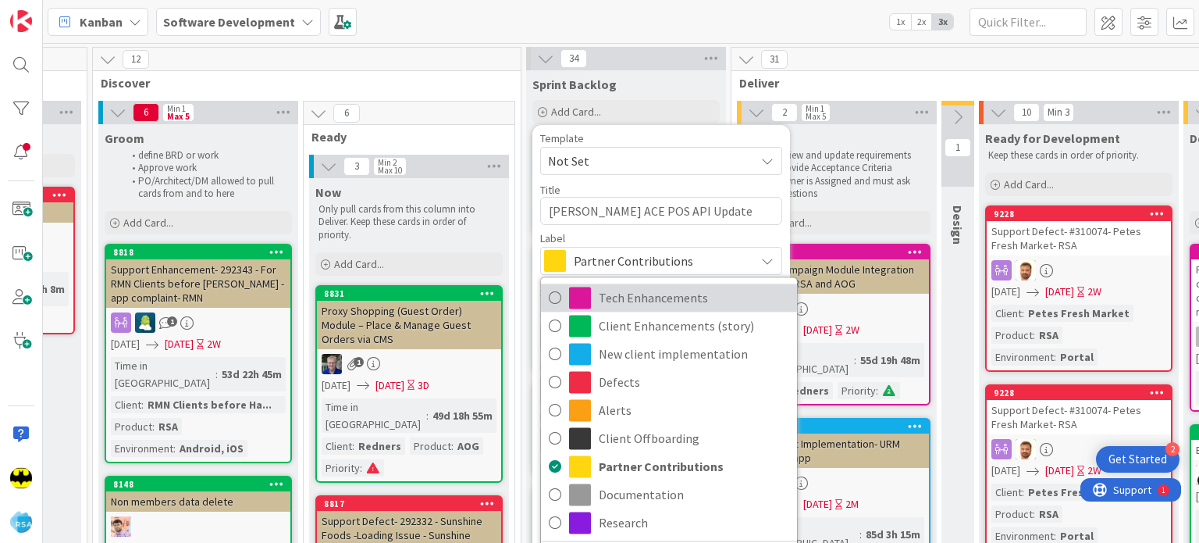
click at [652, 300] on span "Tech Enhancements" at bounding box center [694, 297] width 191 height 23
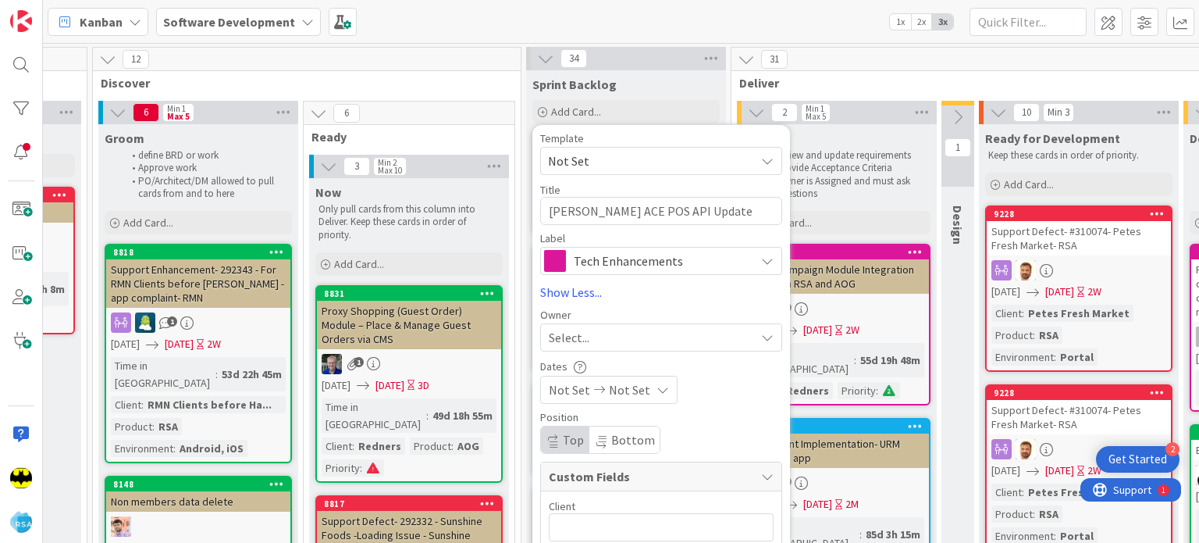
click at [608, 330] on div "Select..." at bounding box center [652, 337] width 206 height 19
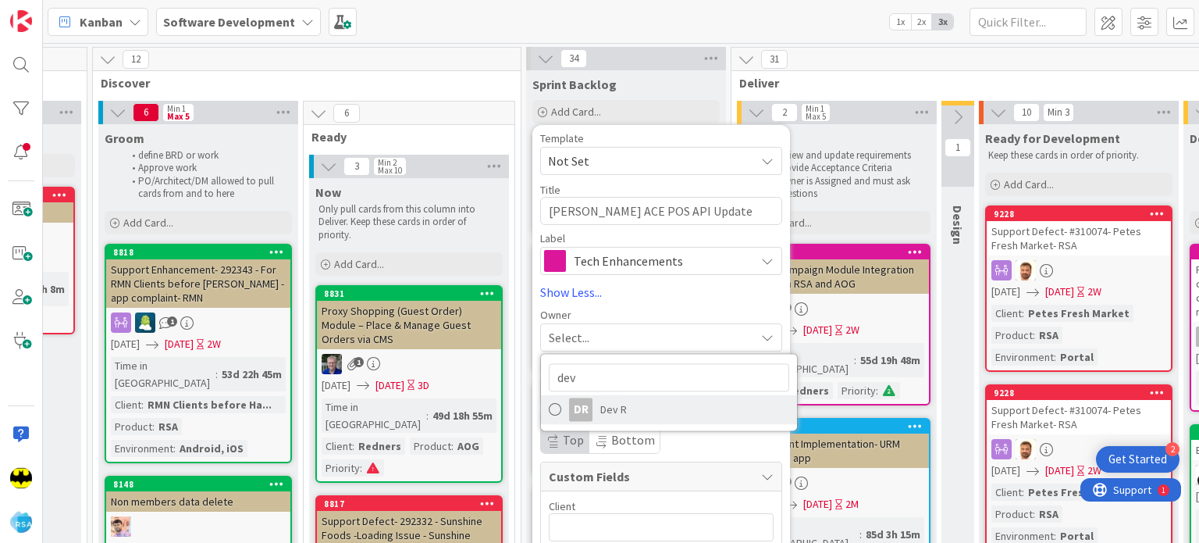
click at [590, 397] on div "DR" at bounding box center [580, 408] width 23 height 23
type textarea "x"
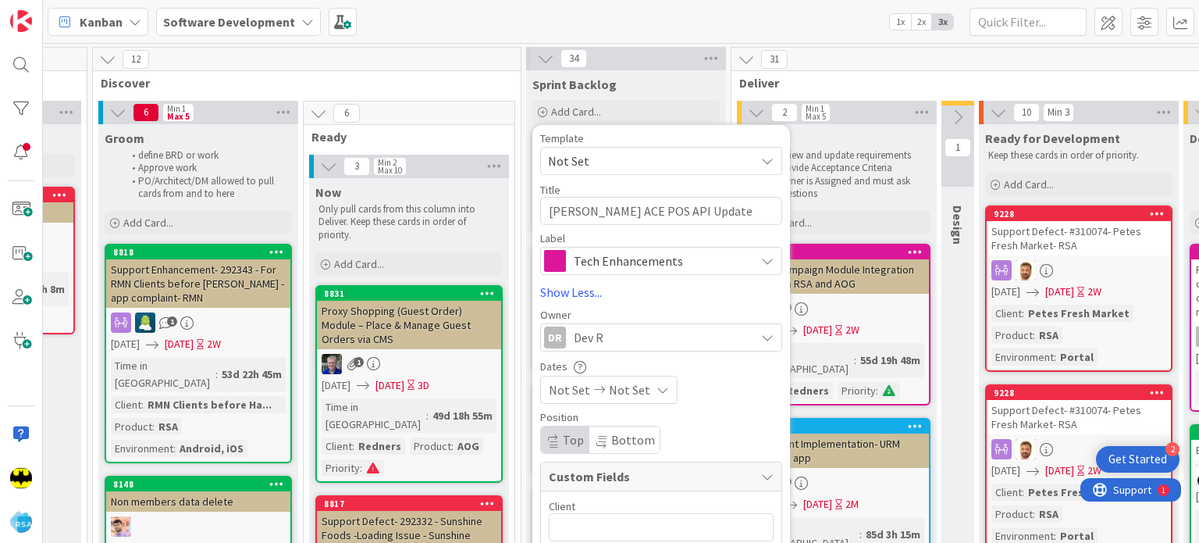
click at [561, 381] on span "Not Set" at bounding box center [569, 389] width 41 height 19
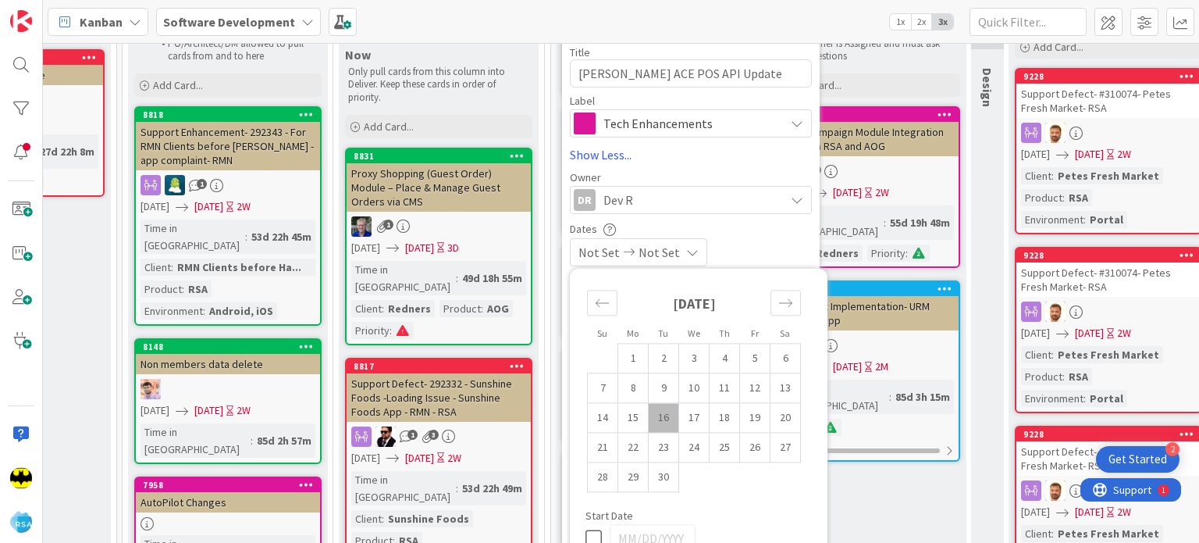
scroll to position [152, 959]
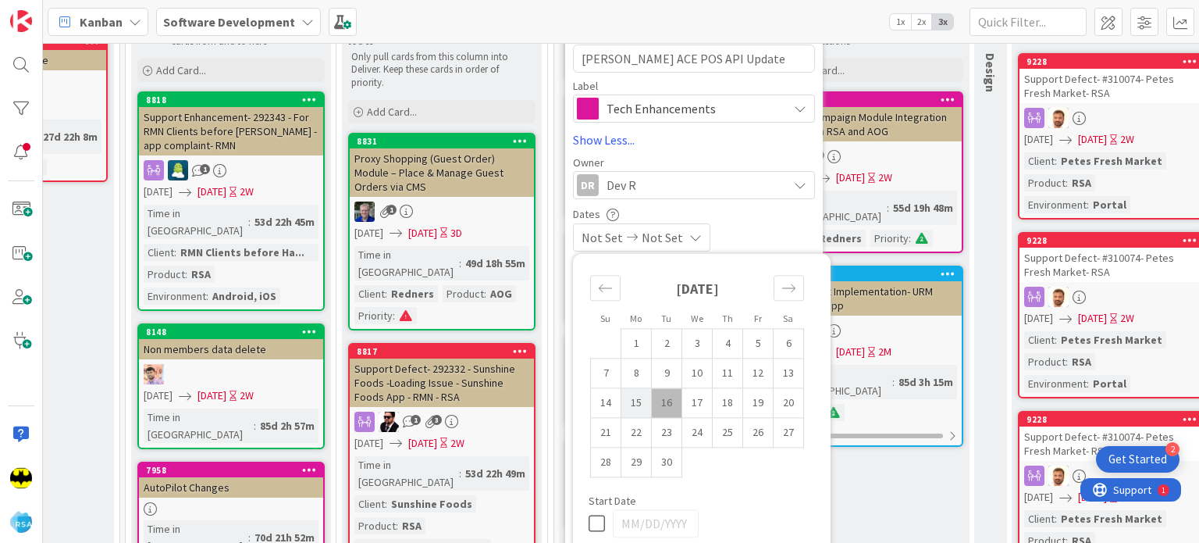
click at [632, 392] on td "15" at bounding box center [637, 403] width 30 height 30
type input "[DATE]"
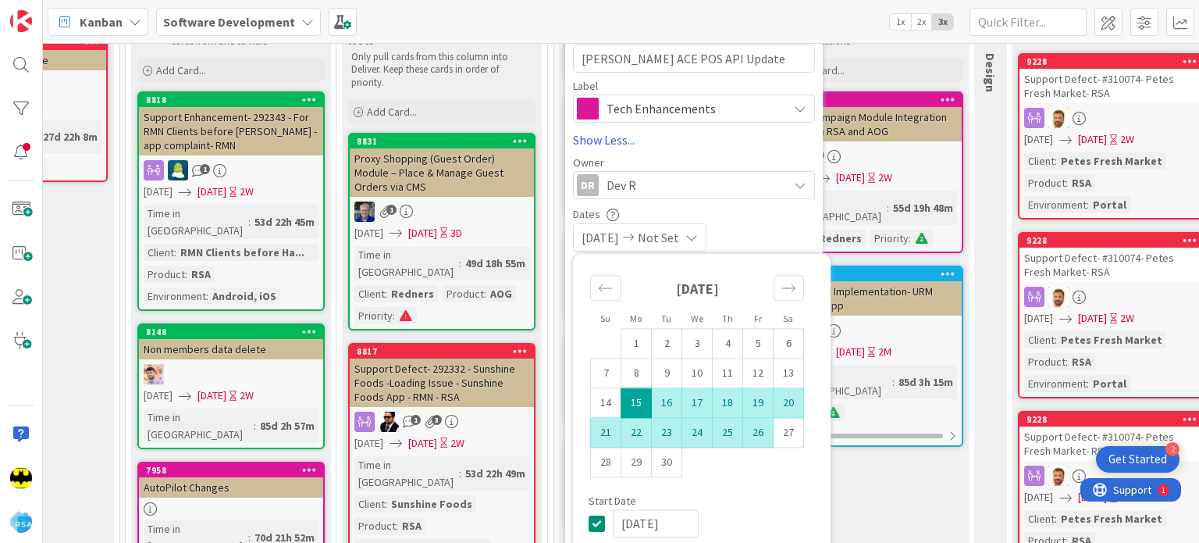
type textarea "x"
click at [746, 433] on td "26" at bounding box center [758, 433] width 30 height 30
type input "[DATE]"
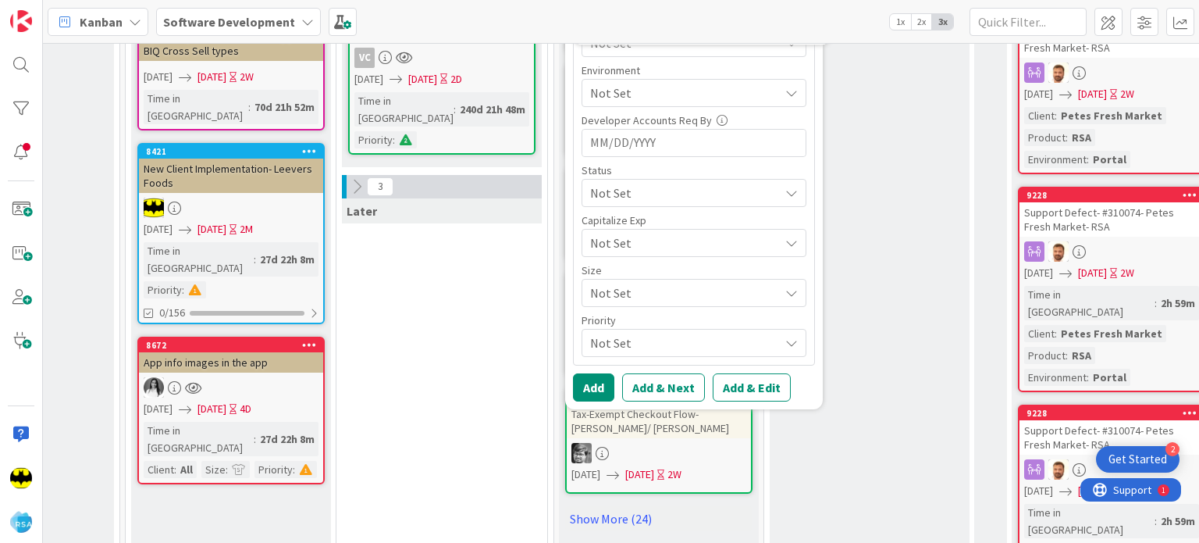
scroll to position [747, 959]
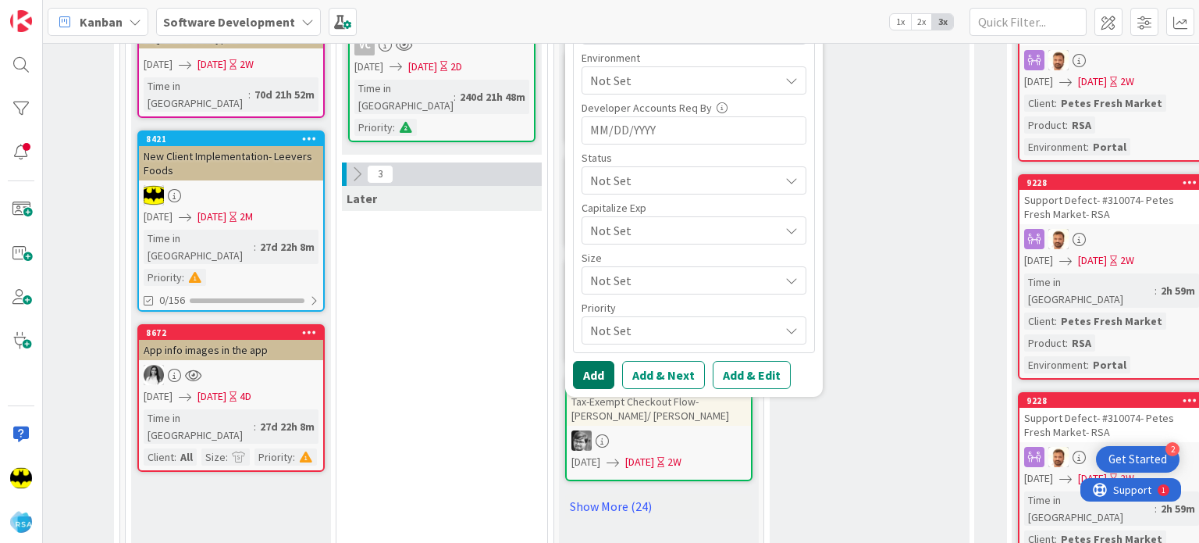
click at [585, 365] on button "Add" at bounding box center [593, 375] width 41 height 28
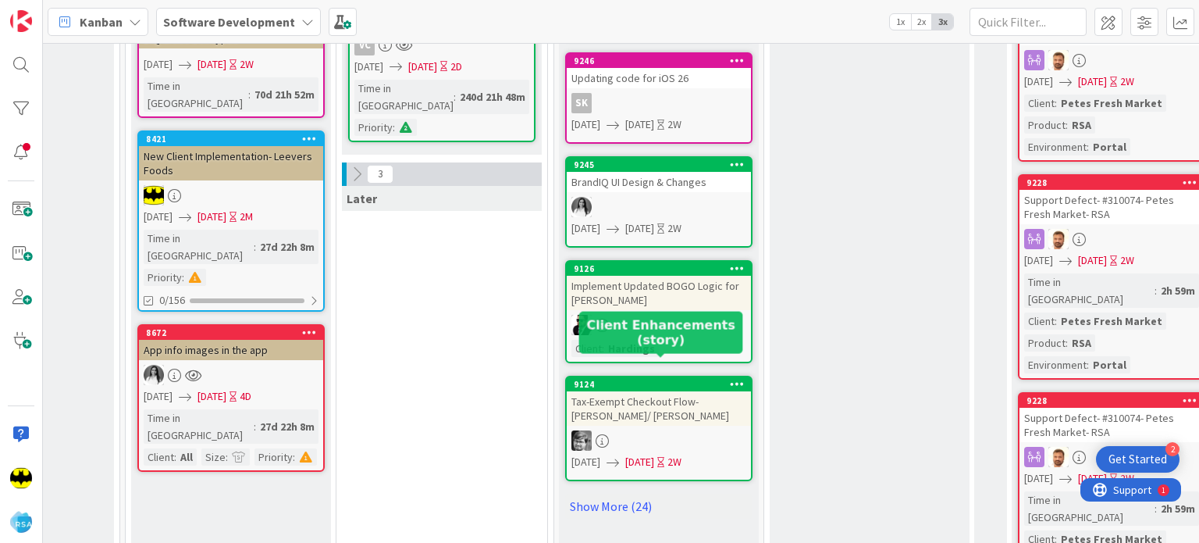
scroll to position [0, 959]
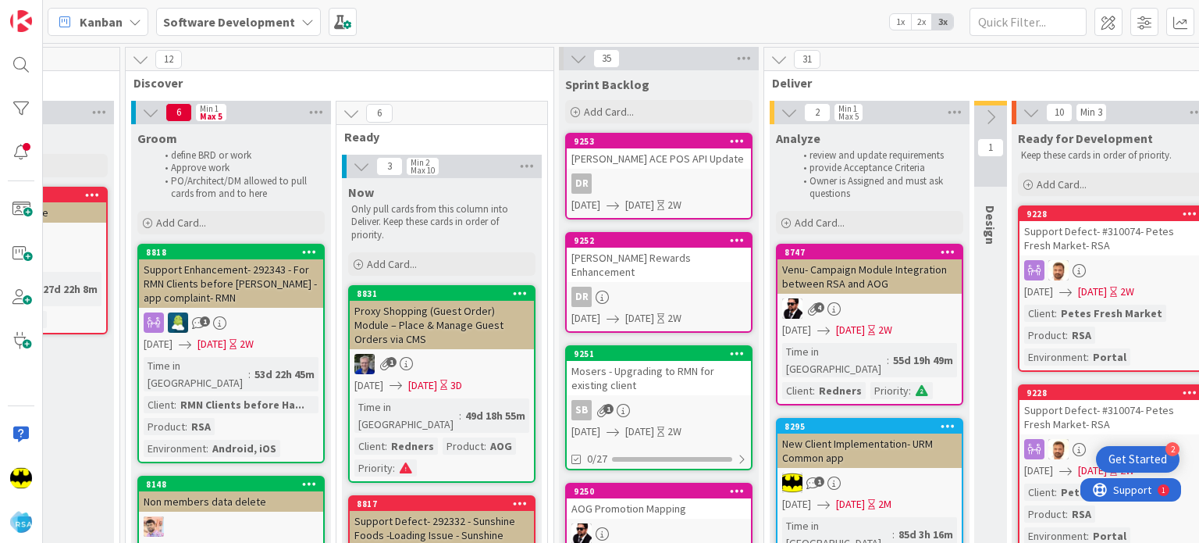
click at [678, 169] on link "9253 [PERSON_NAME] ACE POS API Update DR [DATE] [DATE] 2W" at bounding box center [658, 176] width 187 height 87
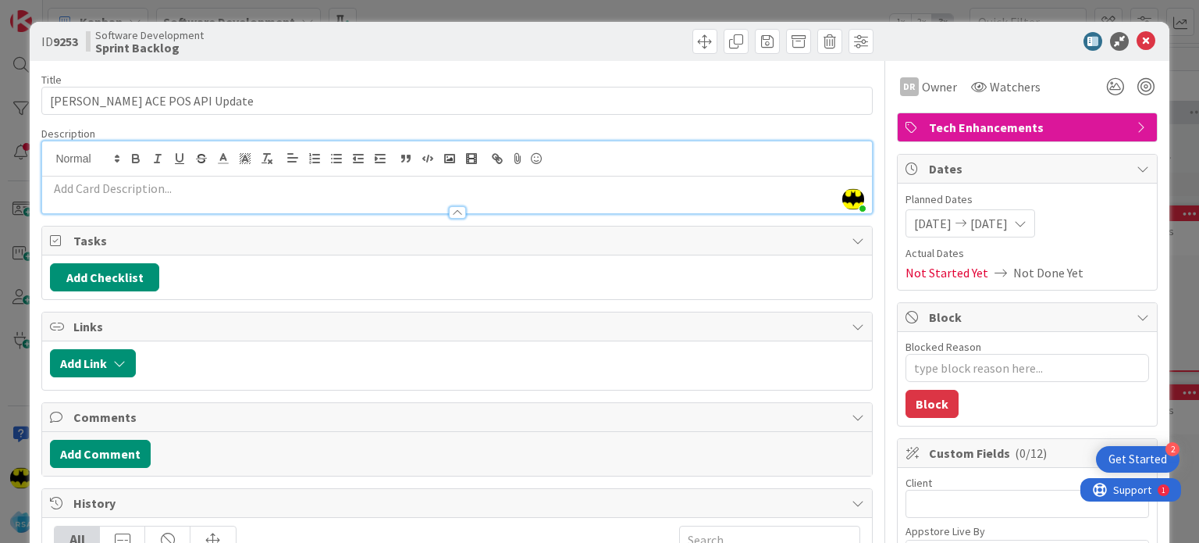
click at [391, 152] on div "[PERSON_NAME] just joined" at bounding box center [456, 177] width 829 height 72
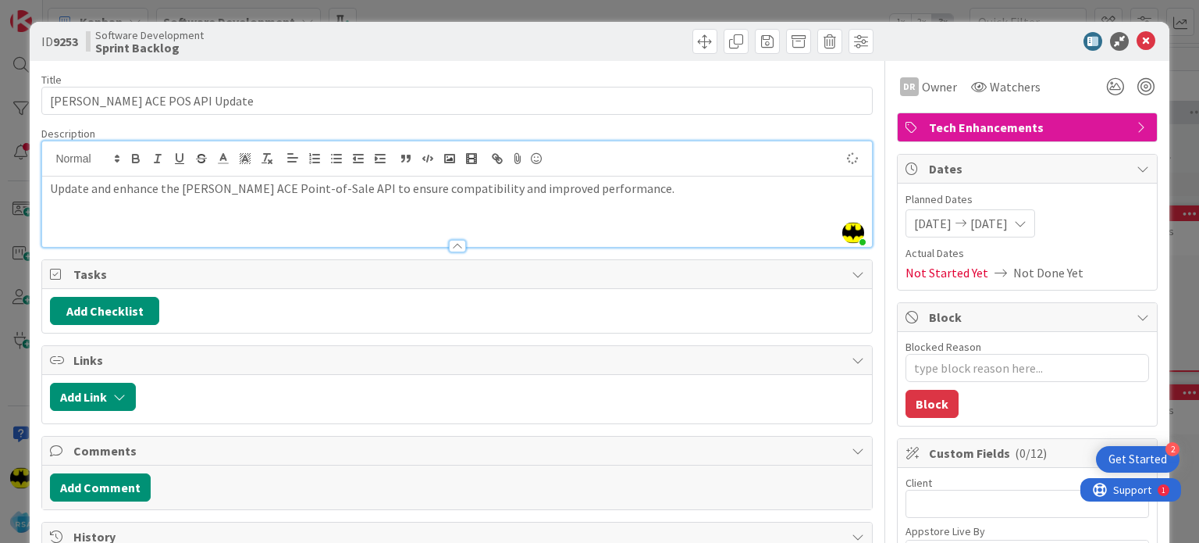
type textarea "x"
drag, startPoint x: 309, startPoint y: 189, endPoint x: 242, endPoint y: 188, distance: 67.2
click at [242, 188] on p "Update and enhance the [PERSON_NAME] ACE Point-of-Sale API to ensure compatibil…" at bounding box center [457, 189] width 814 height 18
drag, startPoint x: 562, startPoint y: 181, endPoint x: 407, endPoint y: 187, distance: 155.5
click at [407, 187] on p "Update and enhance the [PERSON_NAME] ACE POS API to ensure compatibility and im…" at bounding box center [457, 189] width 814 height 18
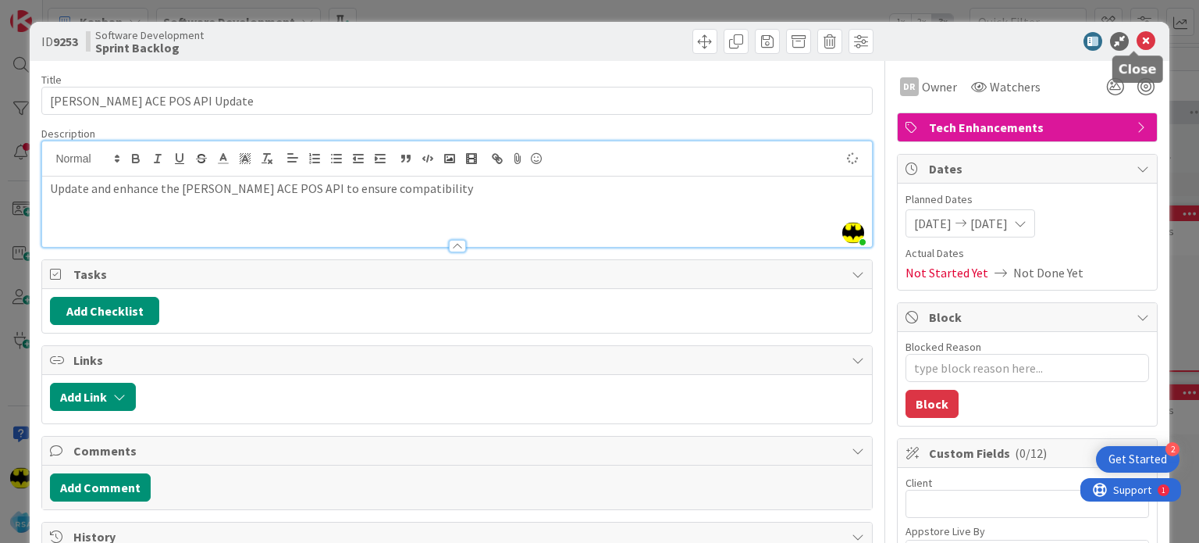
type textarea "x"
click at [1137, 45] on icon at bounding box center [1146, 41] width 19 height 19
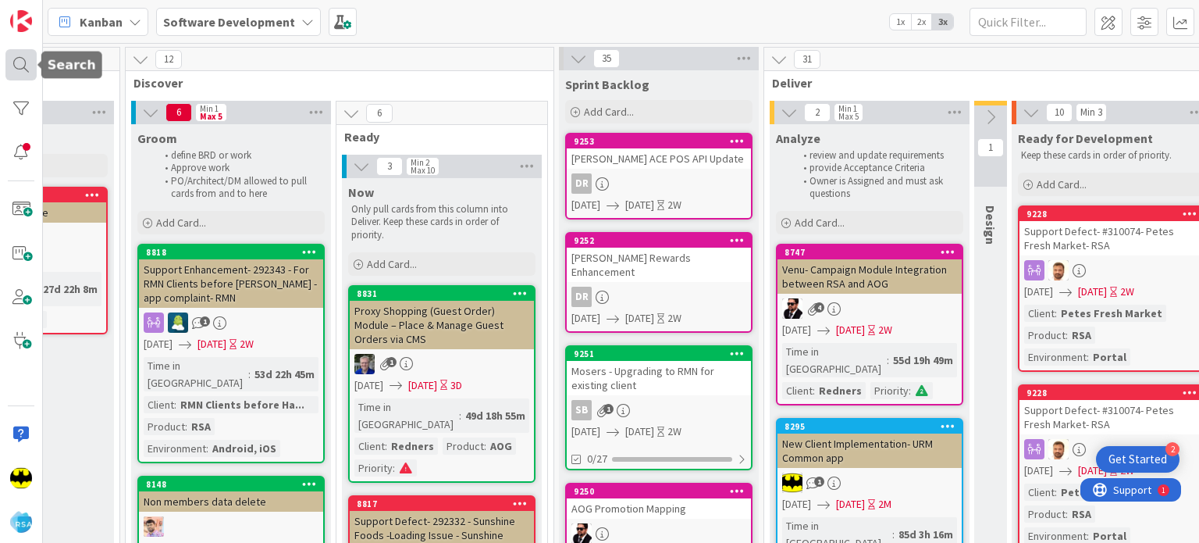
click at [6, 55] on div at bounding box center [20, 64] width 31 height 31
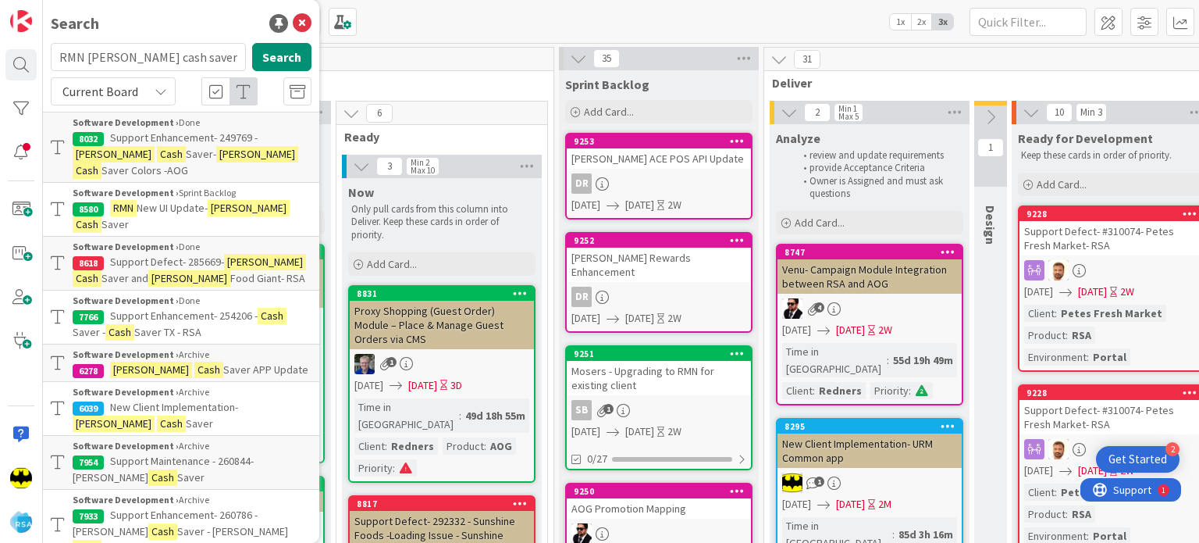
click at [122, 53] on input "RMN [PERSON_NAME] cash saver874" at bounding box center [148, 57] width 195 height 28
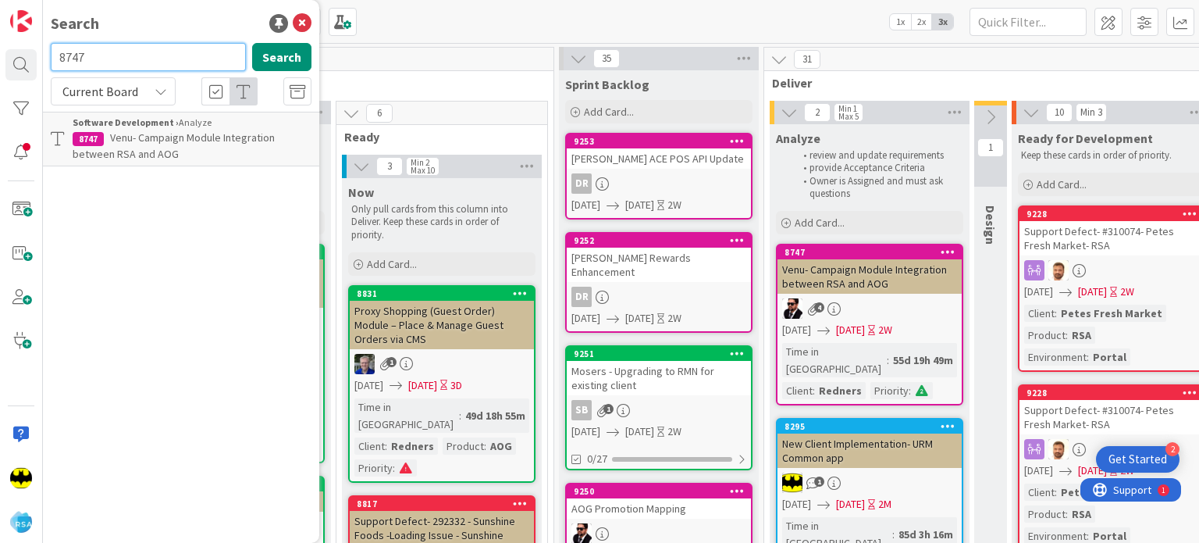
click at [72, 68] on input "8747" at bounding box center [148, 57] width 195 height 28
type input "8"
click at [96, 50] on input "9050" at bounding box center [148, 57] width 195 height 28
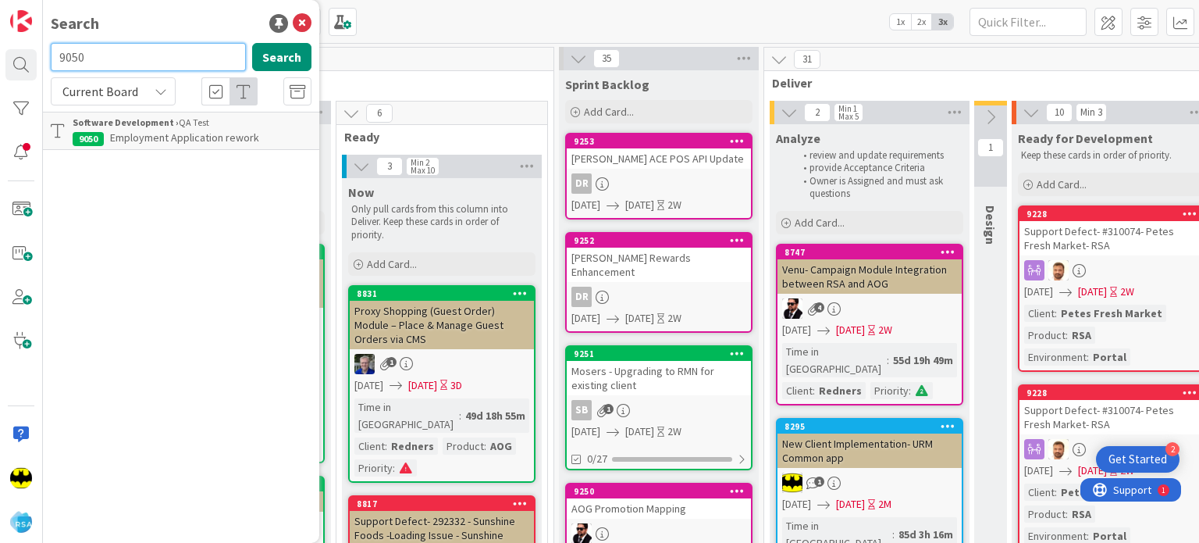
click at [96, 50] on input "9050" at bounding box center [148, 57] width 195 height 28
click at [172, 69] on input "8995" at bounding box center [148, 57] width 195 height 28
type input "buche foods new portal"
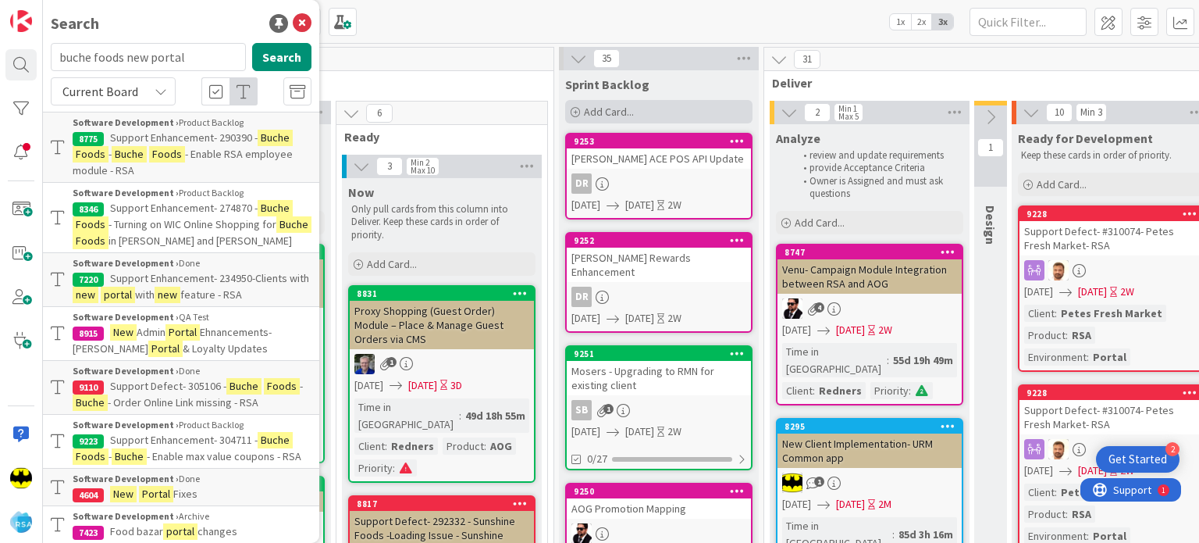
click at [575, 108] on icon at bounding box center [575, 112] width 9 height 9
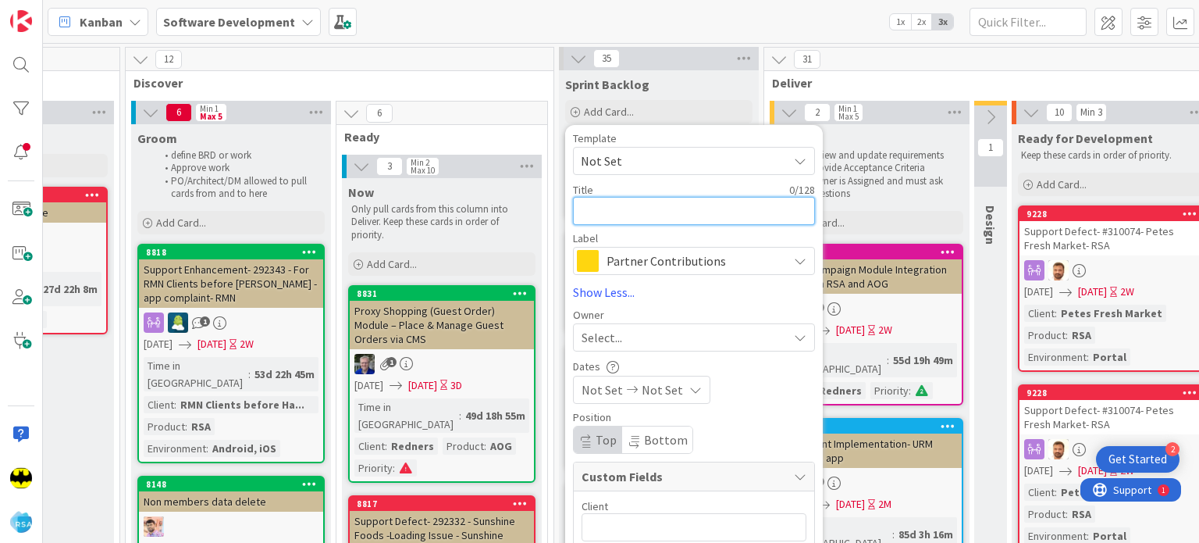
paste textarea "Buche Foods – Blue Portal Enhancement"
type textarea "x"
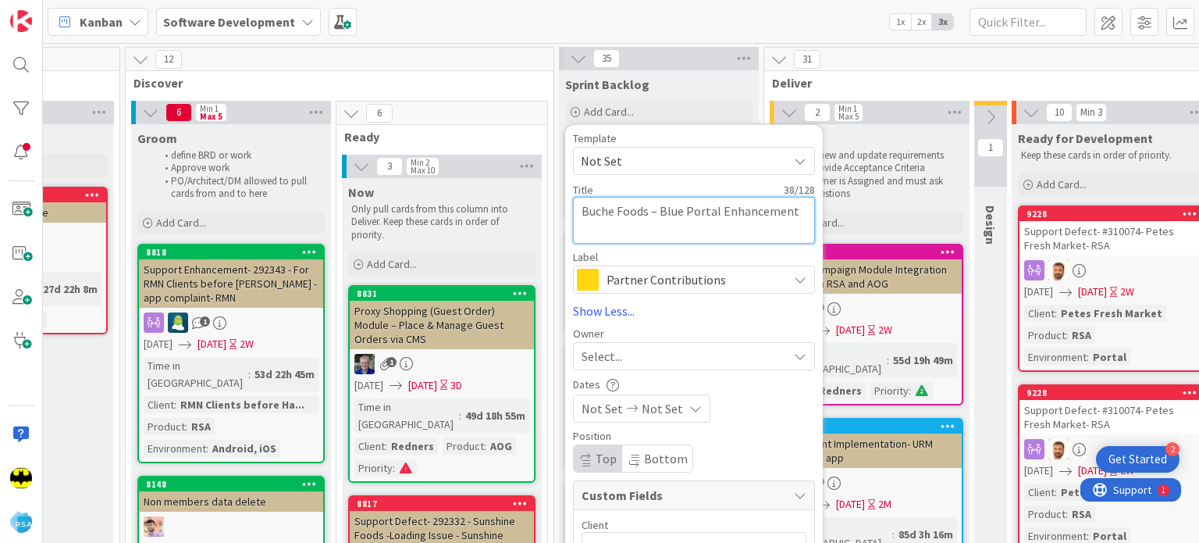
type textarea "Buche Foods – Blue Portal Enhancement"
click at [649, 282] on span "Partner Contributions" at bounding box center [693, 280] width 173 height 22
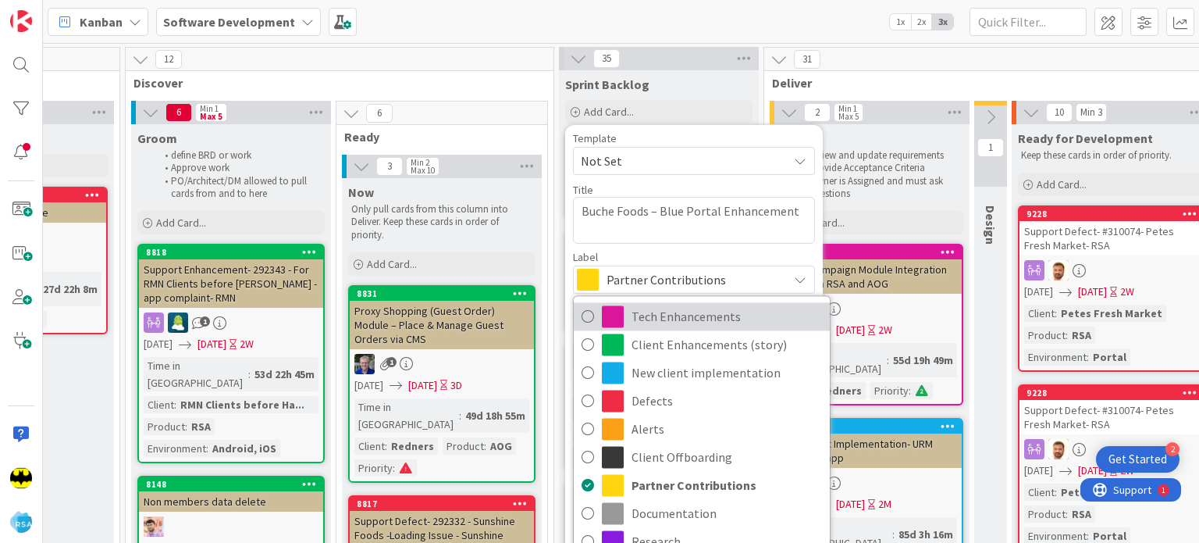
click at [668, 319] on span "Tech Enhancements" at bounding box center [727, 316] width 191 height 23
type textarea "x"
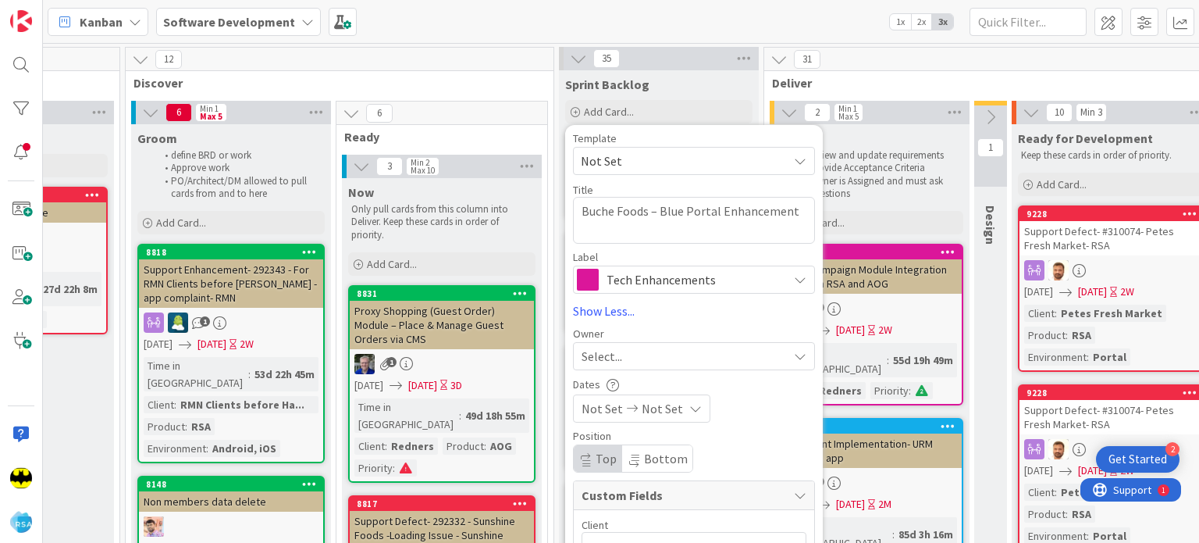
click at [622, 347] on div "Select..." at bounding box center [685, 356] width 206 height 19
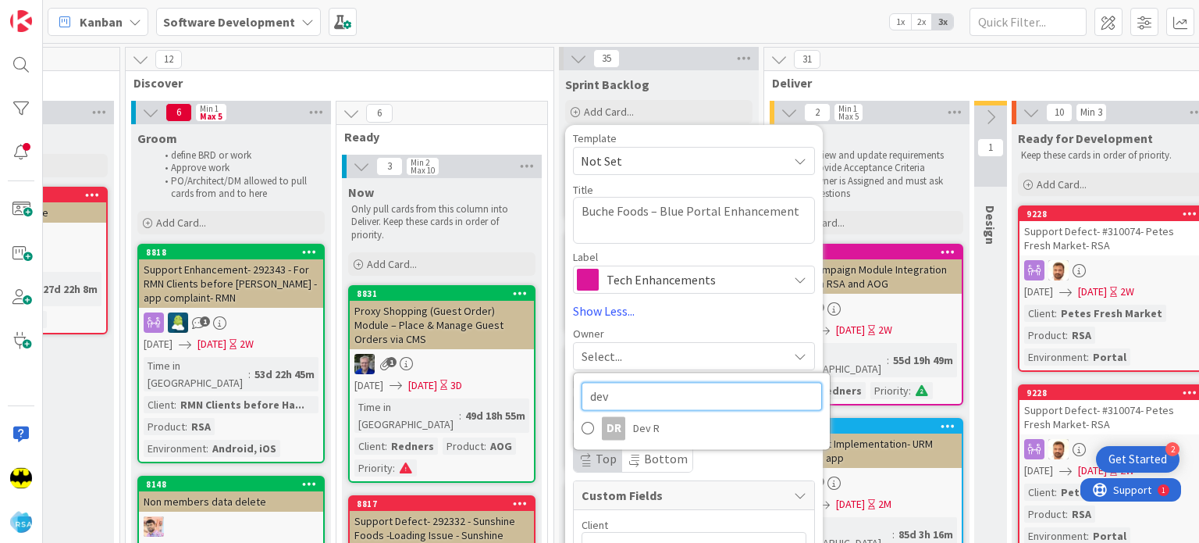
click at [622, 382] on input "dev" at bounding box center [702, 396] width 241 height 28
type input "rah"
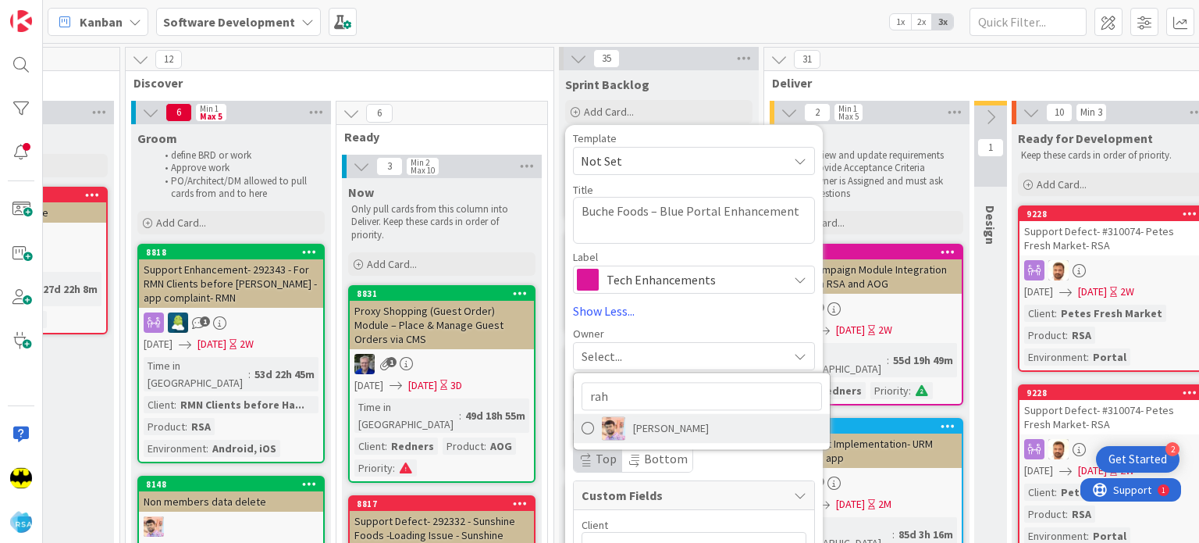
click at [633, 417] on span "[PERSON_NAME]" at bounding box center [671, 427] width 76 height 23
type textarea "x"
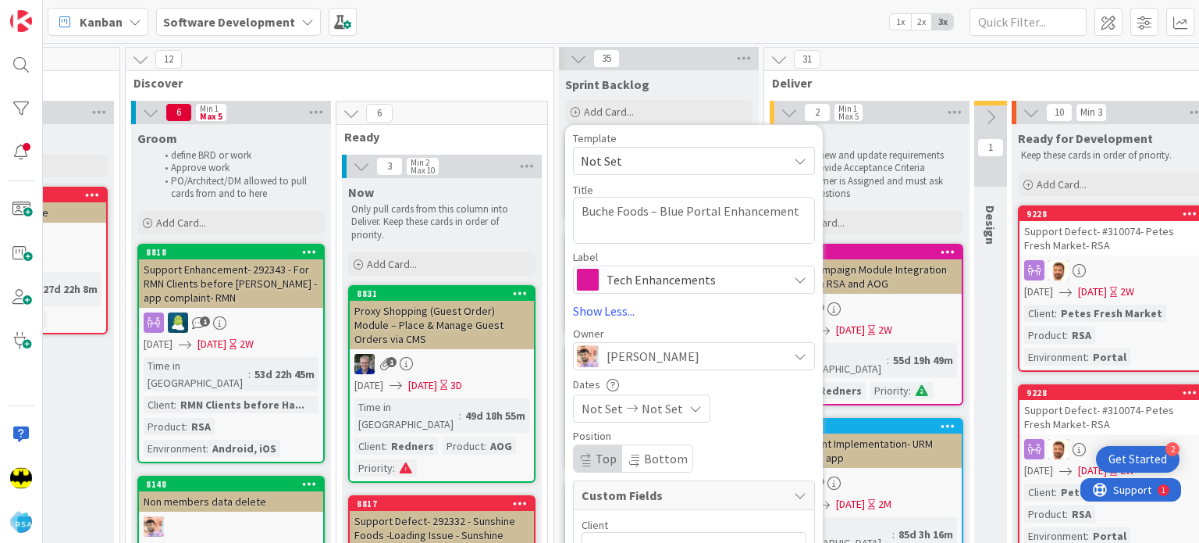
click at [614, 408] on span "Not Set" at bounding box center [602, 408] width 41 height 19
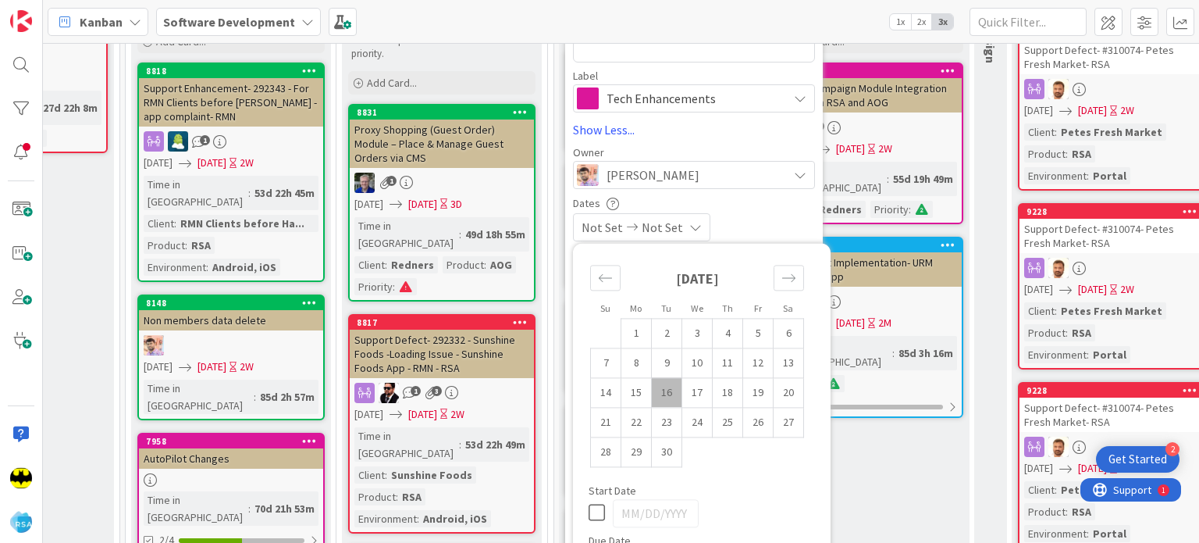
scroll to position [184, 959]
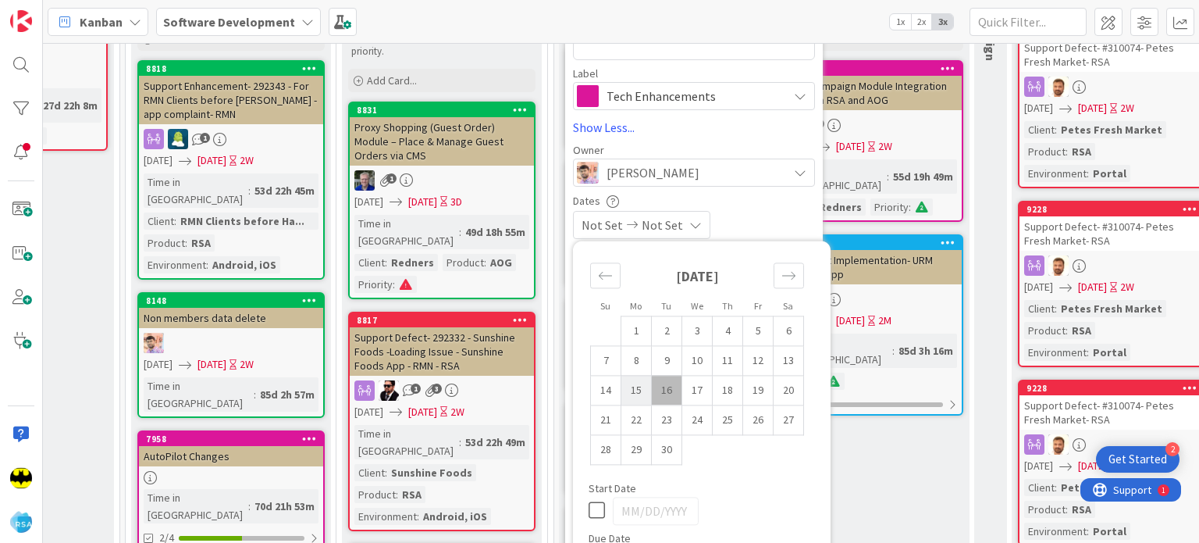
click at [639, 396] on td "15" at bounding box center [637, 390] width 30 height 30
type input "[DATE]"
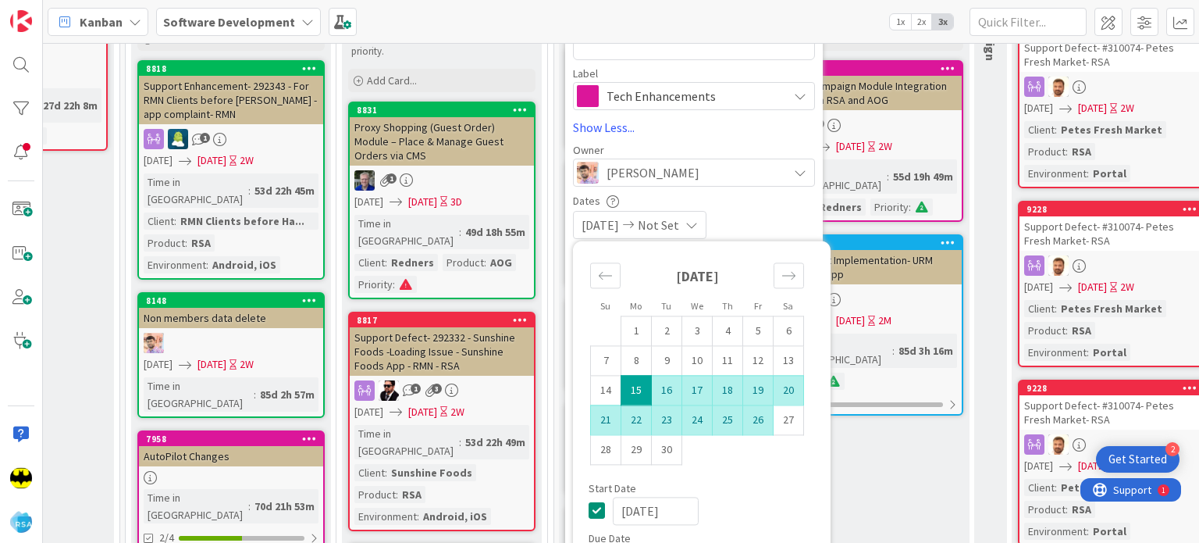
type textarea "x"
click at [760, 418] on td "26" at bounding box center [758, 419] width 30 height 30
type input "[DATE]"
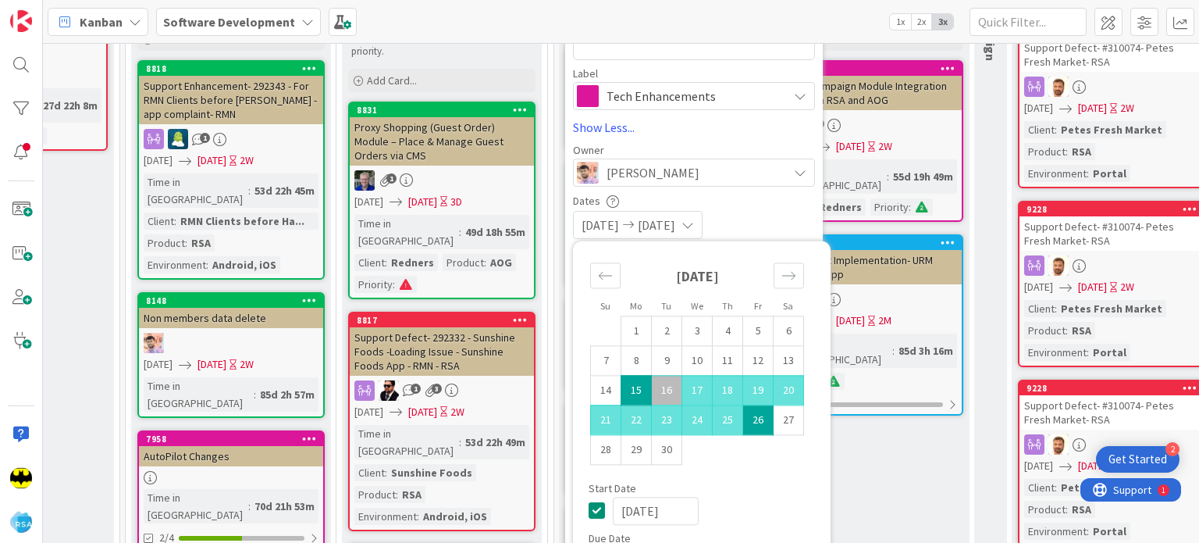
type textarea "x"
click at [767, 222] on div "[DATE] [DATE]" at bounding box center [694, 225] width 242 height 28
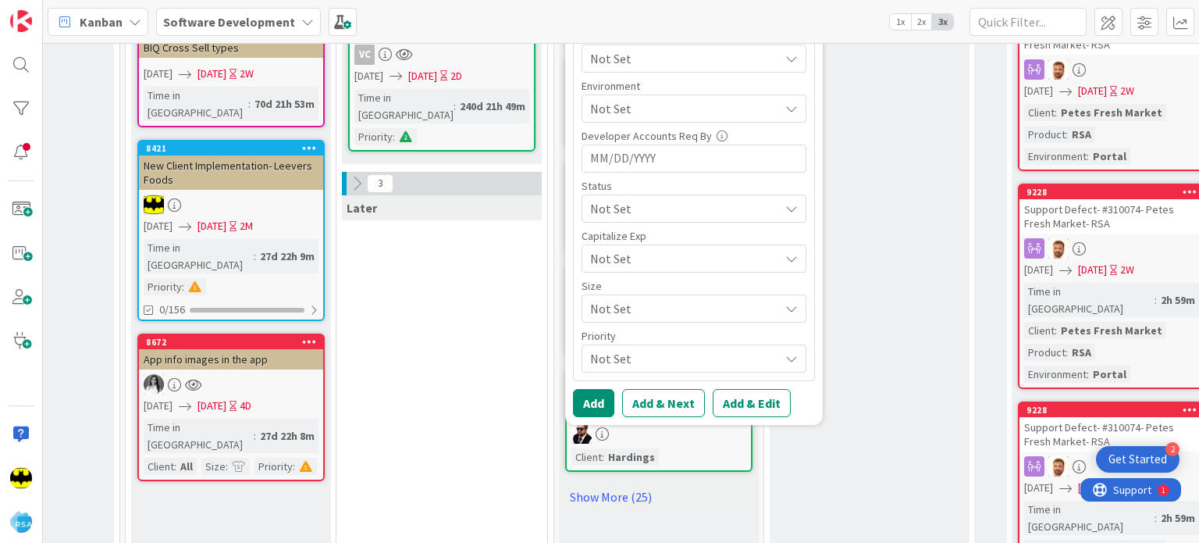
scroll to position [743, 959]
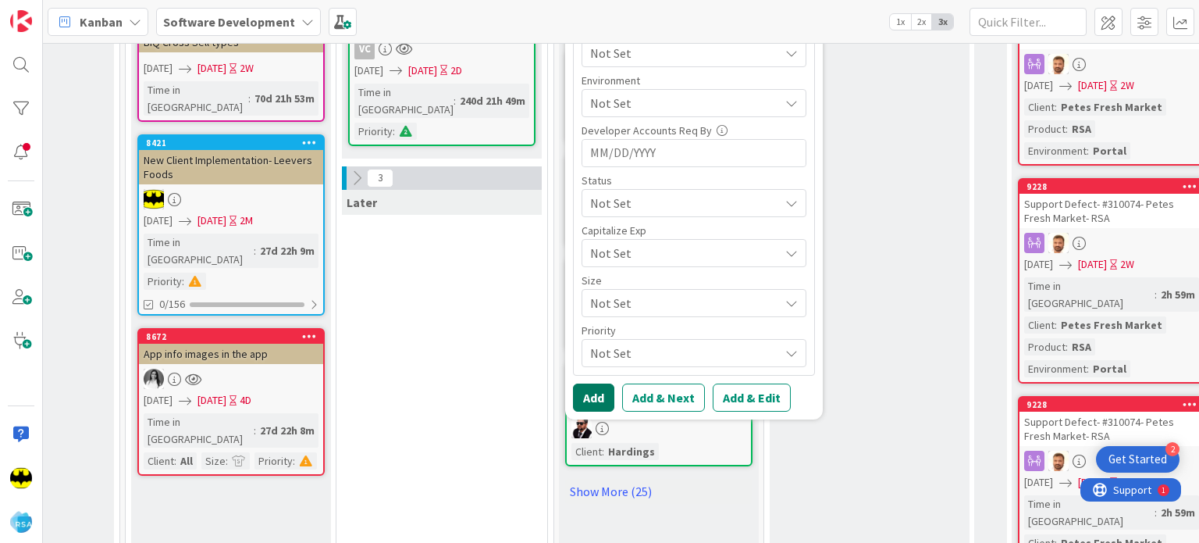
click at [610, 393] on button "Add" at bounding box center [593, 397] width 41 height 28
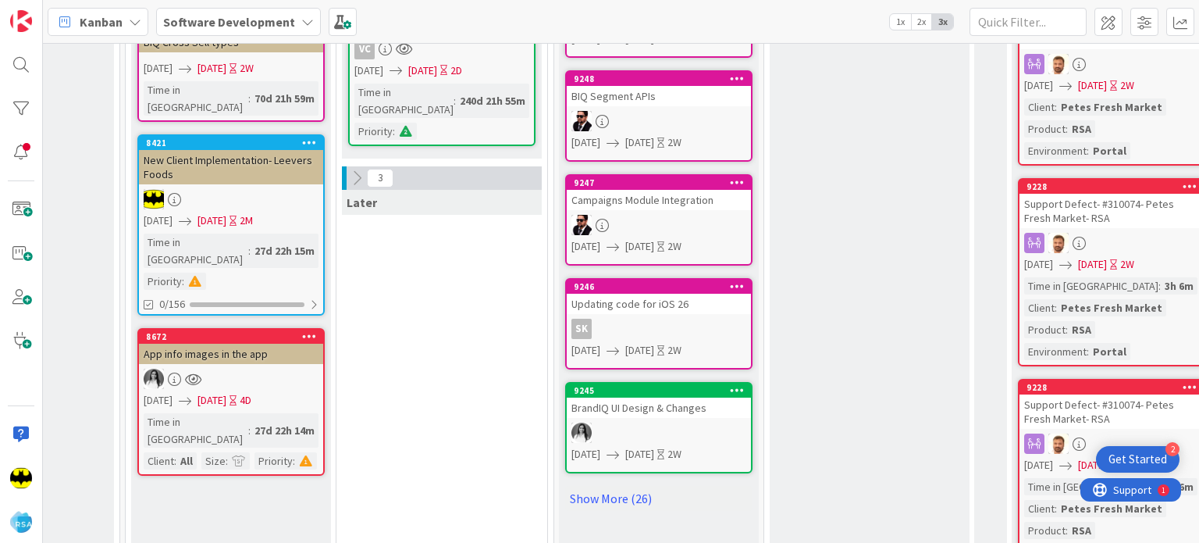
scroll to position [0, 959]
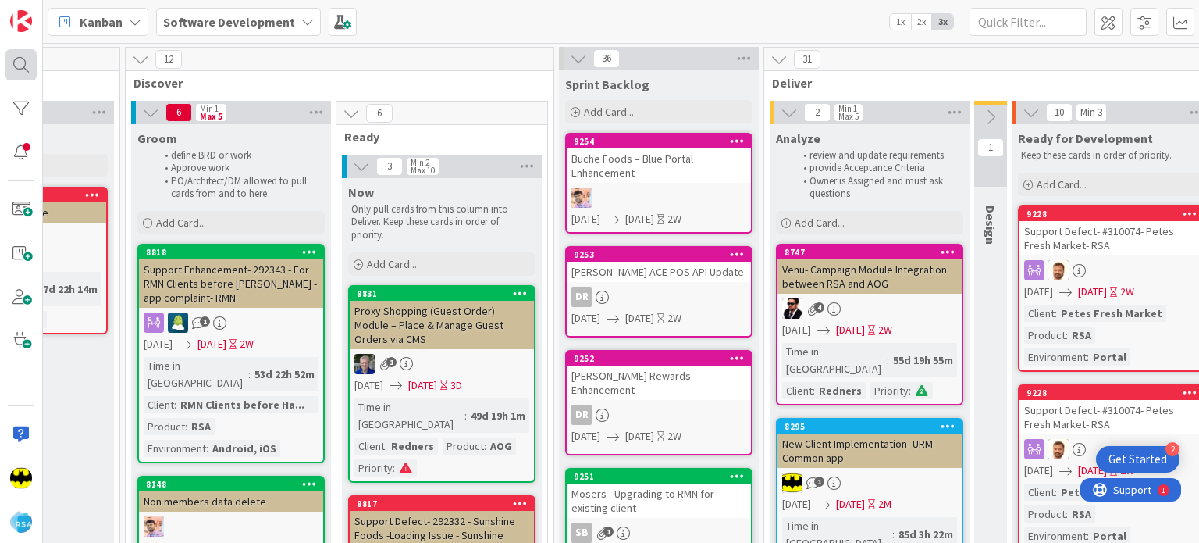
drag, startPoint x: 0, startPoint y: 77, endPoint x: 28, endPoint y: 59, distance: 33.4
click at [28, 59] on div at bounding box center [21, 271] width 43 height 543
click at [28, 59] on div at bounding box center [20, 64] width 31 height 31
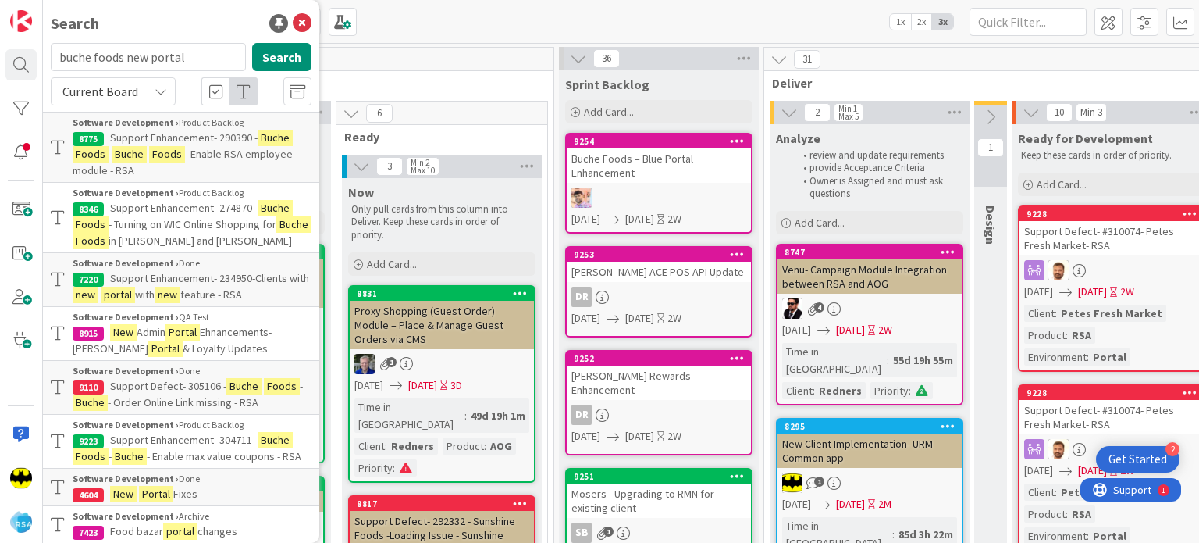
click at [91, 58] on input "buche foods new portal" at bounding box center [148, 57] width 195 height 28
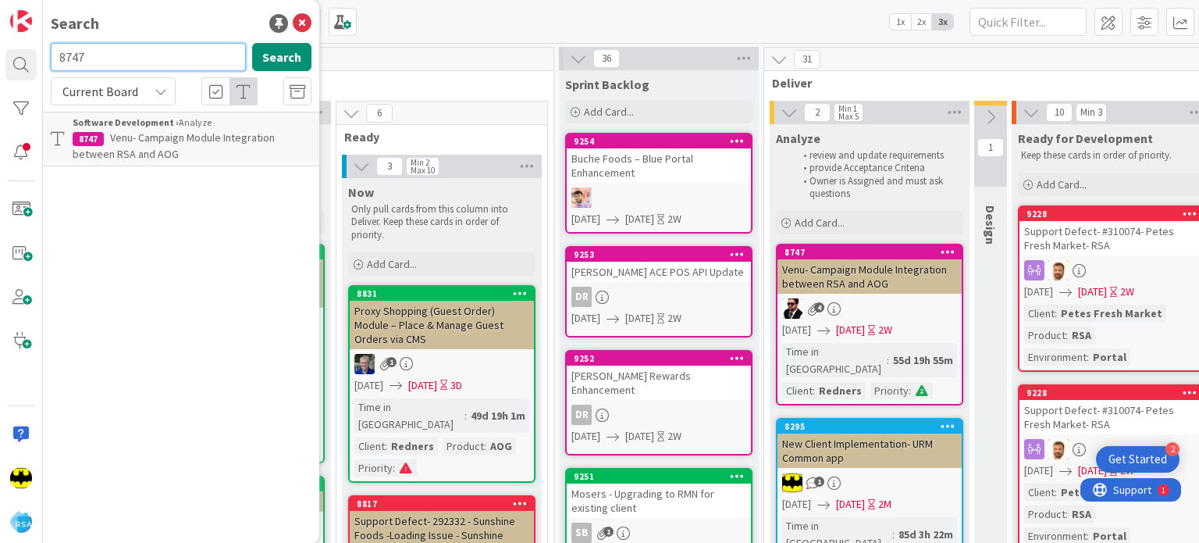
click at [159, 59] on input "8747" at bounding box center [148, 57] width 195 height 28
click at [156, 51] on input "900" at bounding box center [148, 57] width 195 height 28
type input "9000"
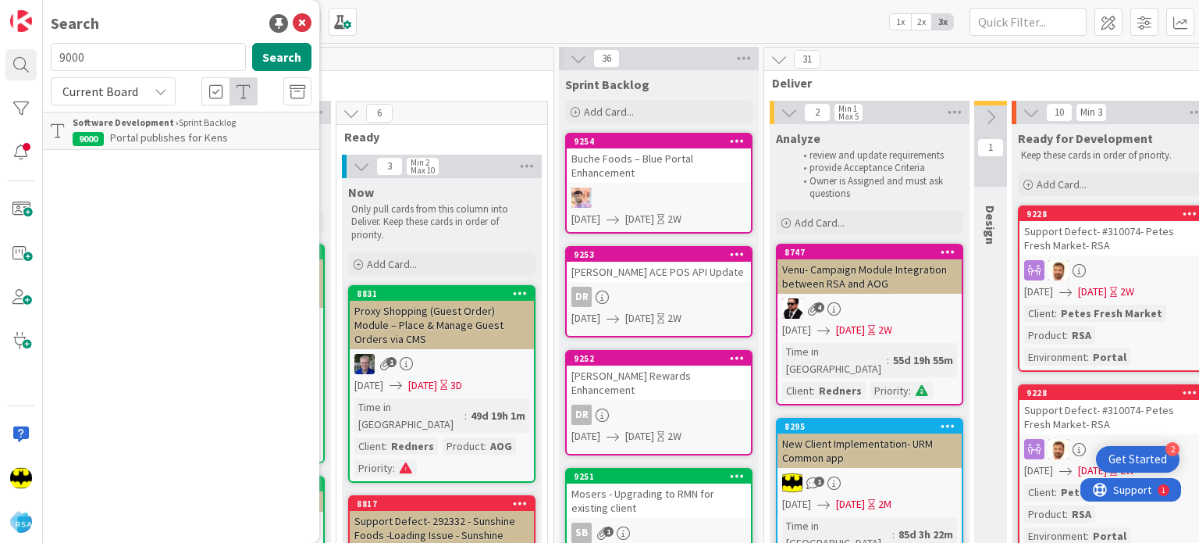
click at [187, 136] on span "Portal publishes for Kens" at bounding box center [169, 137] width 118 height 14
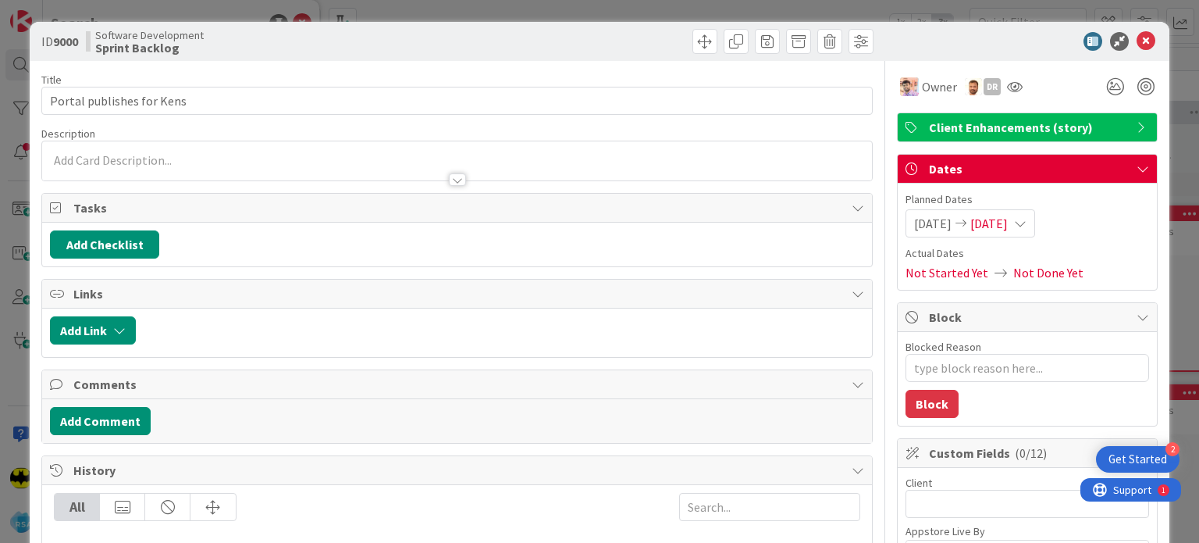
type textarea "x"
click at [1142, 37] on icon at bounding box center [1146, 41] width 19 height 19
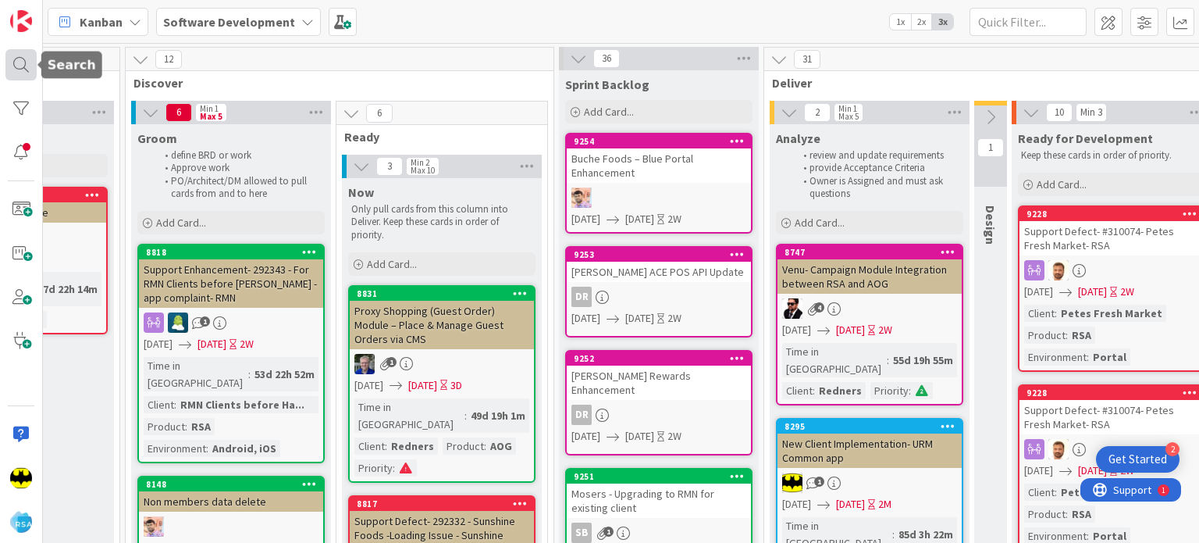
click at [12, 73] on div at bounding box center [20, 64] width 31 height 31
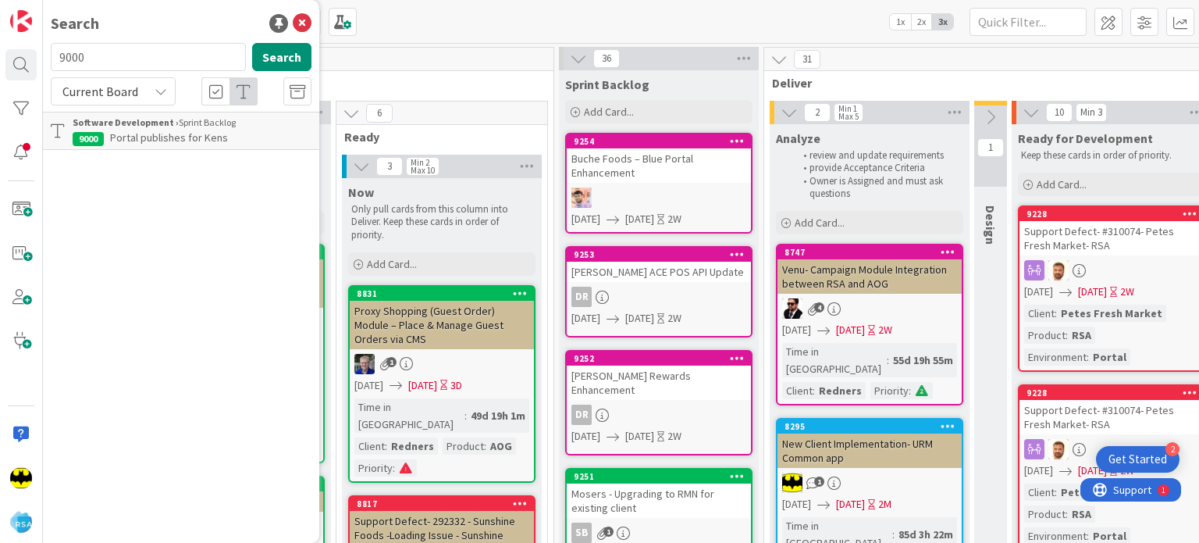
click at [91, 59] on input "9000" at bounding box center [148, 57] width 195 height 28
type input "9122"
drag, startPoint x: 210, startPoint y: 168, endPoint x: 228, endPoint y: 140, distance: 33.4
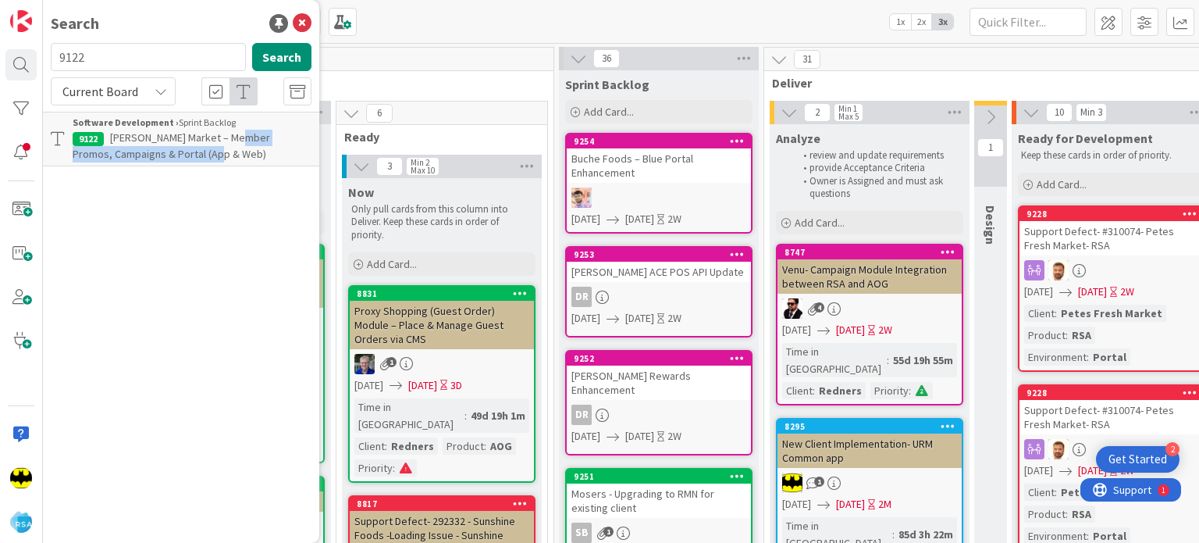
click at [228, 140] on div "Search 9122 Search Current Board Software Development › Sprint Backlog 9122 [PE…" at bounding box center [181, 271] width 276 height 543
click at [228, 140] on span "[PERSON_NAME] Market – Member Promos, Campaigns & Portal (App & Web)" at bounding box center [172, 145] width 198 height 30
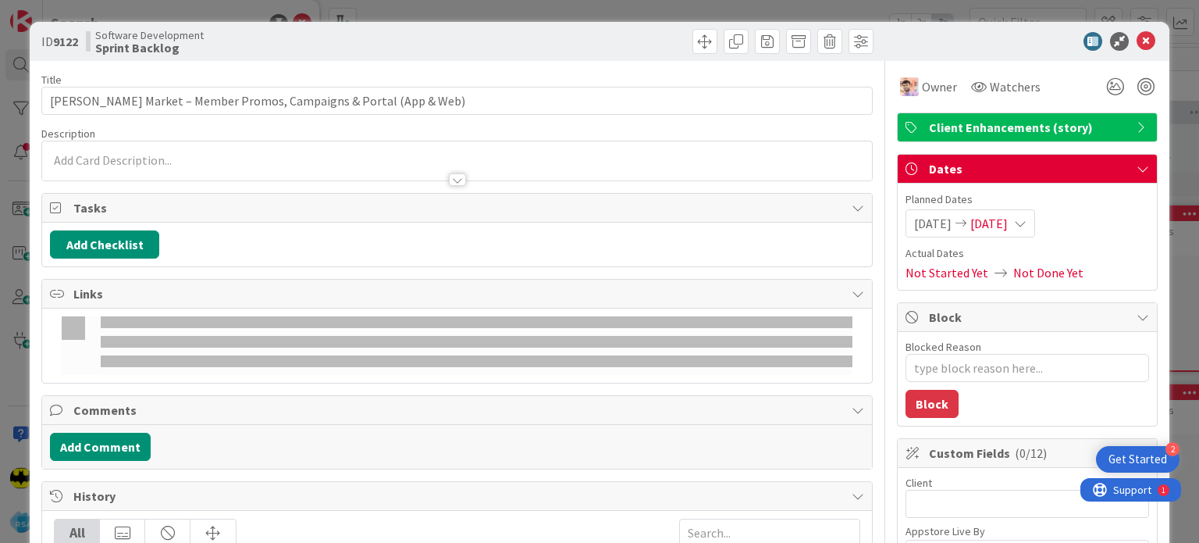
type textarea "x"
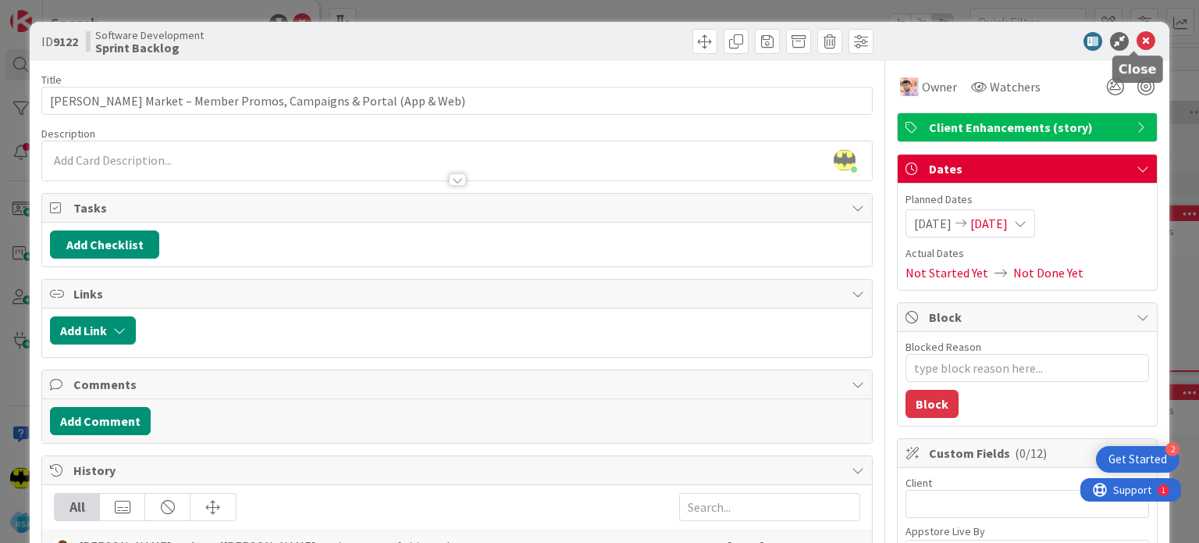
click at [1142, 32] on icon at bounding box center [1146, 41] width 19 height 19
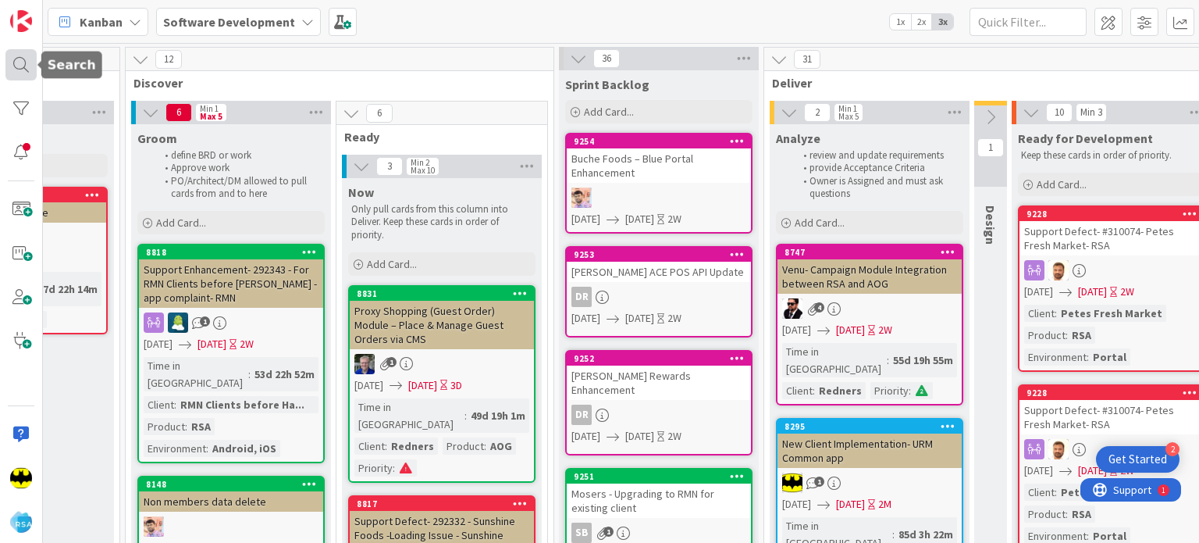
click at [20, 54] on div at bounding box center [20, 64] width 31 height 31
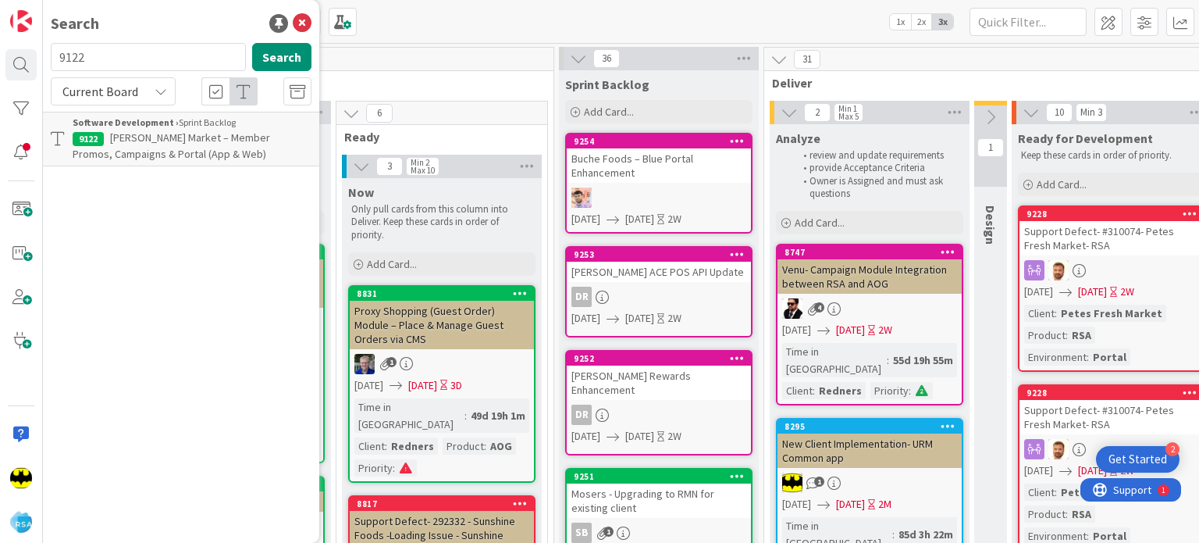
click at [130, 66] on input "9122" at bounding box center [148, 57] width 195 height 28
type input "8639"
click at [237, 153] on span "[PERSON_NAME] Coupon Logic update - Apply highest discount basket coupon first.…" at bounding box center [183, 153] width 220 height 47
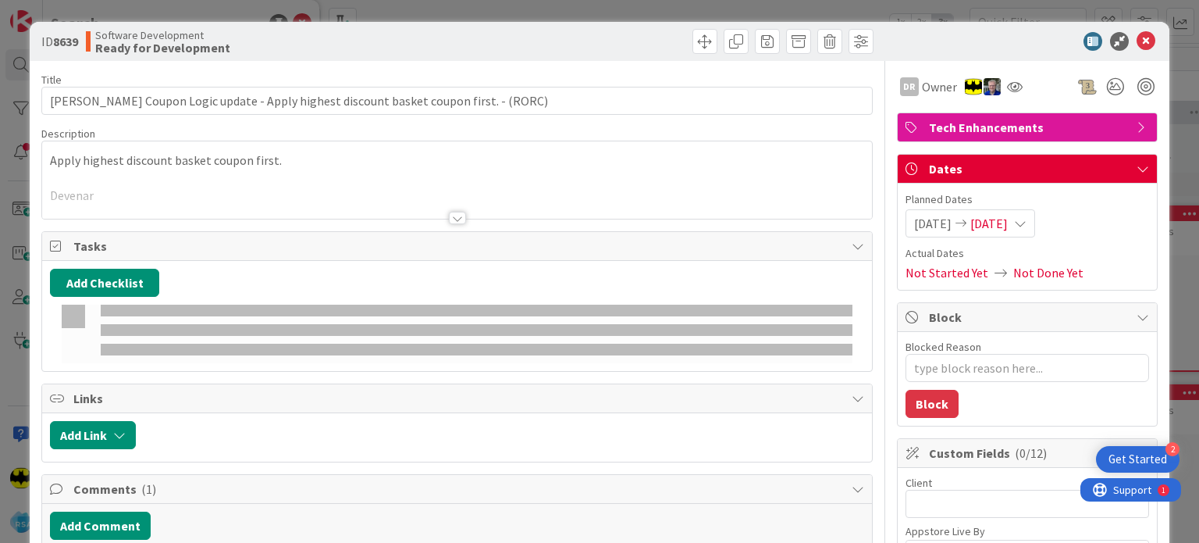
type textarea "x"
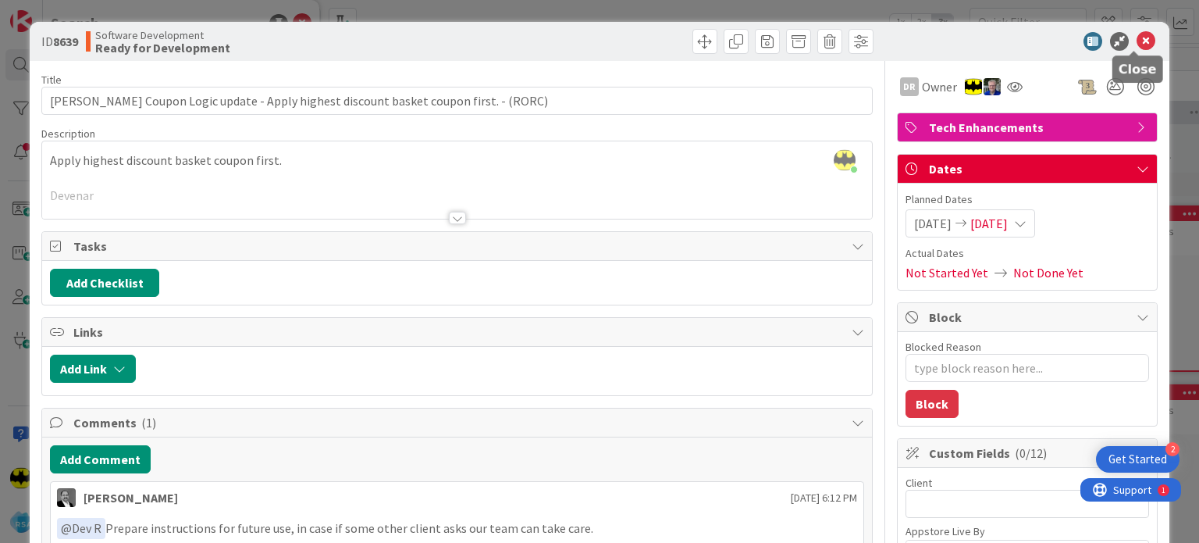
click at [1137, 37] on icon at bounding box center [1146, 41] width 19 height 19
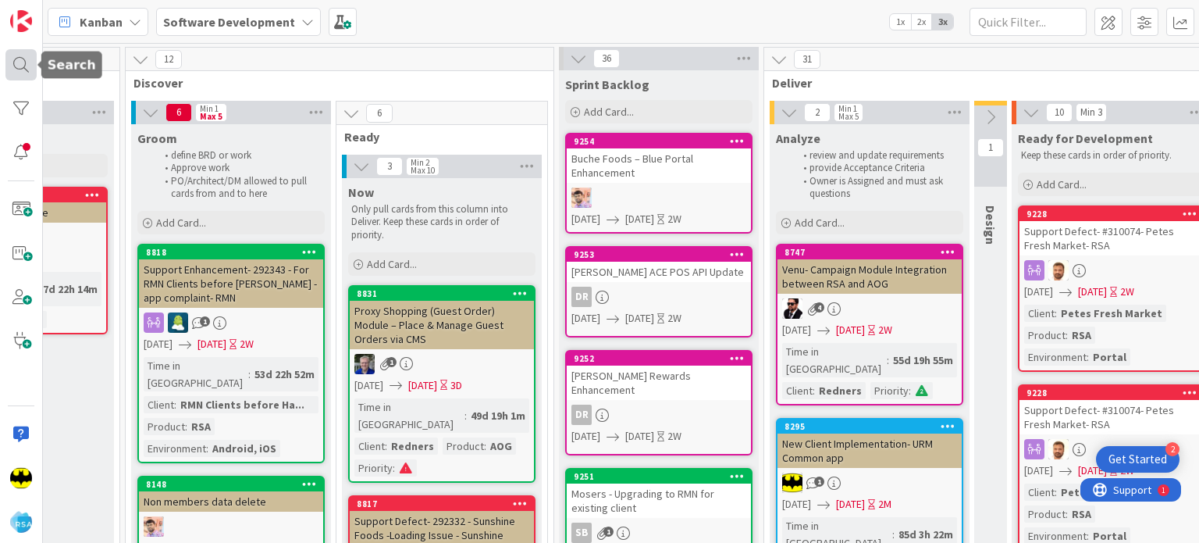
click at [17, 62] on div at bounding box center [20, 64] width 31 height 31
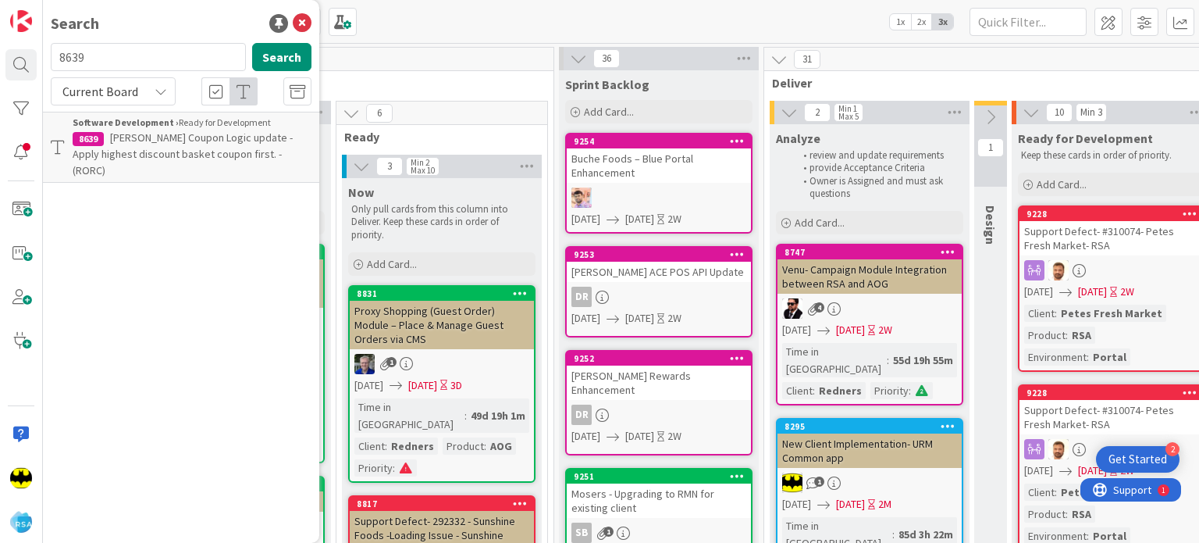
click at [94, 62] on input "8639" at bounding box center [148, 57] width 195 height 28
type input "8797"
click at [213, 143] on span "RSA portal update to support BIQ coupons" at bounding box center [209, 137] width 199 height 14
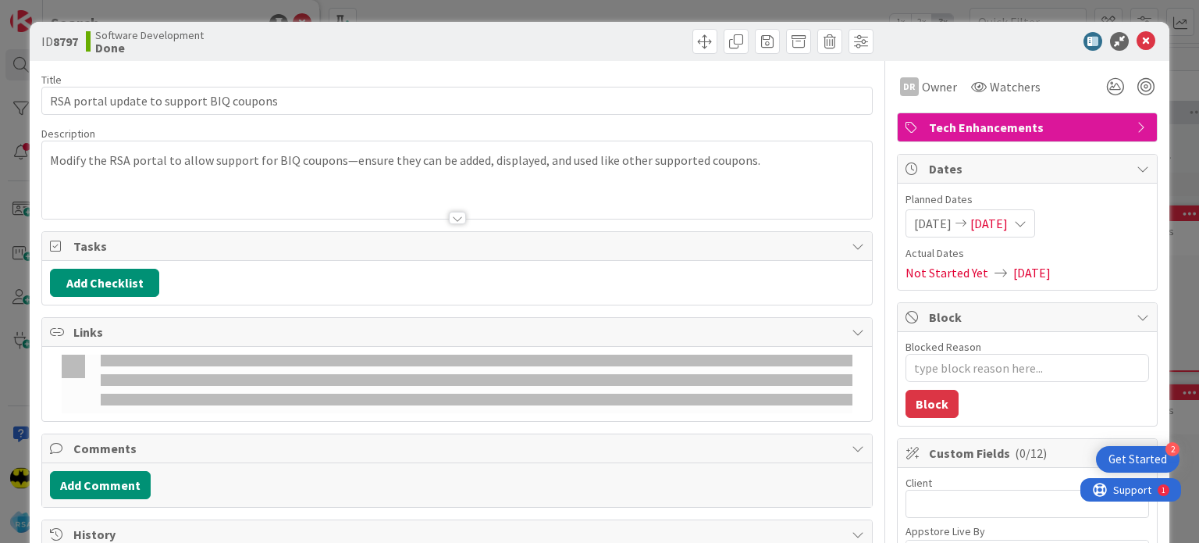
type textarea "x"
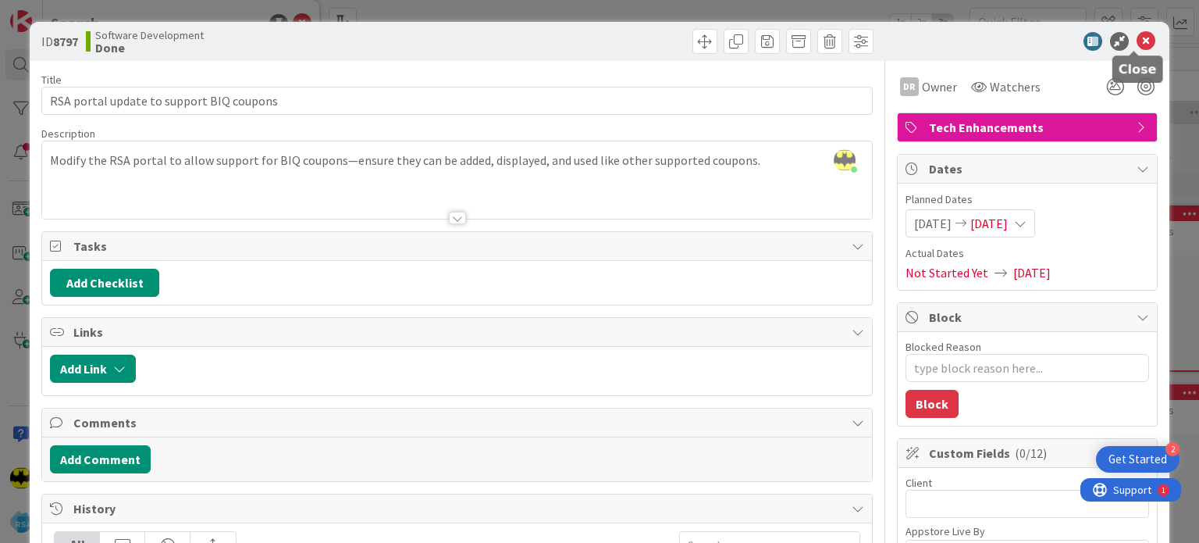
click at [1137, 40] on icon at bounding box center [1146, 41] width 19 height 19
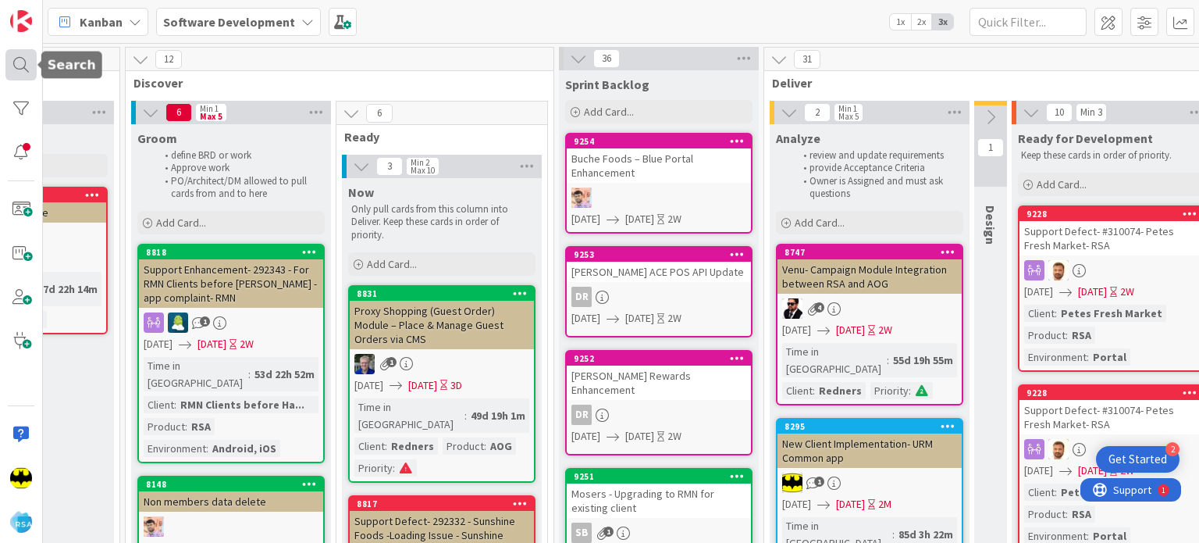
click at [19, 77] on div at bounding box center [20, 64] width 31 height 31
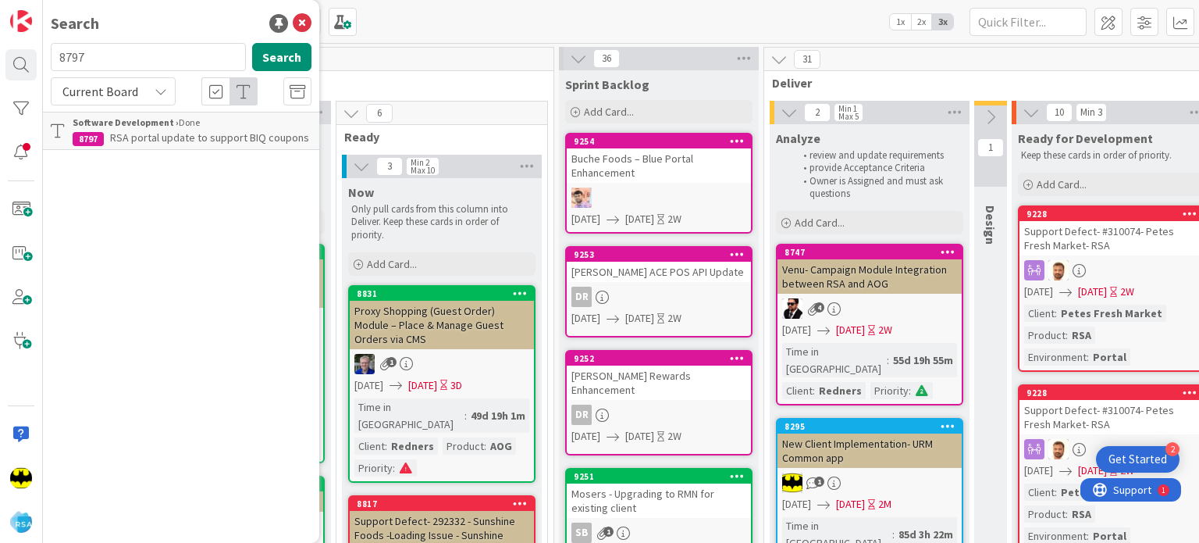
click at [108, 65] on input "8797" at bounding box center [148, 57] width 195 height 28
type input "8775"
click at [184, 152] on span "Support Enhancement- 290390 - Buche Foods - Buche Foods - Enable RSA employee m…" at bounding box center [181, 153] width 216 height 47
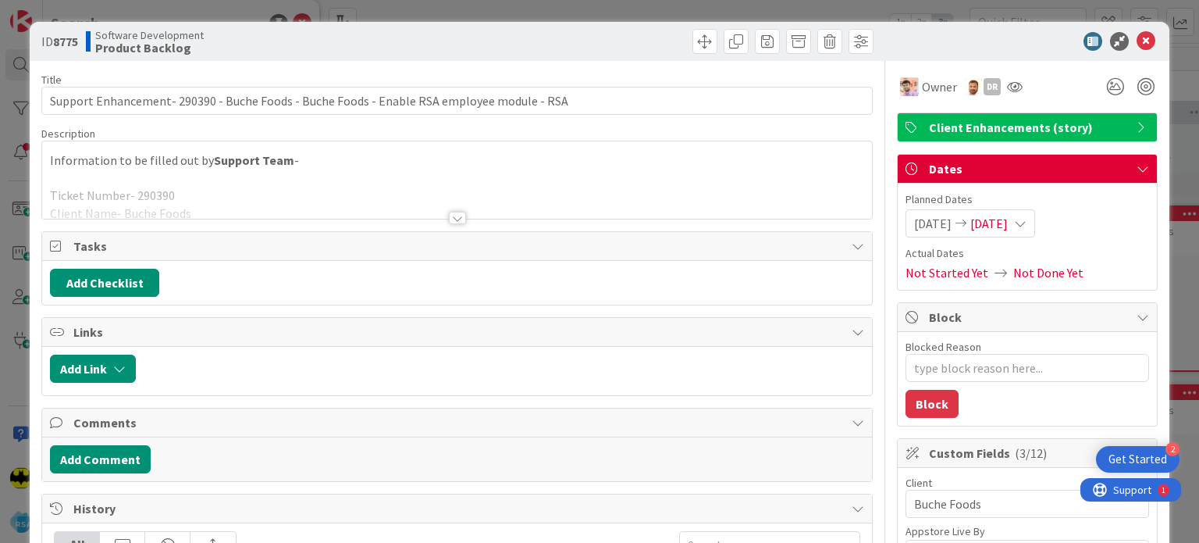
type textarea "x"
click at [1140, 46] on icon at bounding box center [1146, 41] width 19 height 19
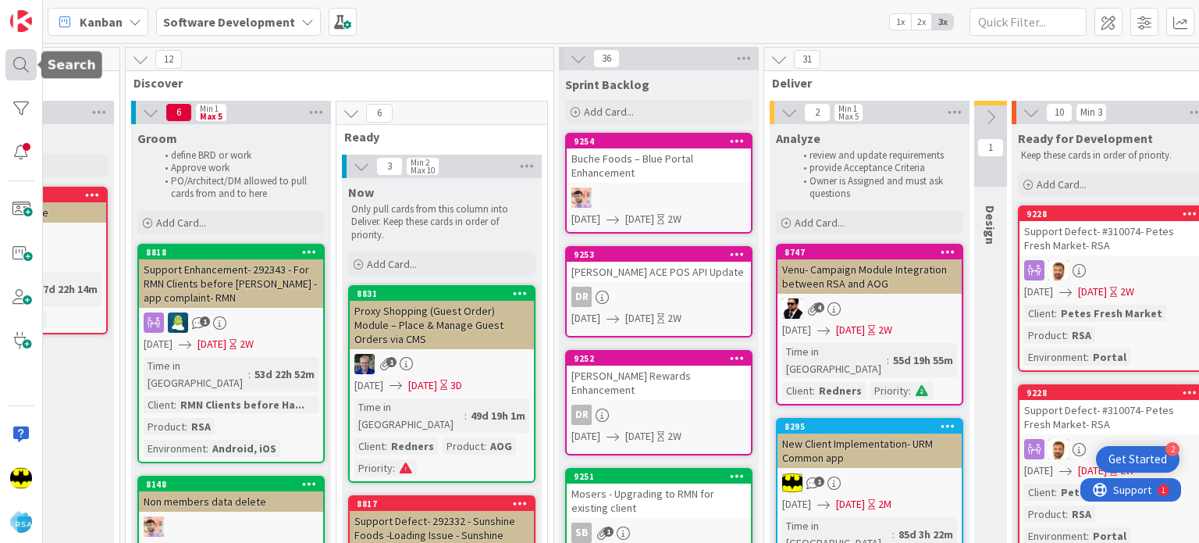
click at [31, 66] on div at bounding box center [20, 64] width 31 height 31
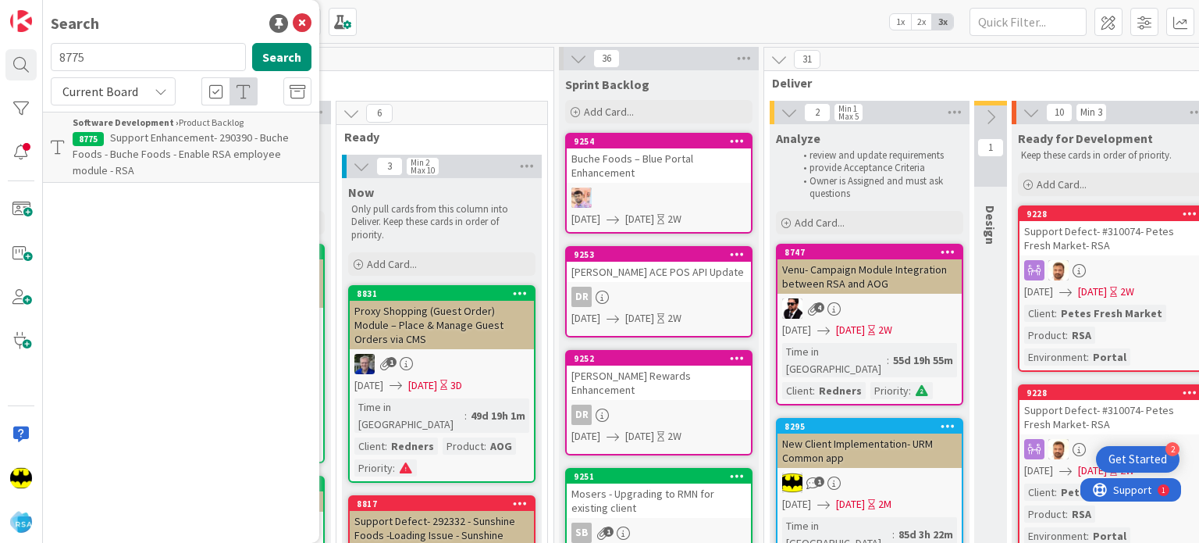
click at [131, 62] on input "8775" at bounding box center [148, 57] width 195 height 28
type input "8798"
click at [170, 135] on span "Enable RSA Employee Module for Valli Produce" at bounding box center [179, 145] width 212 height 30
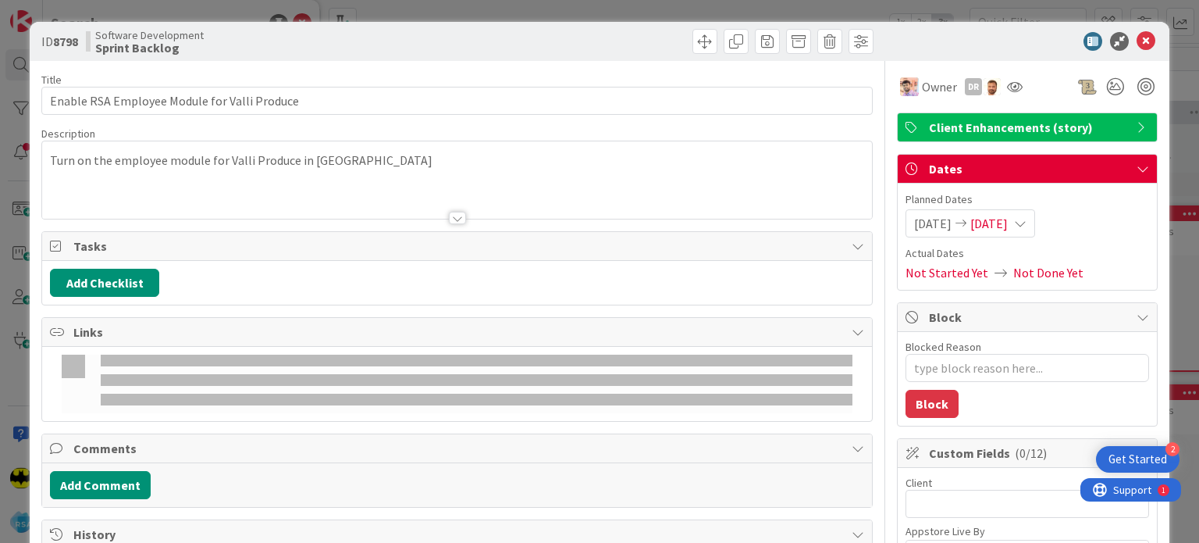
type textarea "x"
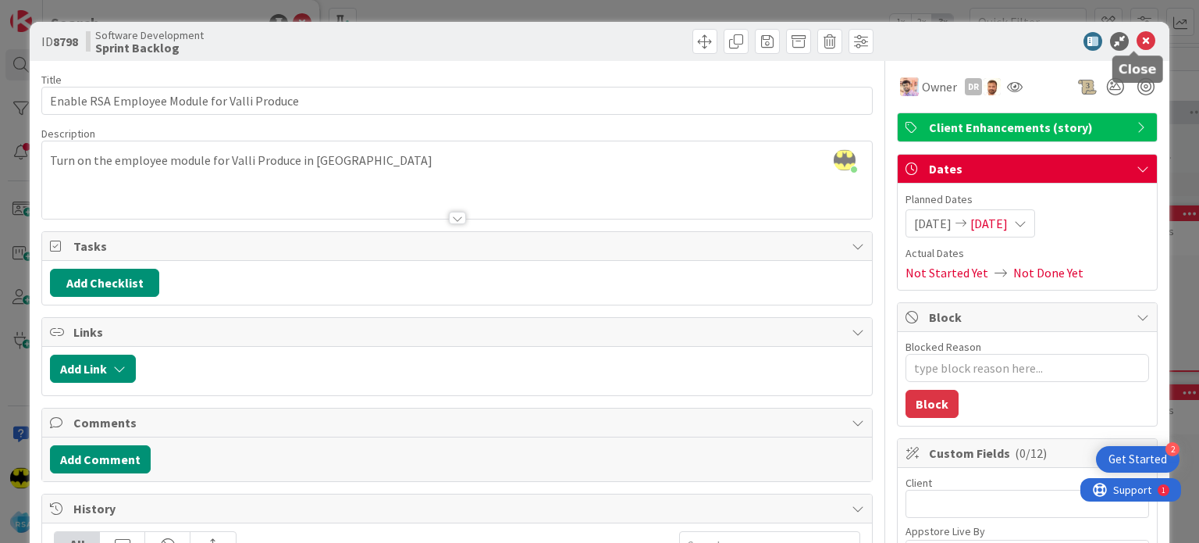
click at [1137, 45] on icon at bounding box center [1146, 41] width 19 height 19
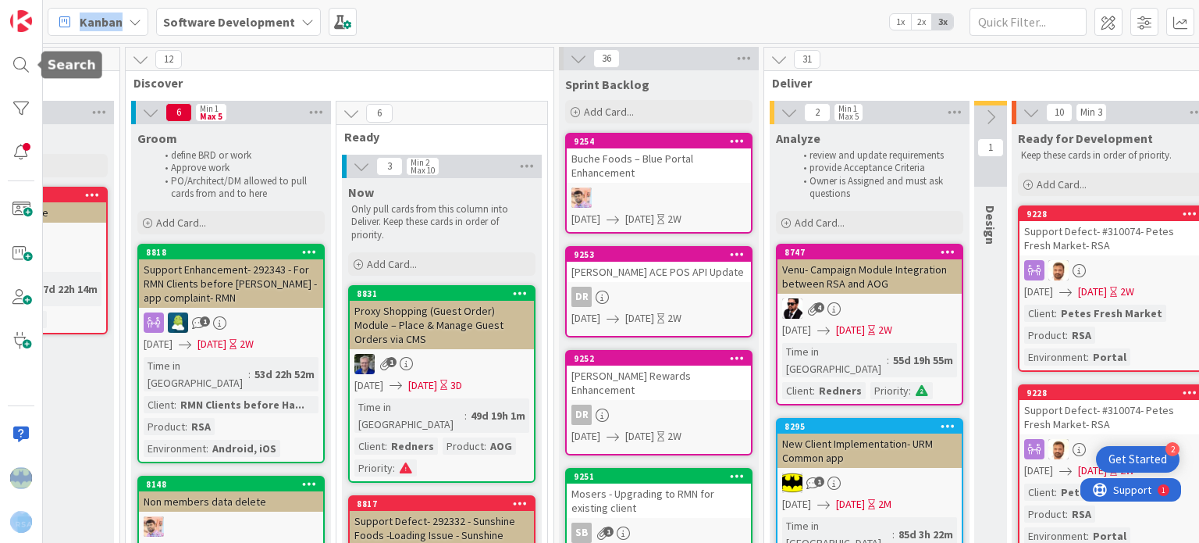
drag, startPoint x: 7, startPoint y: 67, endPoint x: 148, endPoint y: 40, distance: 144.0
click at [148, 40] on div "Kanban Software Development 1x 2x 3x 336 Product Backlog 335 Product Backlog Ad…" at bounding box center [599, 271] width 1199 height 543
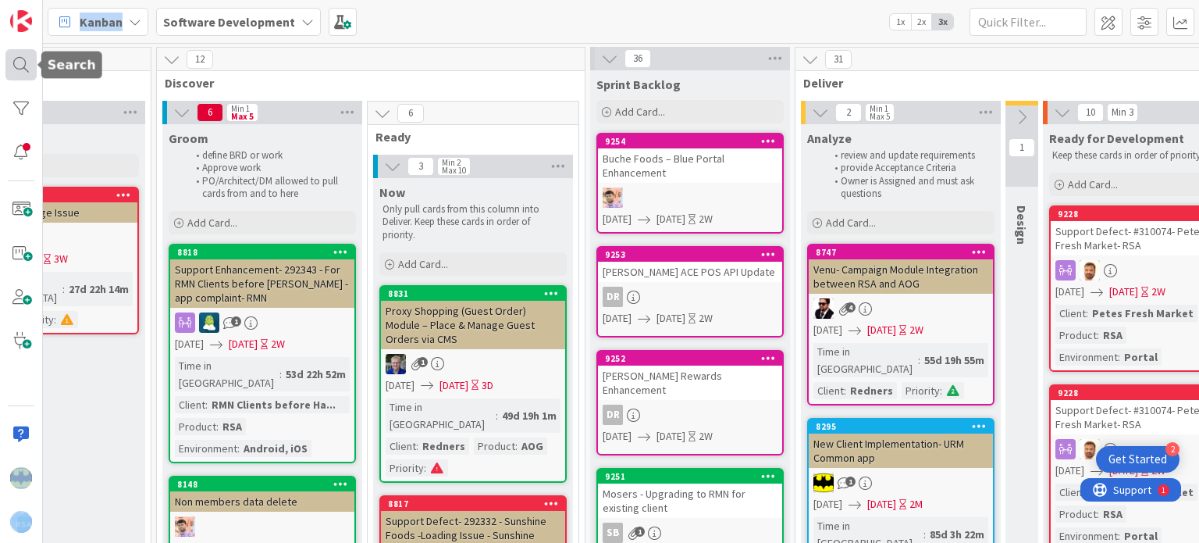
click at [17, 66] on div at bounding box center [20, 64] width 31 height 31
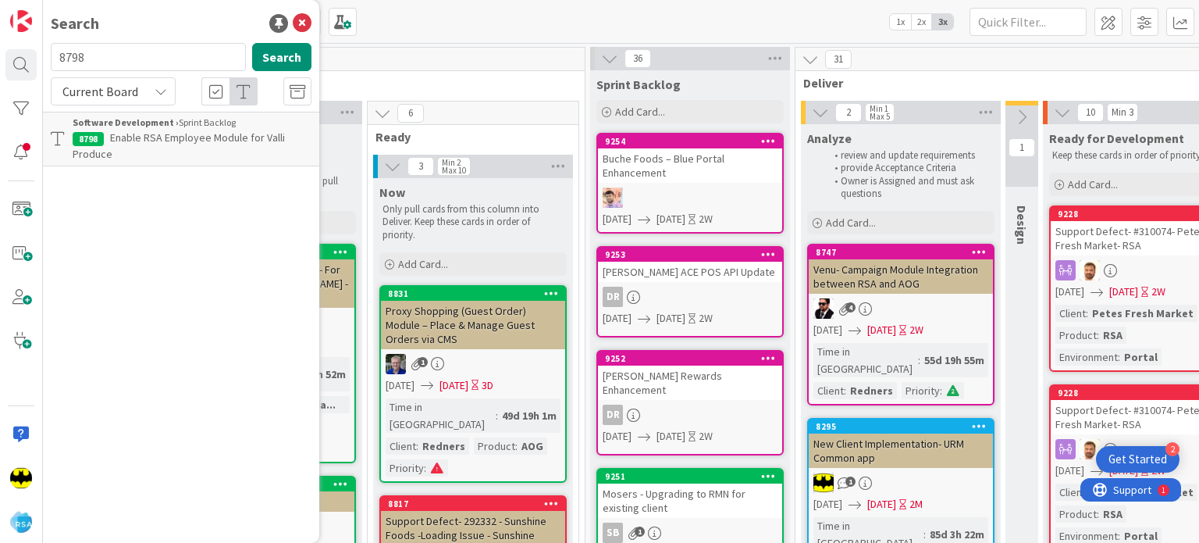
click at [106, 59] on input "8798" at bounding box center [148, 57] width 195 height 28
type input "8832"
click at [204, 130] on span "Support Defect- 293660 - Holiday Market - Holiday - RMN banner error - RSA" at bounding box center [188, 145] width 231 height 30
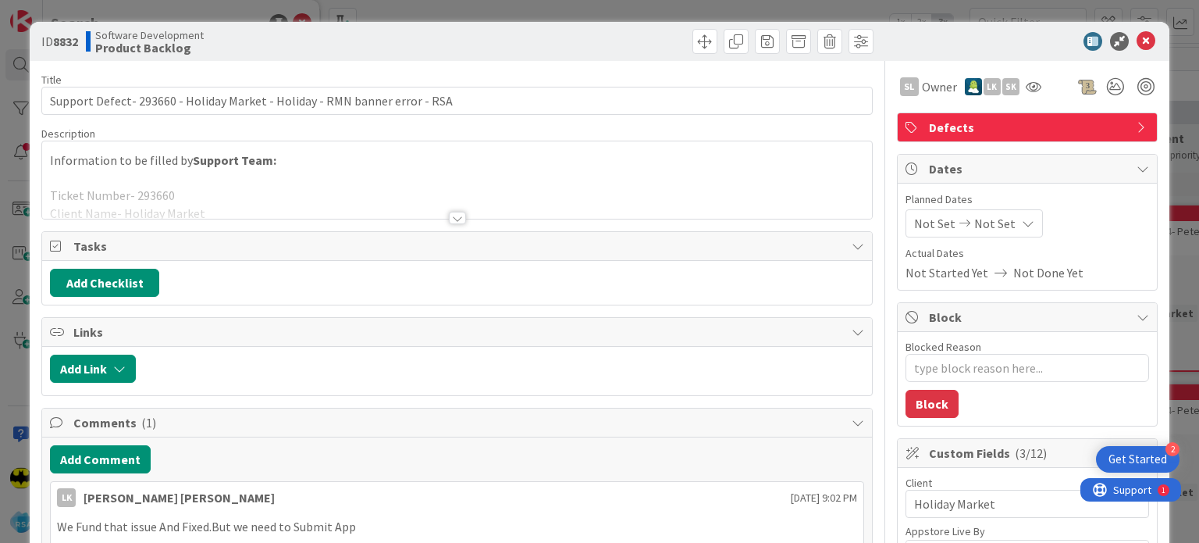
type textarea "x"
click at [1140, 43] on icon at bounding box center [1146, 41] width 19 height 19
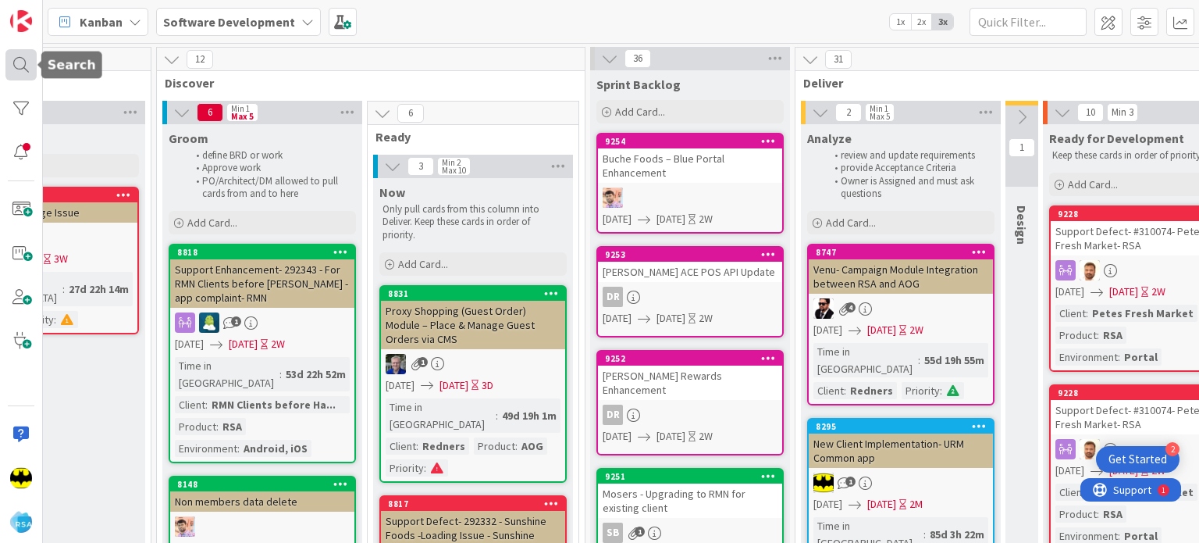
click at [25, 73] on div at bounding box center [20, 64] width 31 height 31
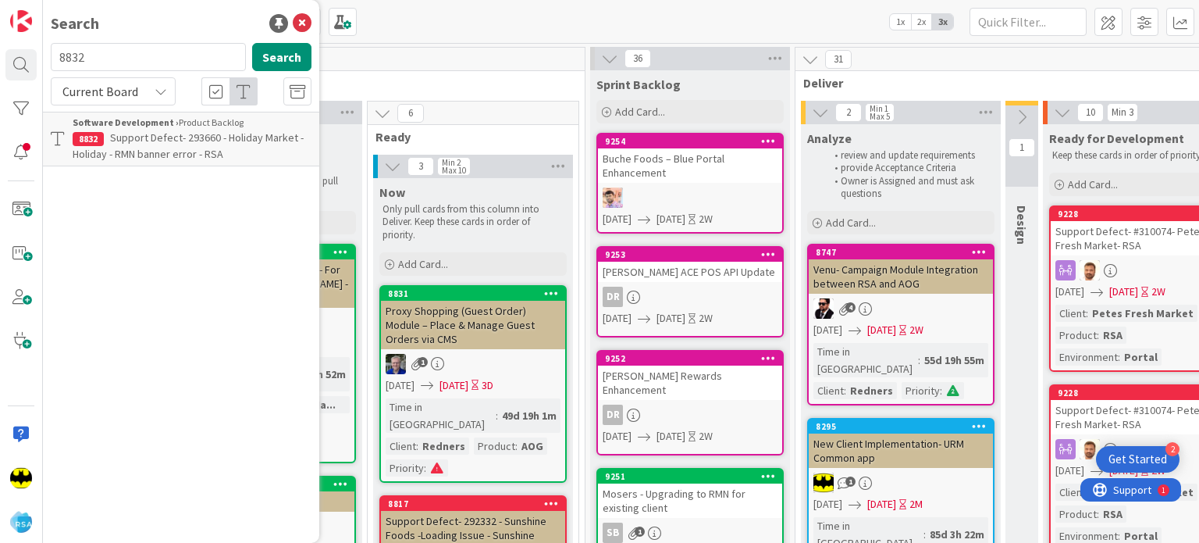
click at [95, 66] on input "8832" at bounding box center [148, 57] width 195 height 28
type input "8996"
click at [169, 145] on p "Autopilot rule wizard redo – backend support" at bounding box center [192, 146] width 239 height 33
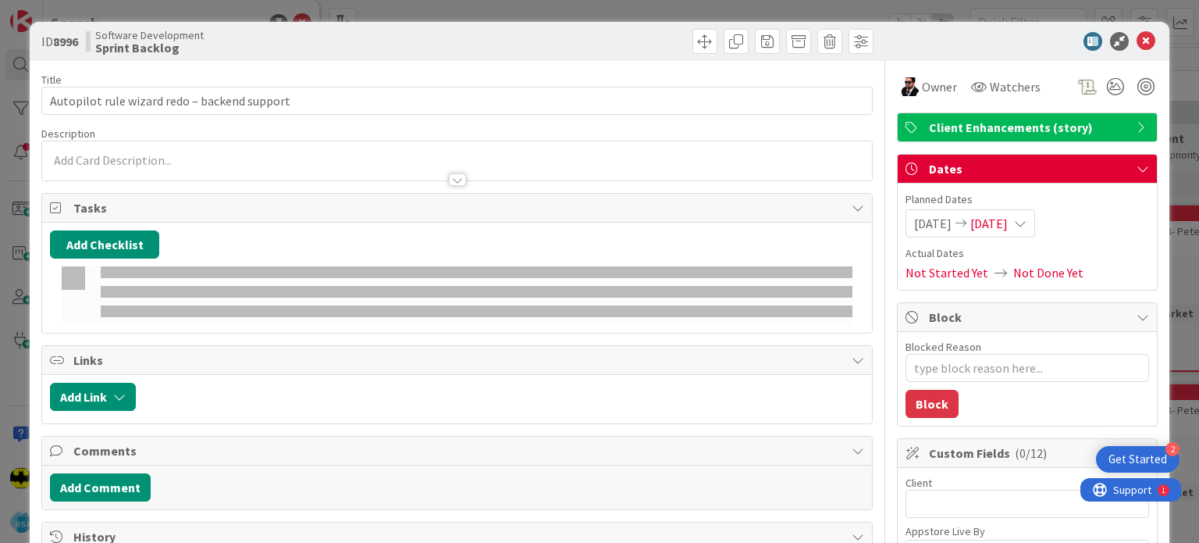
type textarea "x"
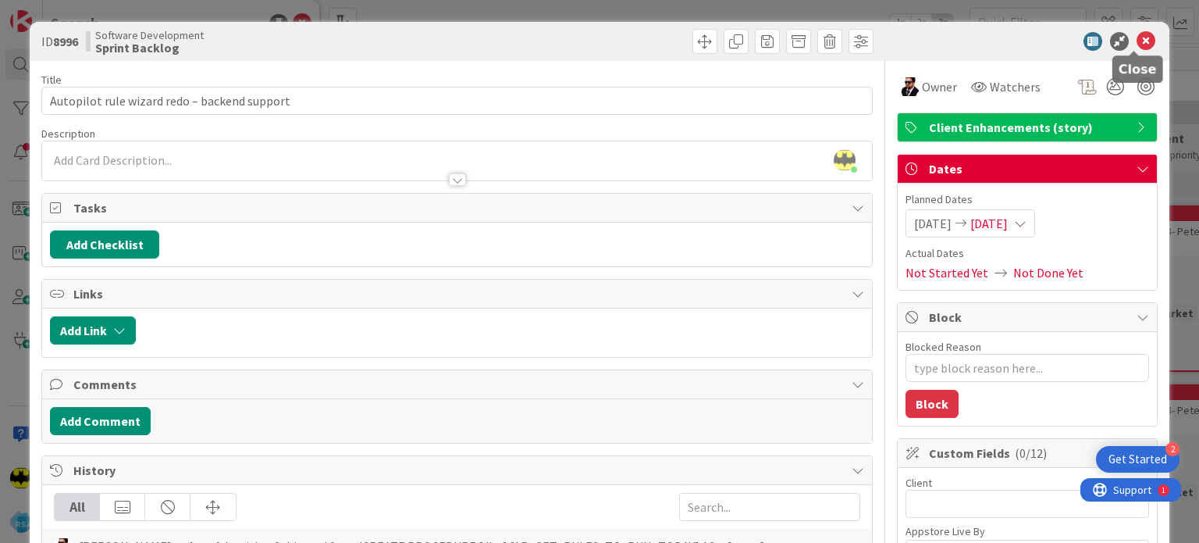
click at [1137, 44] on icon at bounding box center [1146, 41] width 19 height 19
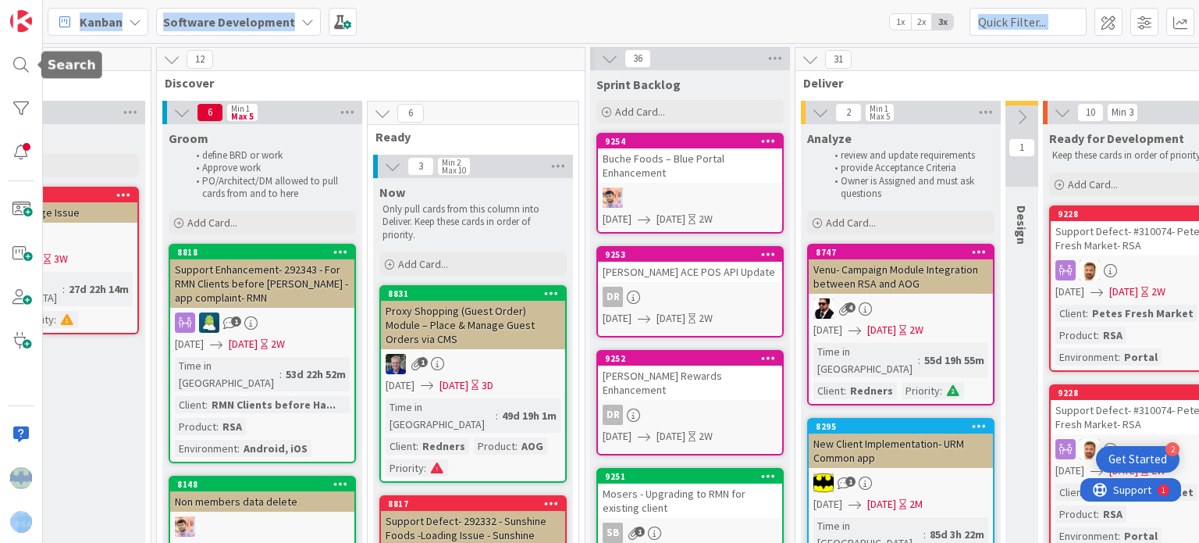
drag, startPoint x: 19, startPoint y: 62, endPoint x: 123, endPoint y: 54, distance: 104.9
click at [123, 54] on div "Kanban Software Development 1x 2x 3x 336 Product Backlog 335 Product Backlog Ad…" at bounding box center [599, 271] width 1199 height 543
click at [38, 62] on div at bounding box center [21, 271] width 43 height 543
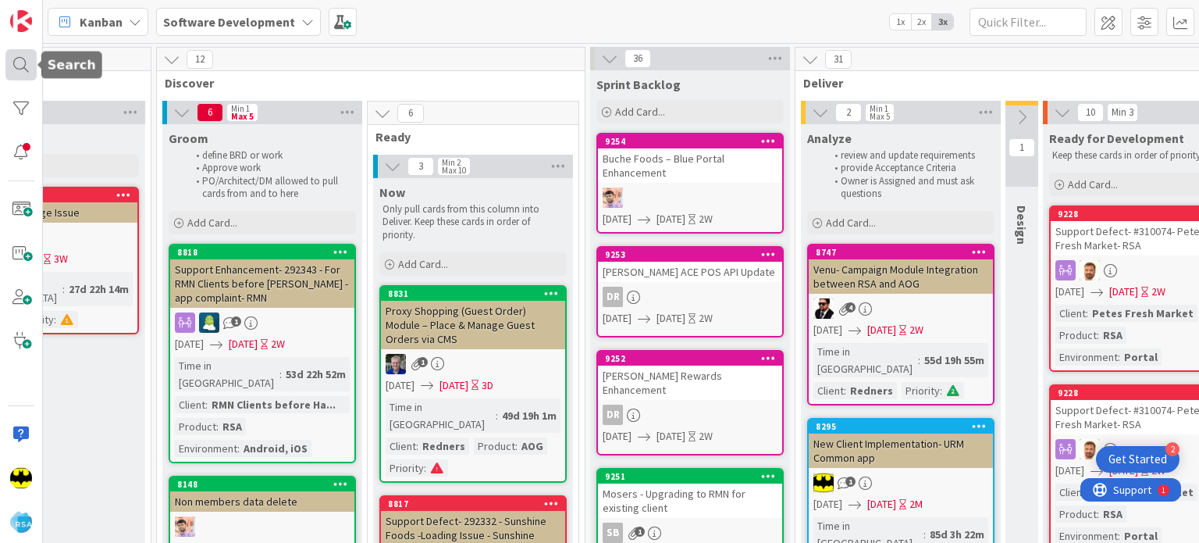
click at [28, 64] on div at bounding box center [20, 64] width 31 height 31
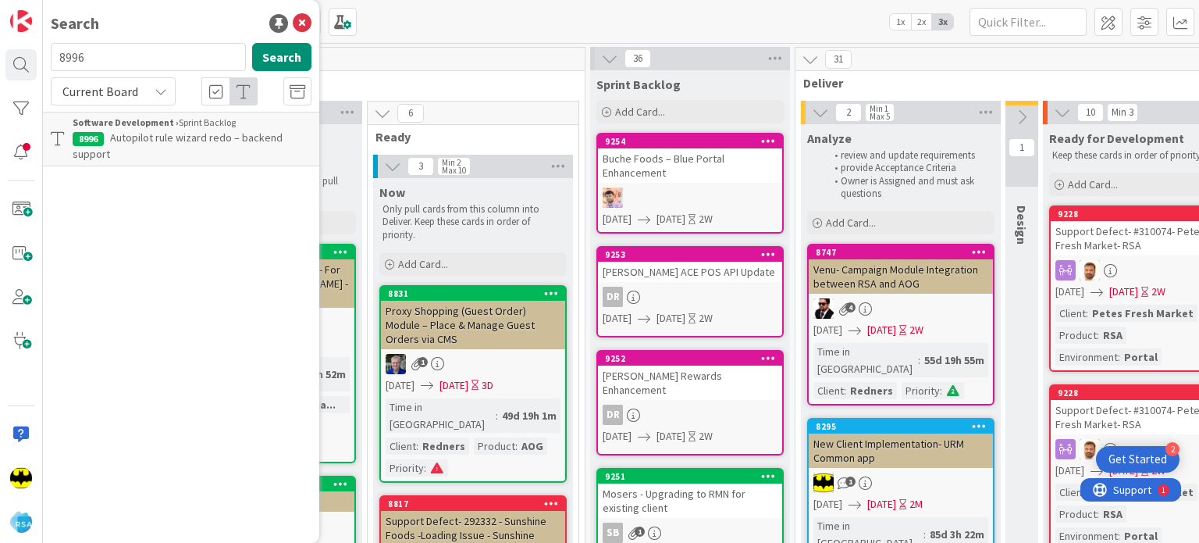
click at [94, 59] on input "8996" at bounding box center [148, 57] width 195 height 28
type input "9187"
click at [184, 137] on span "Campaigns - Button - RMN - RSA" at bounding box center [182, 137] width 145 height 14
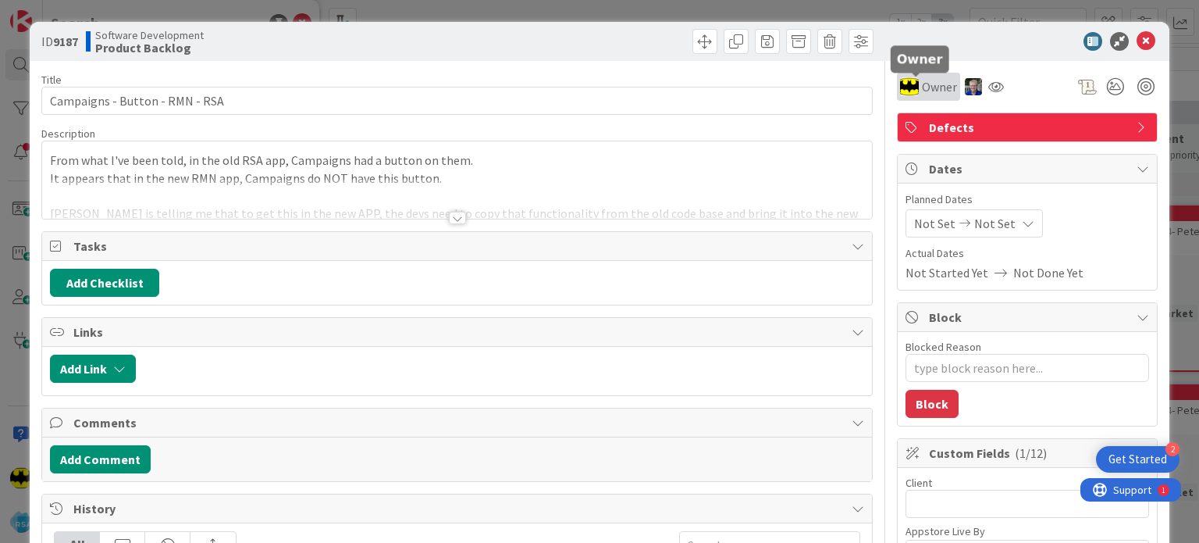
click at [932, 94] on span "Owner" at bounding box center [939, 86] width 35 height 19
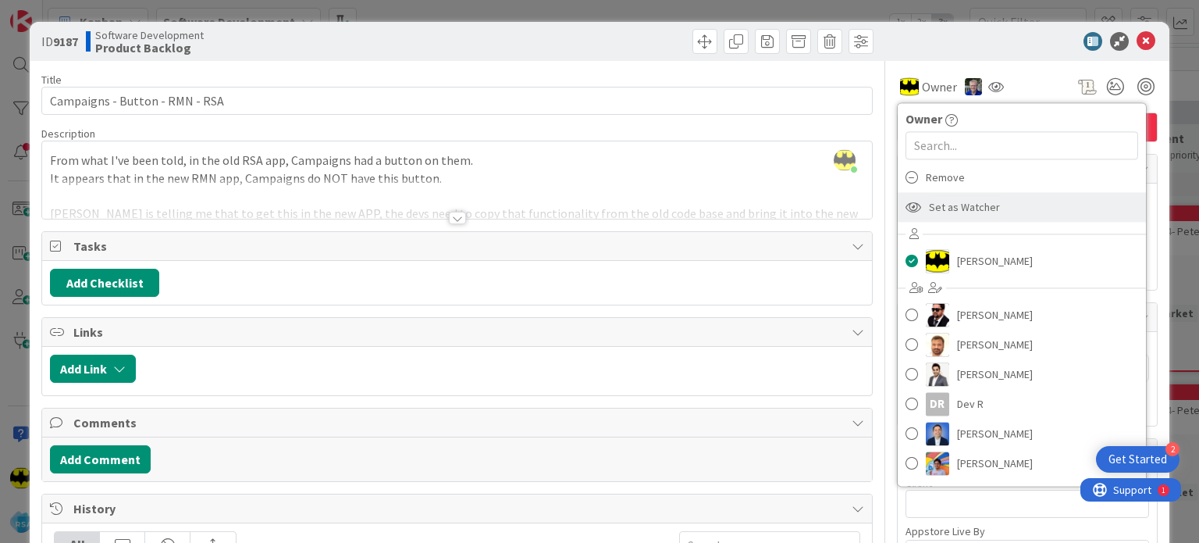
click at [956, 212] on span "Set as Watcher" at bounding box center [964, 206] width 71 height 23
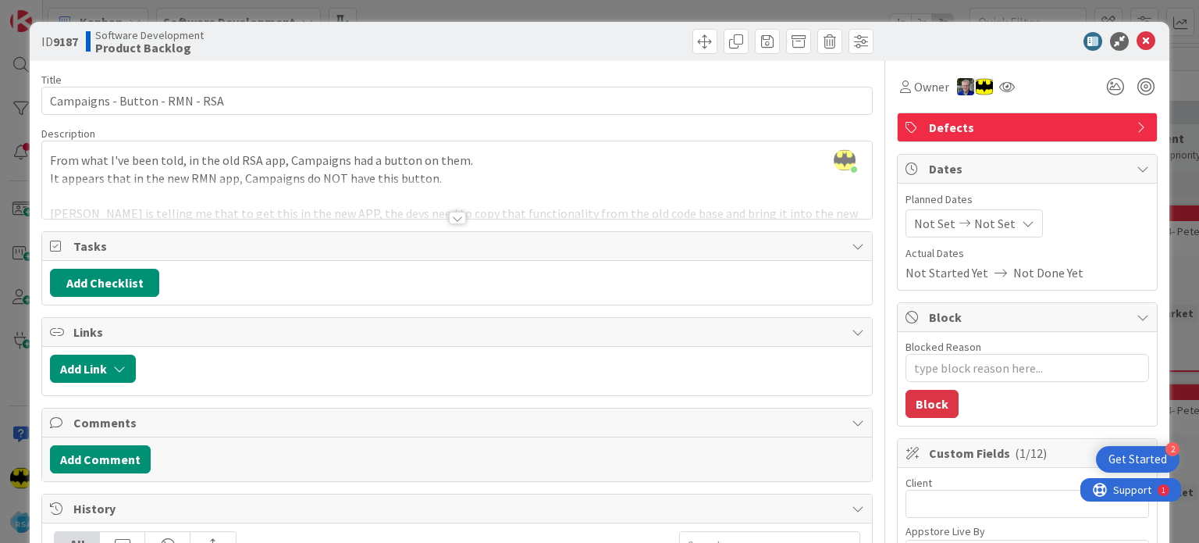
type textarea "x"
click at [921, 91] on span "Owner" at bounding box center [931, 86] width 35 height 19
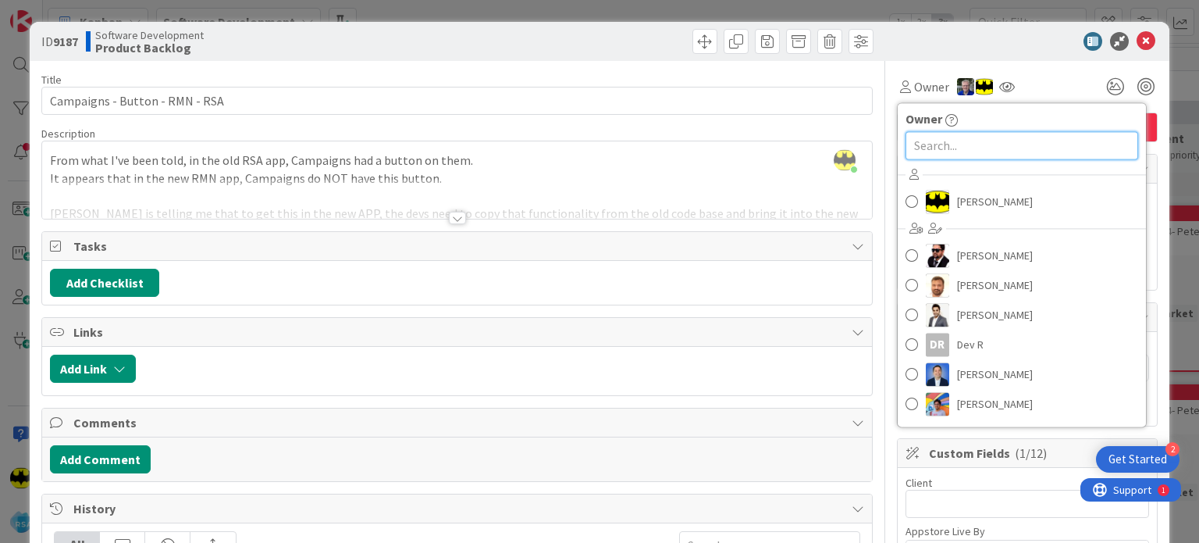
click at [932, 153] on input "text" at bounding box center [1022, 145] width 233 height 28
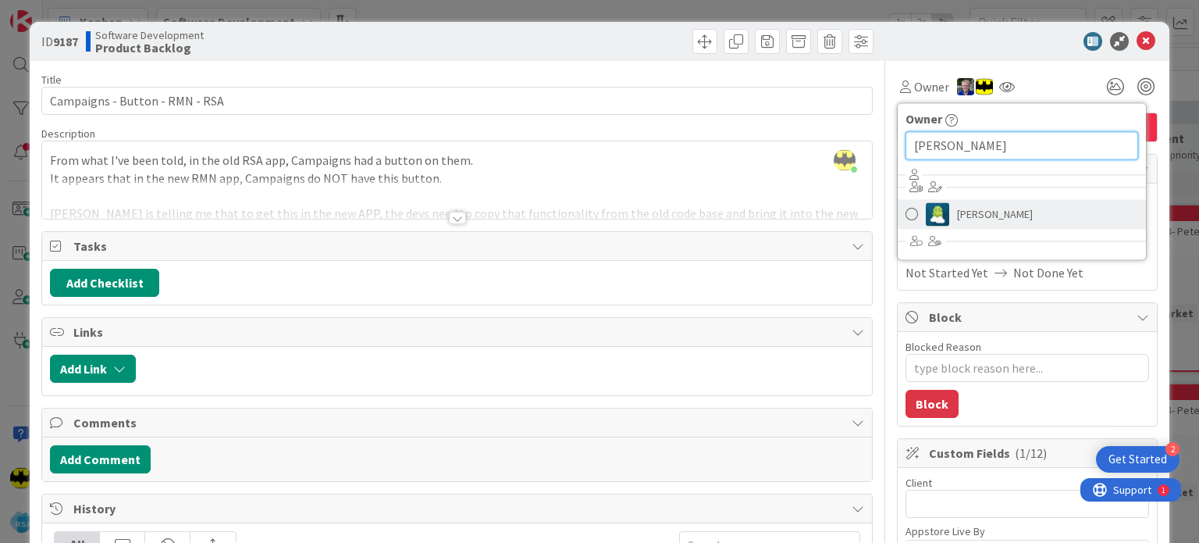
type input "[PERSON_NAME]"
click at [957, 217] on span "[PERSON_NAME]" at bounding box center [995, 213] width 76 height 23
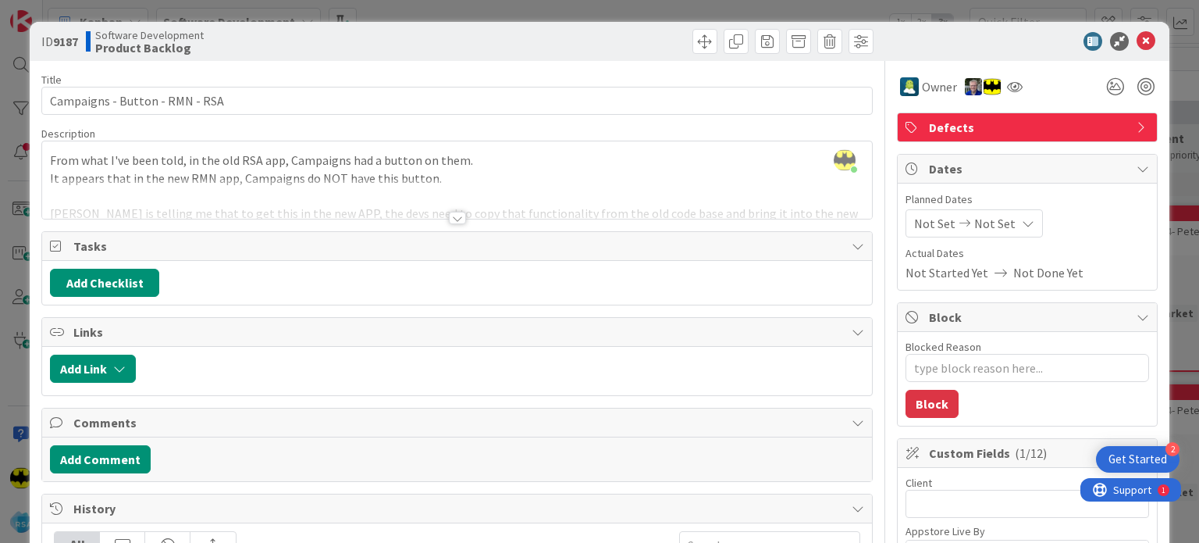
type textarea "x"
click at [1137, 41] on icon at bounding box center [1146, 41] width 19 height 19
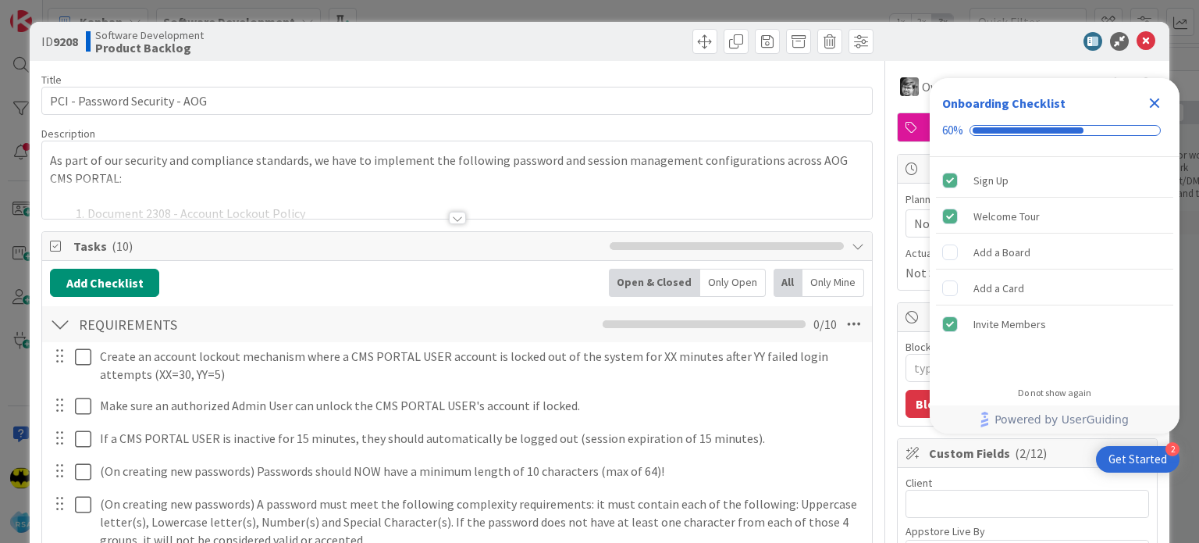
click at [444, 180] on div at bounding box center [456, 199] width 829 height 40
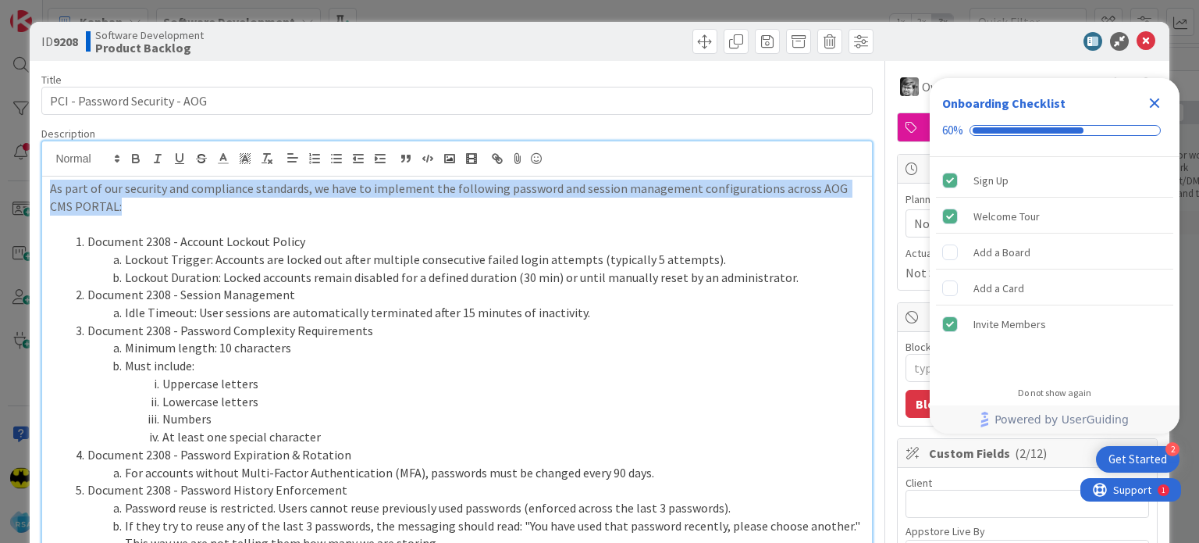
drag, startPoint x: 51, startPoint y: 184, endPoint x: 116, endPoint y: 205, distance: 68.9
click at [116, 205] on p "As part of our security and compliance standards, we have to implement the foll…" at bounding box center [457, 197] width 814 height 35
copy p "As part of our security and compliance standards, we have to implement the foll…"
type textarea "x"
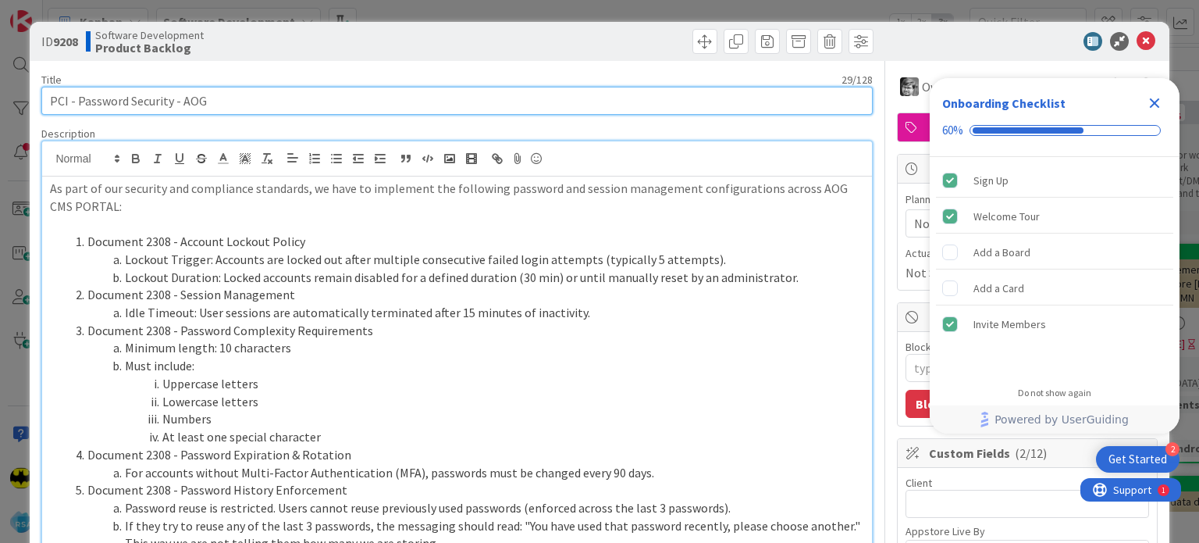
click at [92, 105] on input "PCI - Password Security - AOG" at bounding box center [456, 101] width 831 height 28
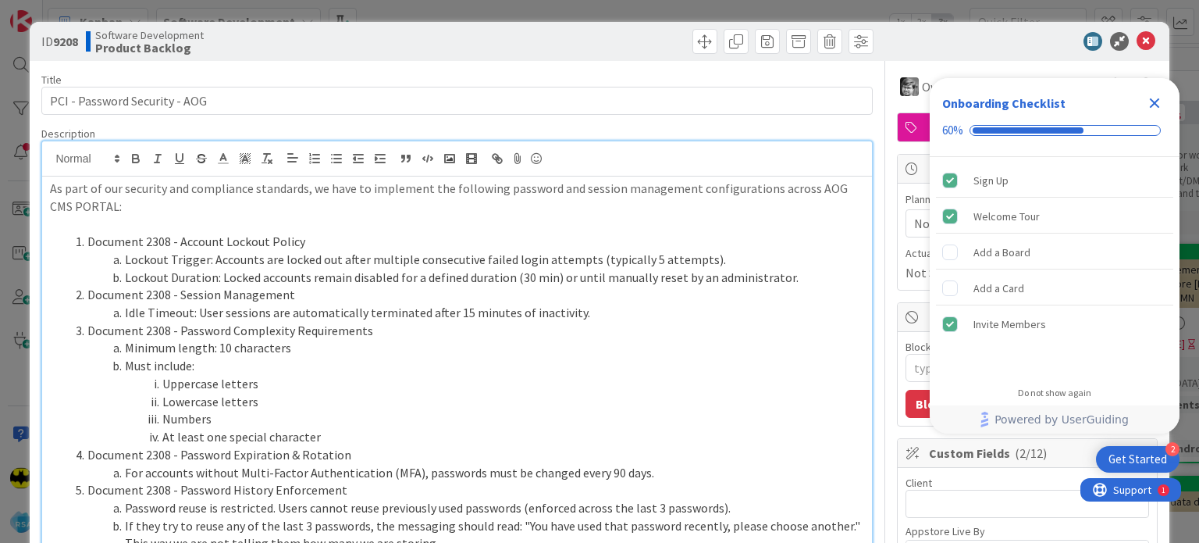
click at [1157, 100] on icon "Close Checklist" at bounding box center [1155, 103] width 10 height 10
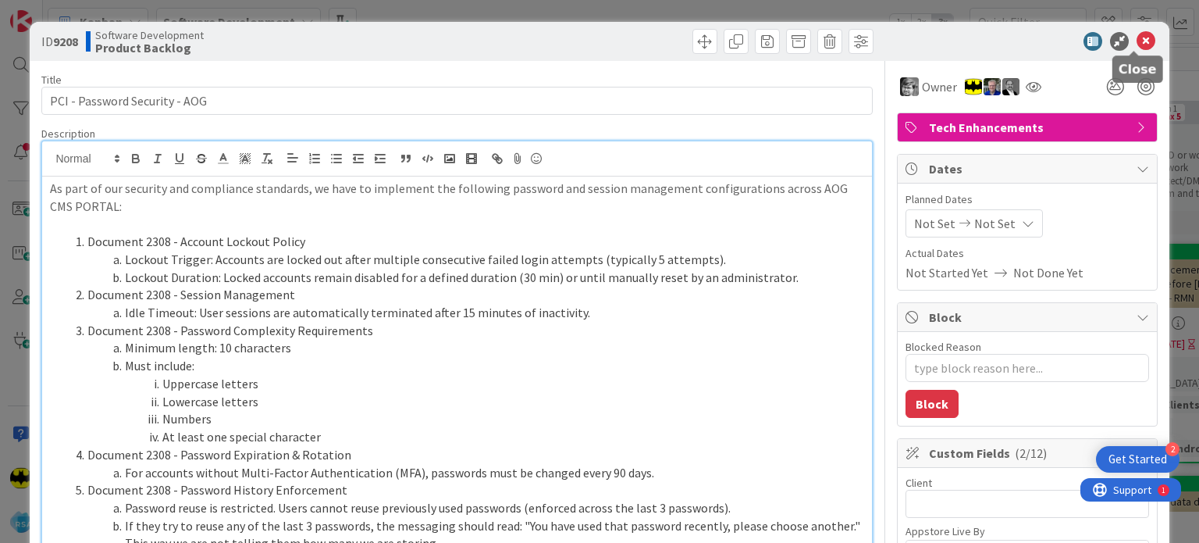
click at [1125, 48] on div at bounding box center [1020, 41] width 276 height 19
click at [1137, 48] on icon at bounding box center [1146, 41] width 19 height 19
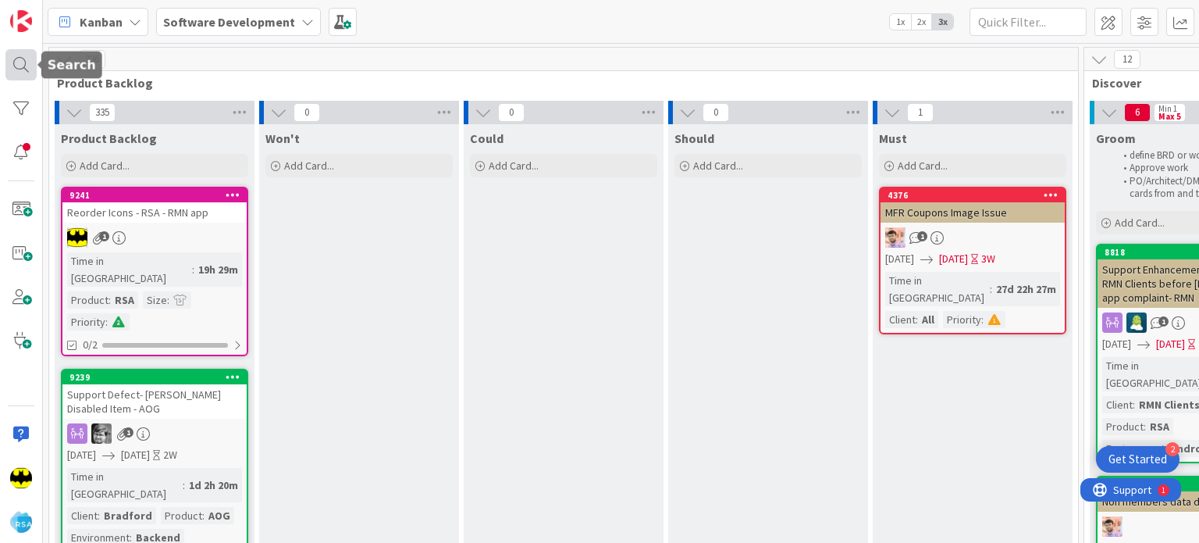
click at [27, 56] on div at bounding box center [20, 64] width 31 height 31
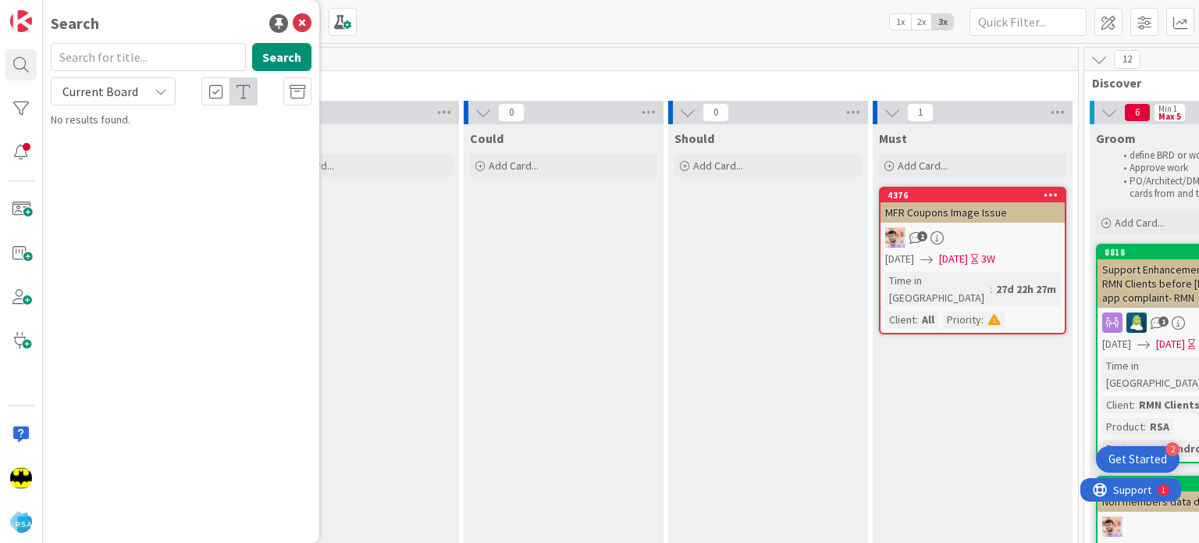
click at [98, 59] on input "text" at bounding box center [148, 57] width 195 height 28
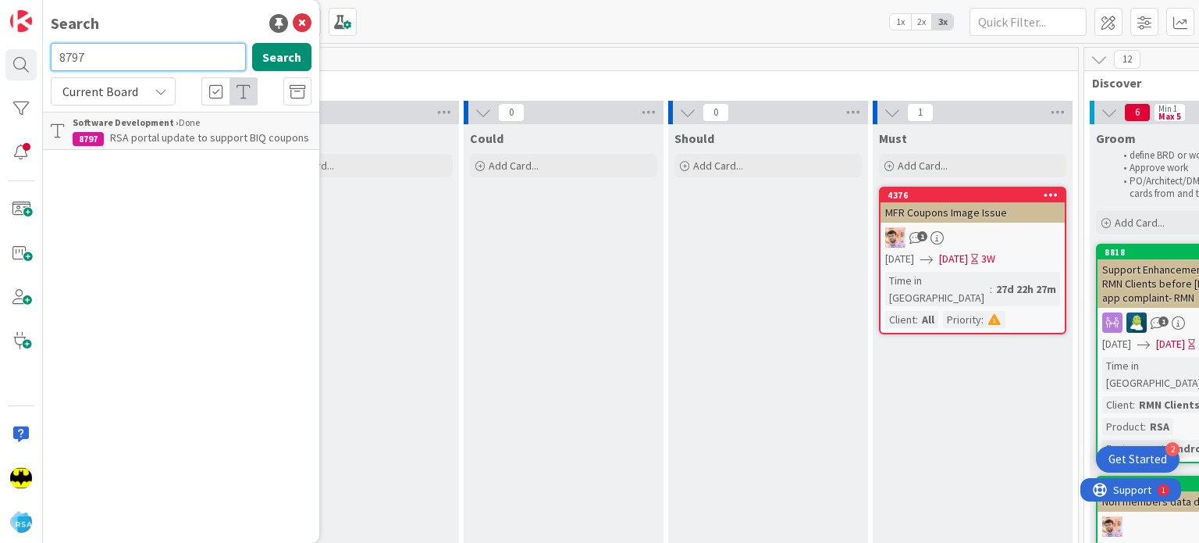
click at [128, 53] on input "8797" at bounding box center [148, 57] width 195 height 28
click at [103, 59] on input "8915" at bounding box center [148, 57] width 195 height 28
type input "8935"
click at [193, 130] on p "RMN clients pending changes backend" at bounding box center [192, 138] width 239 height 16
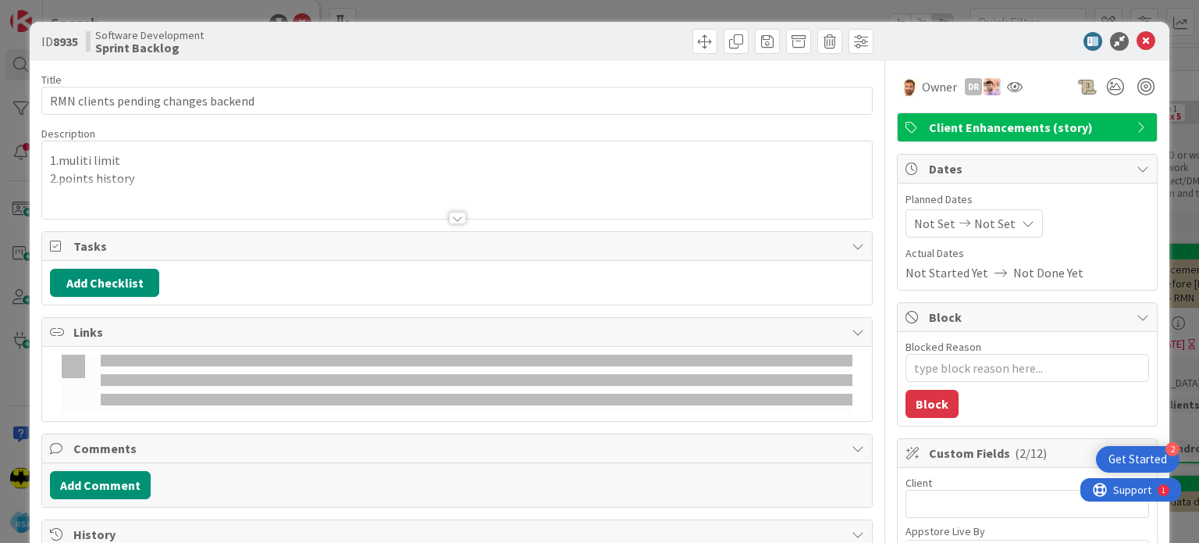
type textarea "x"
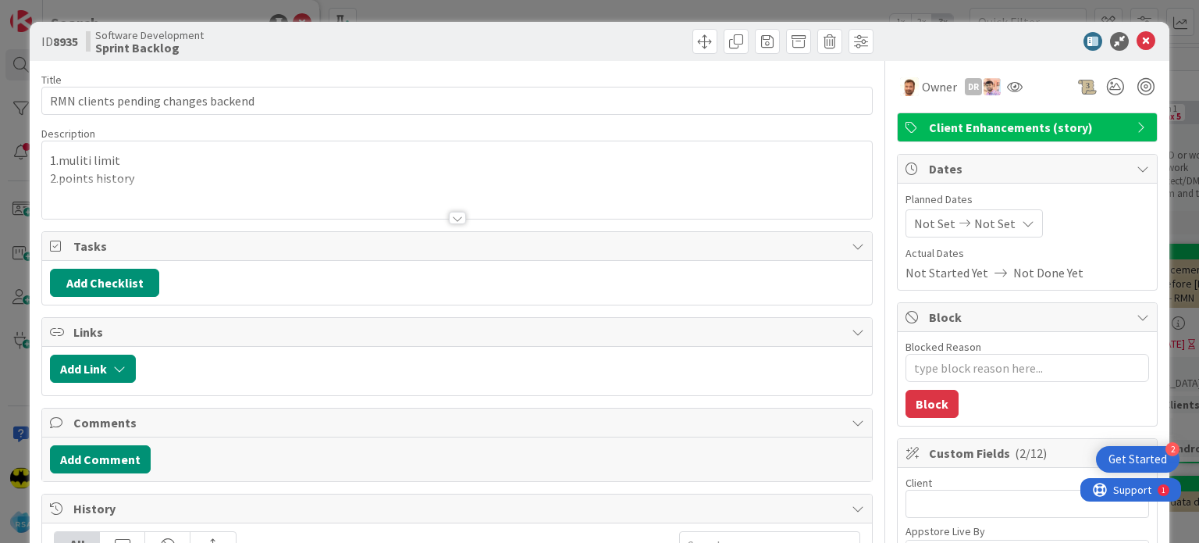
click at [379, 194] on div at bounding box center [456, 199] width 829 height 40
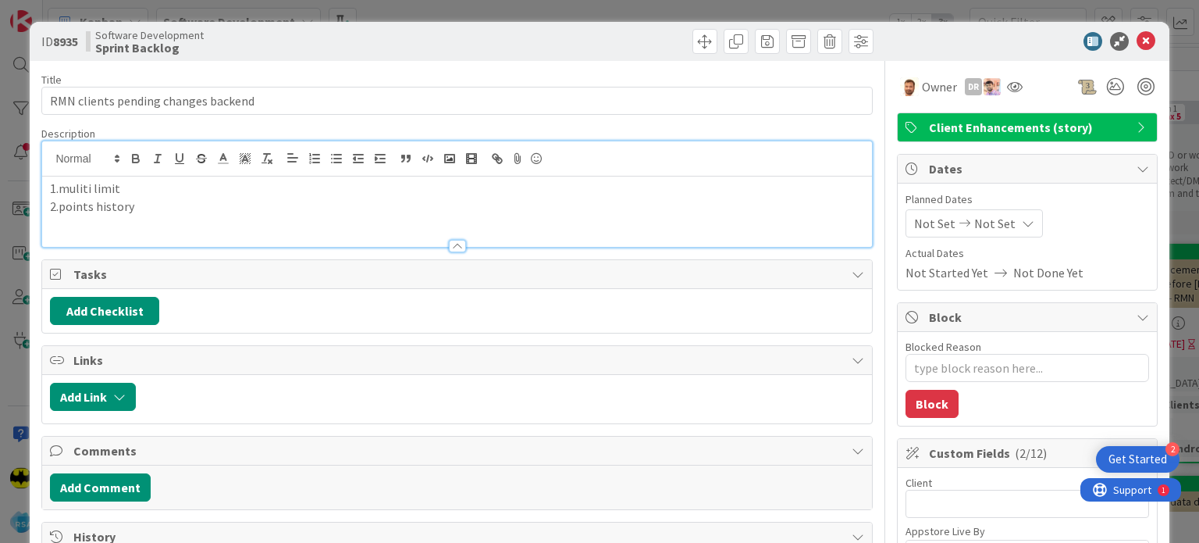
click at [150, 208] on p "2.points history" at bounding box center [457, 207] width 814 height 18
click at [215, 208] on p "2.points history" at bounding box center [457, 207] width 814 height 18
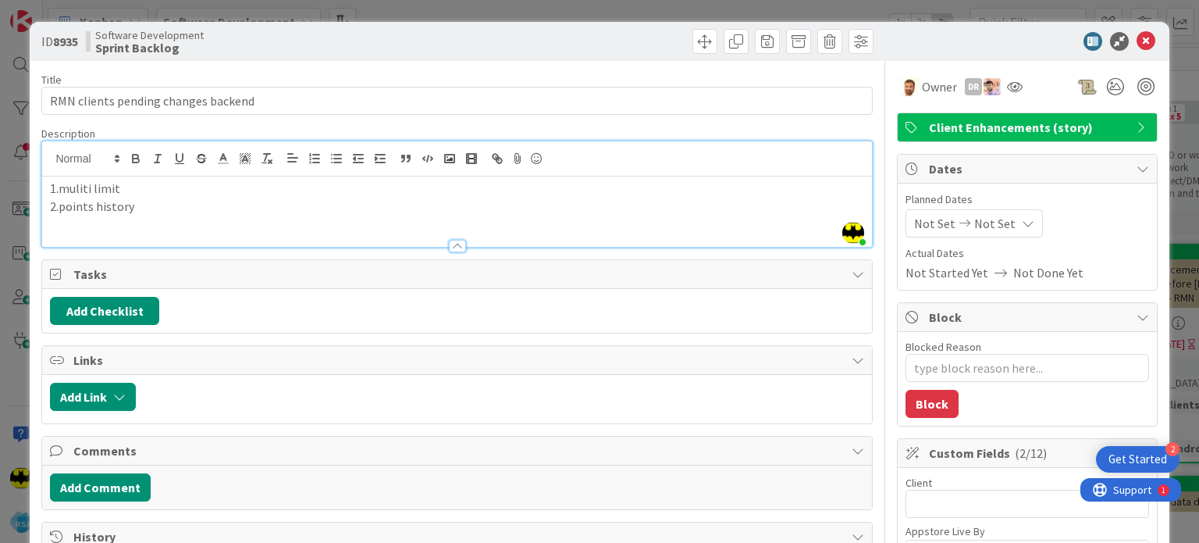
click at [1135, 45] on div "ID 8935 Software Development Sprint Backlog" at bounding box center [599, 41] width 1139 height 39
click at [1137, 45] on icon at bounding box center [1146, 41] width 19 height 19
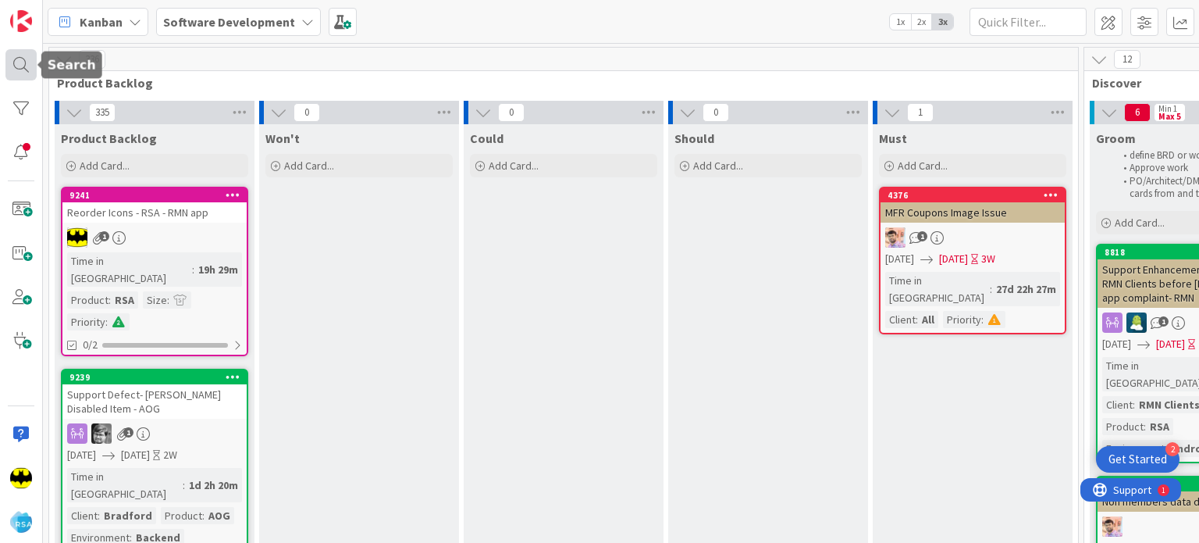
click at [17, 59] on div at bounding box center [20, 64] width 31 height 31
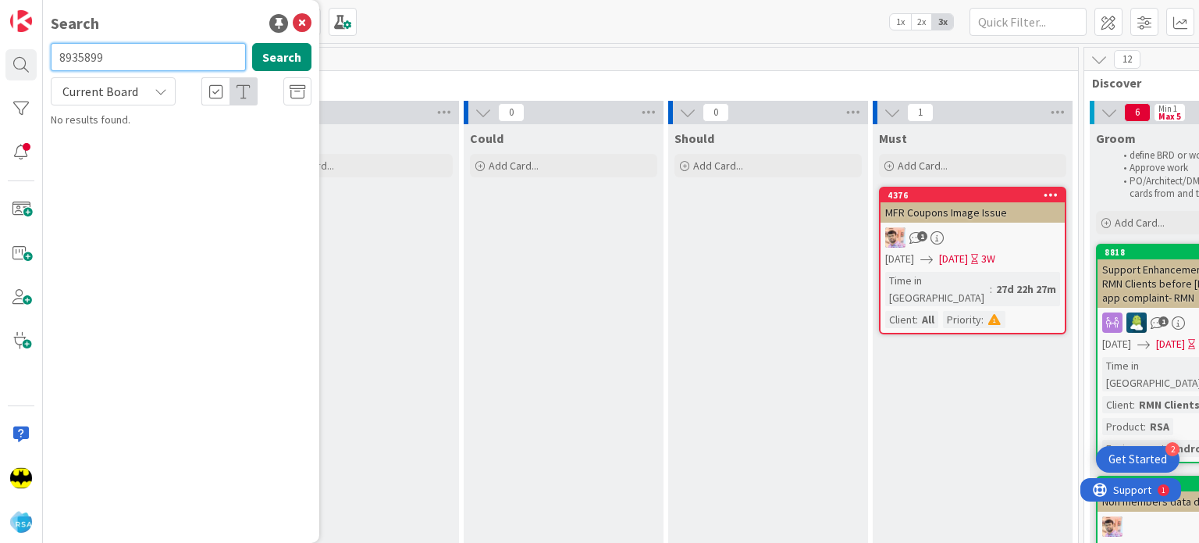
click at [130, 58] on input "8935899" at bounding box center [148, 57] width 195 height 28
click at [82, 55] on input "8935899" at bounding box center [148, 57] width 195 height 28
click at [82, 55] on input "899" at bounding box center [148, 57] width 195 height 28
click at [176, 52] on input "8999" at bounding box center [148, 57] width 195 height 28
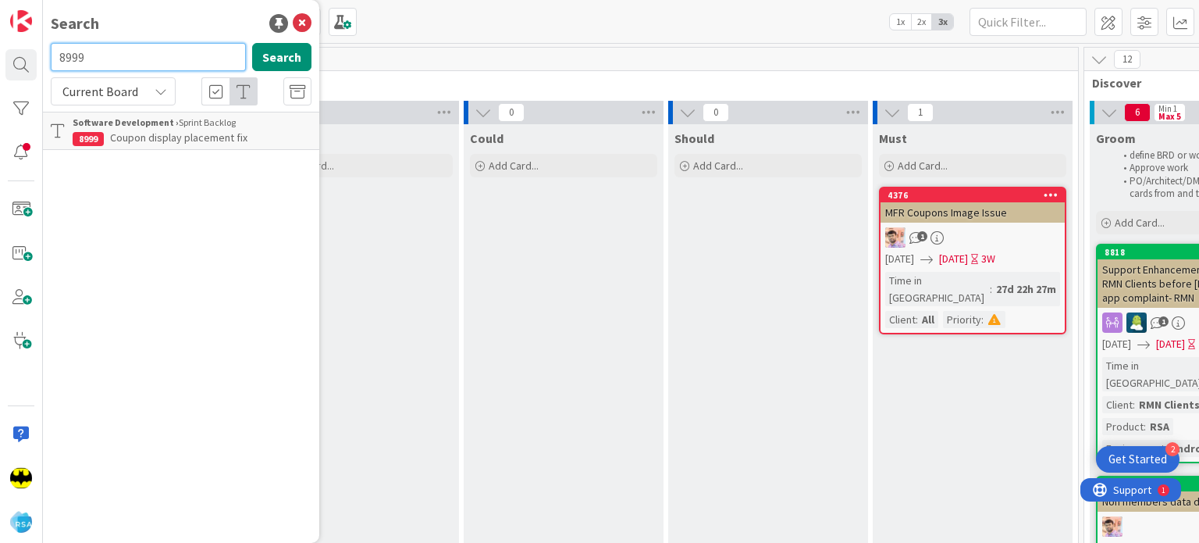
click at [176, 52] on input "8999" at bounding box center [148, 57] width 195 height 28
type input "9122"
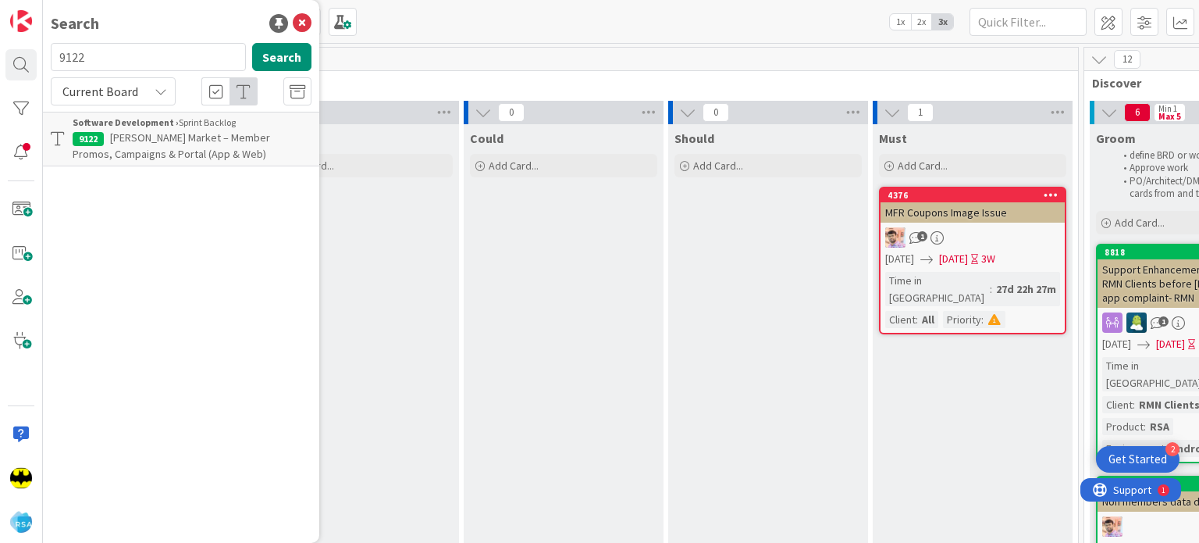
click at [215, 125] on div "Software Development › Sprint Backlog" at bounding box center [192, 123] width 239 height 14
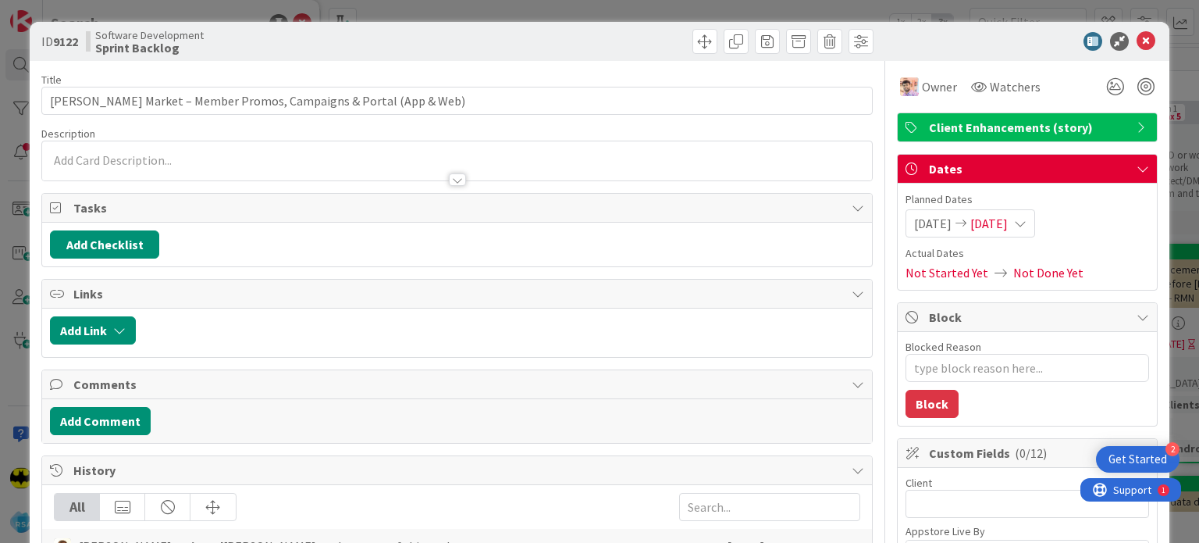
type textarea "x"
click at [471, 166] on div at bounding box center [456, 172] width 829 height 16
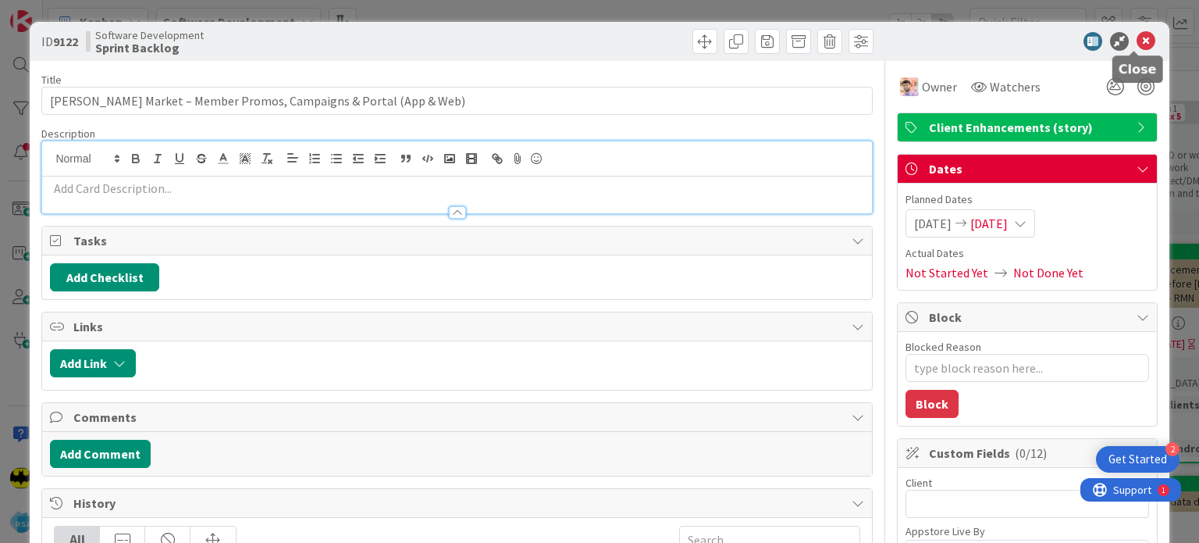
click at [1137, 37] on icon at bounding box center [1146, 41] width 19 height 19
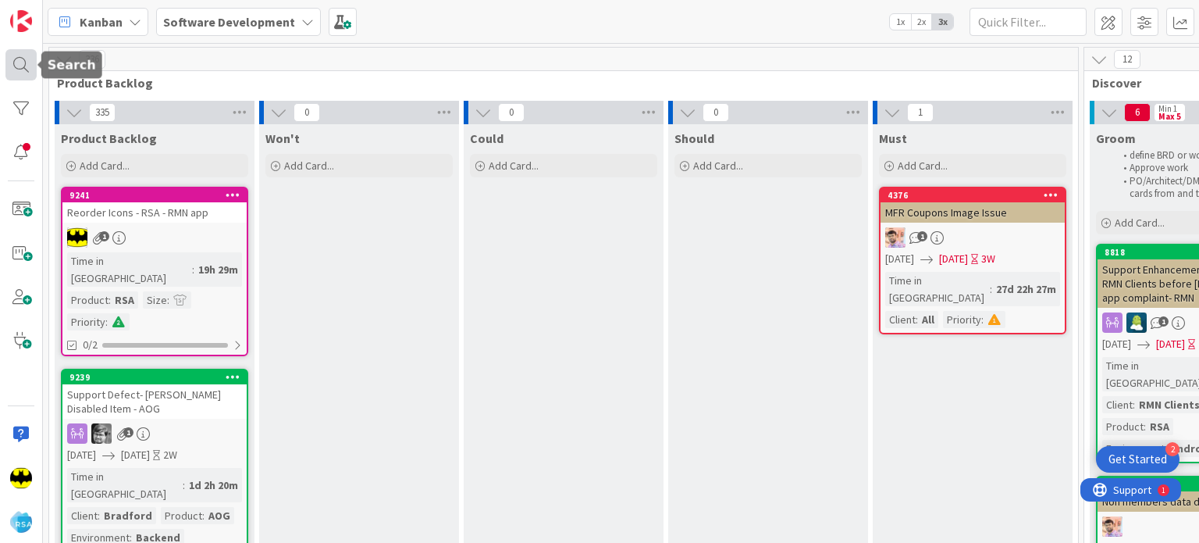
click at [12, 70] on div at bounding box center [20, 64] width 31 height 31
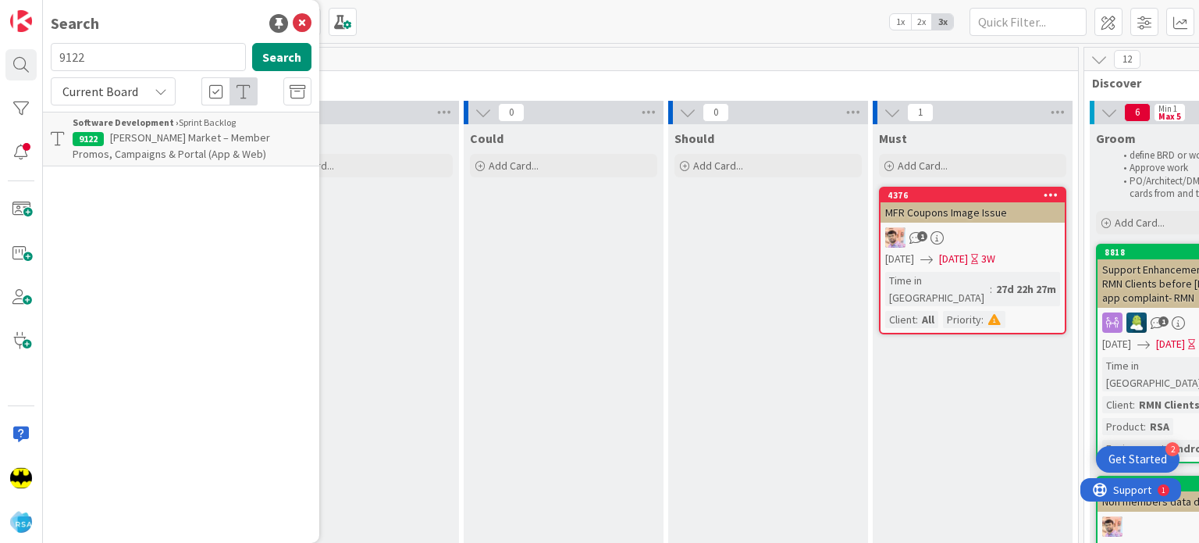
click at [115, 60] on input "9122" at bounding box center [148, 57] width 195 height 28
click at [216, 60] on input "8001" at bounding box center [148, 57] width 195 height 28
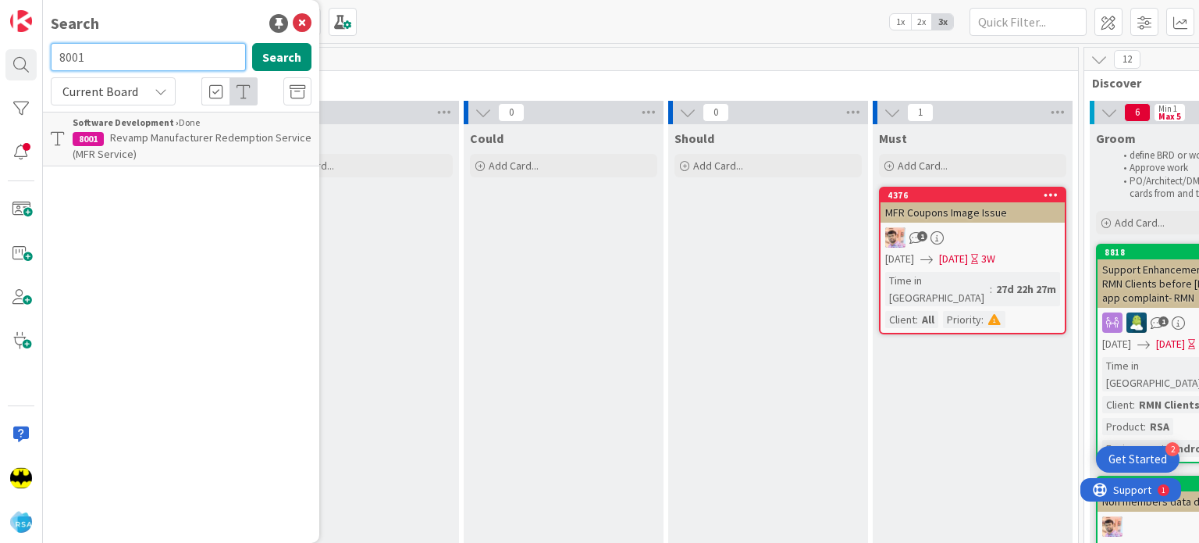
click at [216, 60] on input "8001" at bounding box center [148, 57] width 195 height 28
type input "8798."
click at [172, 136] on span "Enable RSA Employee Module for Valli Produce" at bounding box center [179, 145] width 212 height 30
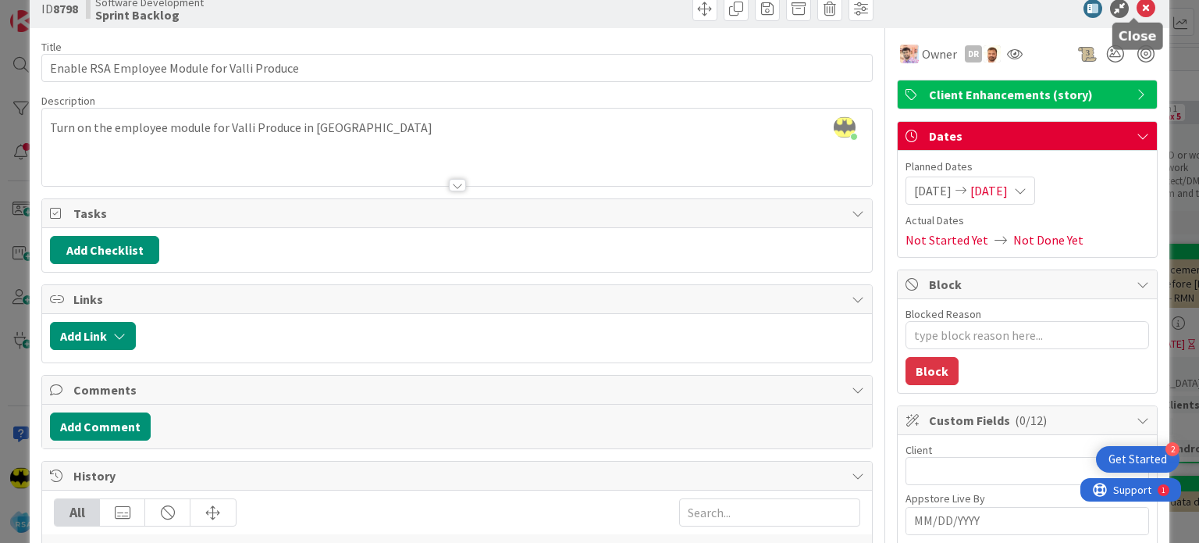
click at [1137, 9] on icon at bounding box center [1146, 8] width 19 height 19
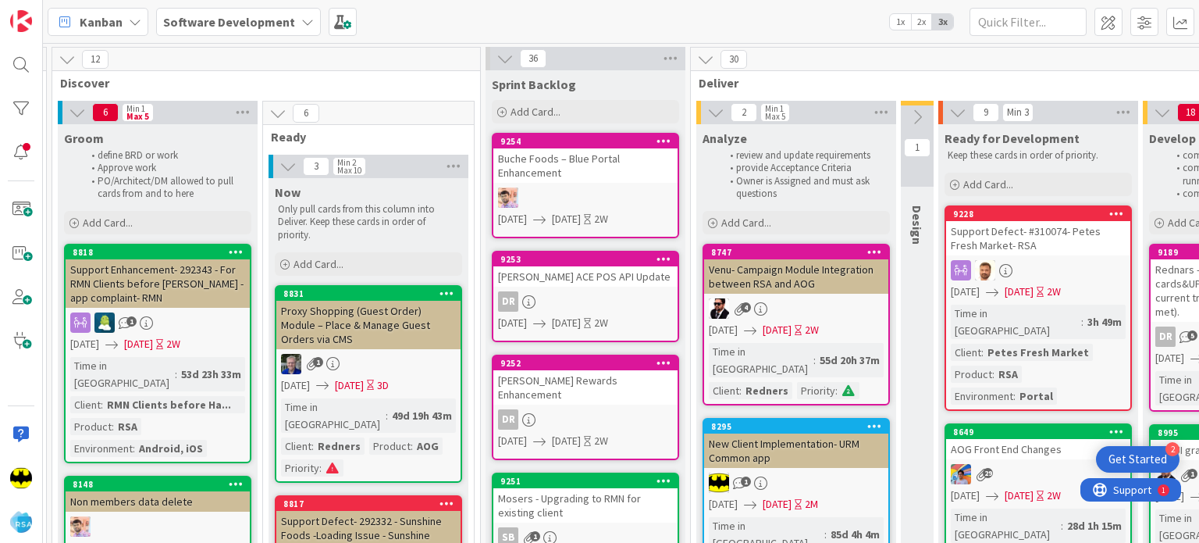
scroll to position [0, 1034]
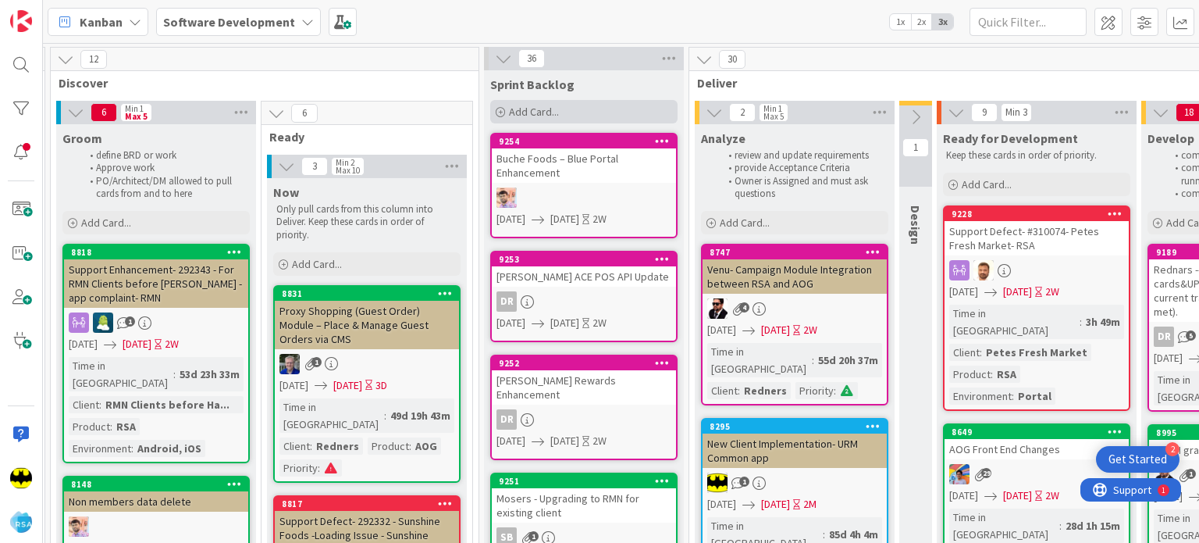
click at [504, 108] on icon at bounding box center [500, 112] width 9 height 9
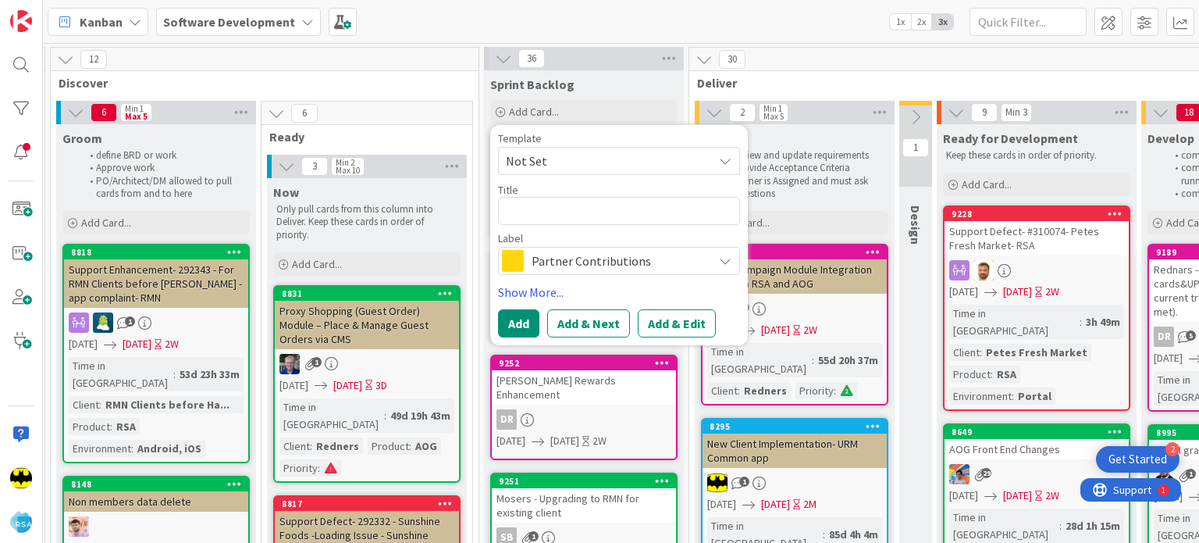
type textarea "x"
type textarea "Redner’s Catering & Enhancement Review"
click at [593, 255] on span "Partner Contributions" at bounding box center [618, 261] width 173 height 22
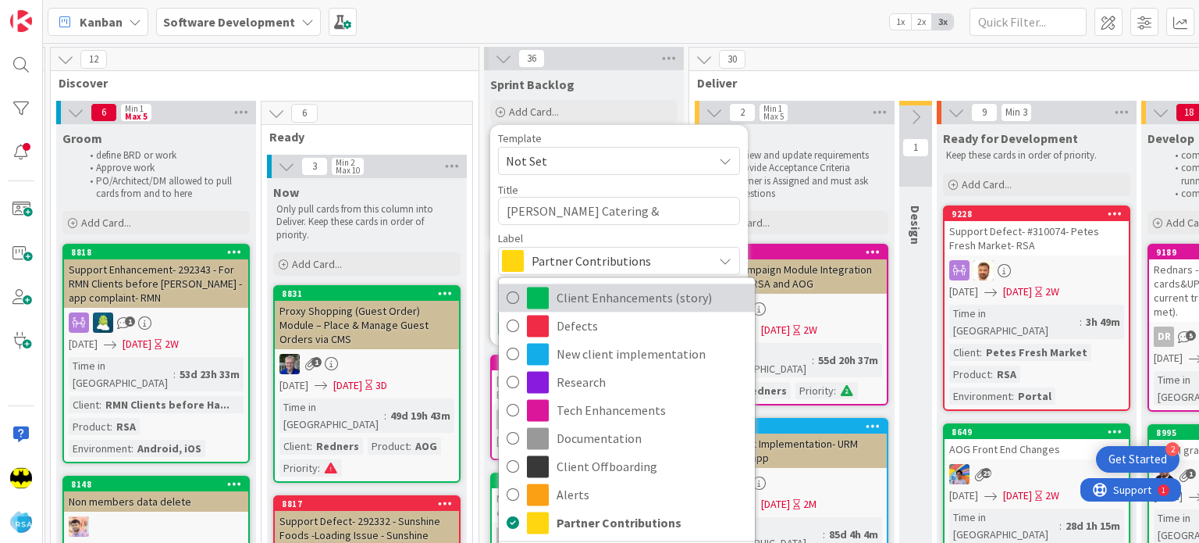
click at [650, 303] on span "Client Enhancements (story)" at bounding box center [652, 297] width 191 height 23
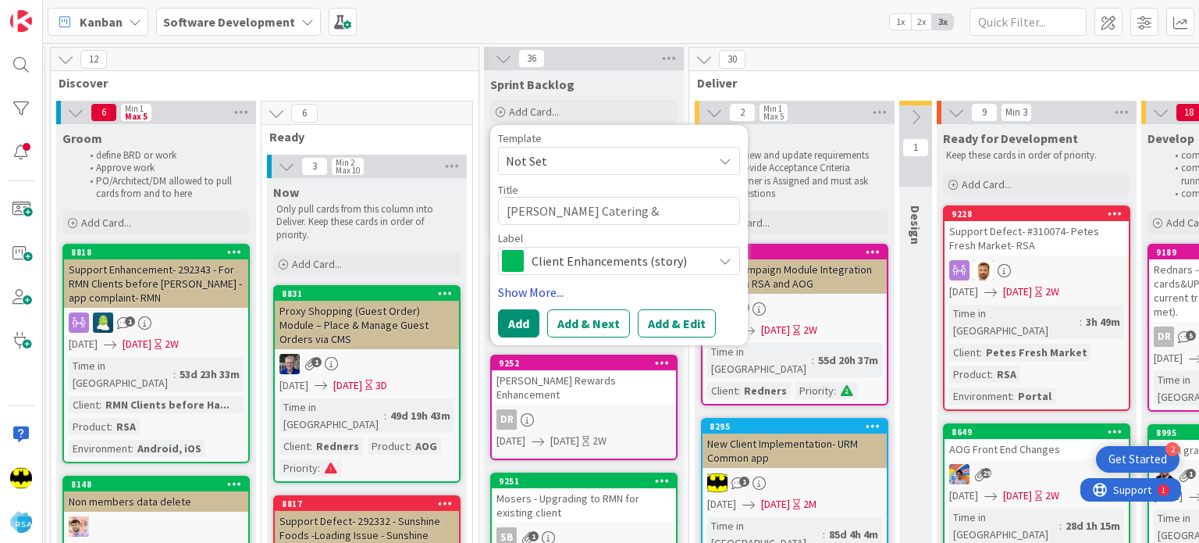
click at [565, 291] on link "Show More..." at bounding box center [619, 292] width 242 height 19
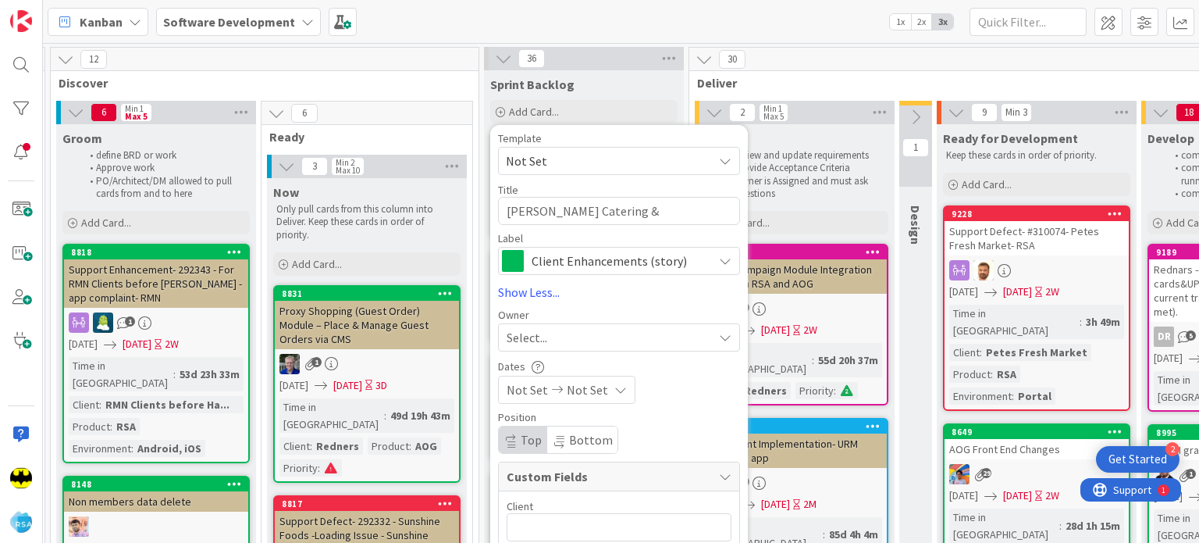
type textarea "x"
click at [558, 341] on div "Select..." at bounding box center [610, 337] width 206 height 19
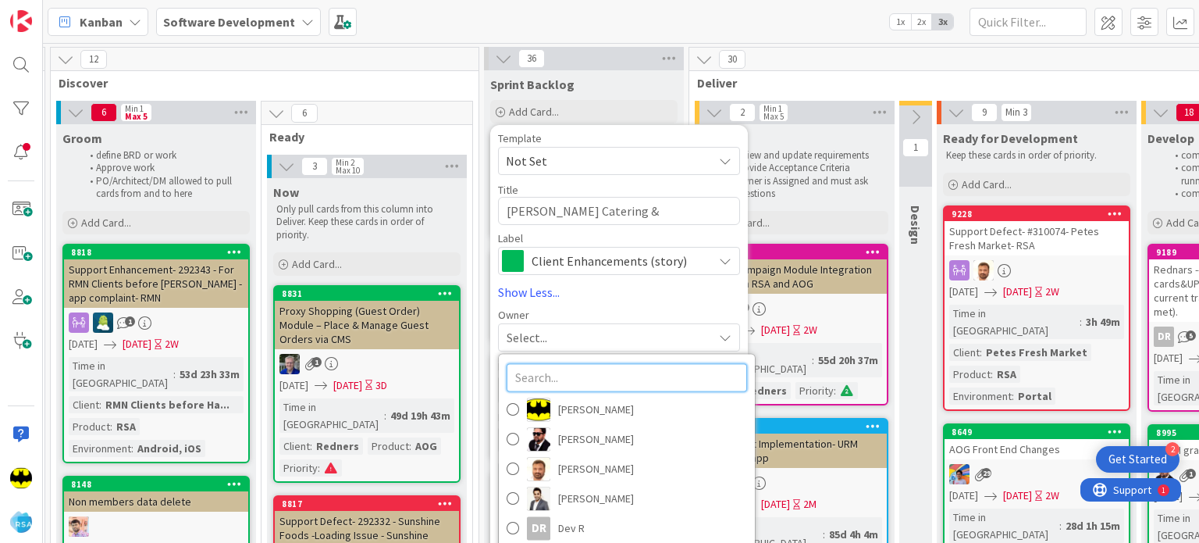
click at [567, 366] on input "text" at bounding box center [627, 377] width 241 height 28
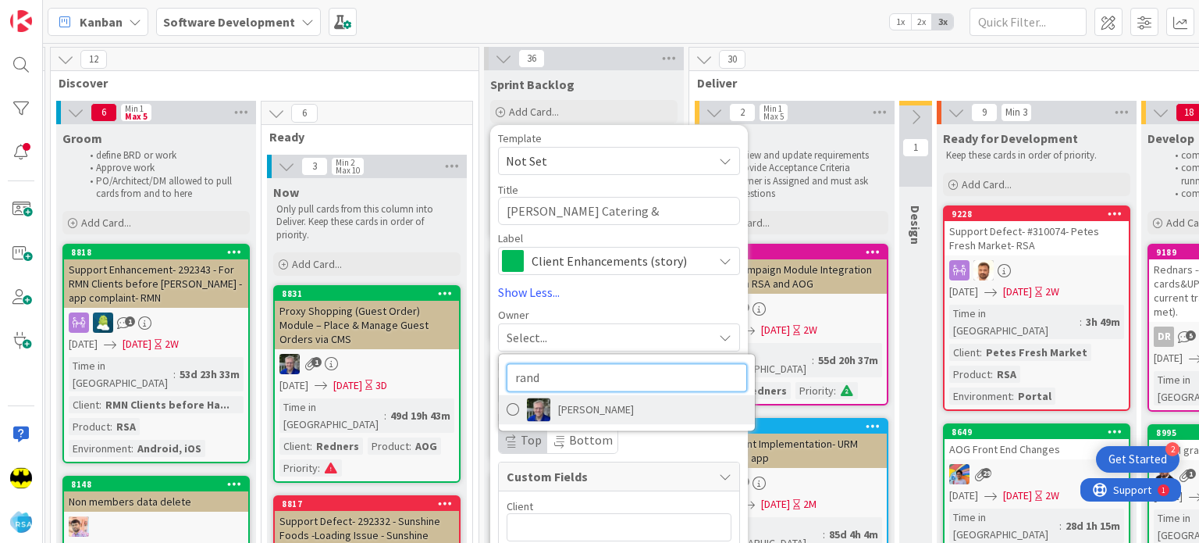
type input "rand"
click at [572, 408] on span "[PERSON_NAME]" at bounding box center [596, 408] width 76 height 23
type textarea "x"
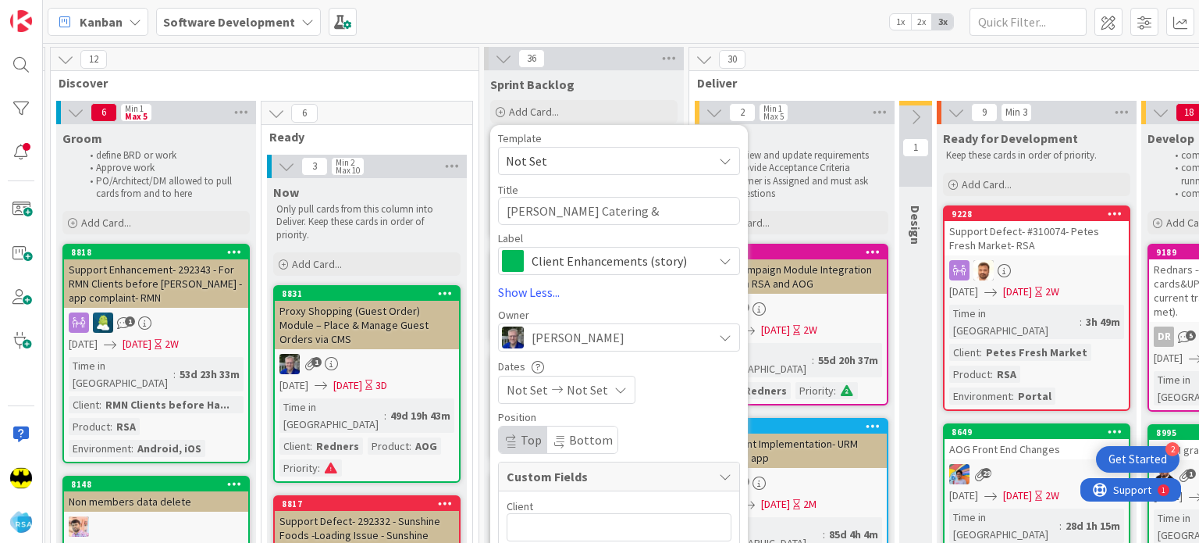
click at [548, 390] on icon at bounding box center [557, 389] width 19 height 11
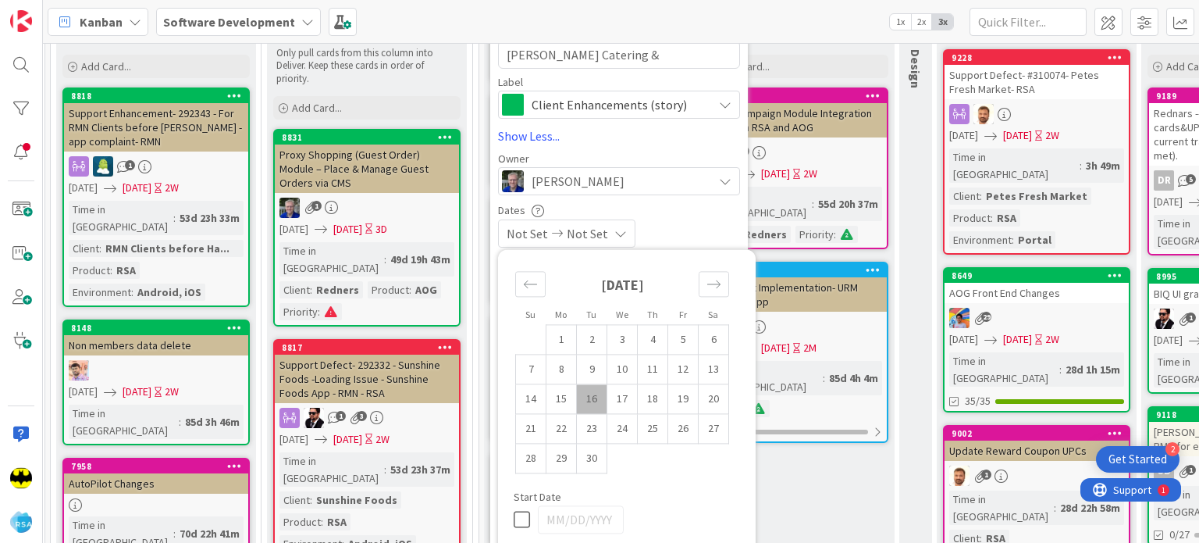
scroll to position [156, 1034]
click at [554, 406] on td "15" at bounding box center [562, 399] width 30 height 30
type input "[DATE]"
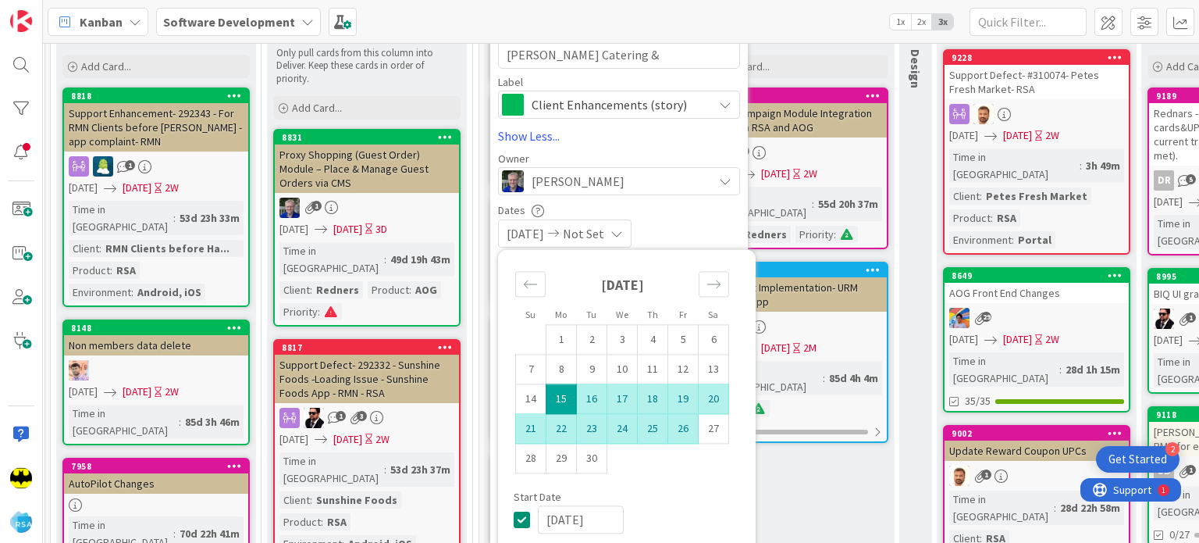
type textarea "x"
click at [692, 426] on td "26" at bounding box center [683, 429] width 30 height 30
type input "[DATE]"
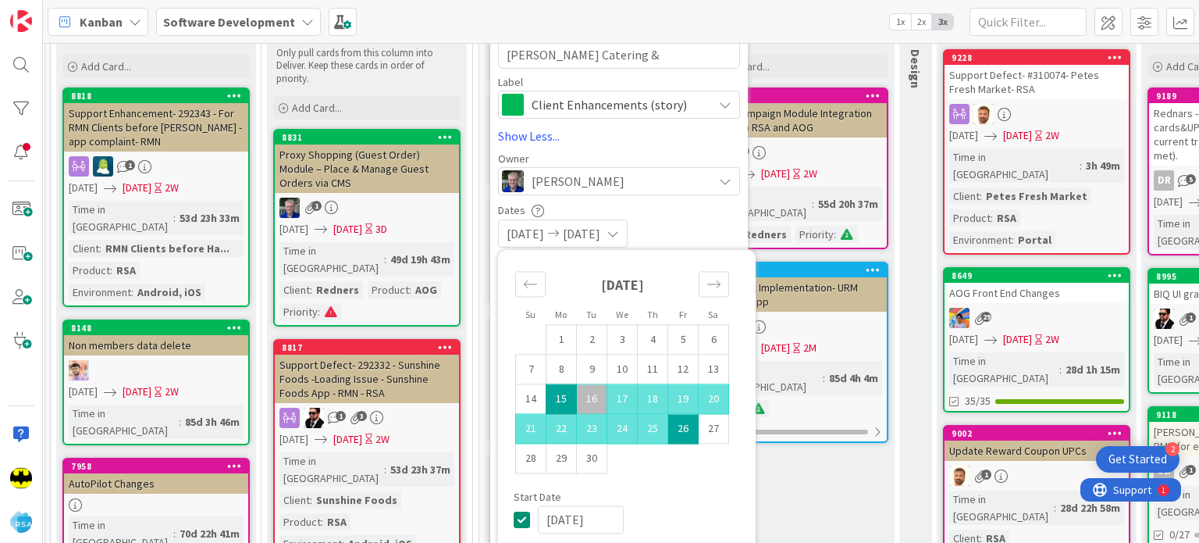
click at [704, 233] on div "[DATE] [DATE]" at bounding box center [619, 233] width 242 height 28
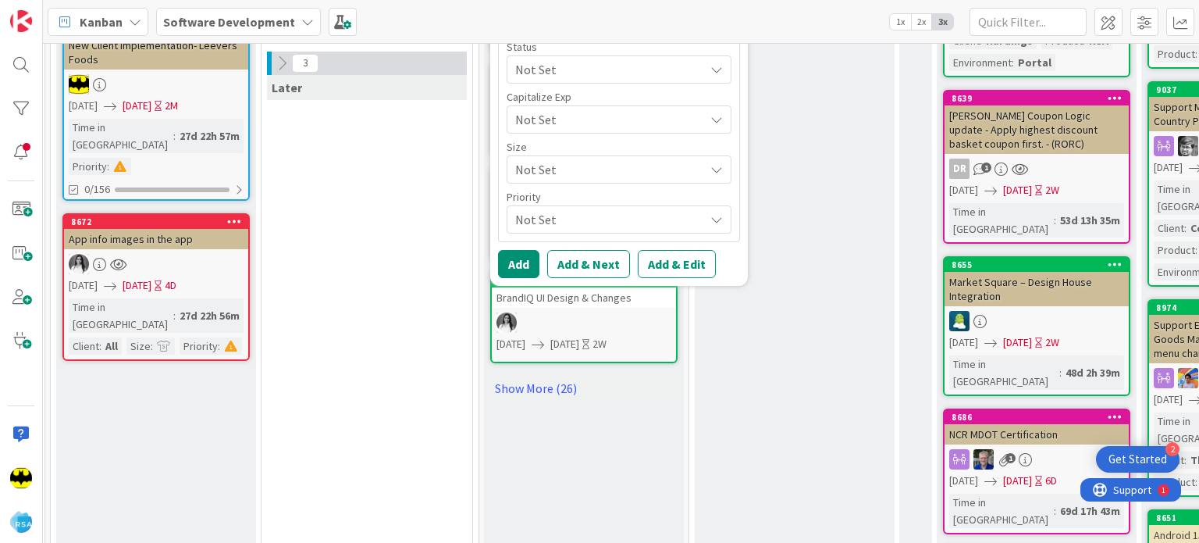
scroll to position [859, 1034]
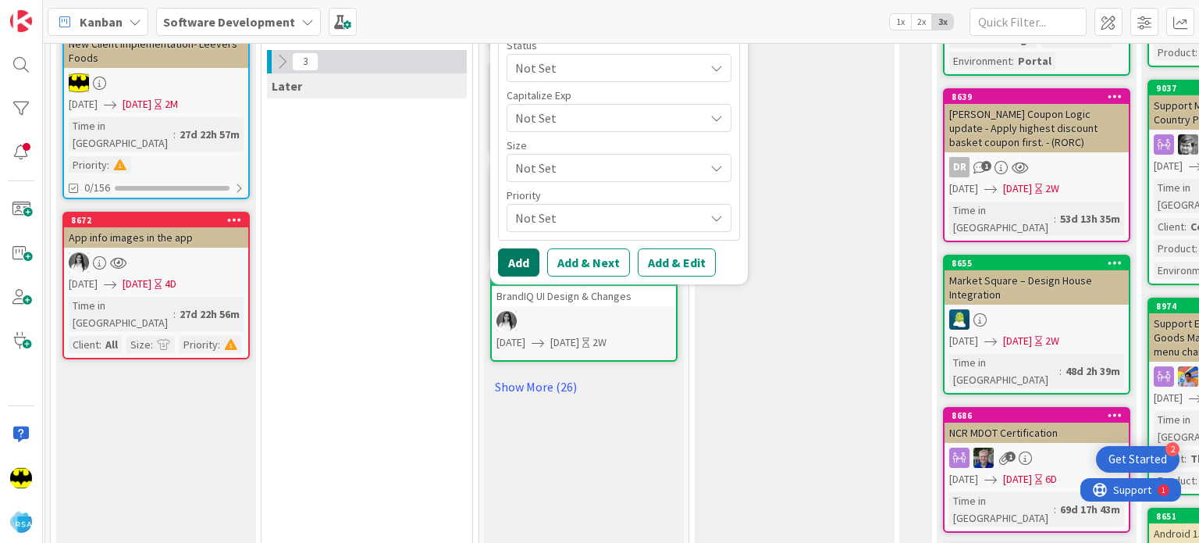
click at [533, 255] on button "Add" at bounding box center [518, 262] width 41 height 28
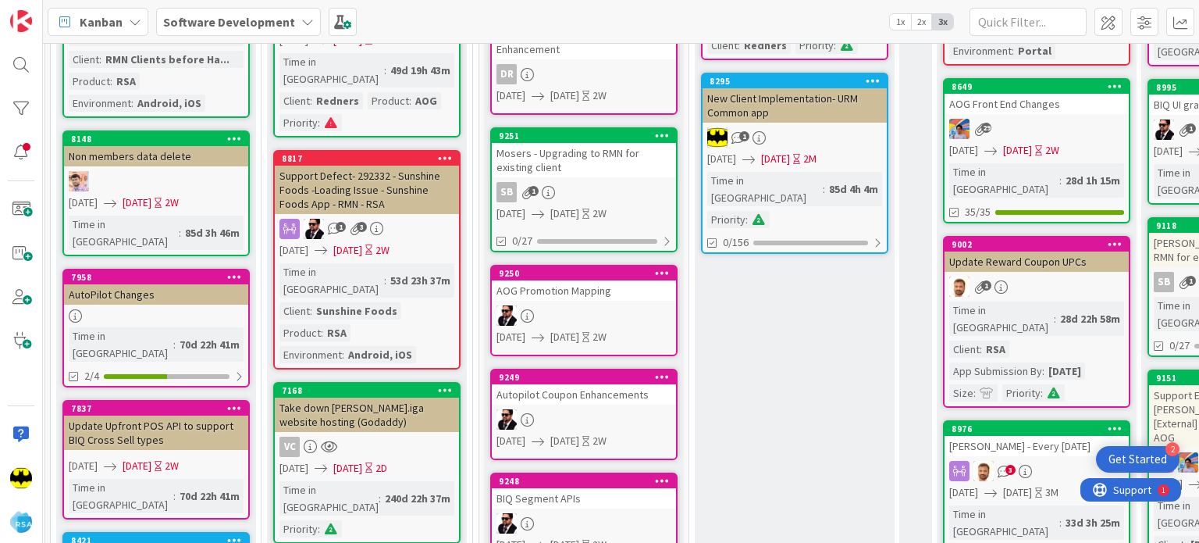
scroll to position [0, 1034]
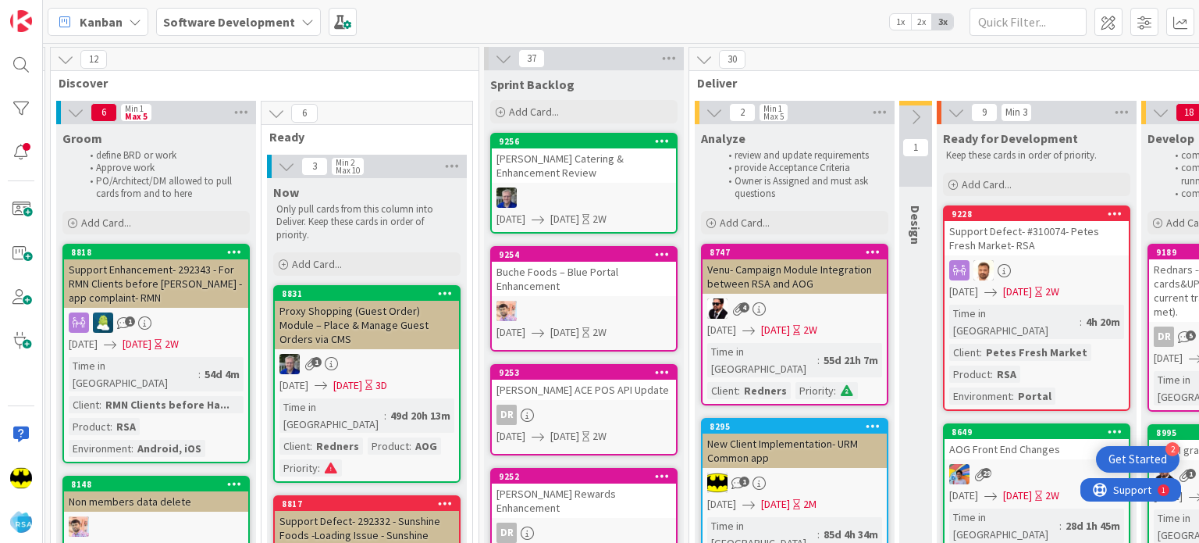
click at [618, 169] on div "Redner’s Catering & Enhancement Review" at bounding box center [584, 165] width 184 height 34
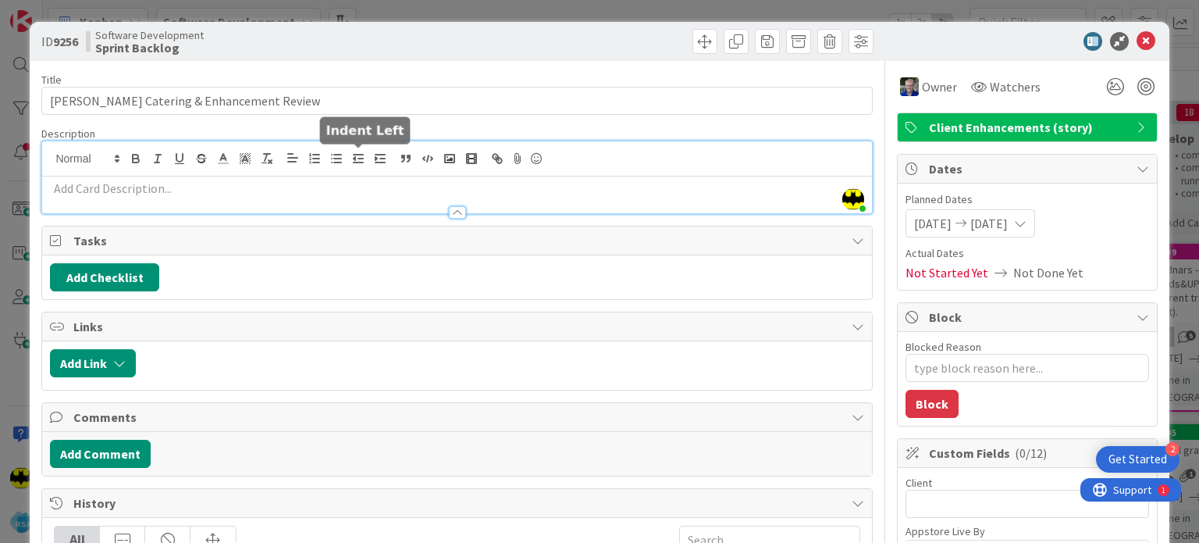
click at [352, 155] on div "[PERSON_NAME] just joined" at bounding box center [456, 177] width 829 height 72
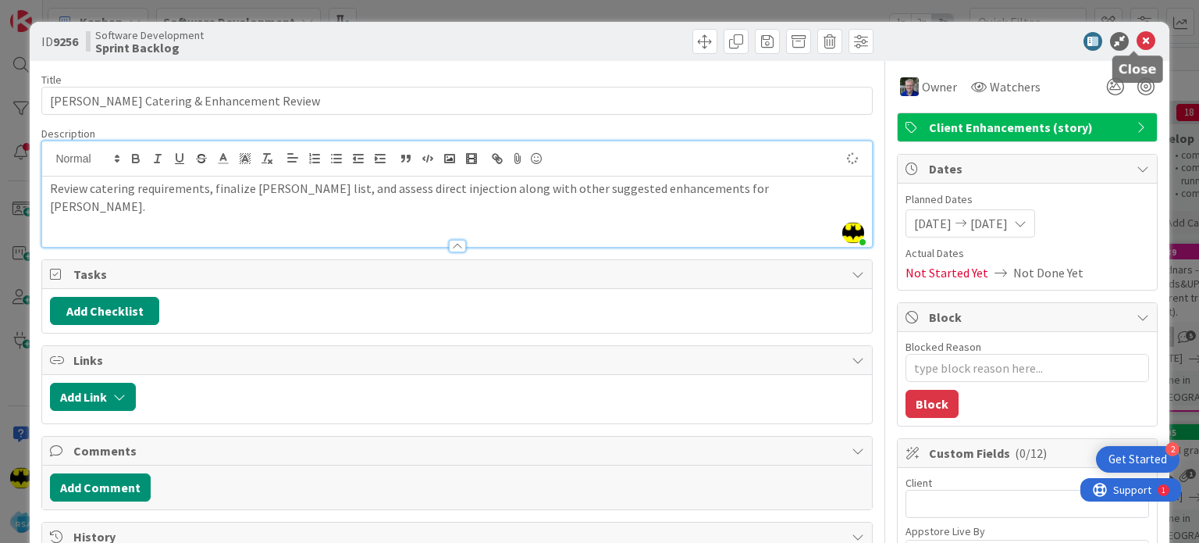
click at [1137, 45] on icon at bounding box center [1146, 41] width 19 height 19
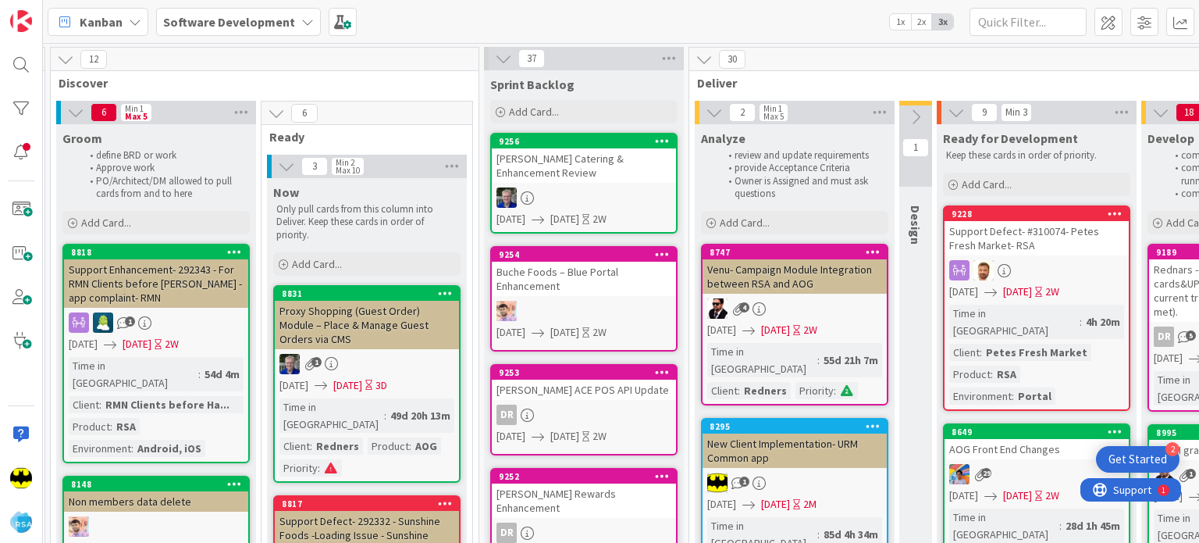
click at [601, 184] on link "9256 Redner’s Catering & Enhancement Review 09/15/2025 09/26/2025 2W" at bounding box center [583, 183] width 187 height 101
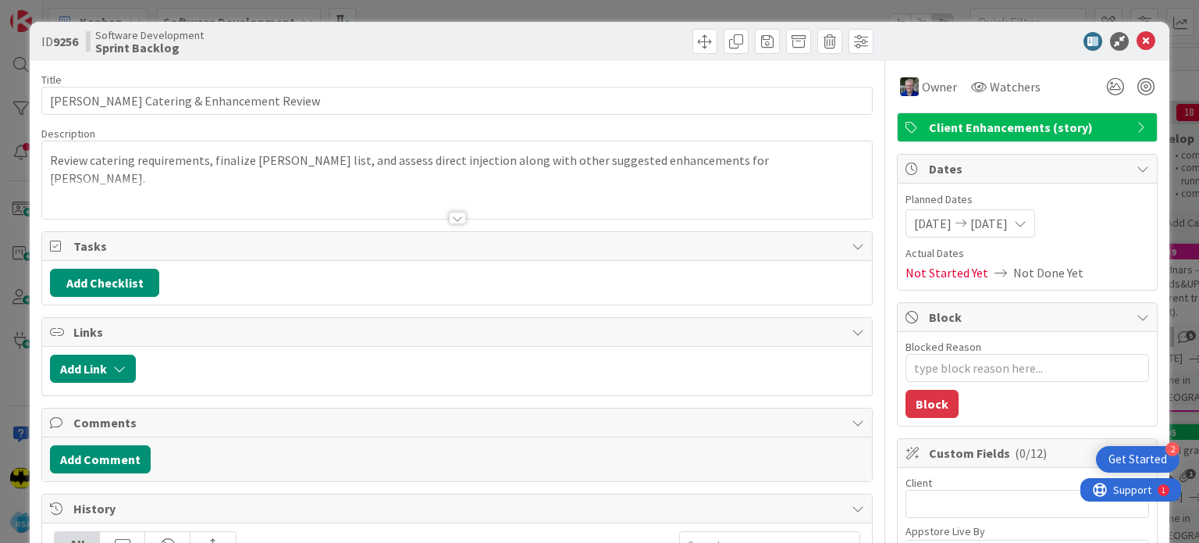
type textarea "x"
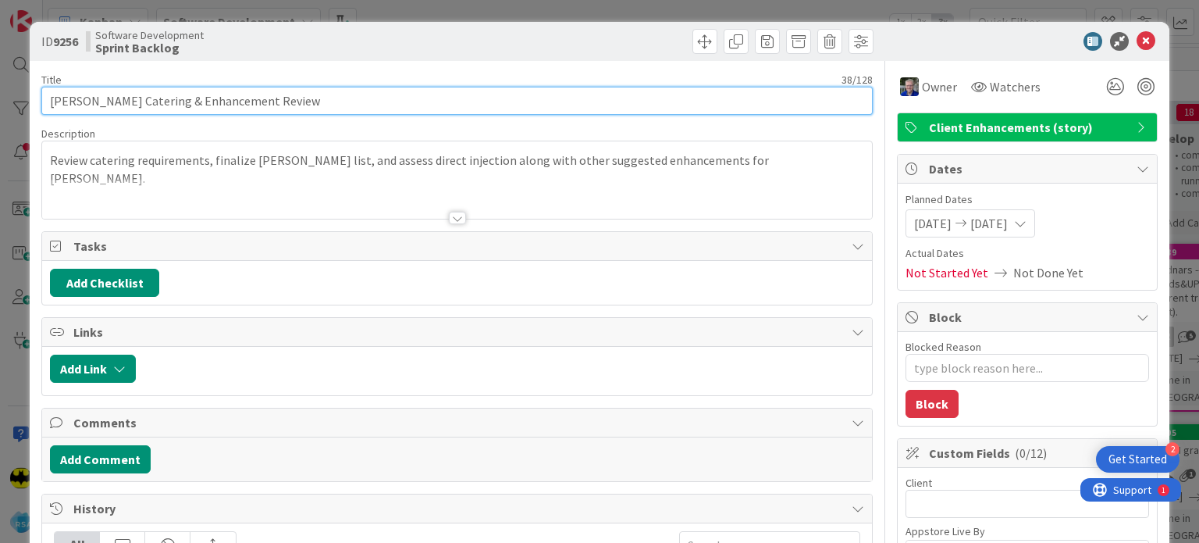
click at [330, 96] on input "Redner’s Catering & Enhancement Review" at bounding box center [456, 101] width 831 height 28
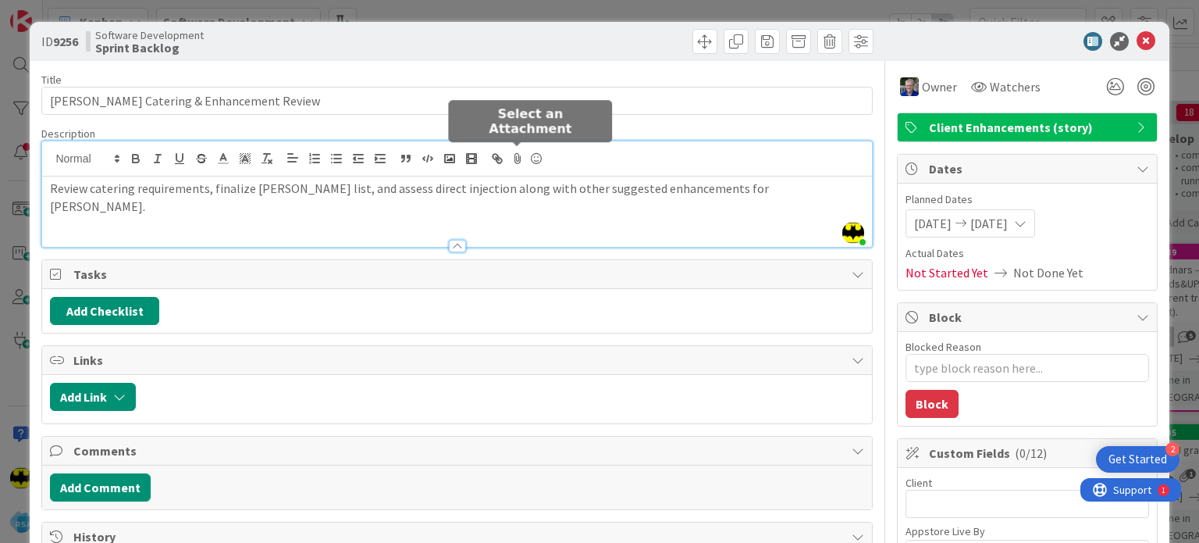
click at [524, 162] on div "Abhipsha Chakraborty just joined Review catering requirements, finalize Ryan’s …" at bounding box center [456, 193] width 829 height 105
click at [524, 162] on icon at bounding box center [517, 159] width 19 height 22
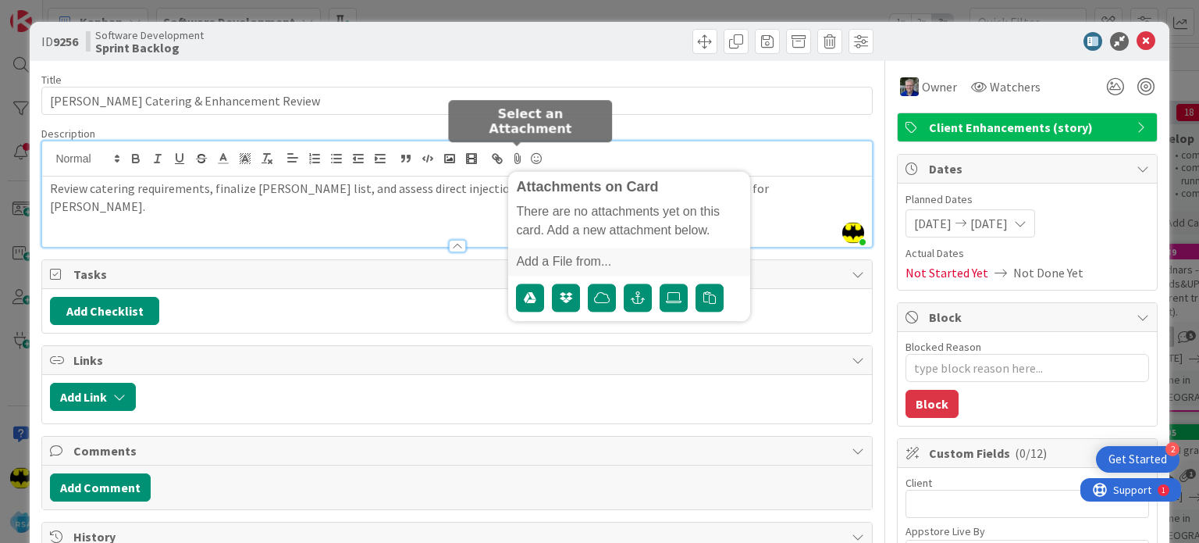
click at [524, 162] on icon at bounding box center [517, 159] width 19 height 22
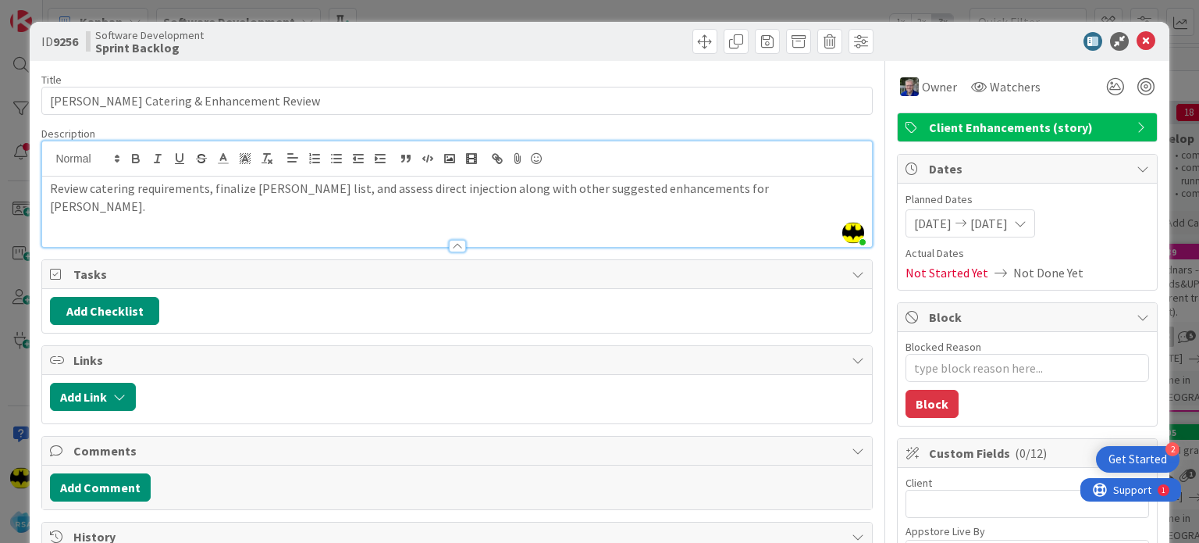
click at [487, 184] on p "Review catering requirements, finalize Ryan’s list, and assess direct injection…" at bounding box center [457, 197] width 814 height 35
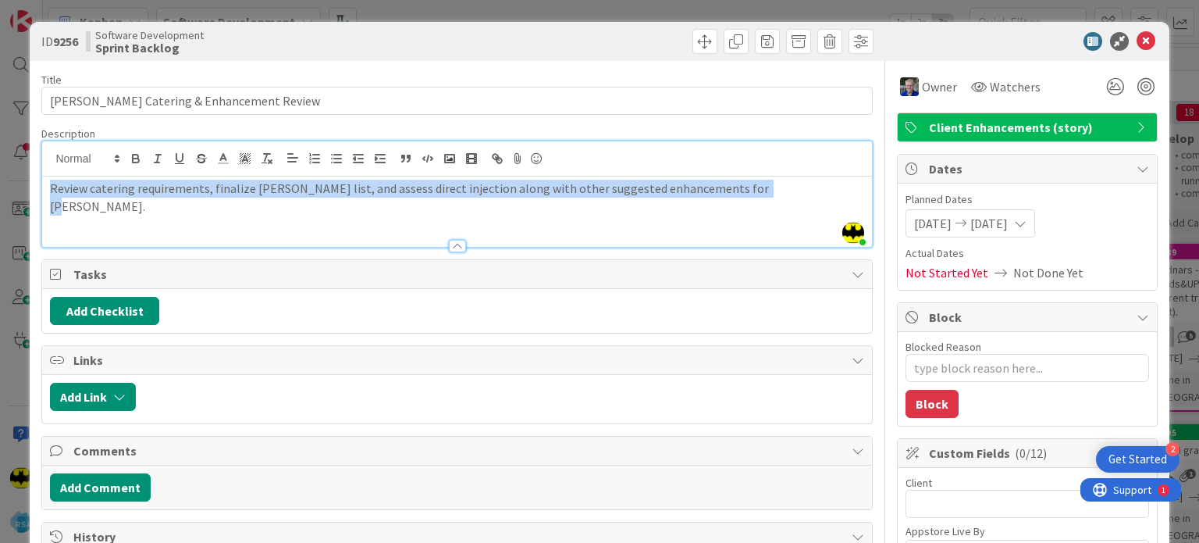
click at [487, 184] on p "Review catering requirements, finalize Ryan’s list, and assess direct injection…" at bounding box center [457, 197] width 814 height 35
copy p "Review catering requirements, finalize Ryan’s list, and assess direct injection…"
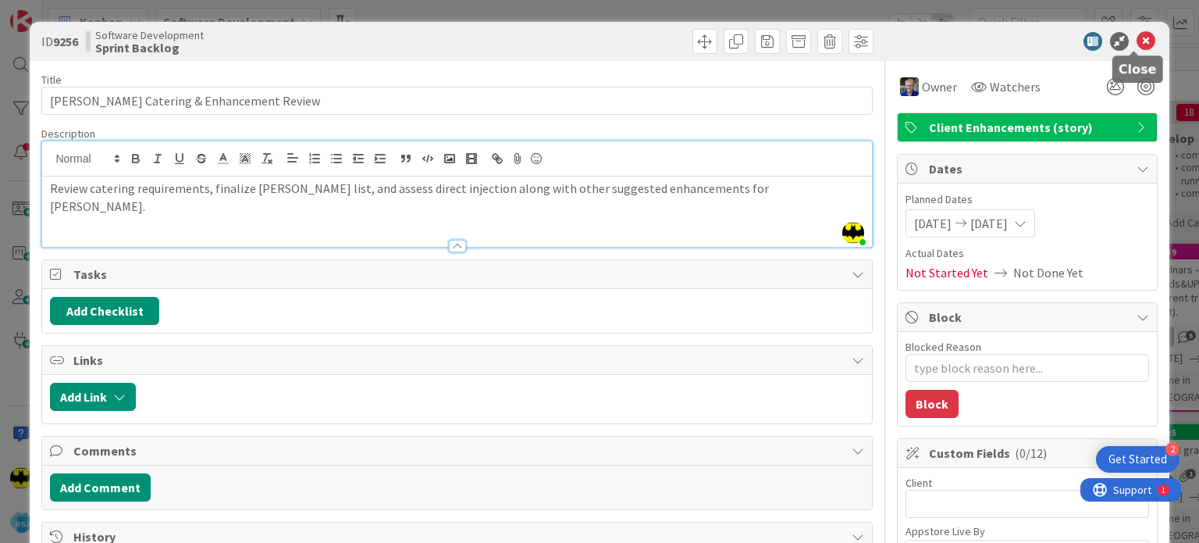
click at [1137, 41] on icon at bounding box center [1146, 41] width 19 height 19
